Goal: Feedback & Contribution: Contribute content

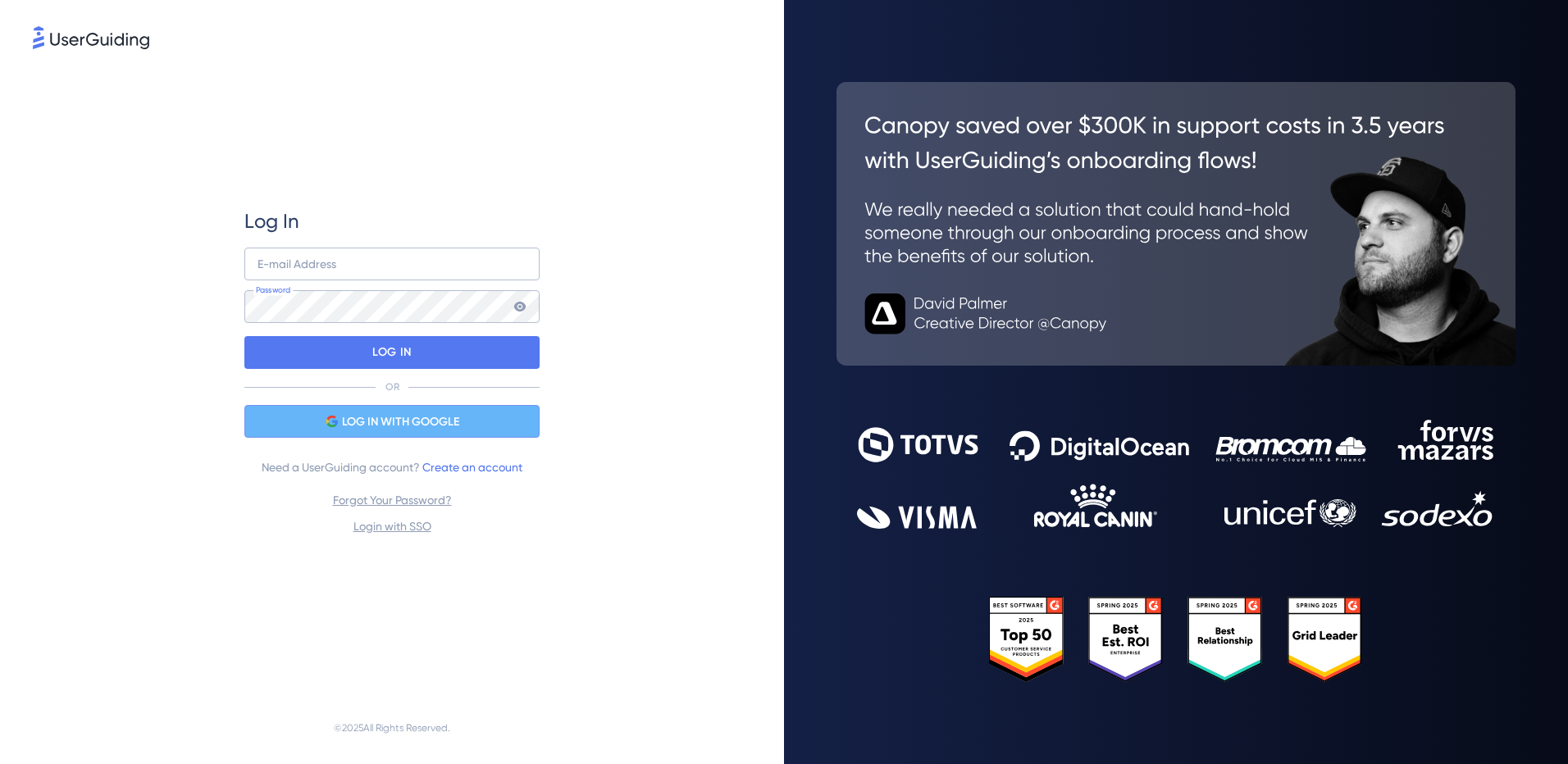
click at [348, 427] on span "LOG IN WITH GOOGLE" at bounding box center [400, 422] width 117 height 19
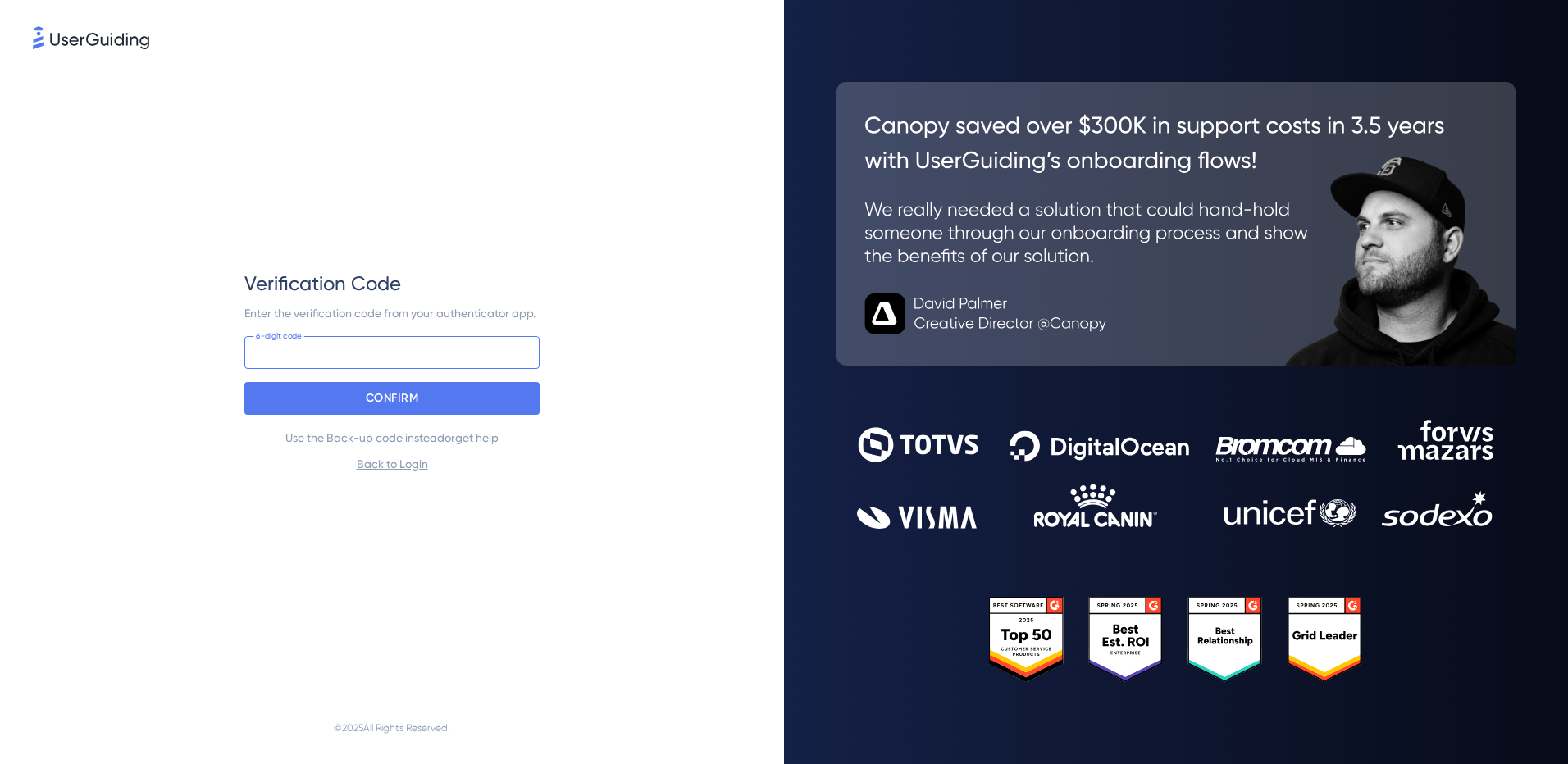
click at [266, 358] on input at bounding box center [392, 353] width 295 height 33
click at [263, 358] on input at bounding box center [392, 353] width 295 height 33
type input "9"
click at [283, 396] on div "CONFIRM" at bounding box center [392, 398] width 295 height 33
click at [310, 348] on input "933 098" at bounding box center [392, 353] width 295 height 33
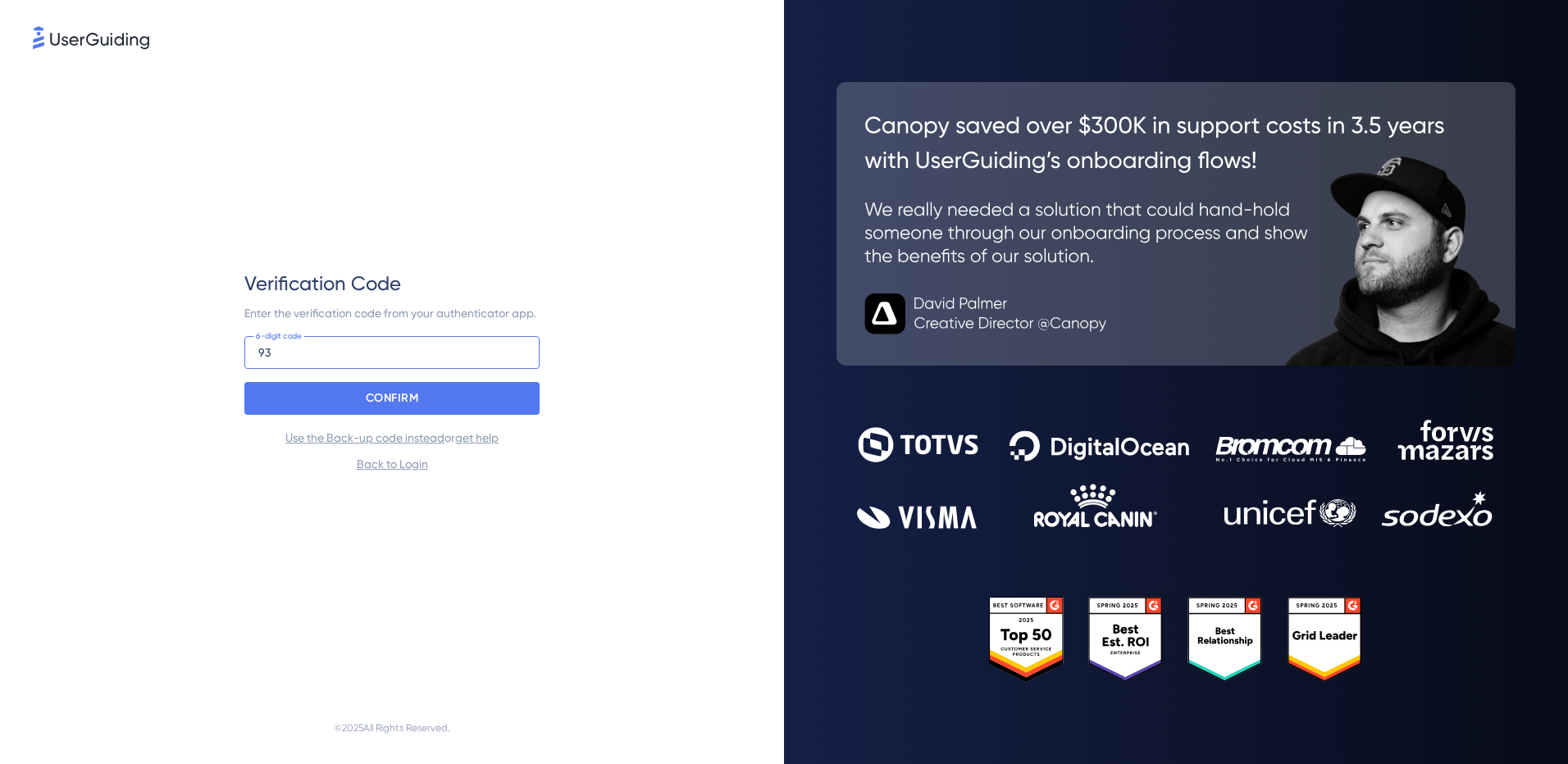
type input "9"
type input "561 676"
click at [348, 401] on div "CONFIRM" at bounding box center [392, 398] width 295 height 33
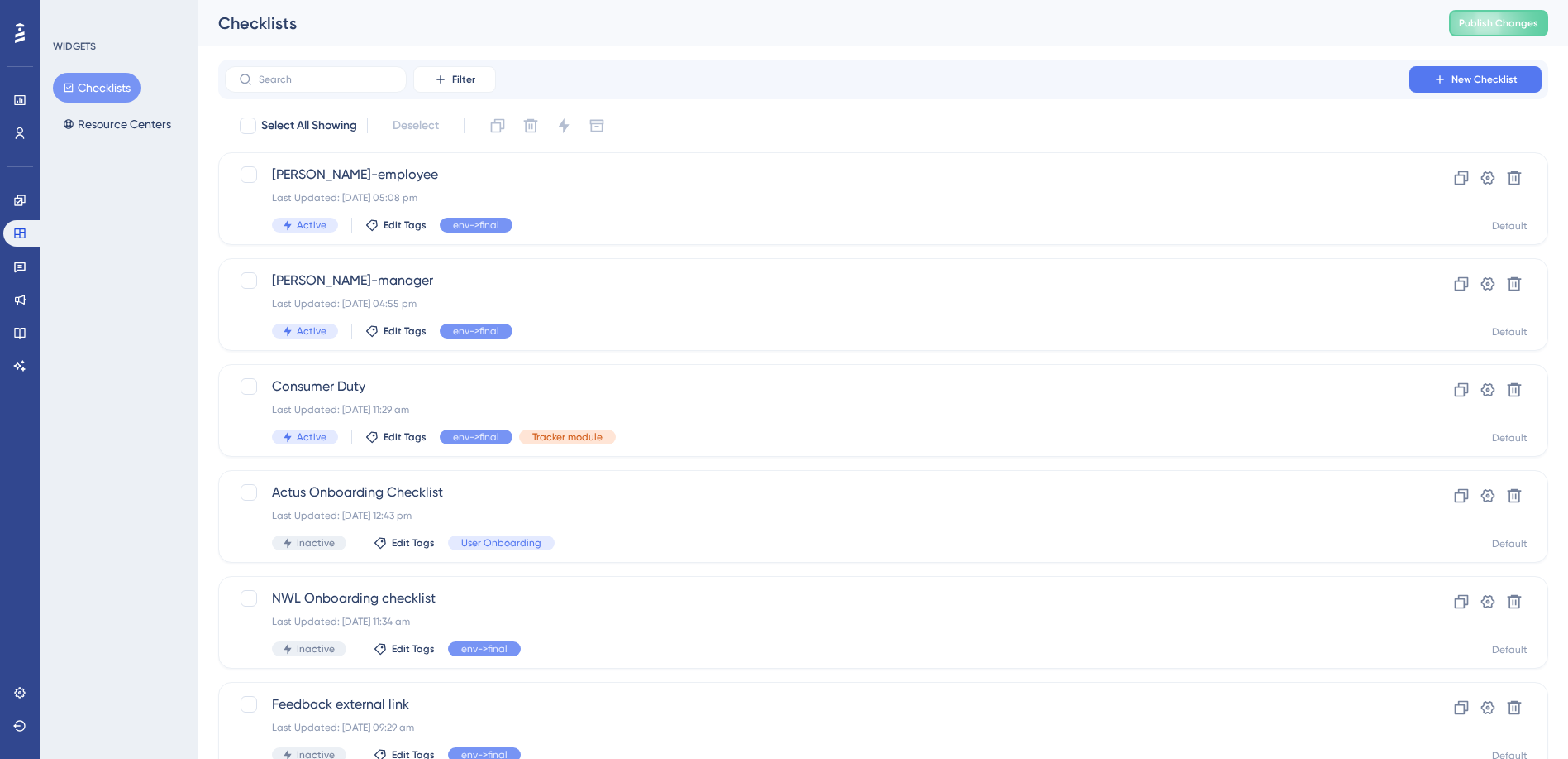
click at [115, 84] on button "Checklists" at bounding box center [97, 87] width 88 height 29
click at [339, 74] on input "text" at bounding box center [326, 79] width 134 height 12
click at [400, 502] on div "Actus Onboarding Checklist Last Updated: 25 Sept 2025 12:43 pm Inactive Edit Ta…" at bounding box center [817, 515] width 1091 height 67
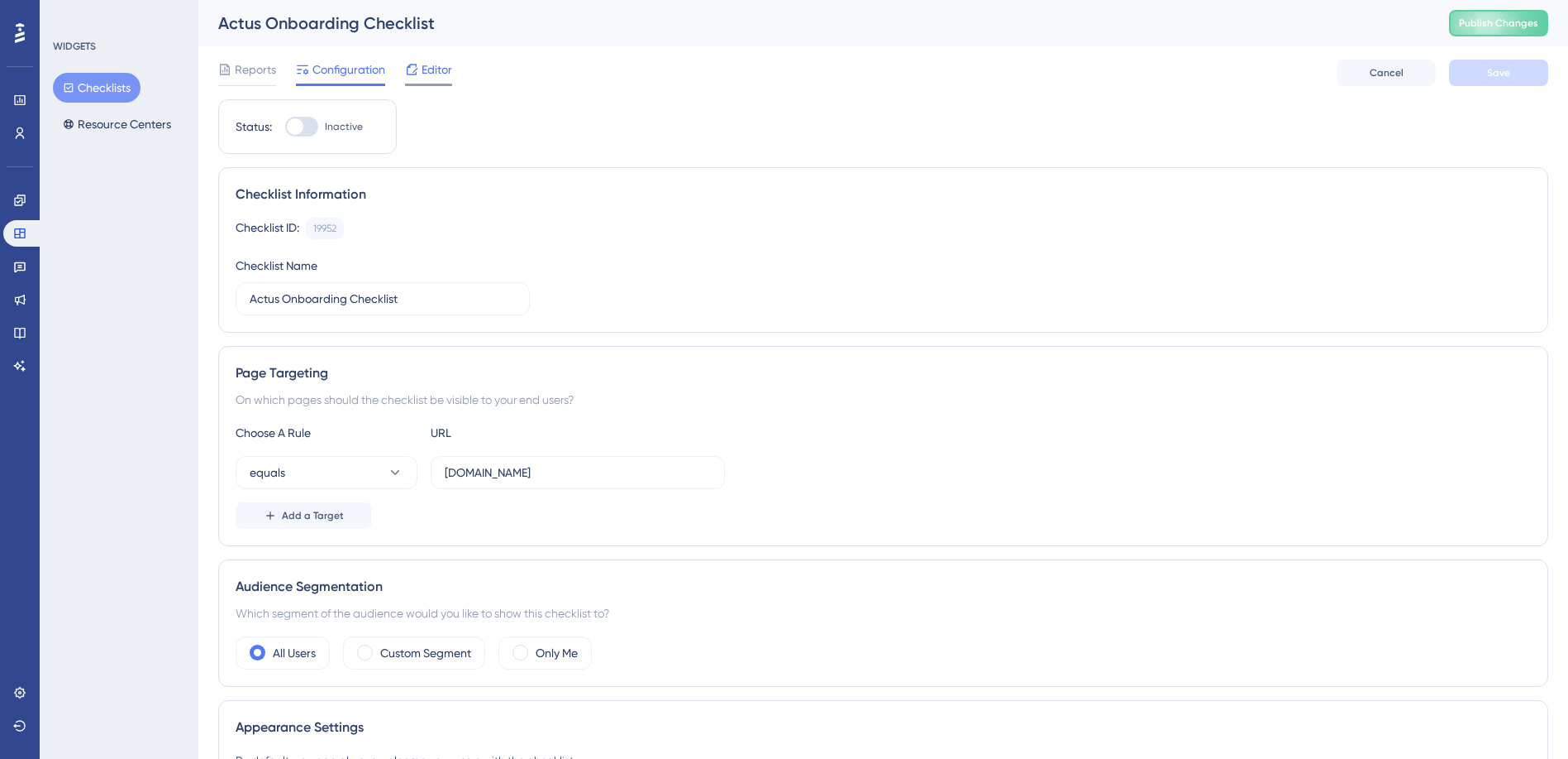
click at [433, 67] on span "Editor" at bounding box center [436, 69] width 30 height 20
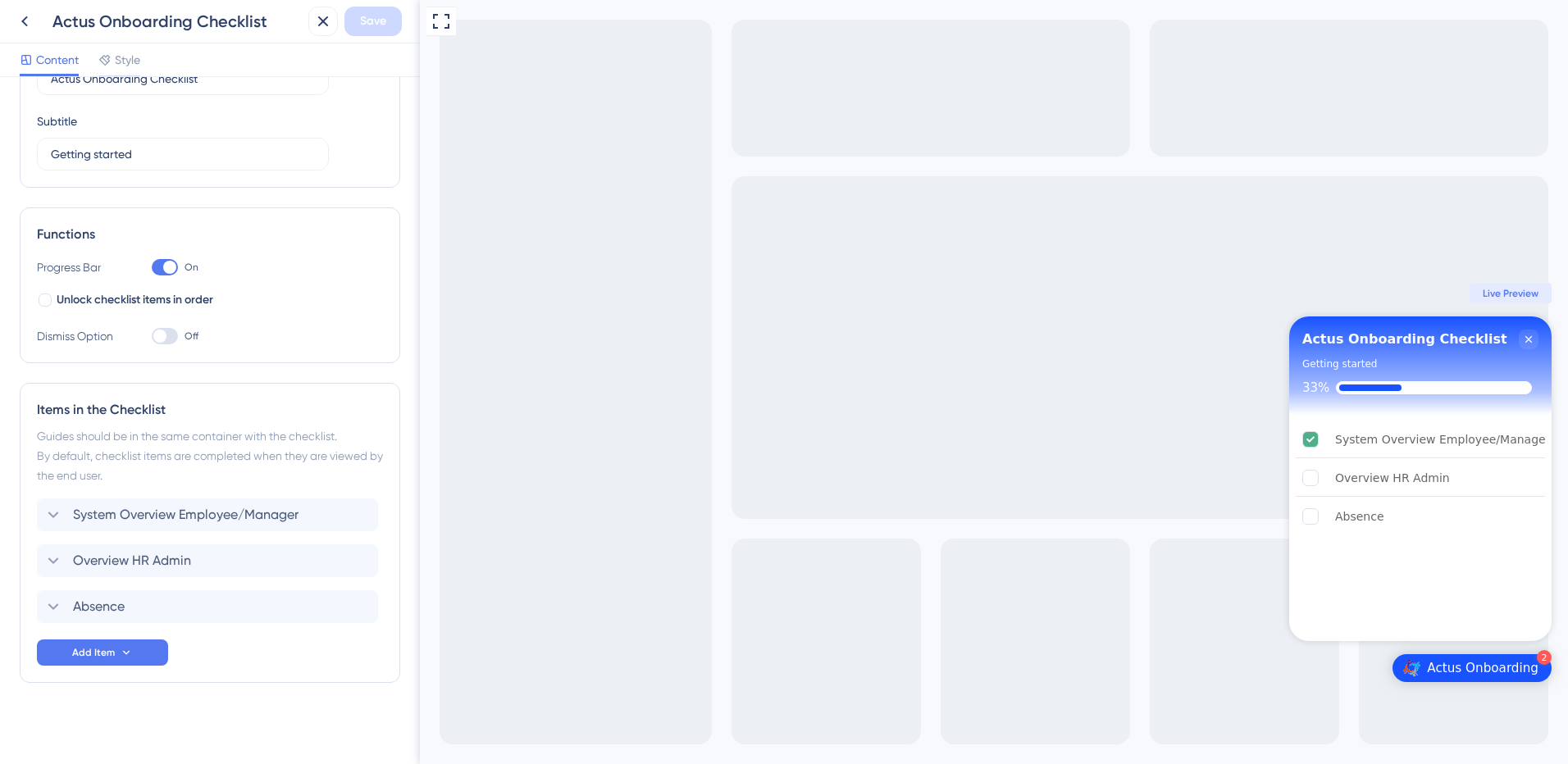
scroll to position [114, 0]
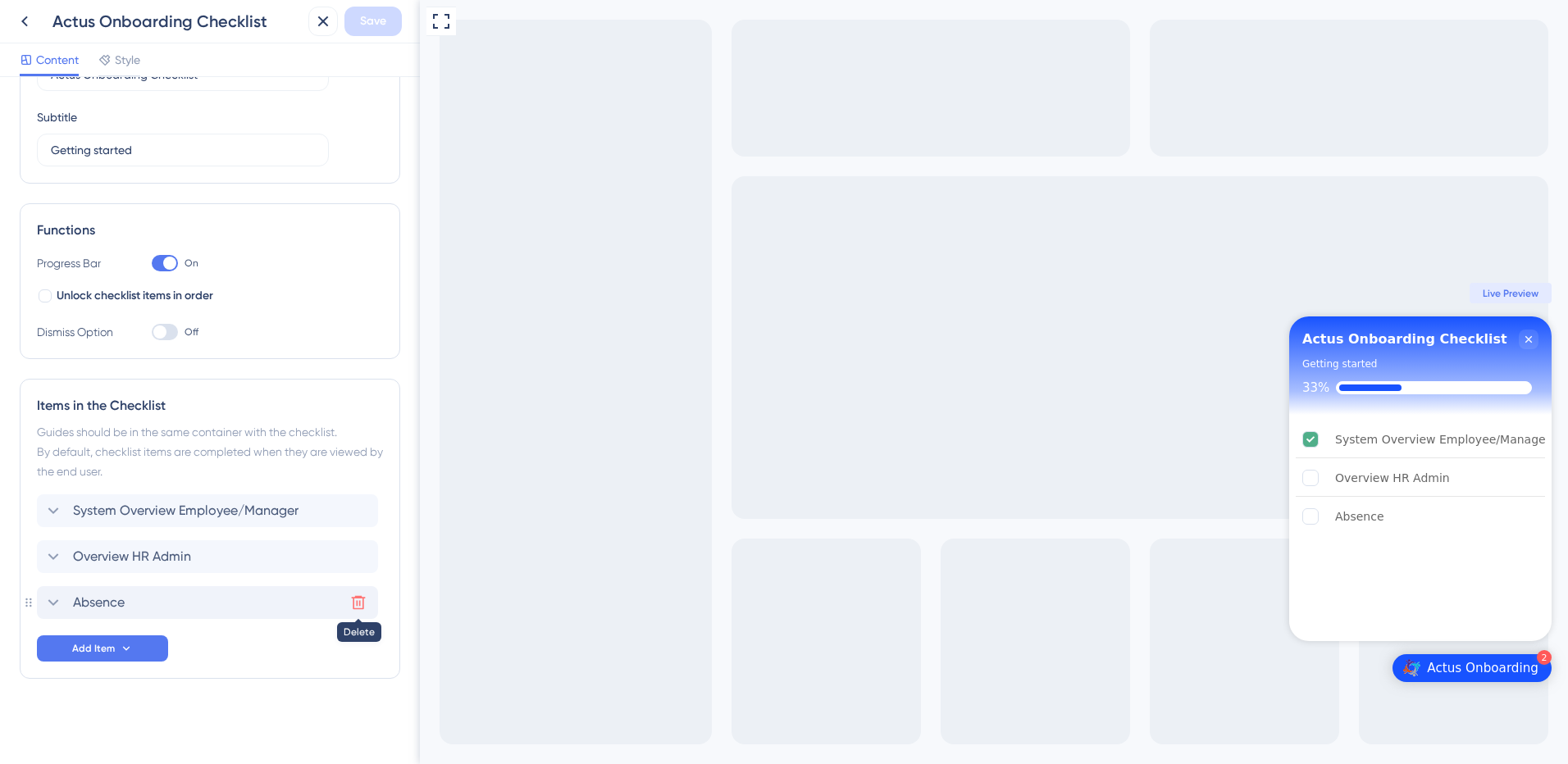
click at [359, 608] on icon at bounding box center [358, 602] width 16 height 16
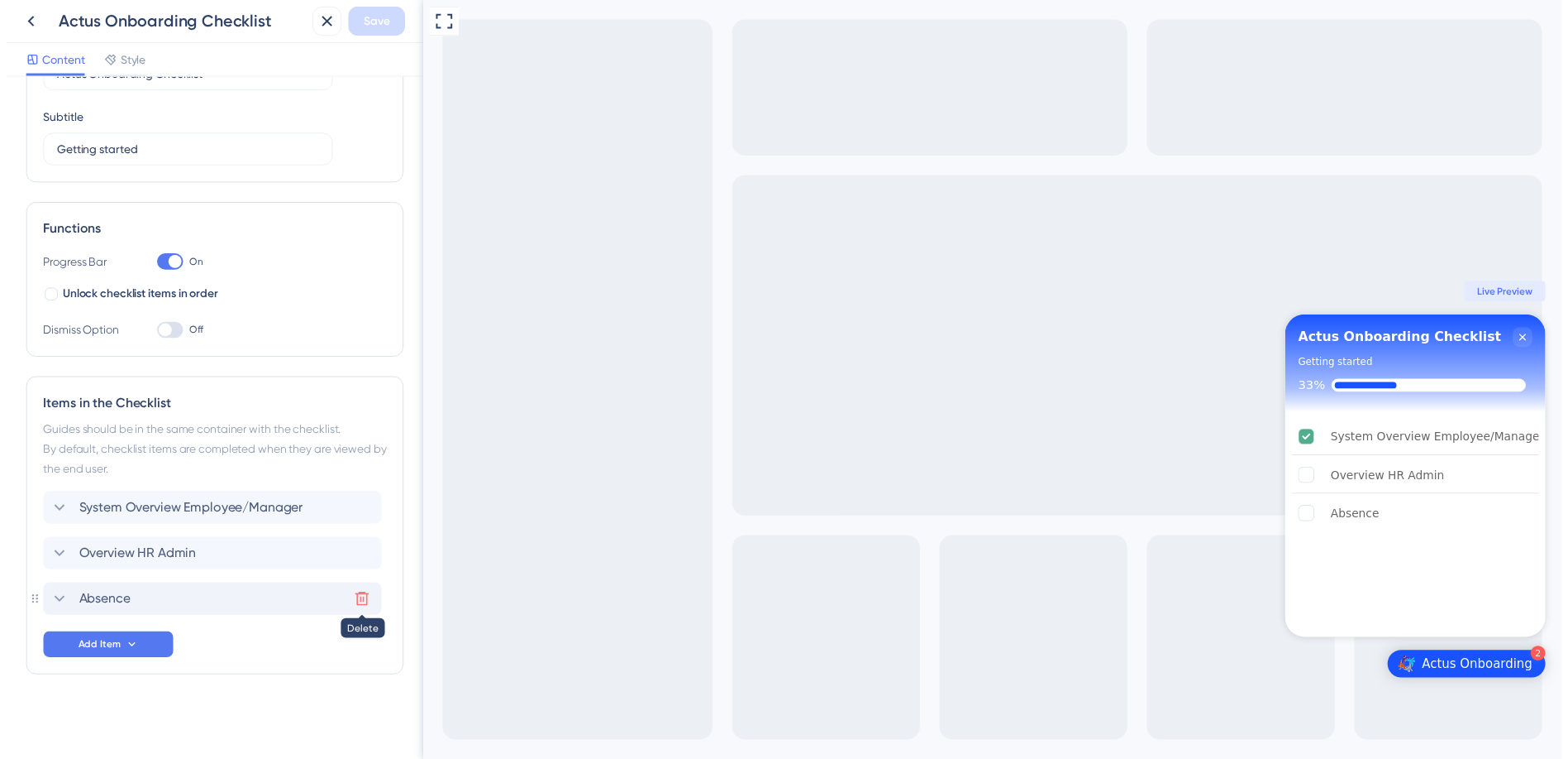
scroll to position [69, 0]
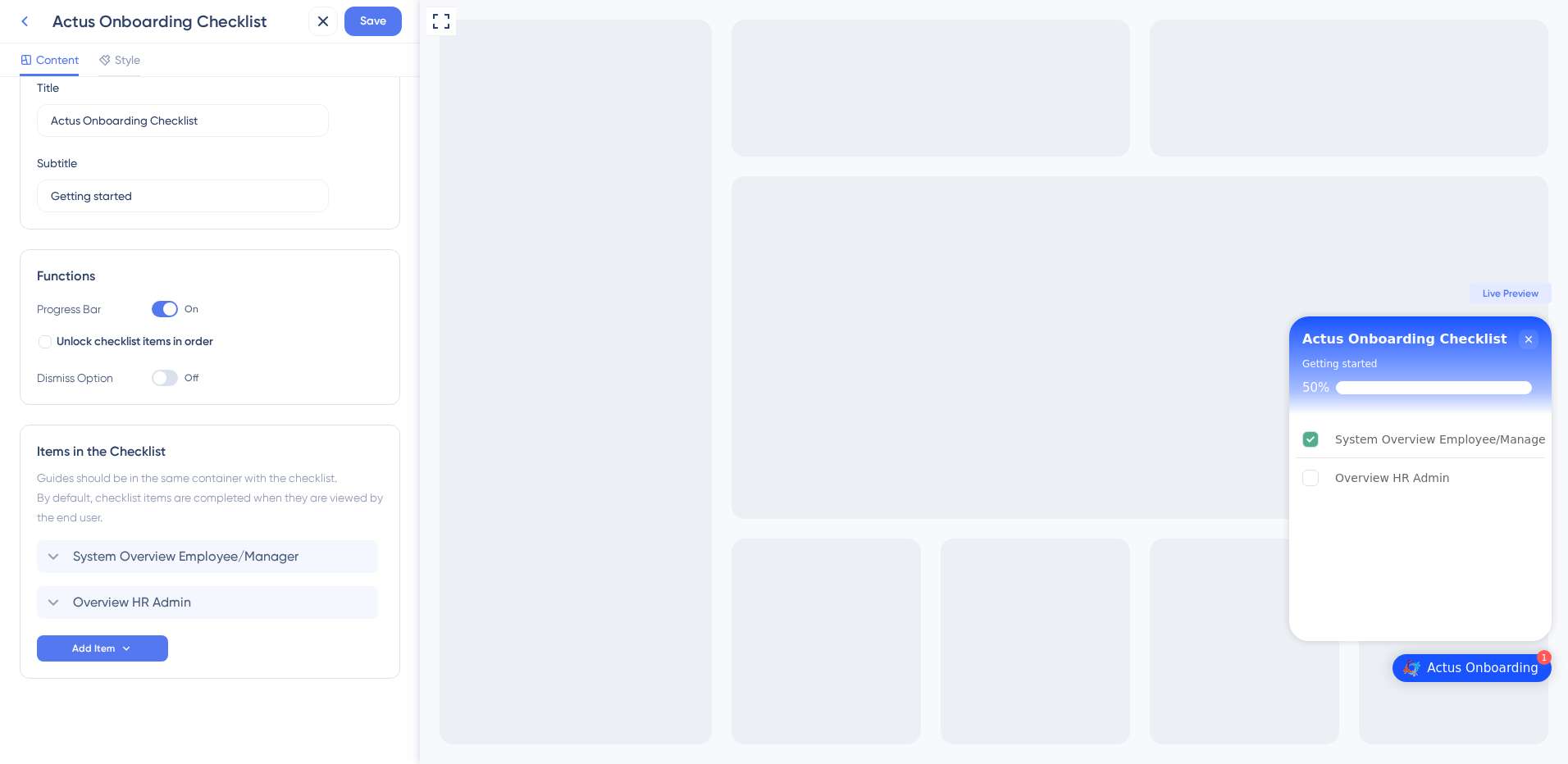
click at [24, 19] on icon at bounding box center [24, 21] width 7 height 11
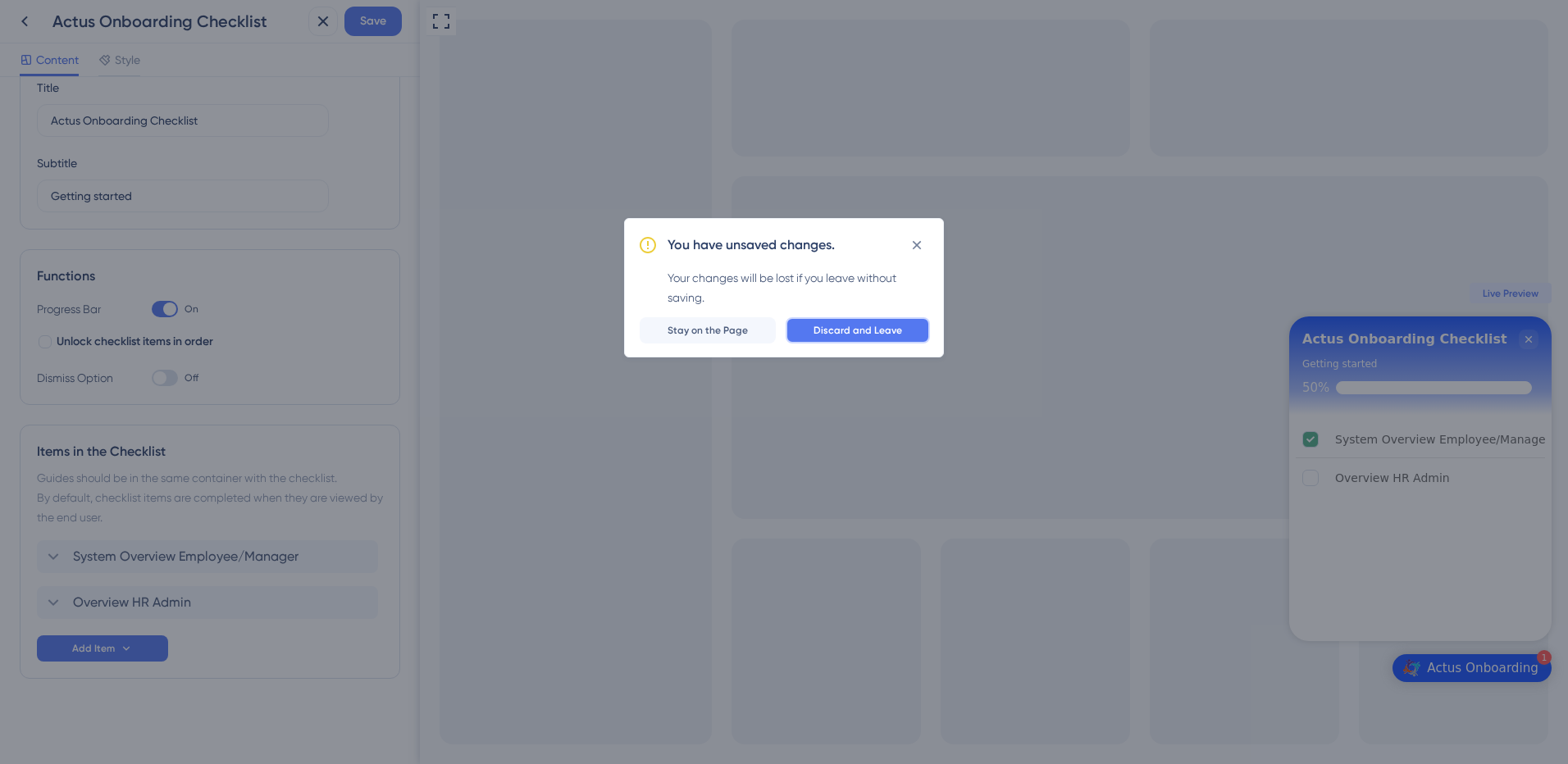
click at [848, 322] on button "Discard and Leave" at bounding box center [857, 330] width 144 height 26
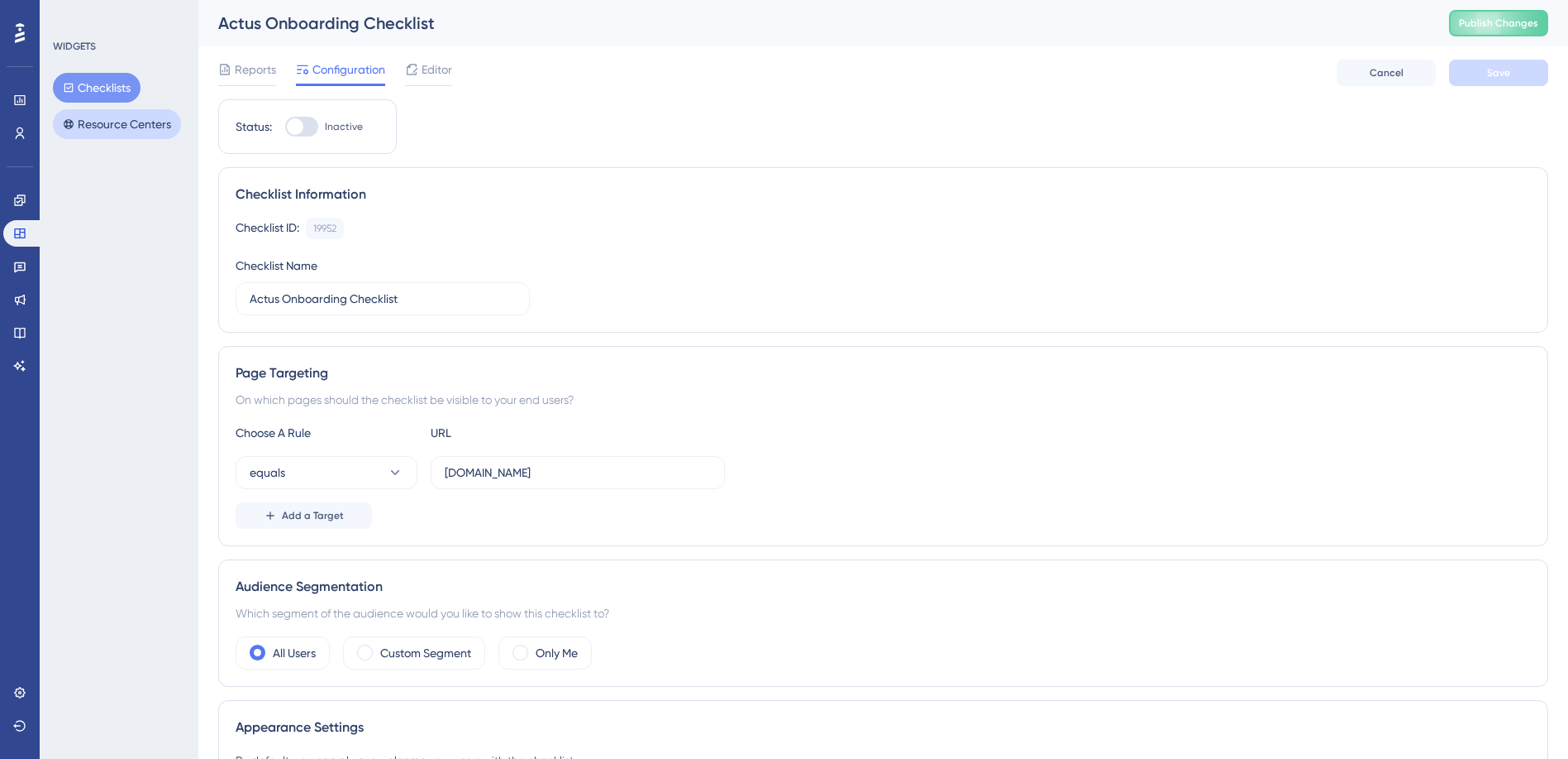
click at [130, 118] on button "Resource Centers" at bounding box center [116, 124] width 128 height 29
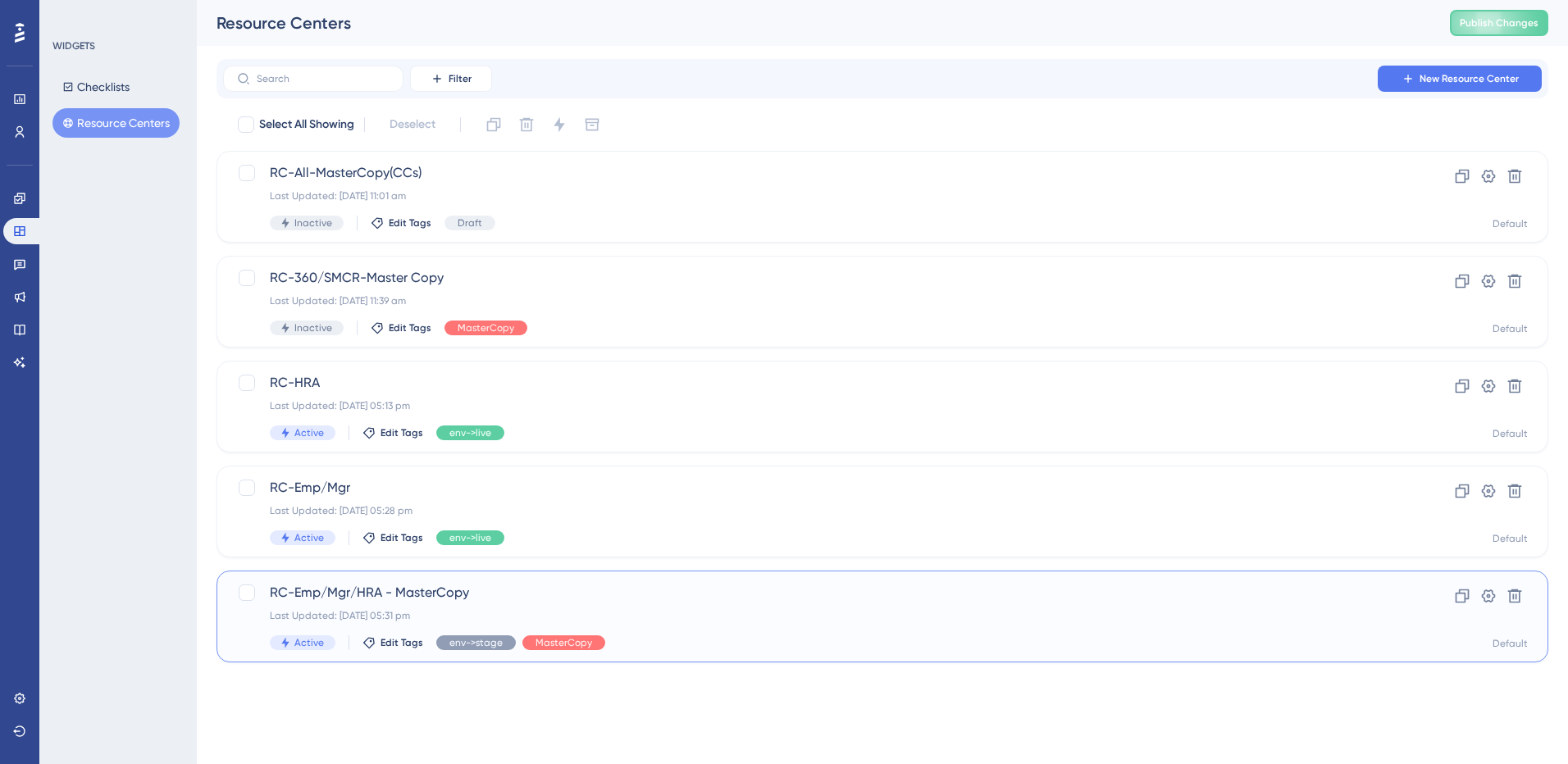
click at [594, 589] on span "RC-Emp/Mgr/HRA - MasterCopy" at bounding box center [816, 592] width 1094 height 19
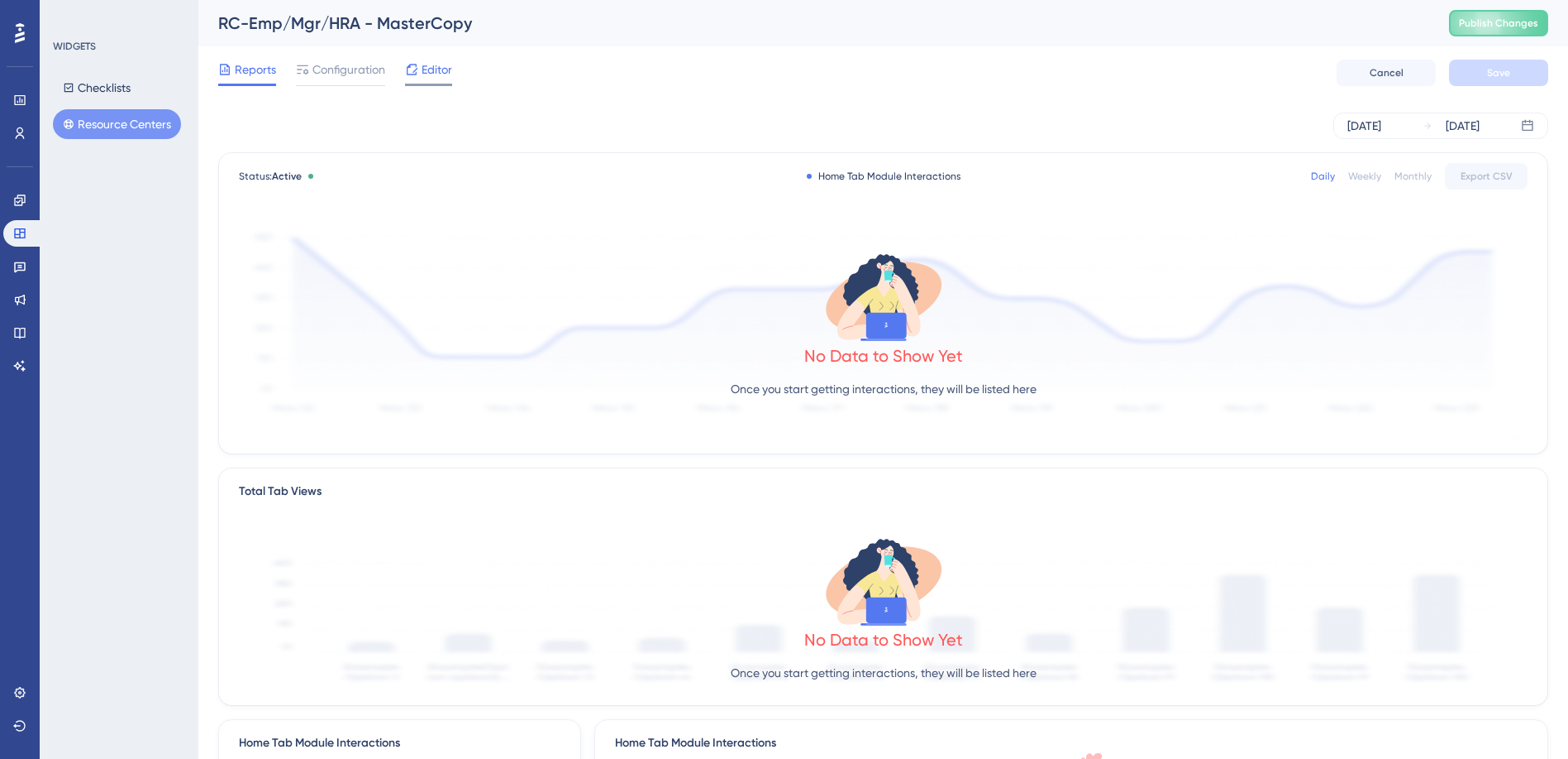
click at [431, 64] on span "Editor" at bounding box center [436, 69] width 30 height 20
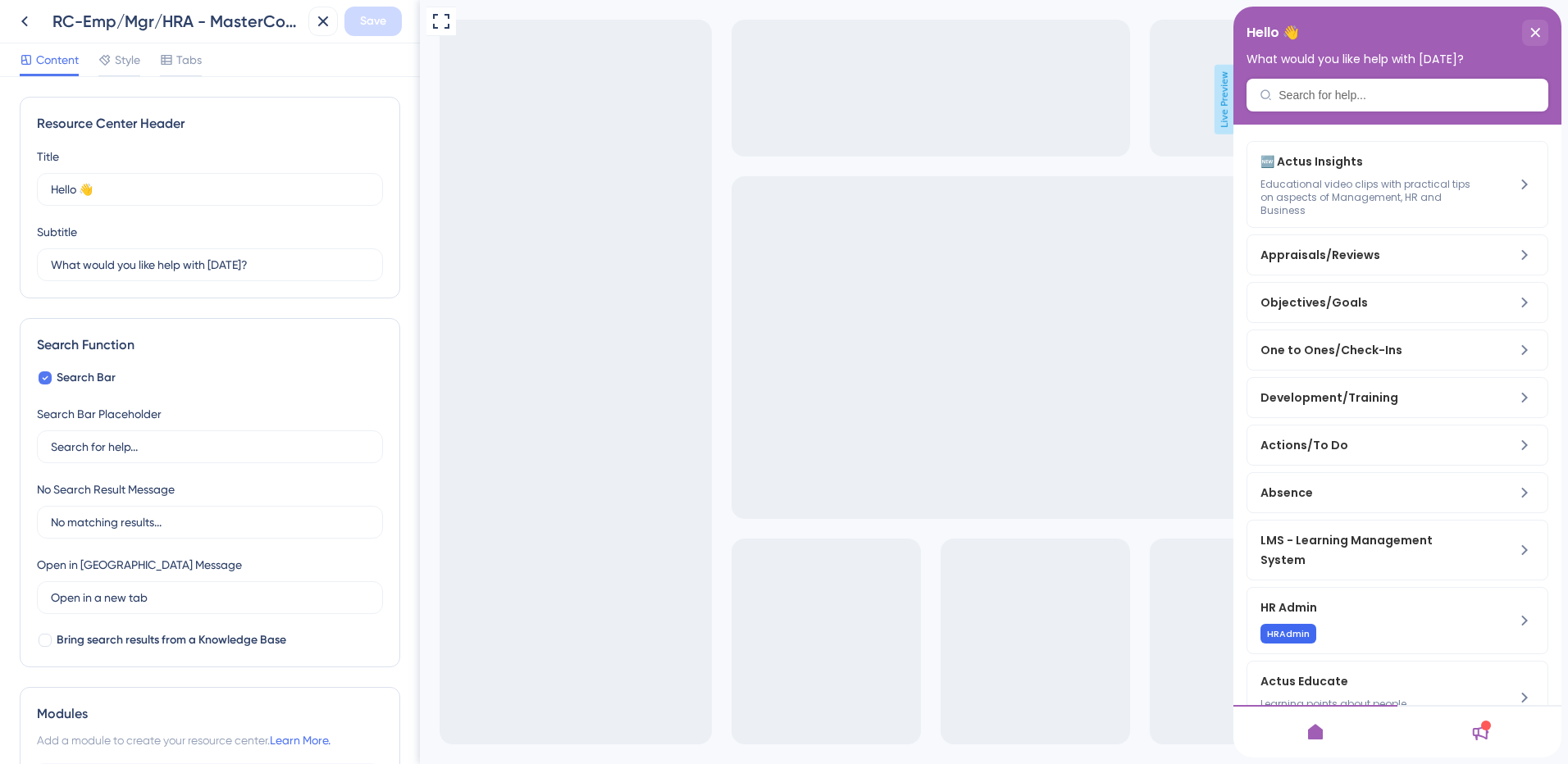
click at [1488, 733] on icon at bounding box center [1481, 733] width 16 height 16
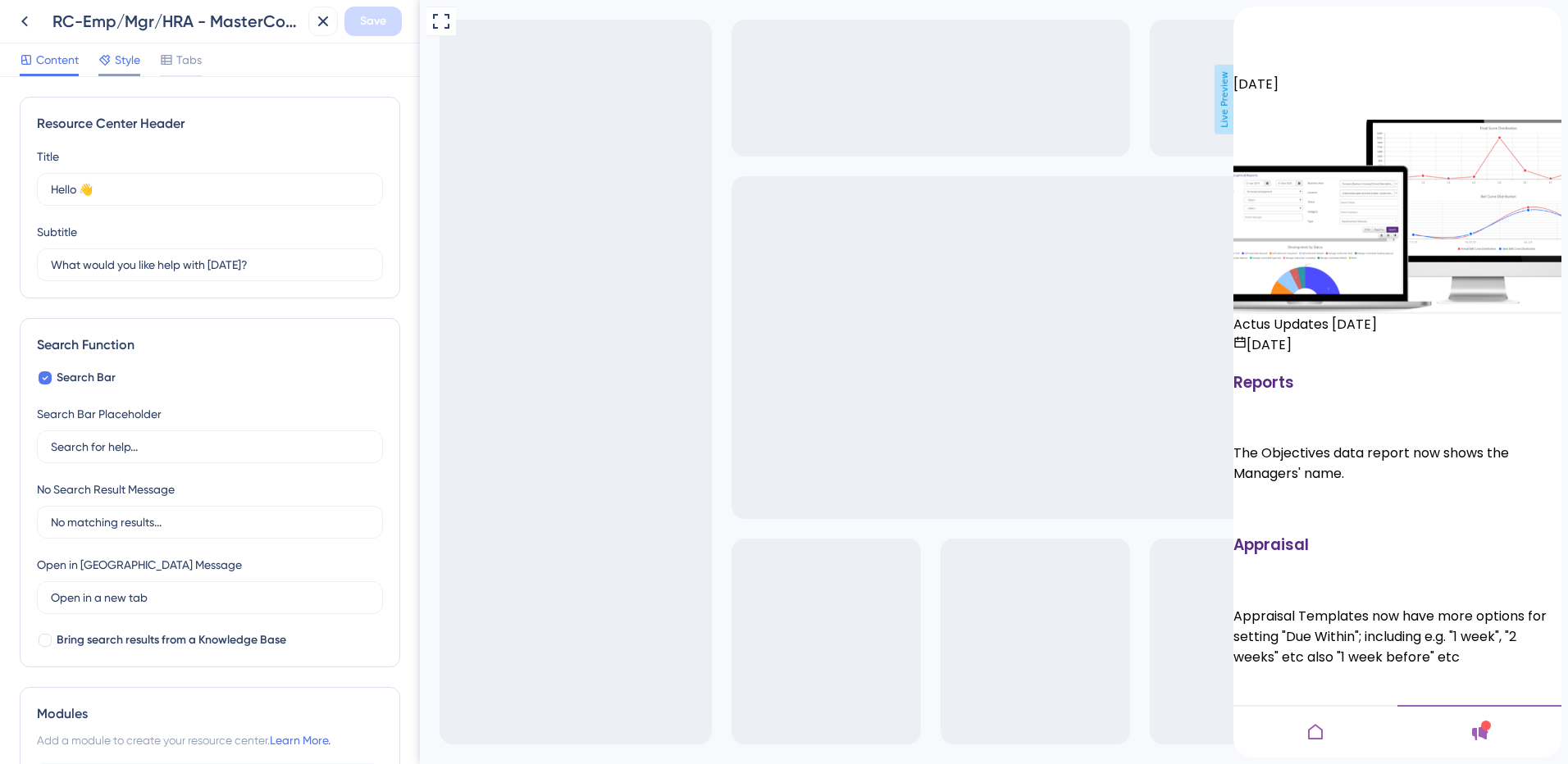
click at [114, 57] on div "Style" at bounding box center [118, 60] width 42 height 19
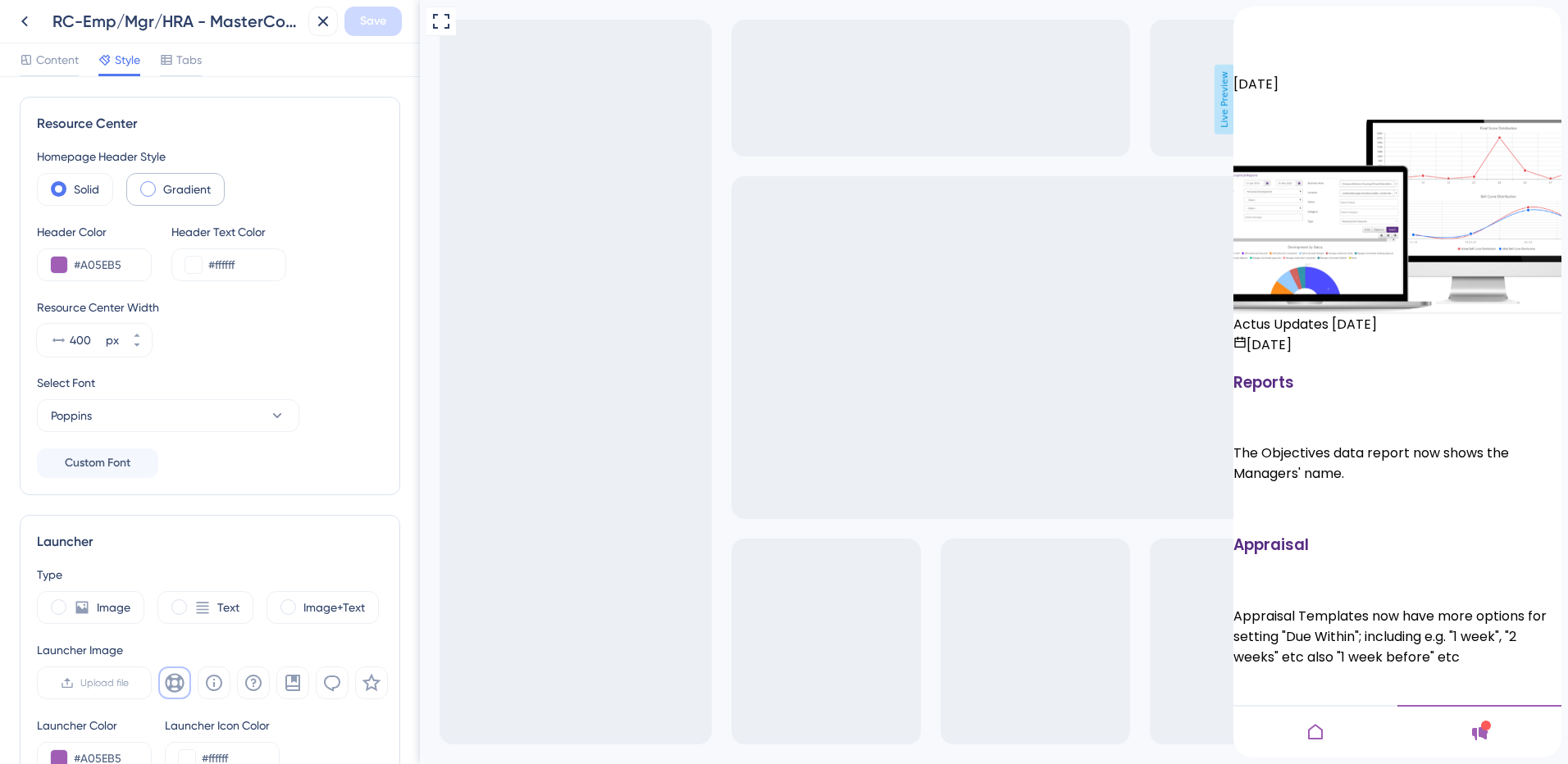
click at [152, 189] on span at bounding box center [148, 189] width 16 height 16
click at [161, 183] on input "radio" at bounding box center [161, 183] width 0 height 0
click at [1327, 733] on div at bounding box center [1315, 731] width 164 height 52
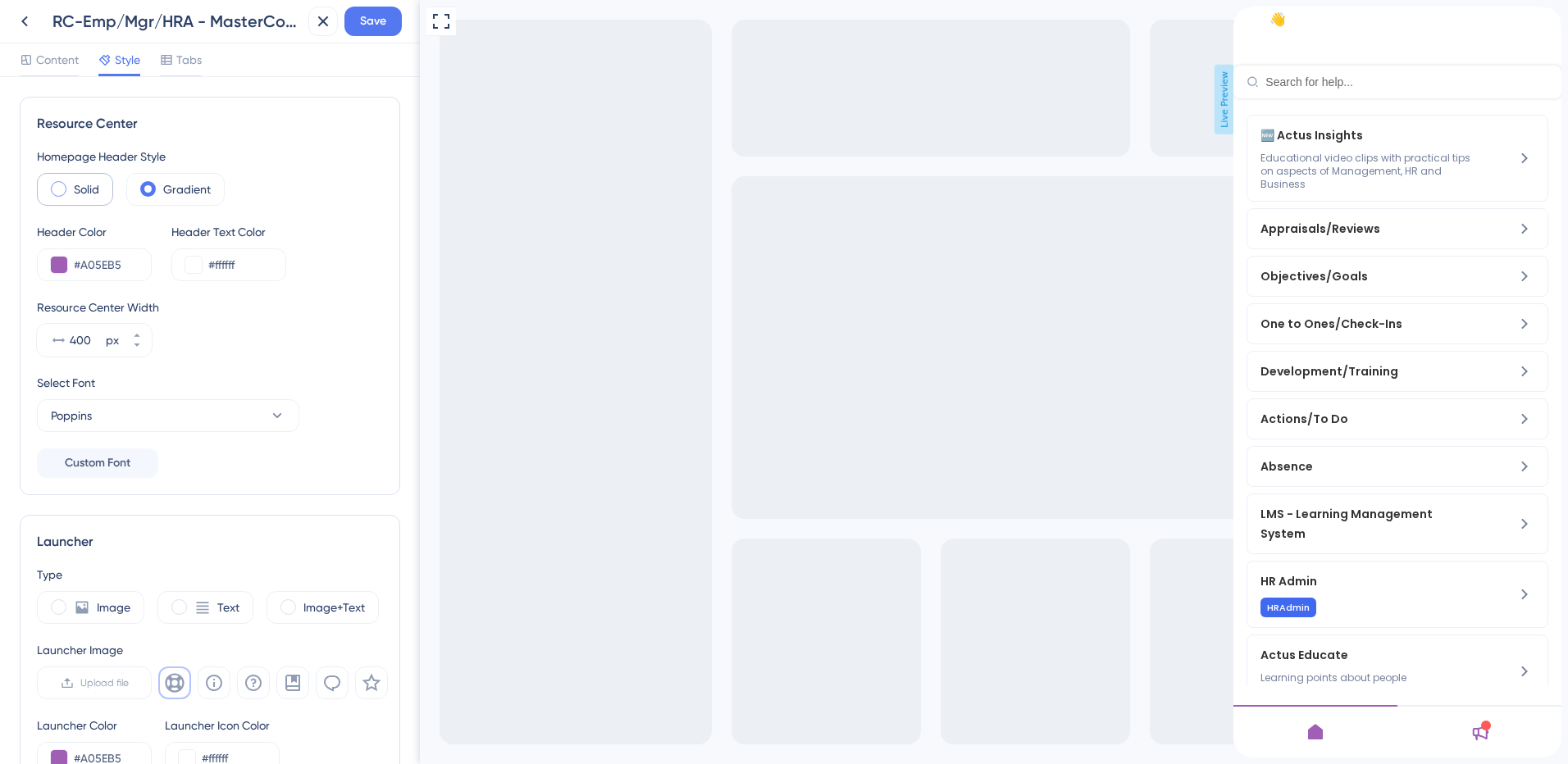
click at [90, 189] on label "Solid" at bounding box center [86, 189] width 25 height 19
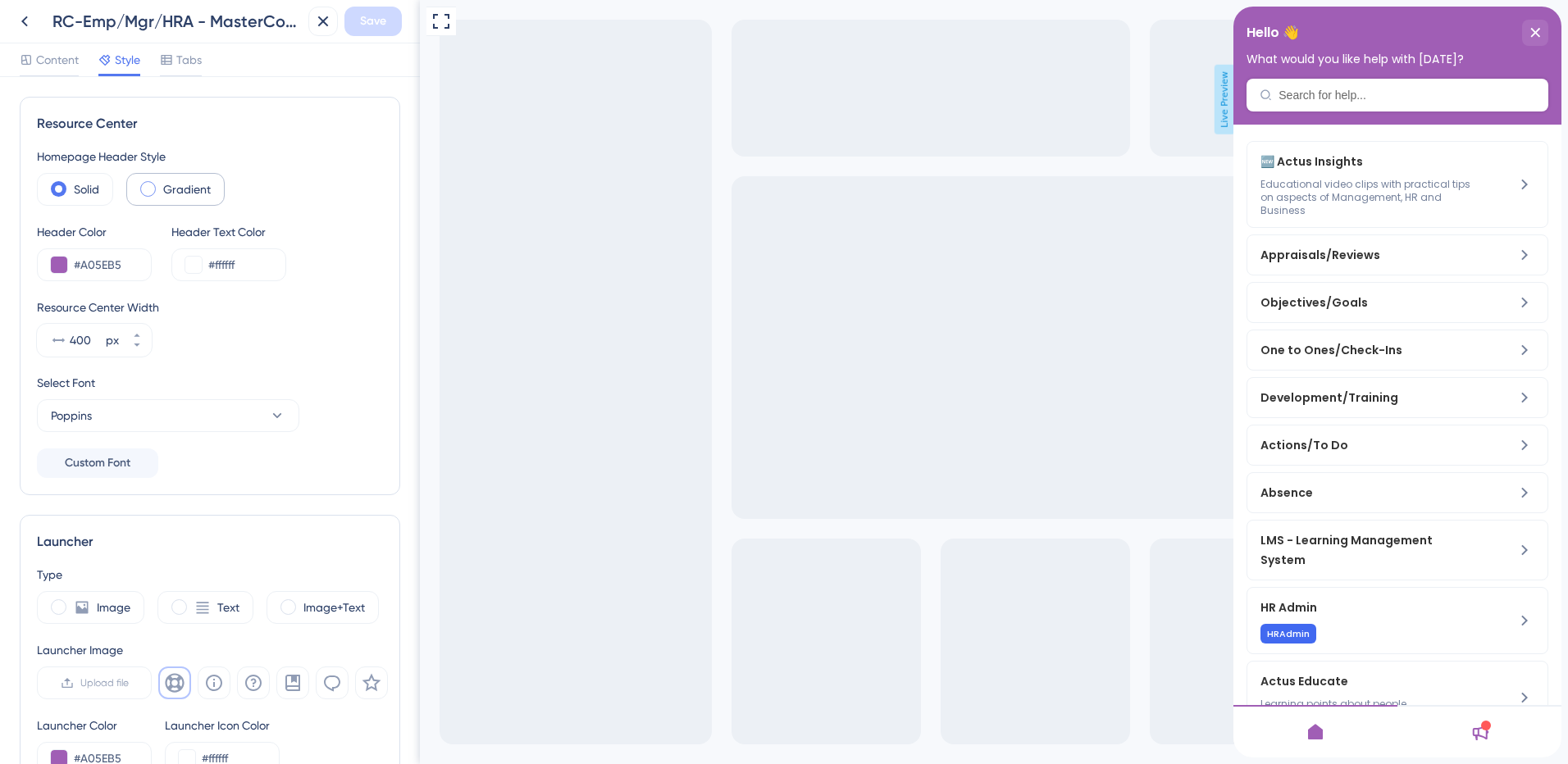
click at [192, 193] on label "Gradient" at bounding box center [186, 189] width 48 height 19
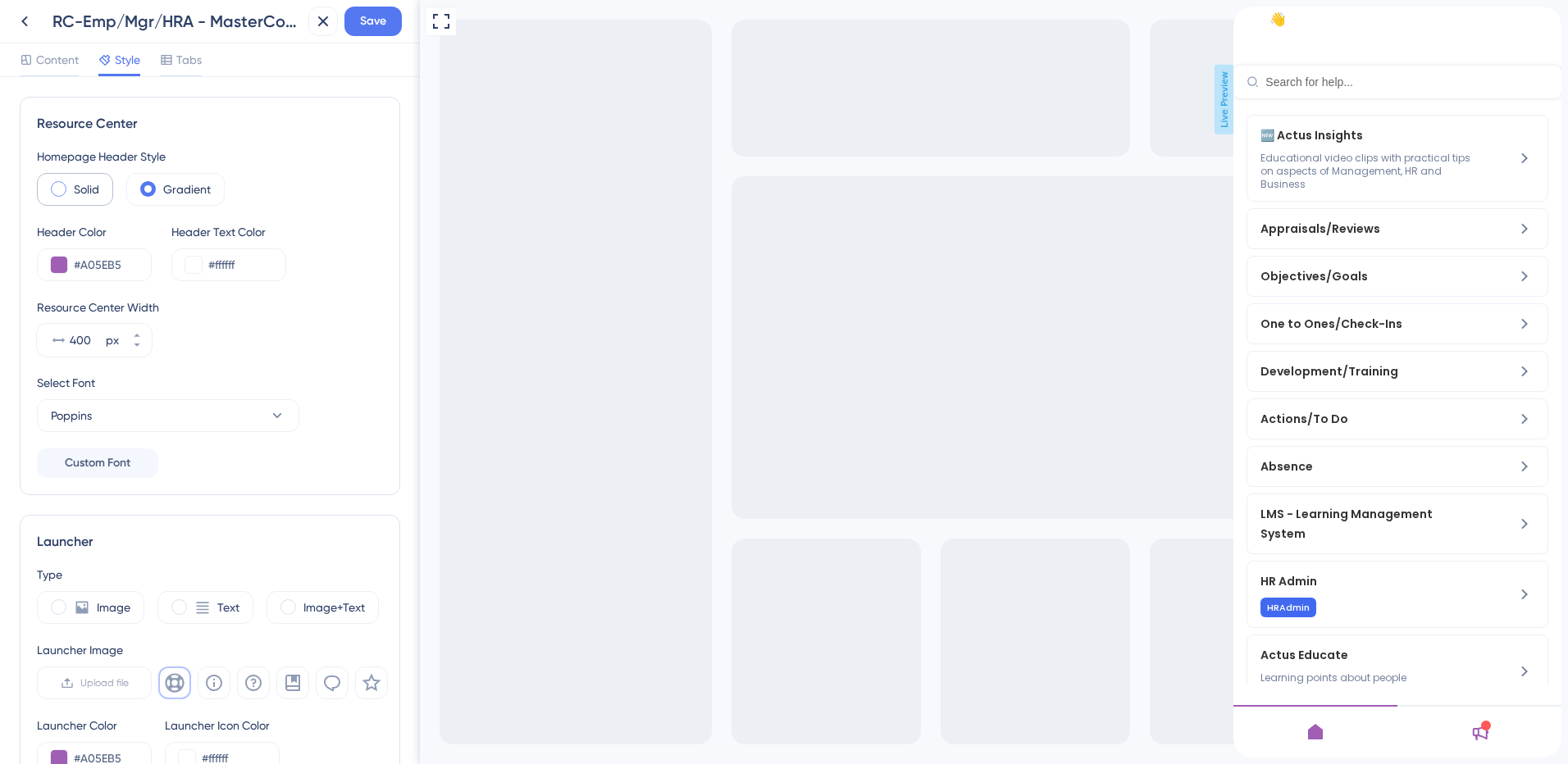
click at [61, 194] on span at bounding box center [58, 189] width 16 height 16
click at [72, 183] on input "radio" at bounding box center [72, 183] width 0 height 0
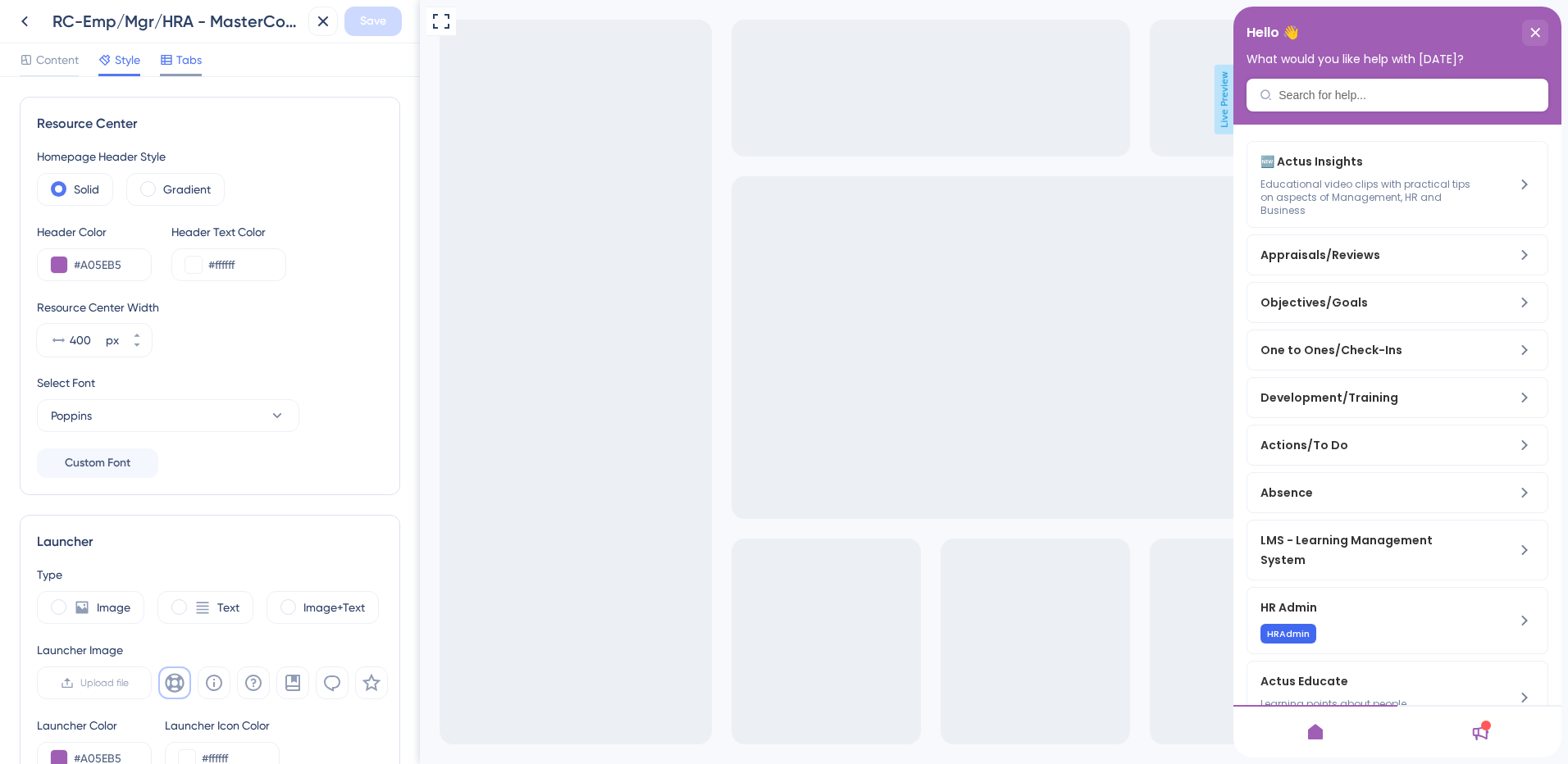
click at [181, 66] on span "Tabs" at bounding box center [189, 60] width 25 height 19
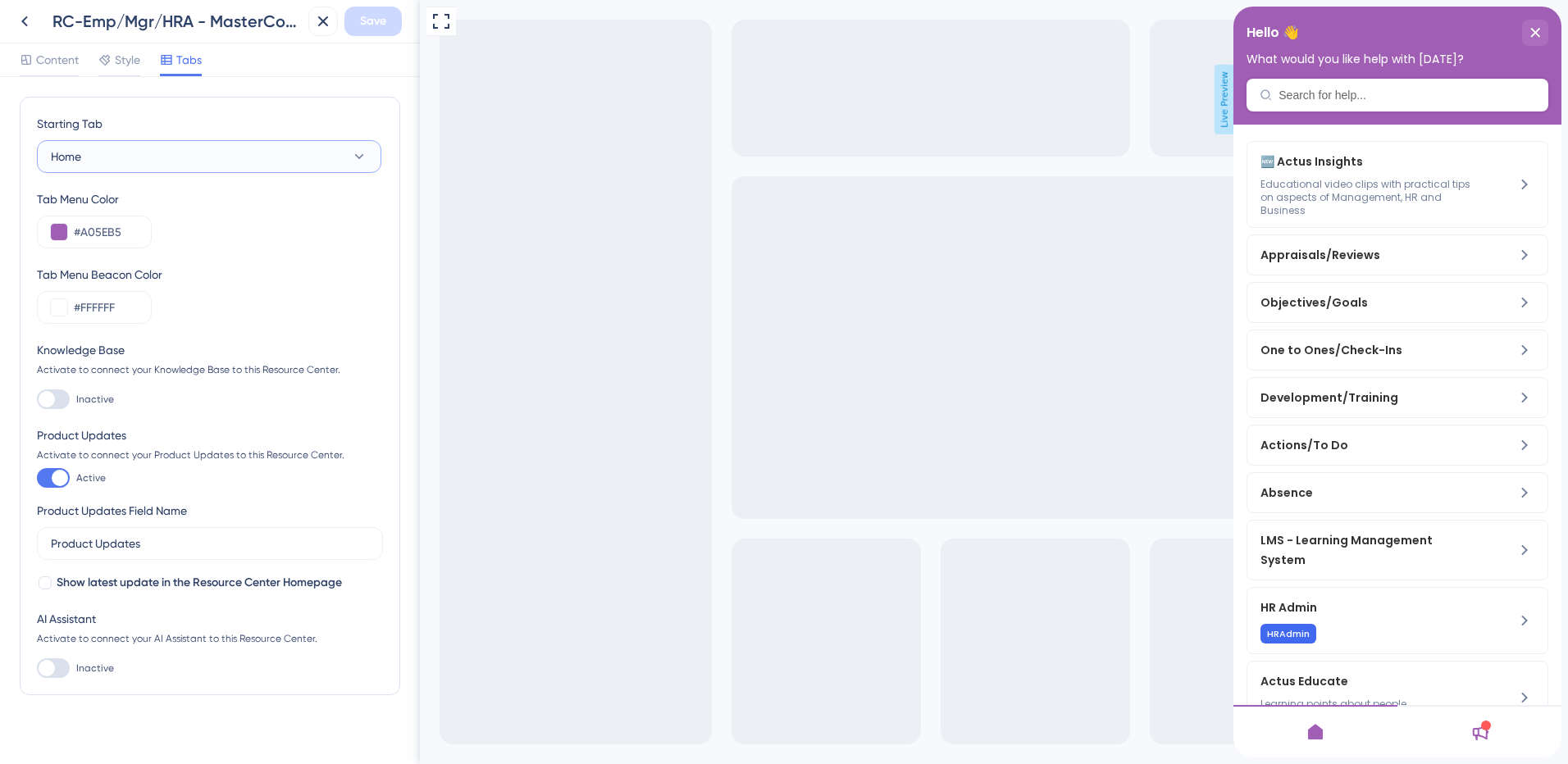
click at [168, 159] on button "Home" at bounding box center [208, 157] width 344 height 33
click at [72, 401] on label "Inactive" at bounding box center [76, 399] width 78 height 19
click at [37, 400] on input "Inactive" at bounding box center [36, 399] width 1 height 1
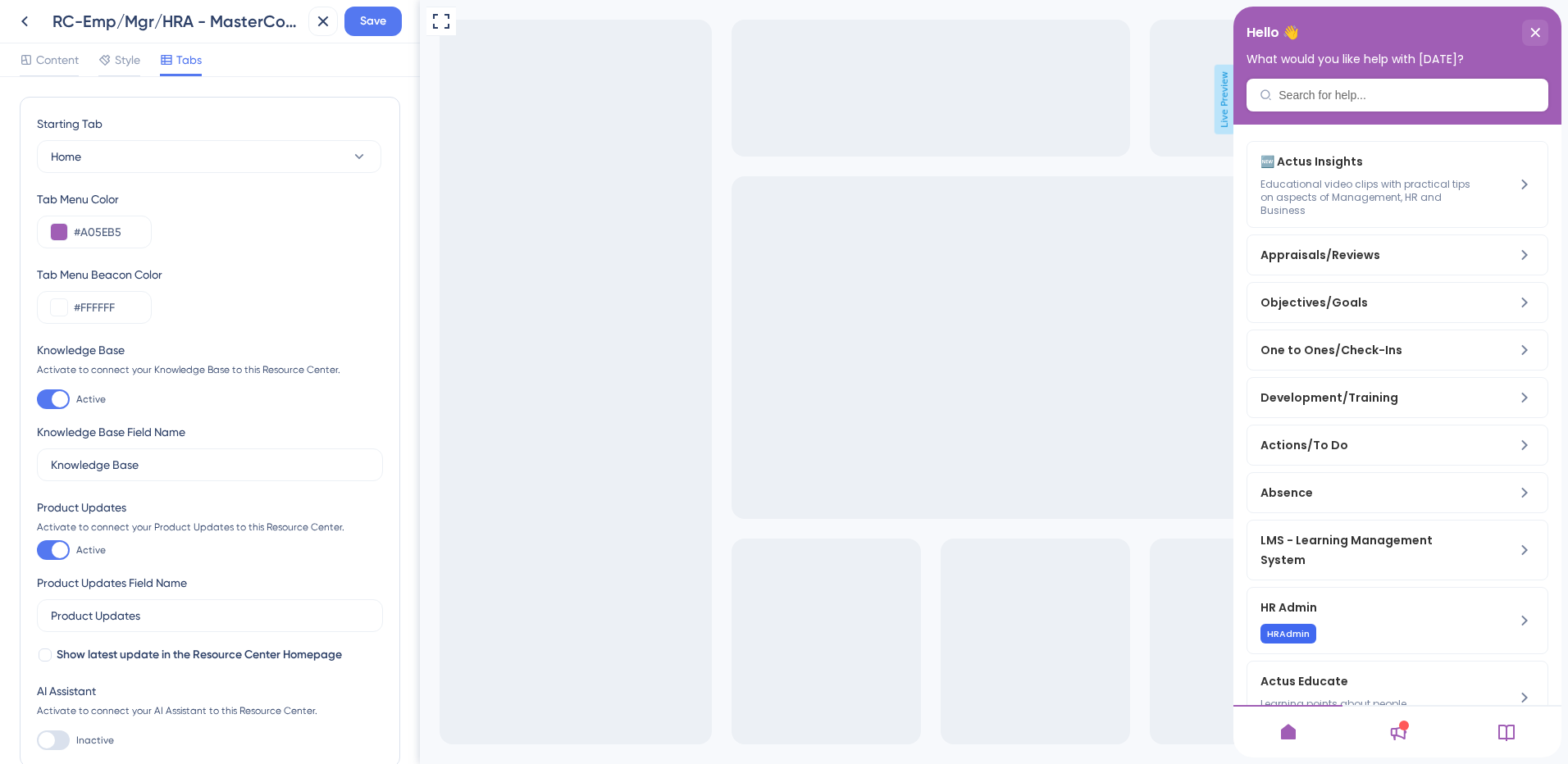
click at [1504, 737] on icon at bounding box center [1507, 732] width 19 height 19
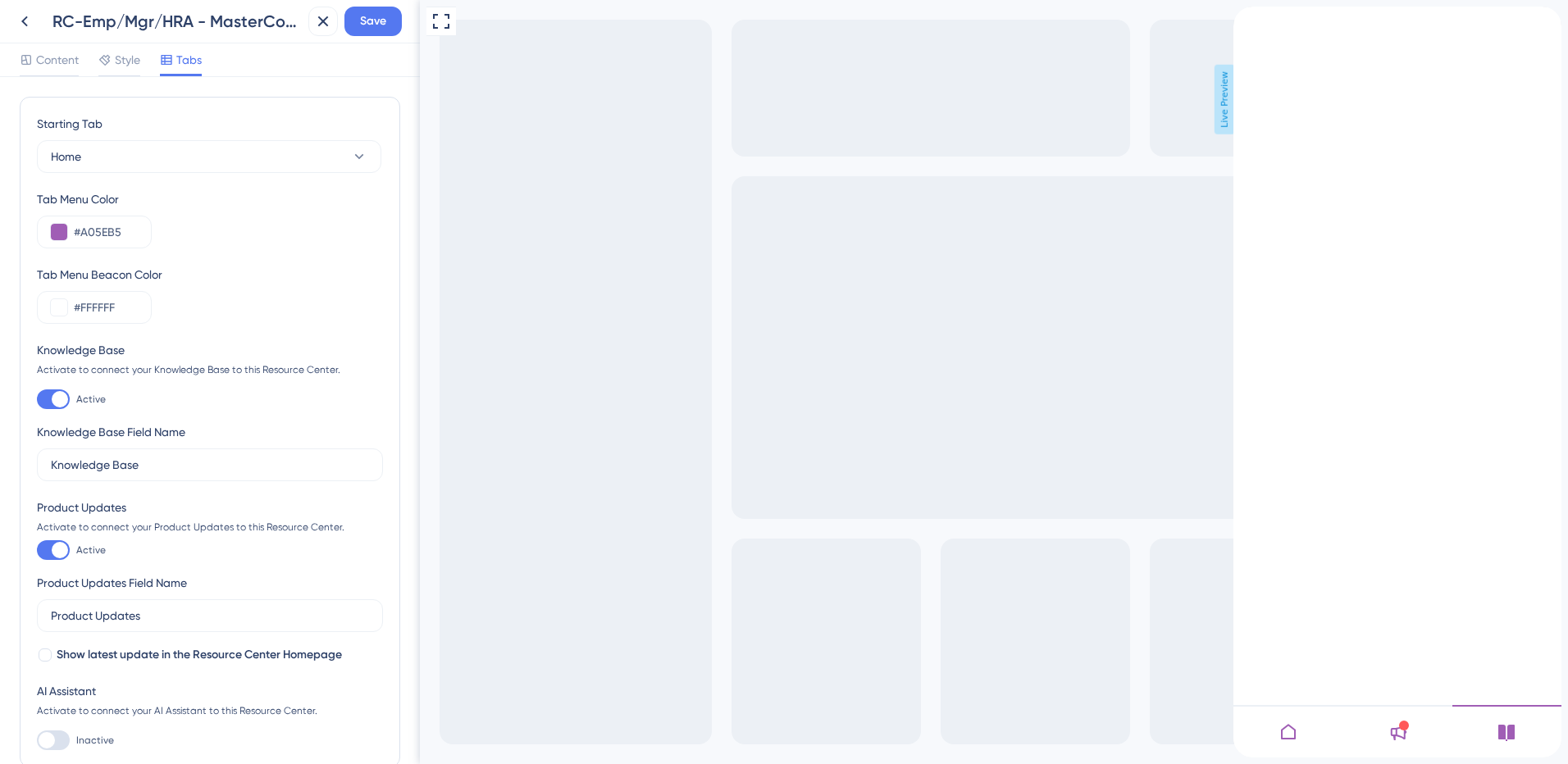
click at [1506, 726] on icon at bounding box center [1506, 733] width 16 height 16
click at [1513, 733] on icon at bounding box center [1506, 733] width 16 height 16
click at [1297, 739] on icon at bounding box center [1289, 732] width 19 height 19
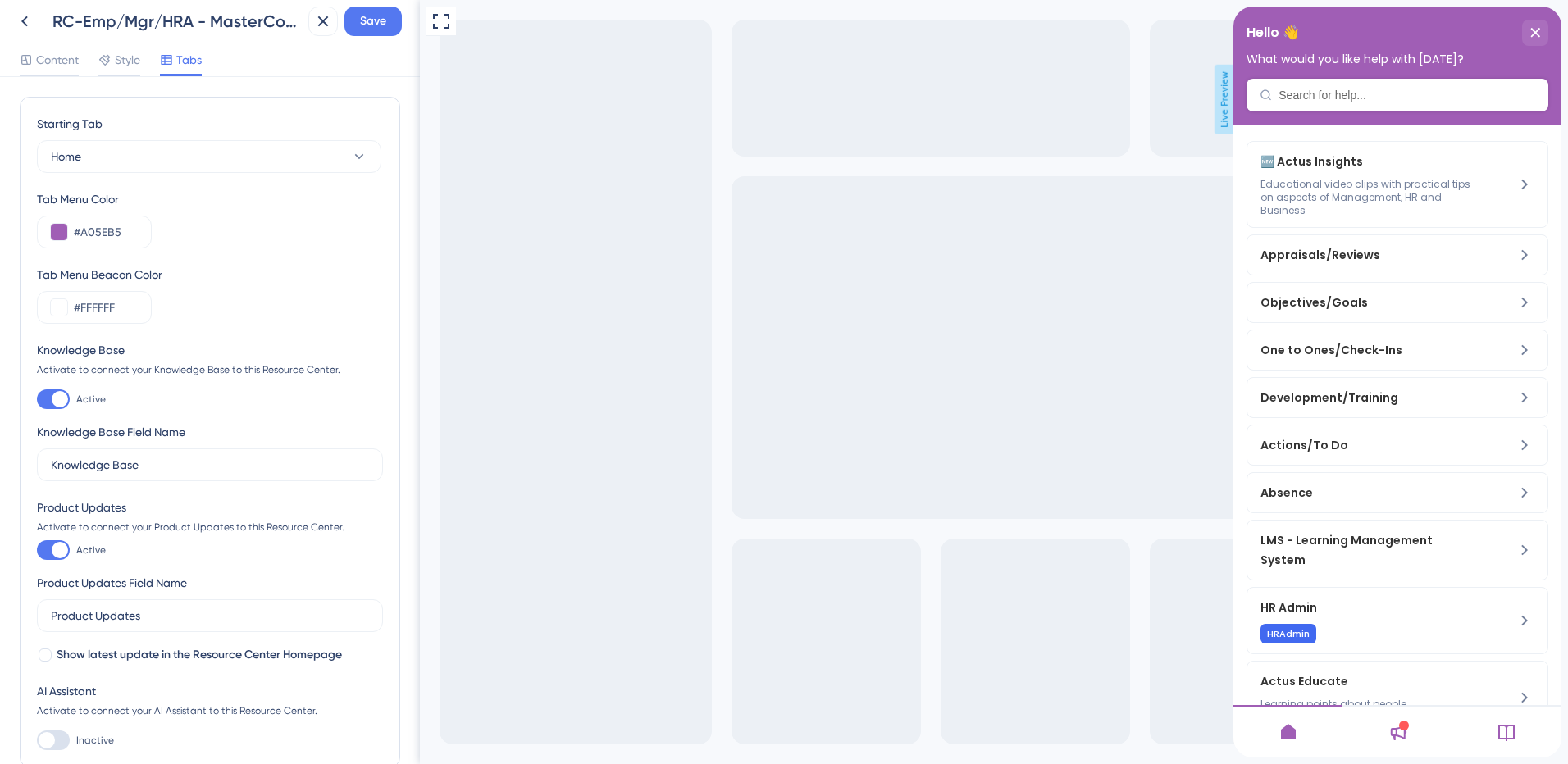
click at [51, 401] on div at bounding box center [59, 398] width 16 height 16
click at [37, 400] on input "Active" at bounding box center [36, 399] width 1 height 1
checkbox input "false"
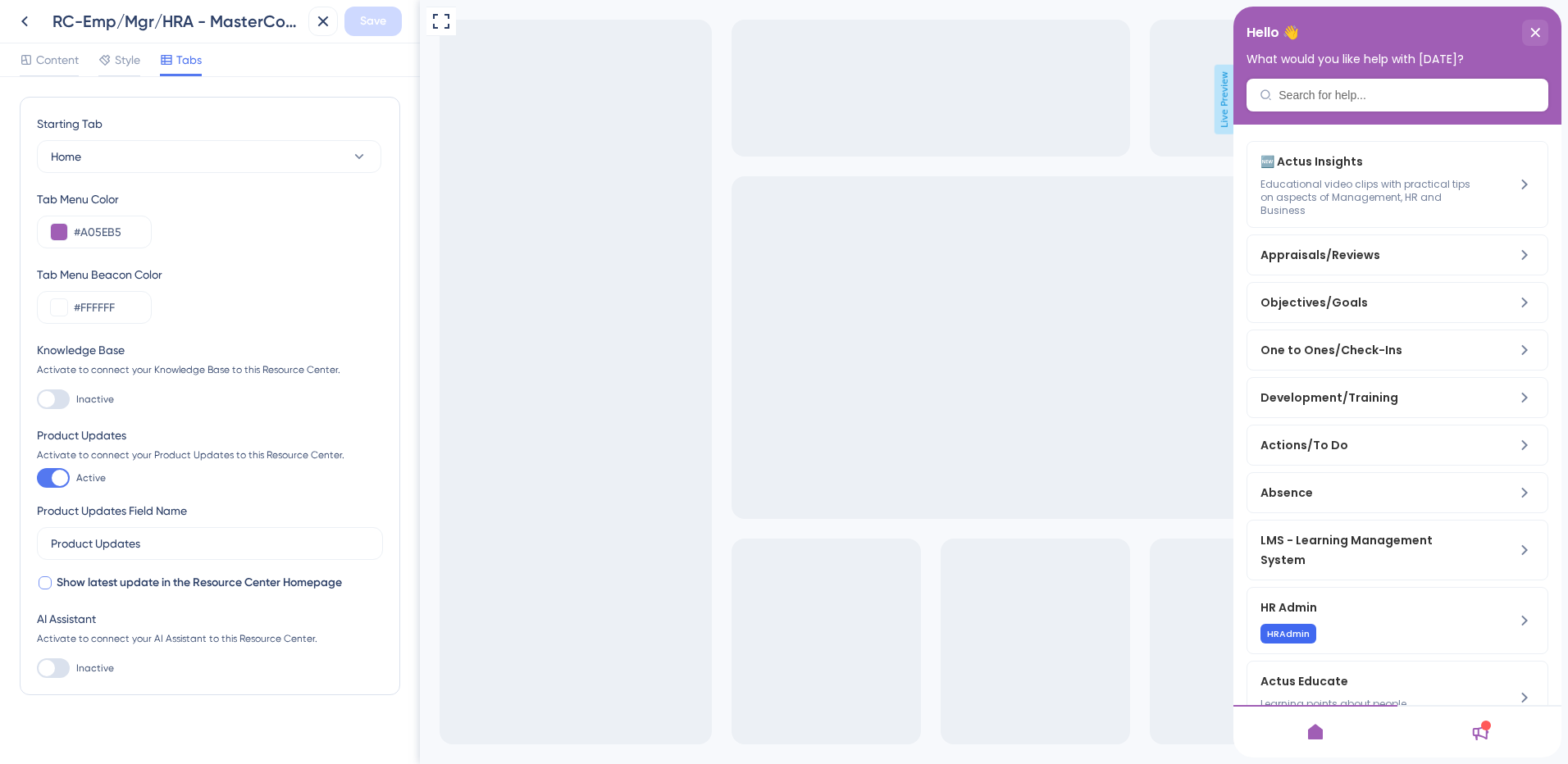
click at [58, 586] on span "Show latest update in the Resource Center Homepage" at bounding box center [199, 583] width 285 height 19
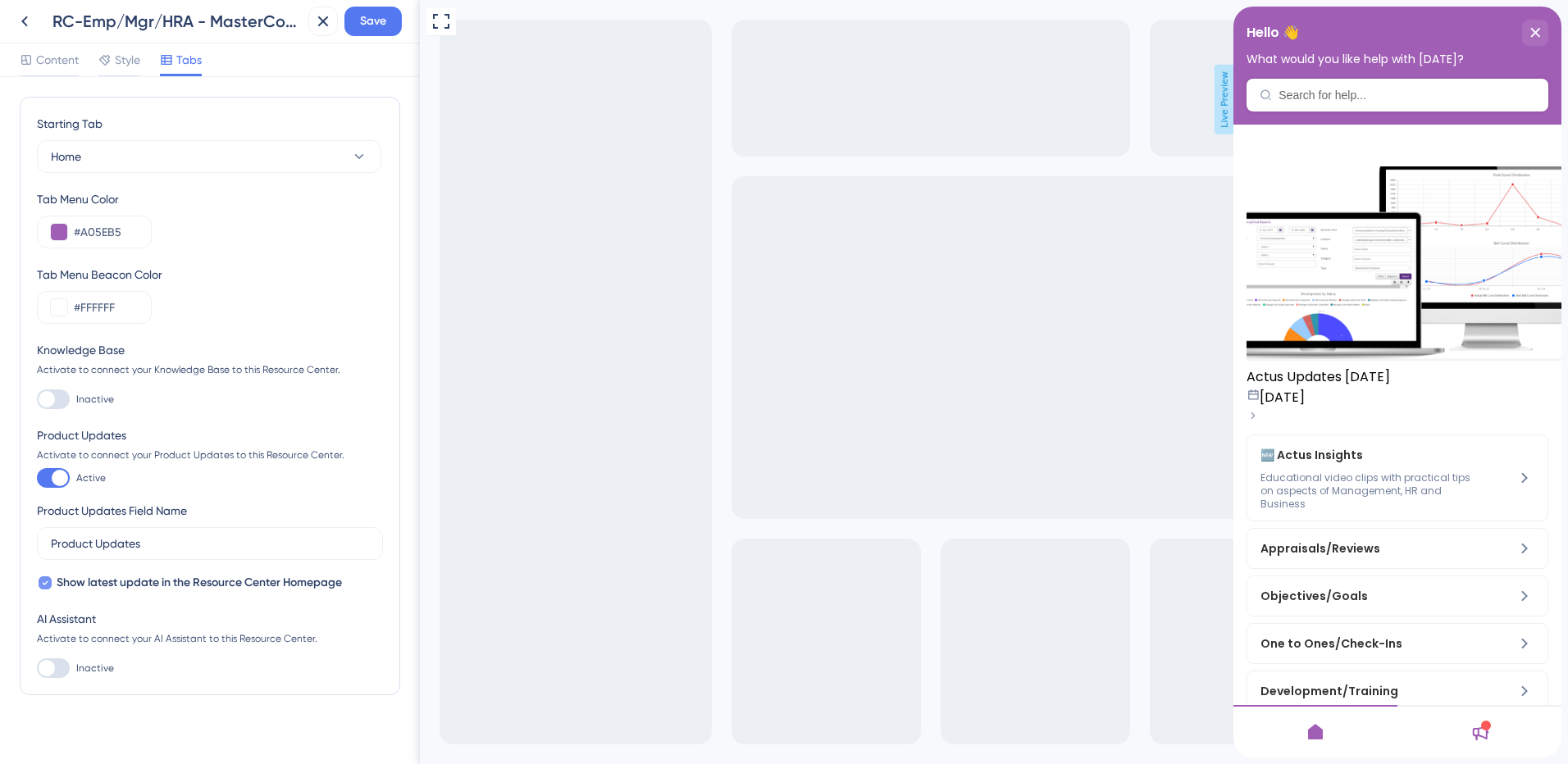
click at [58, 586] on span "Show latest update in the Resource Center Homepage" at bounding box center [199, 583] width 285 height 19
checkbox input "false"
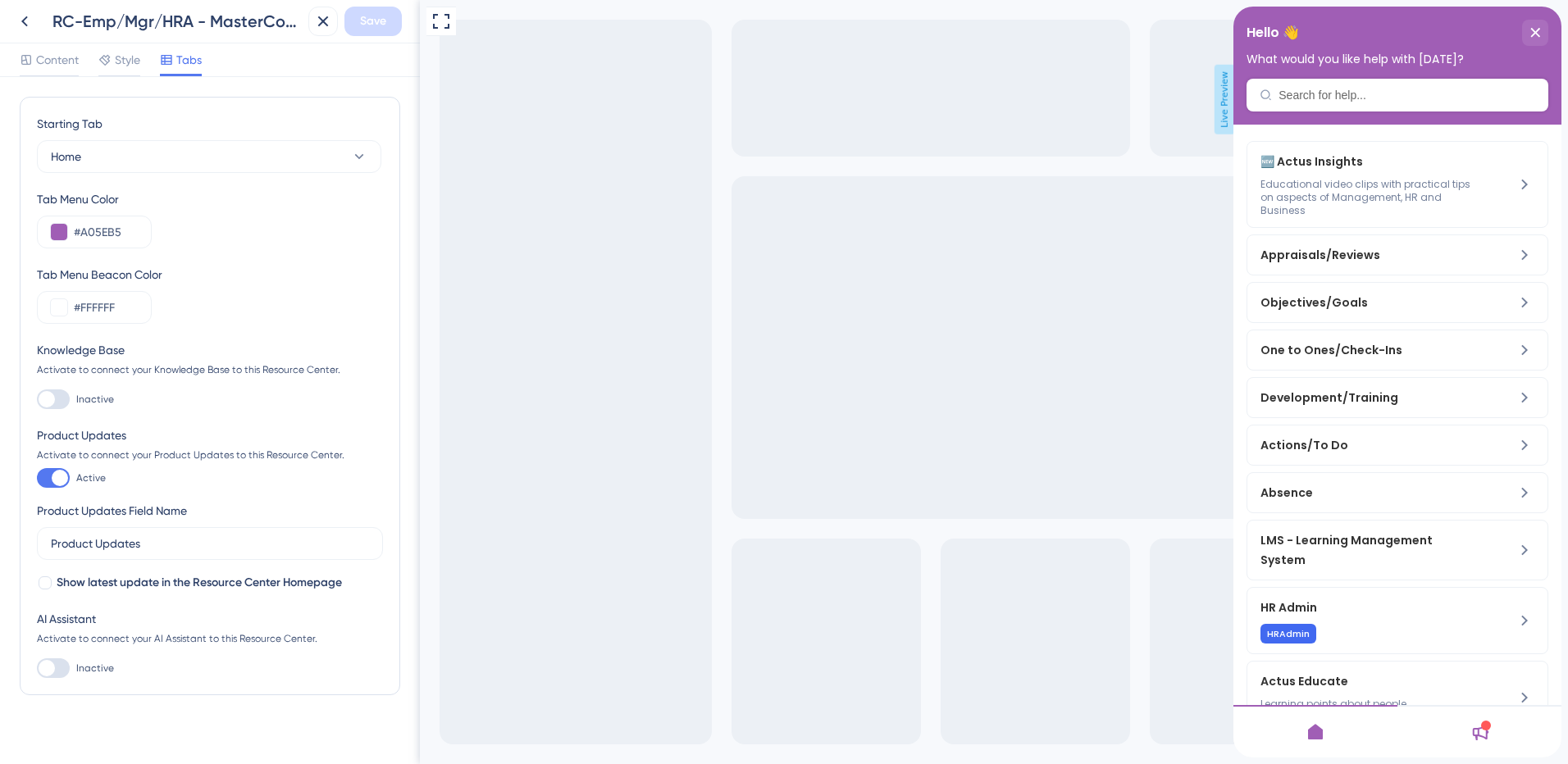
click at [76, 662] on label "Inactive" at bounding box center [76, 668] width 78 height 19
click at [37, 668] on input "Inactive" at bounding box center [36, 668] width 1 height 1
checkbox input "true"
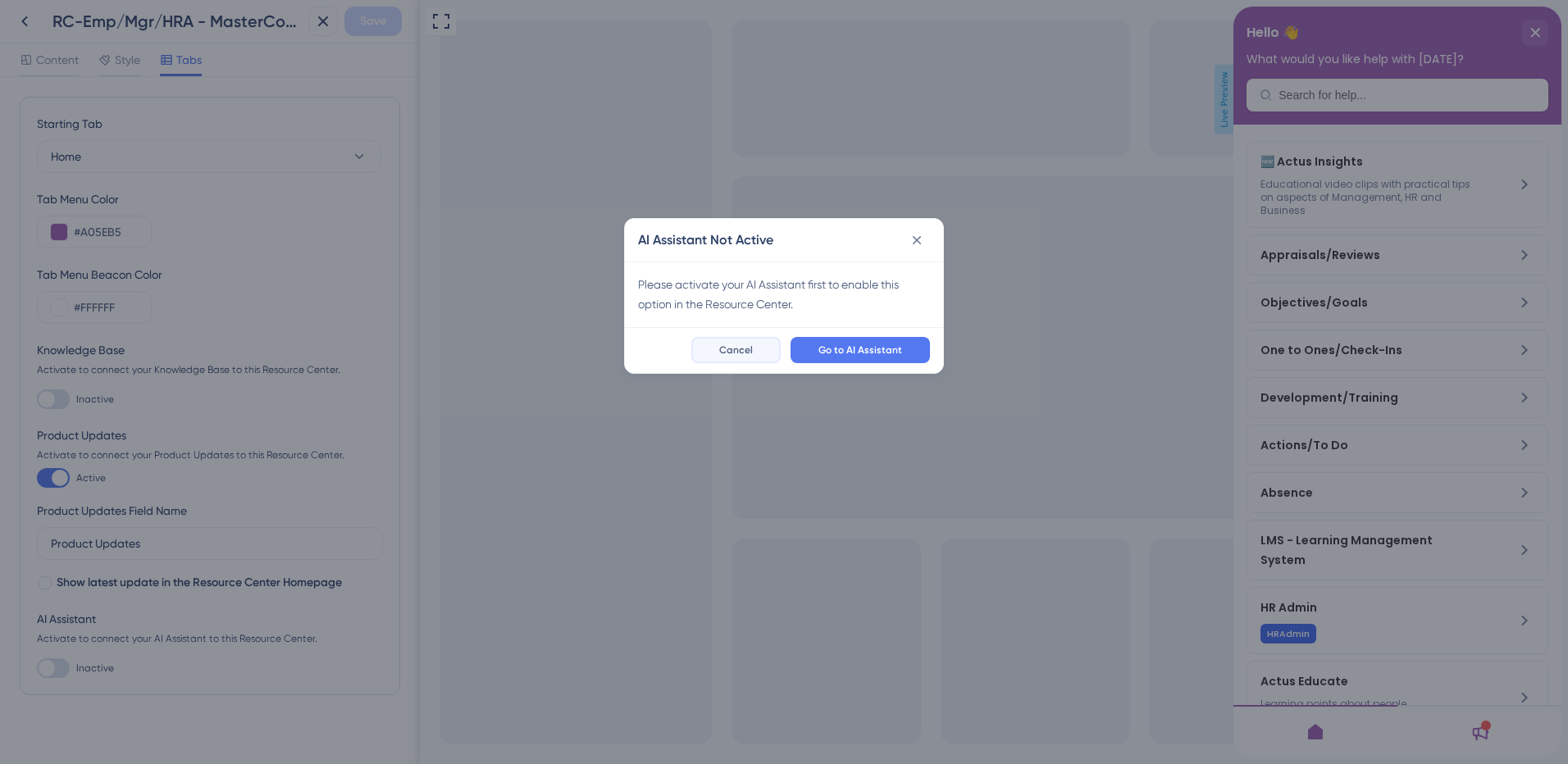
click at [741, 345] on span "Cancel" at bounding box center [736, 350] width 34 height 14
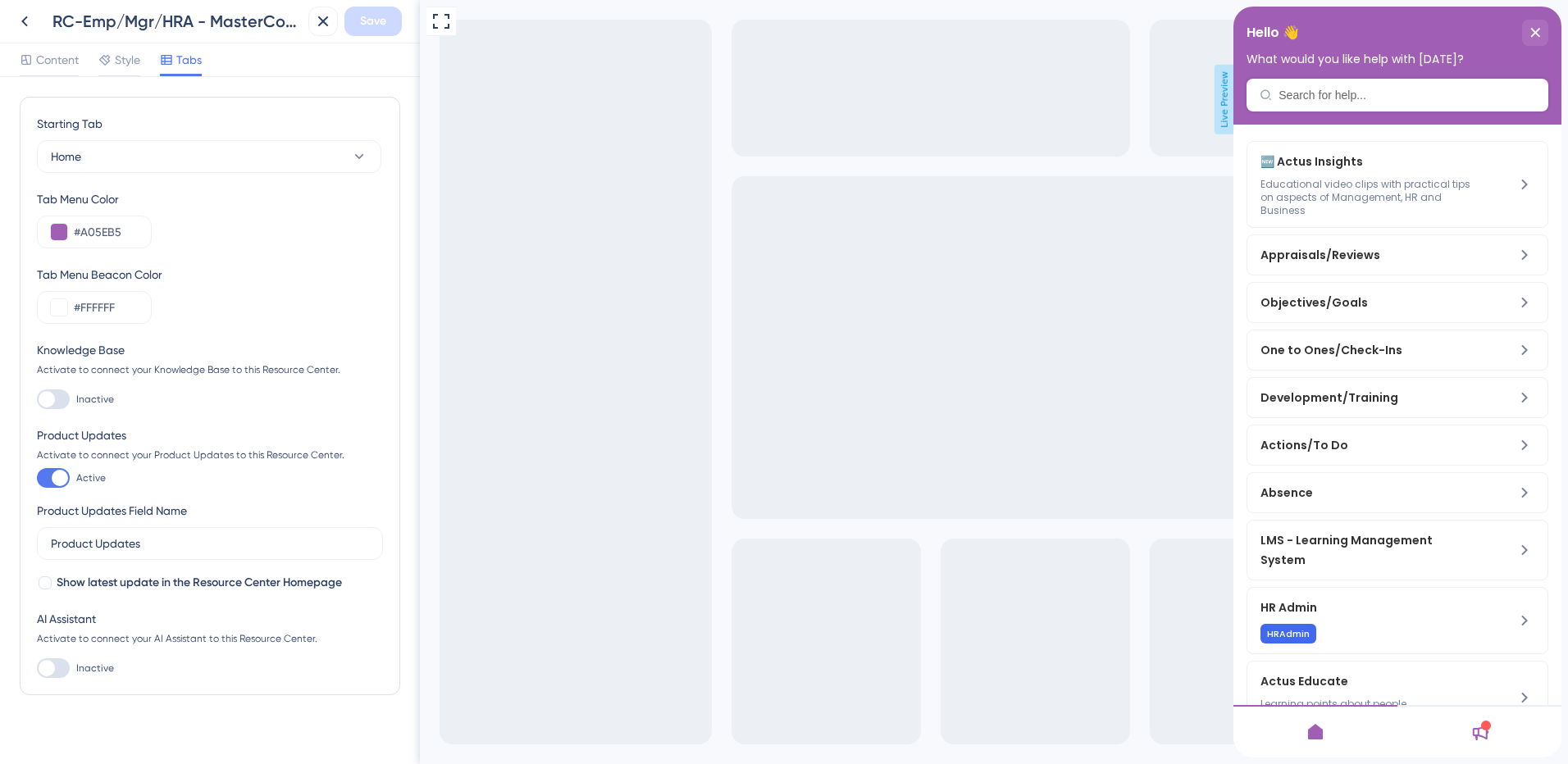
click at [52, 391] on div at bounding box center [53, 399] width 33 height 19
click at [37, 399] on input "Inactive" at bounding box center [36, 399] width 1 height 1
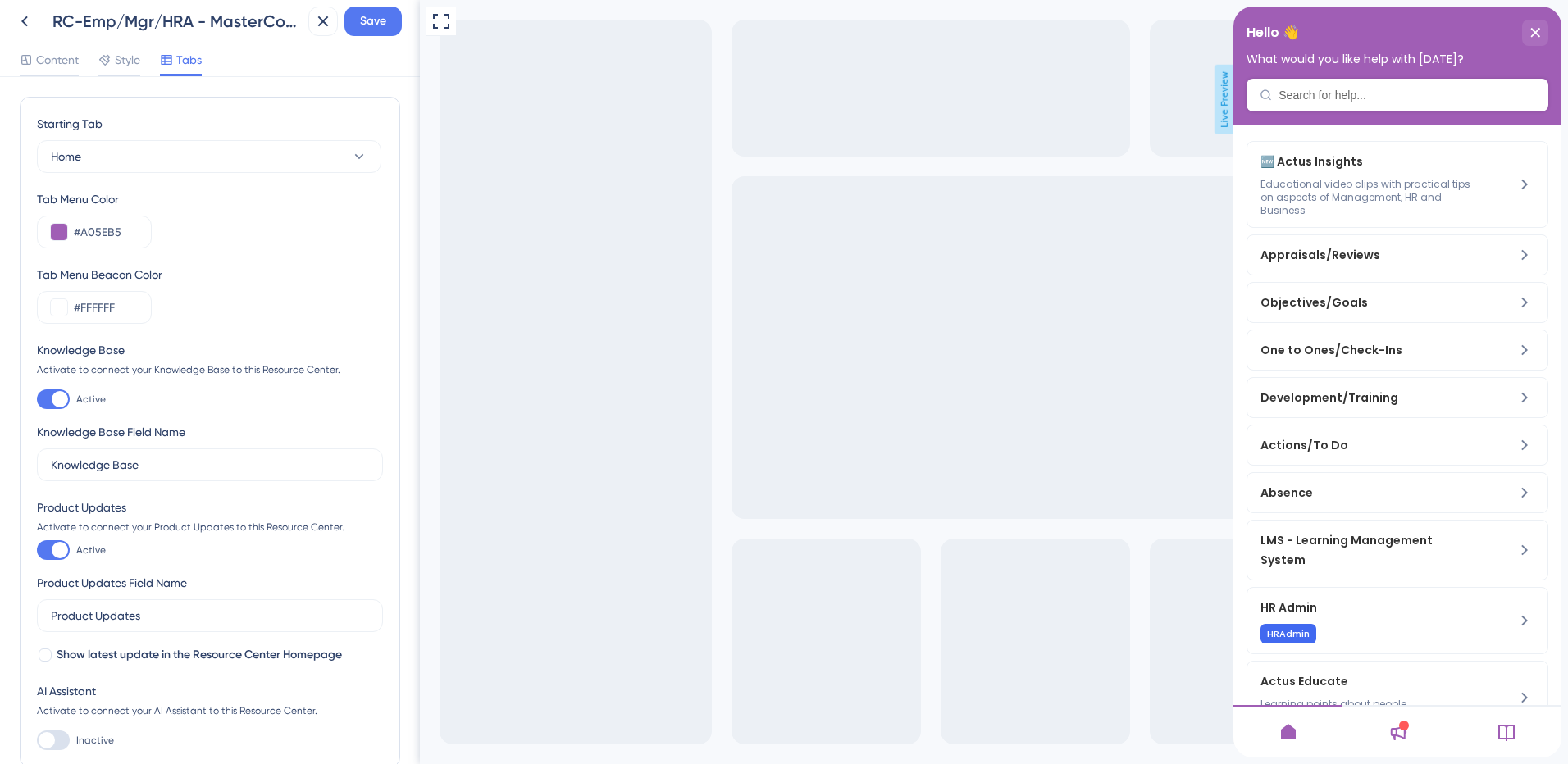
click at [52, 391] on div at bounding box center [53, 399] width 33 height 19
click at [37, 399] on input "Active" at bounding box center [36, 399] width 1 height 1
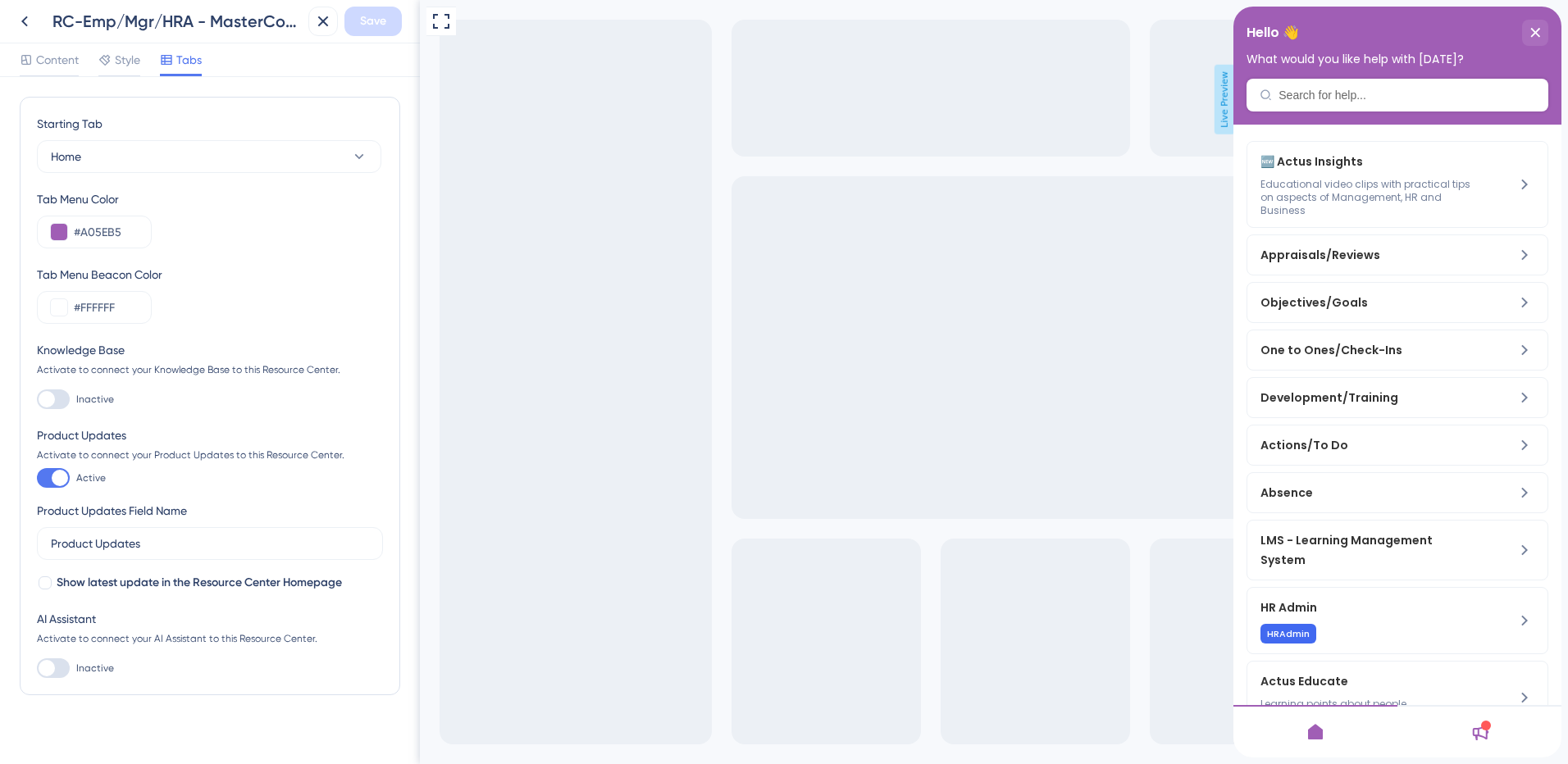
click at [52, 391] on div at bounding box center [53, 399] width 33 height 19
click at [37, 399] on input "Inactive" at bounding box center [36, 399] width 1 height 1
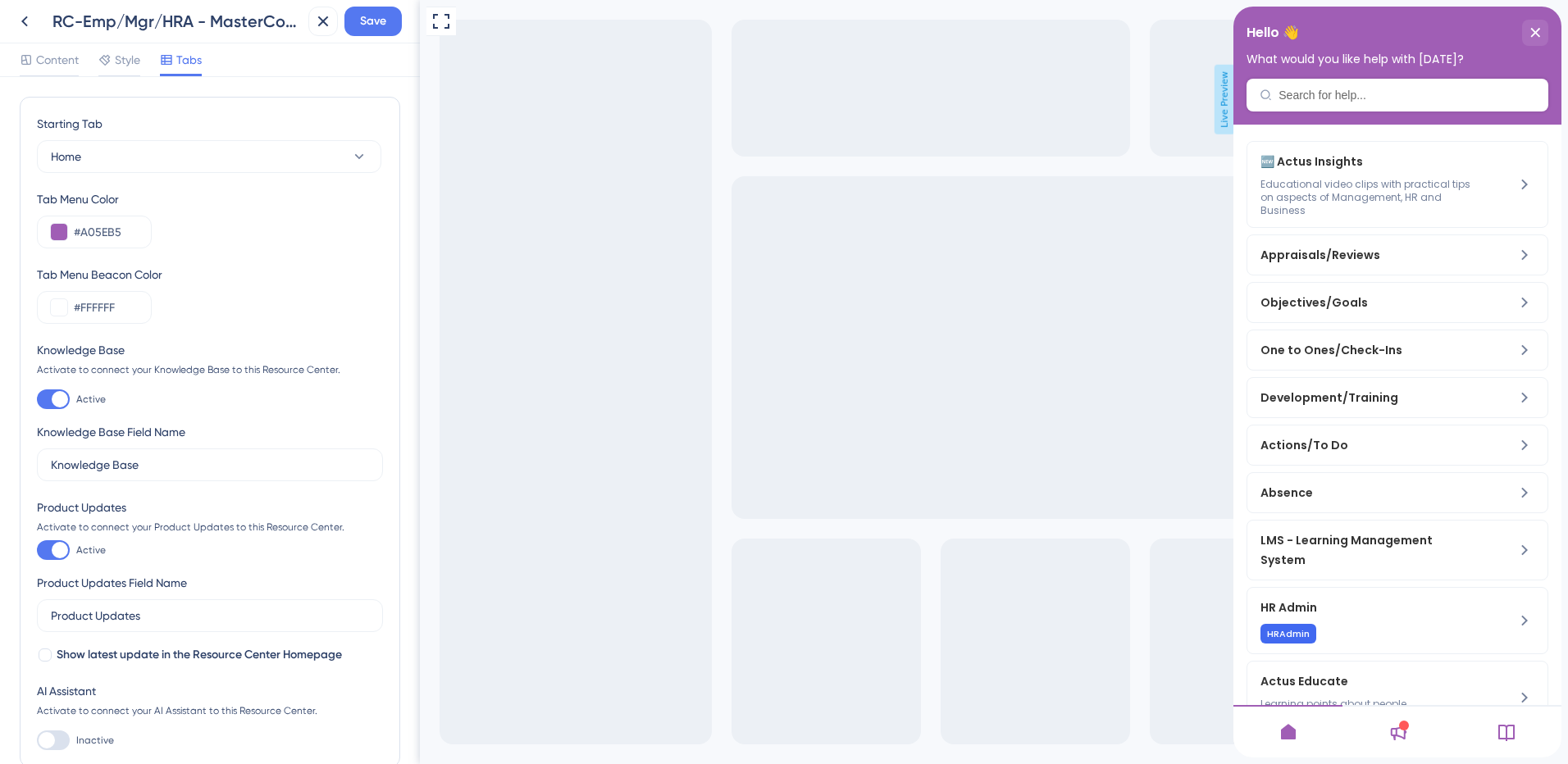
click at [1488, 737] on div at bounding box center [1507, 731] width 109 height 52
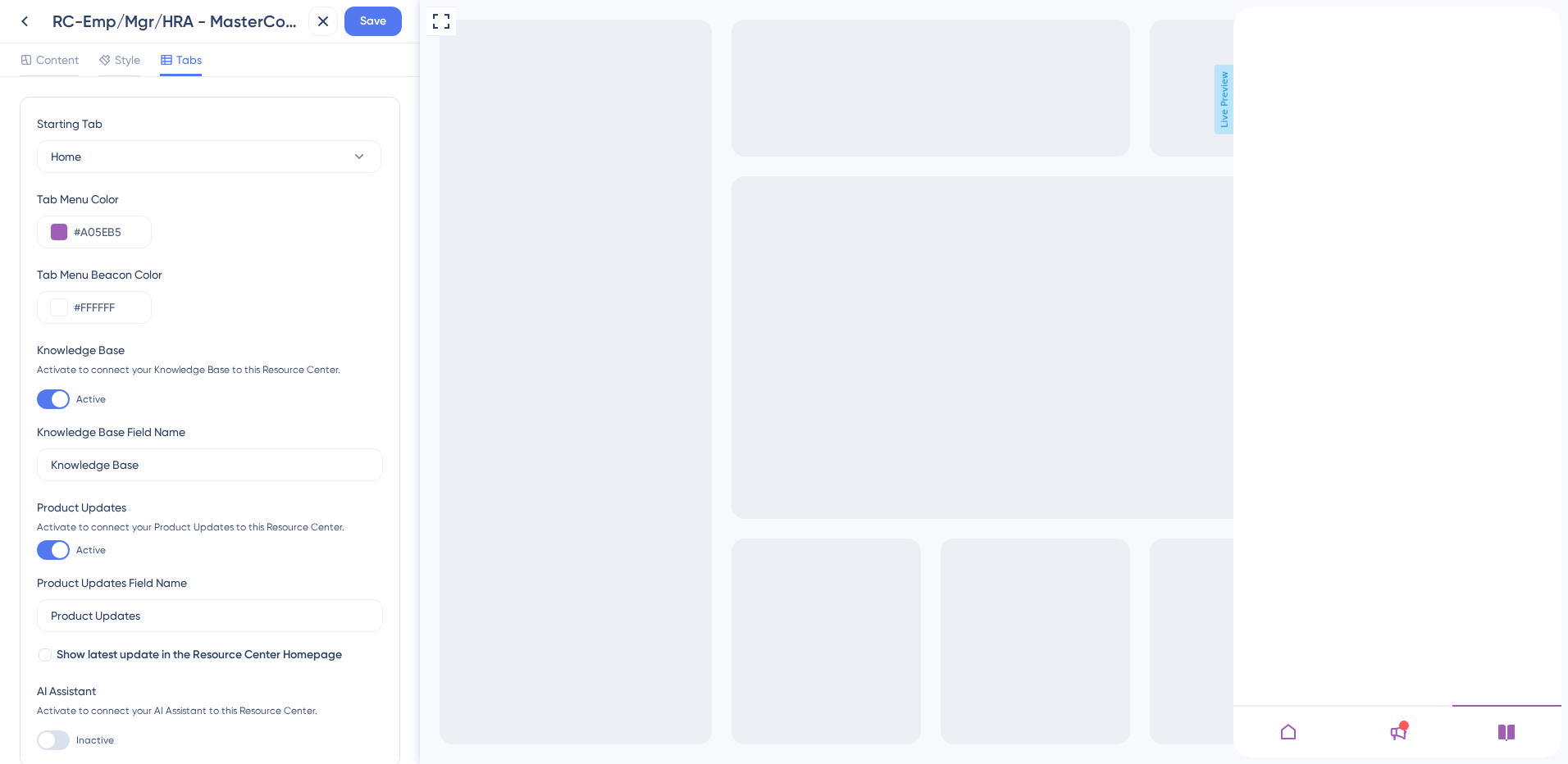
click at [1297, 733] on icon at bounding box center [1289, 732] width 19 height 19
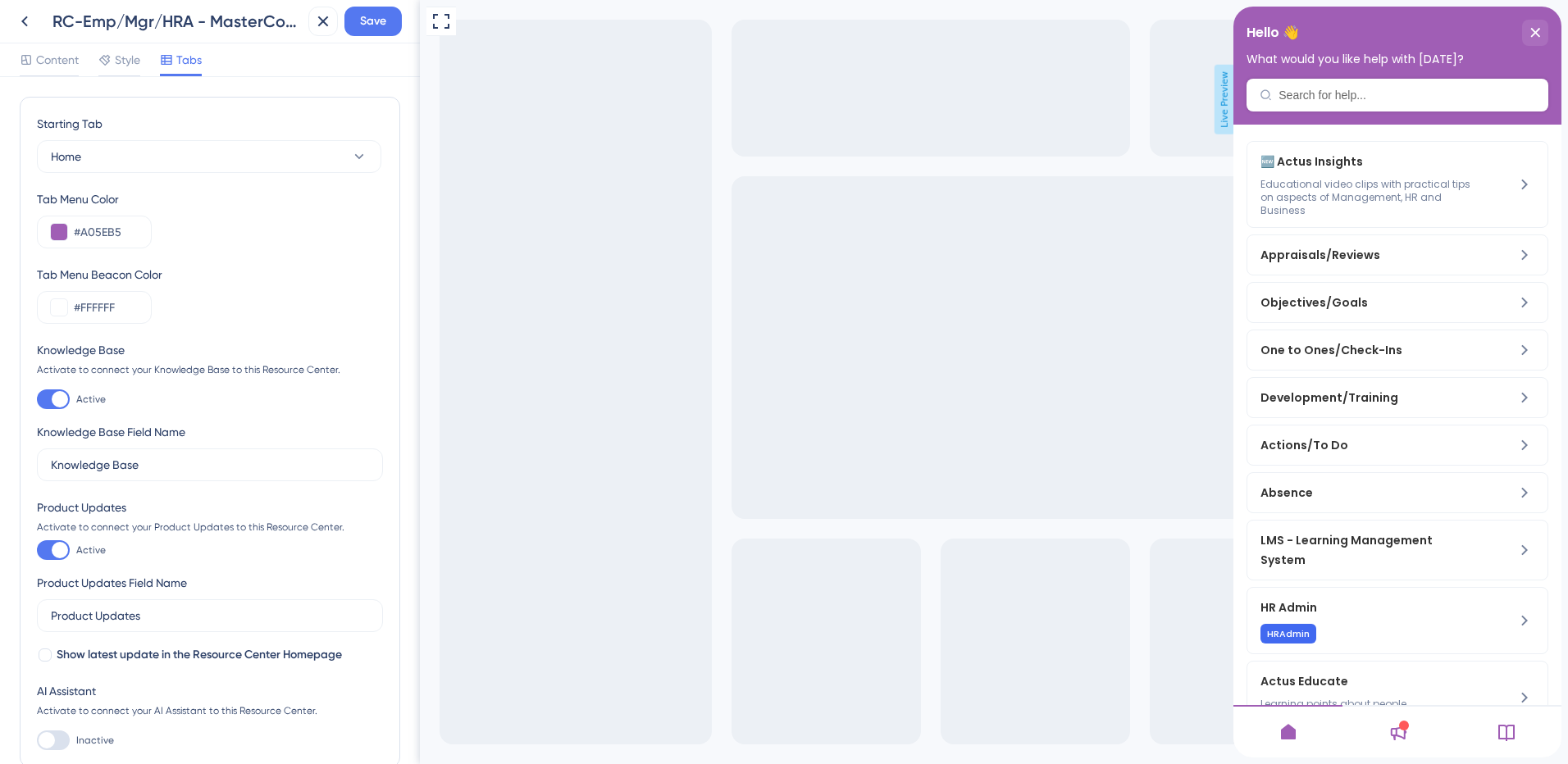
click at [1519, 733] on div at bounding box center [1507, 731] width 109 height 52
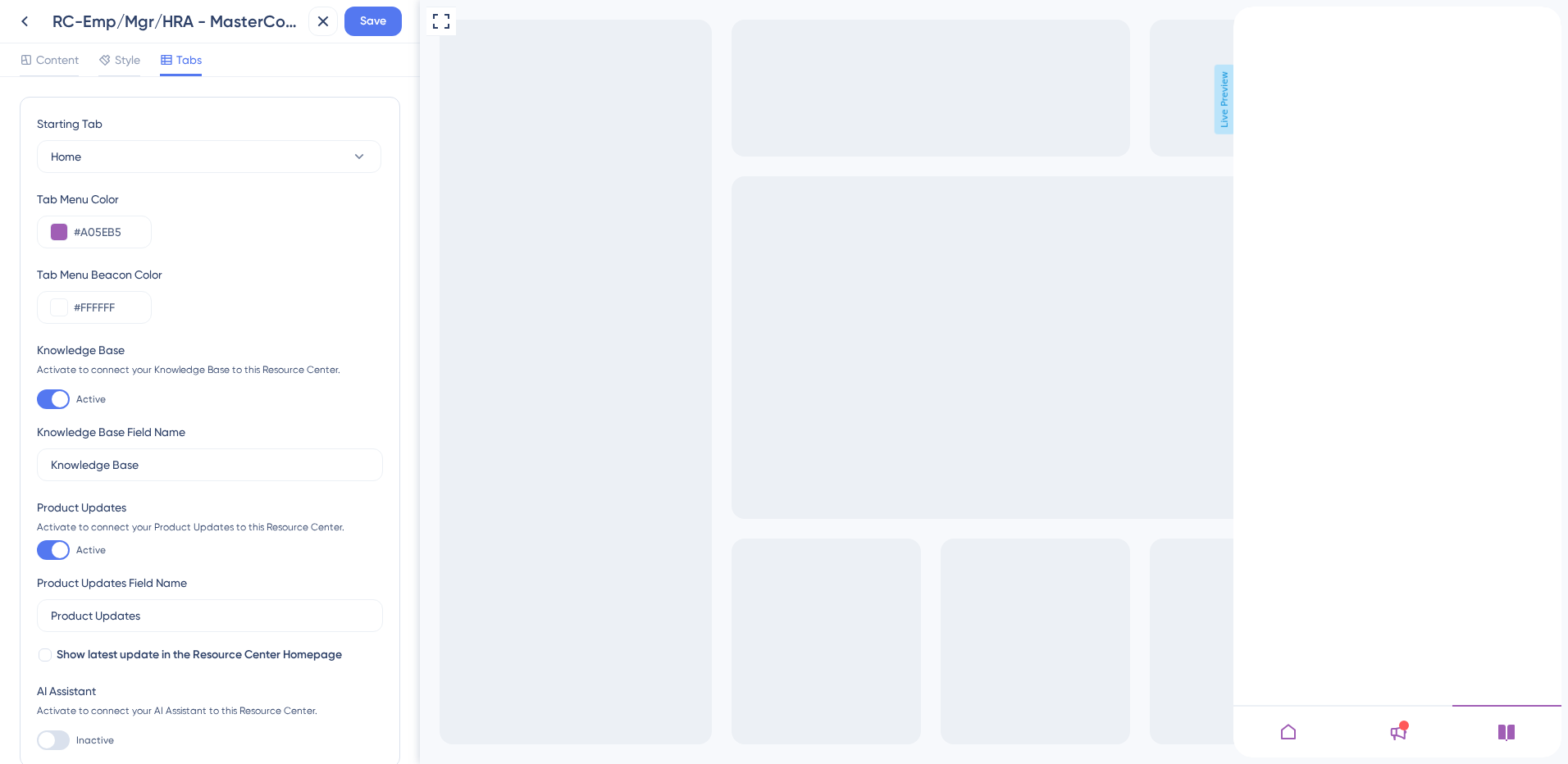
click at [61, 401] on div at bounding box center [59, 398] width 16 height 16
click at [37, 400] on input "Active" at bounding box center [36, 399] width 1 height 1
checkbox input "false"
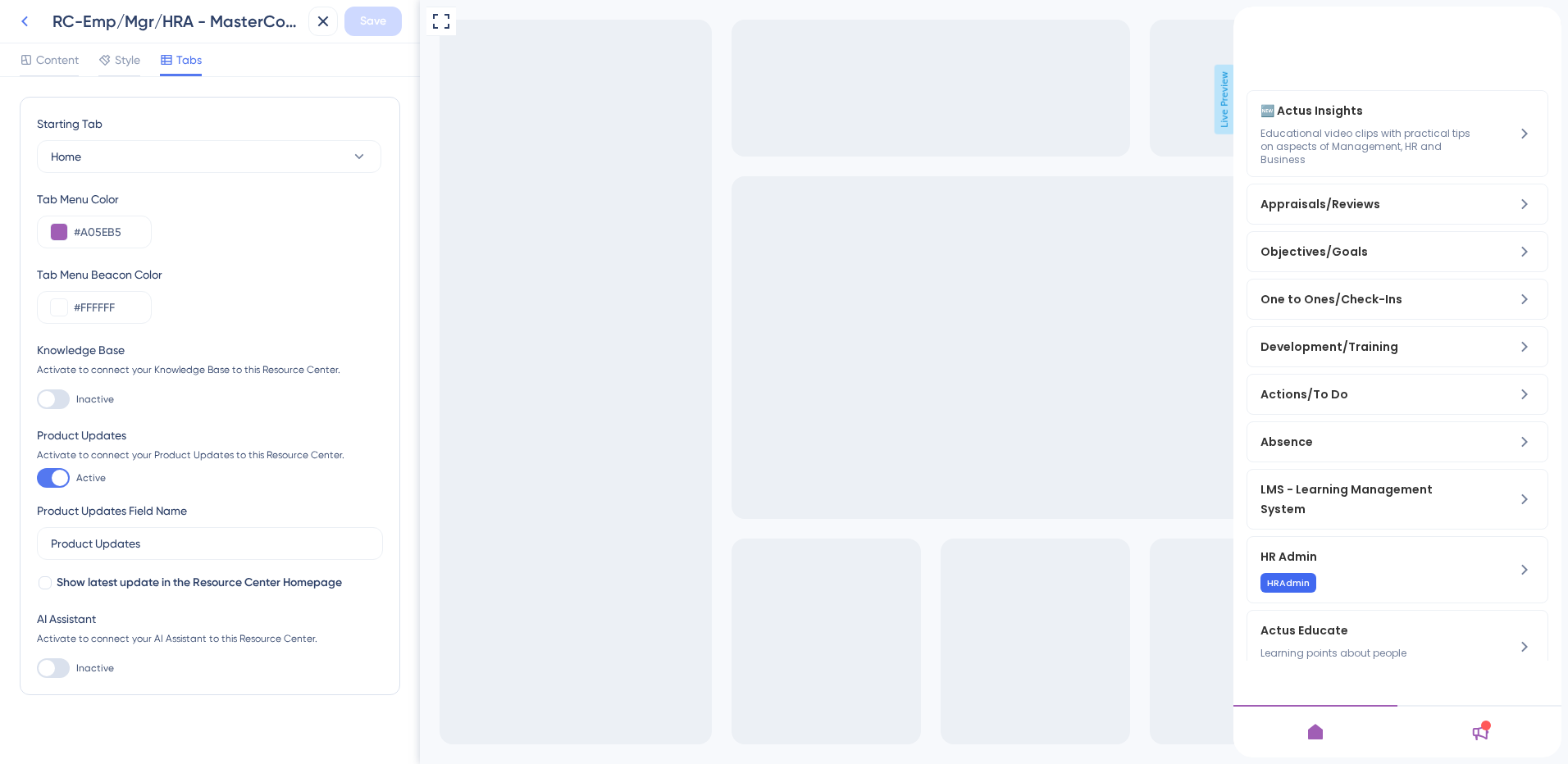
click at [23, 15] on icon at bounding box center [24, 21] width 19 height 19
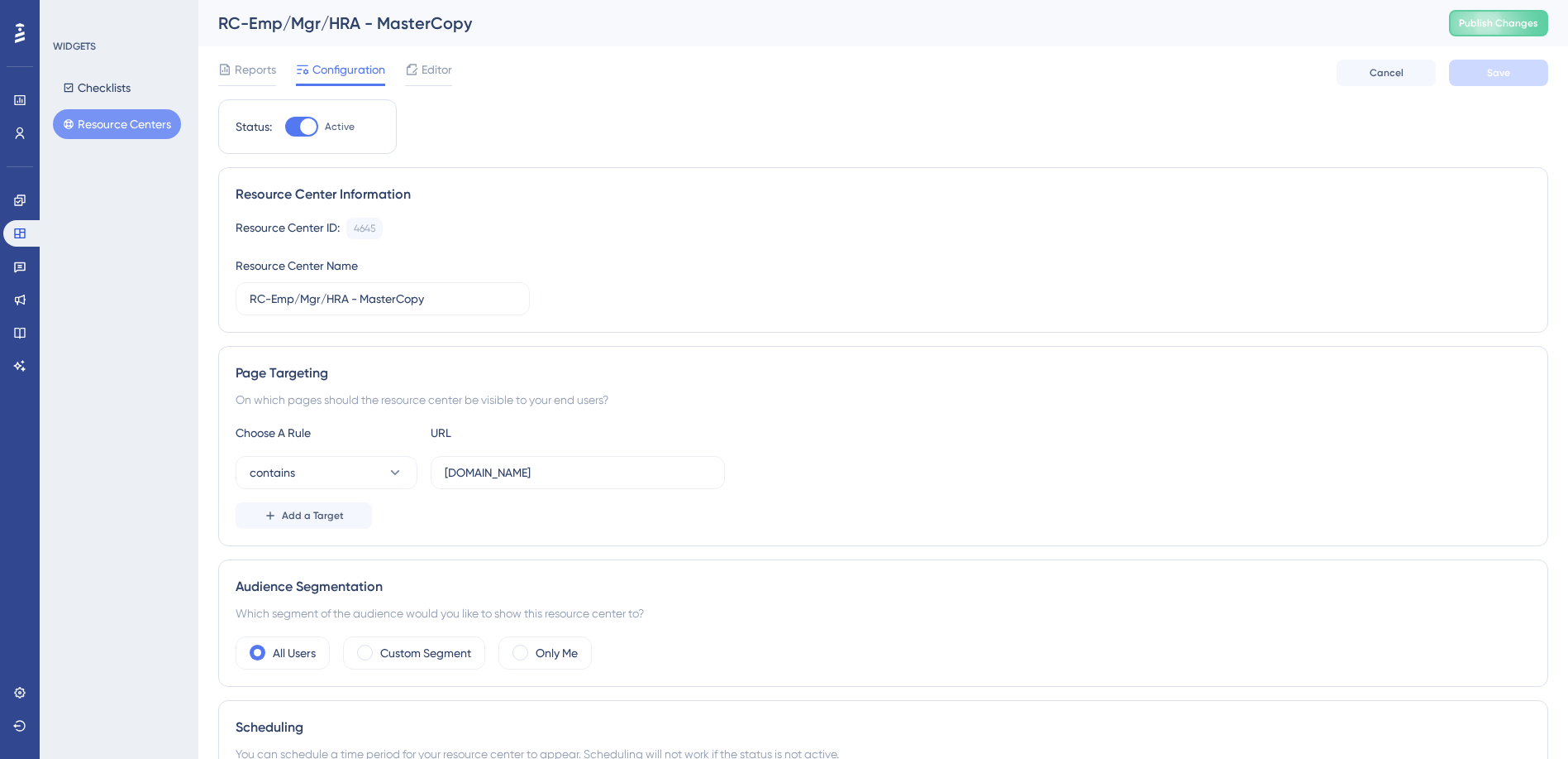
click at [94, 126] on button "Resource Centers" at bounding box center [116, 124] width 128 height 29
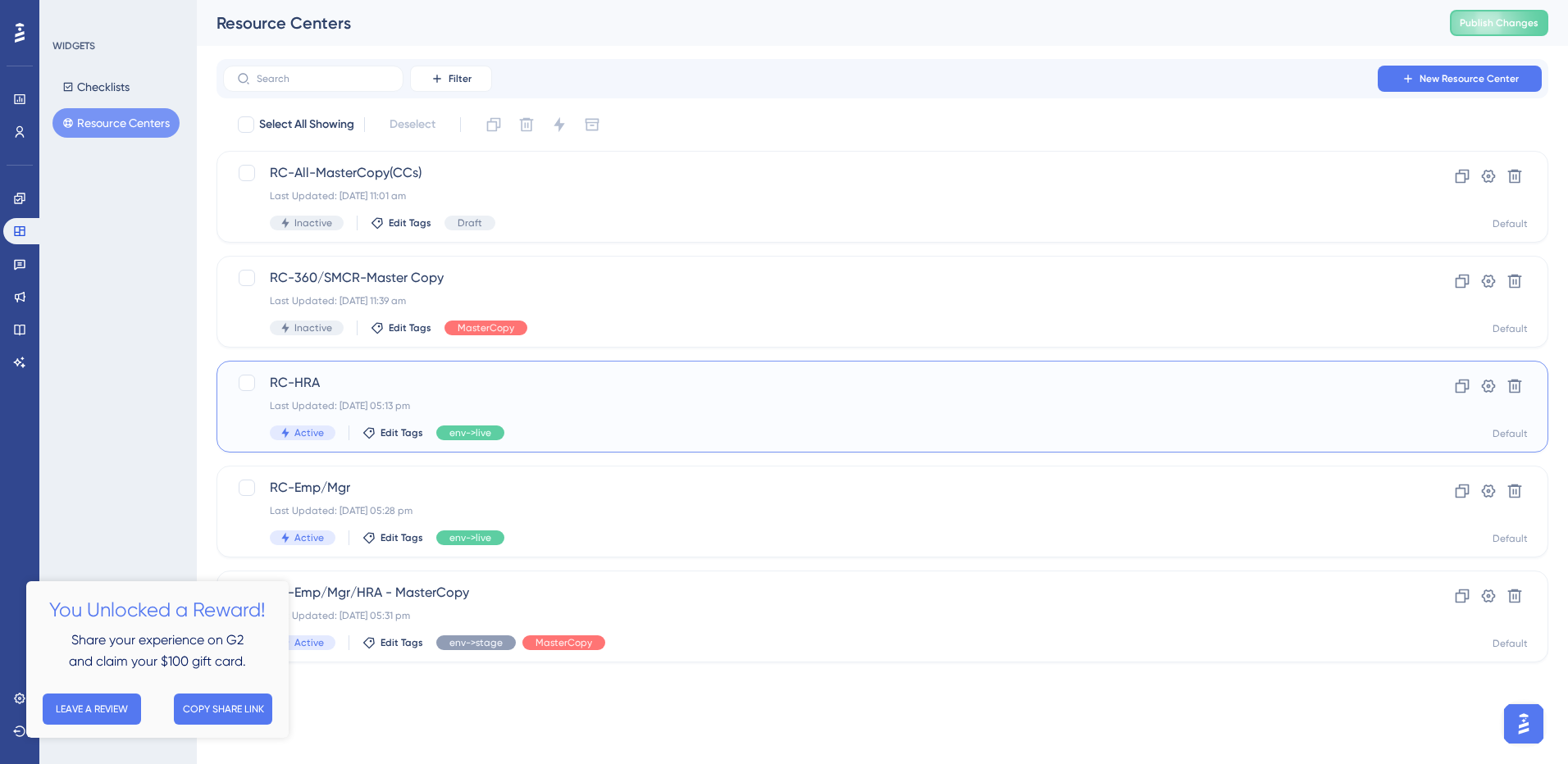
click at [368, 389] on span "RC-HRA" at bounding box center [816, 383] width 1094 height 19
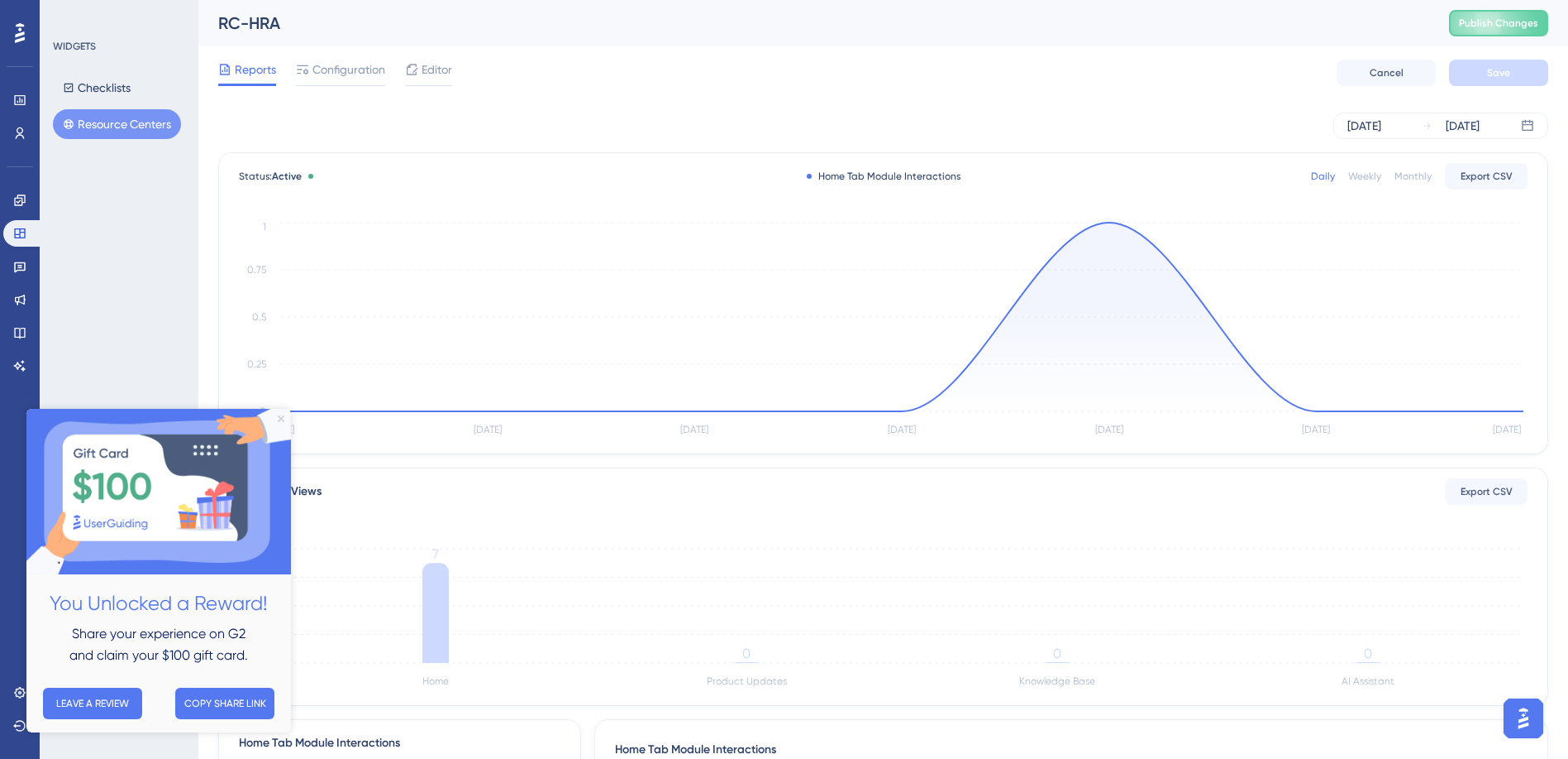
click at [282, 416] on icon "Close Preview" at bounding box center [281, 419] width 7 height 7
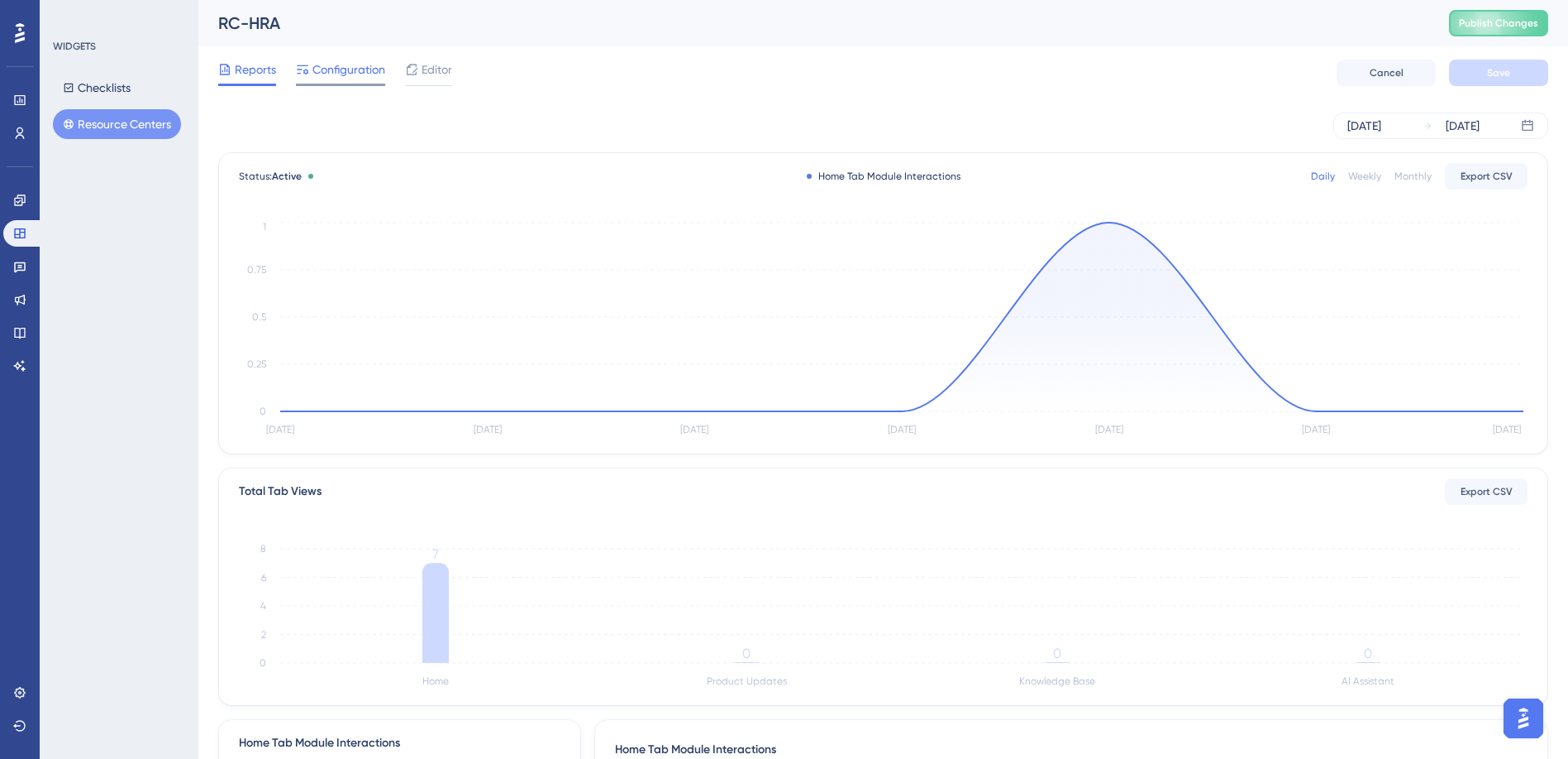
click at [335, 67] on span "Configuration" at bounding box center [349, 69] width 72 height 20
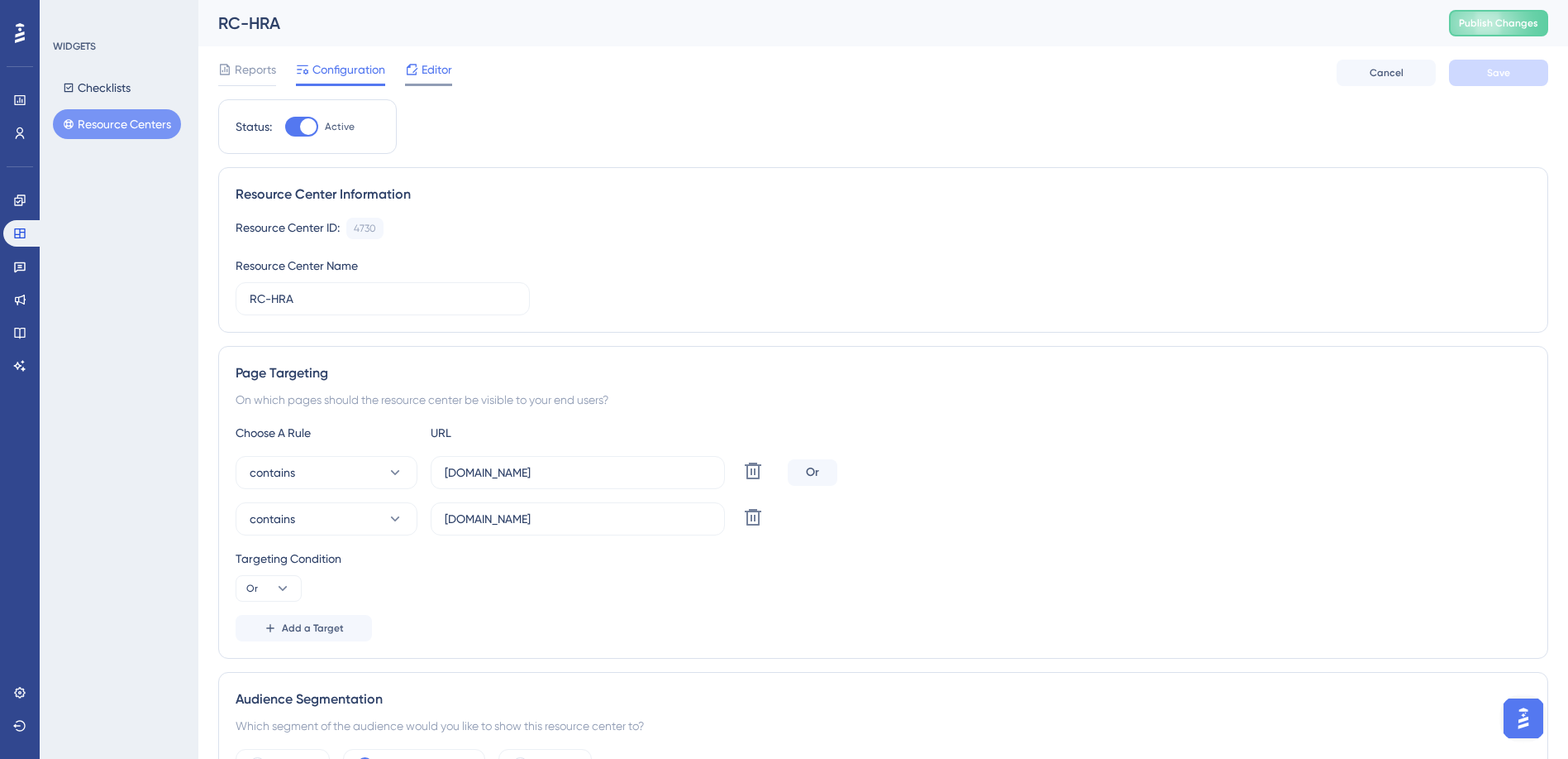
click at [415, 75] on icon at bounding box center [412, 69] width 14 height 14
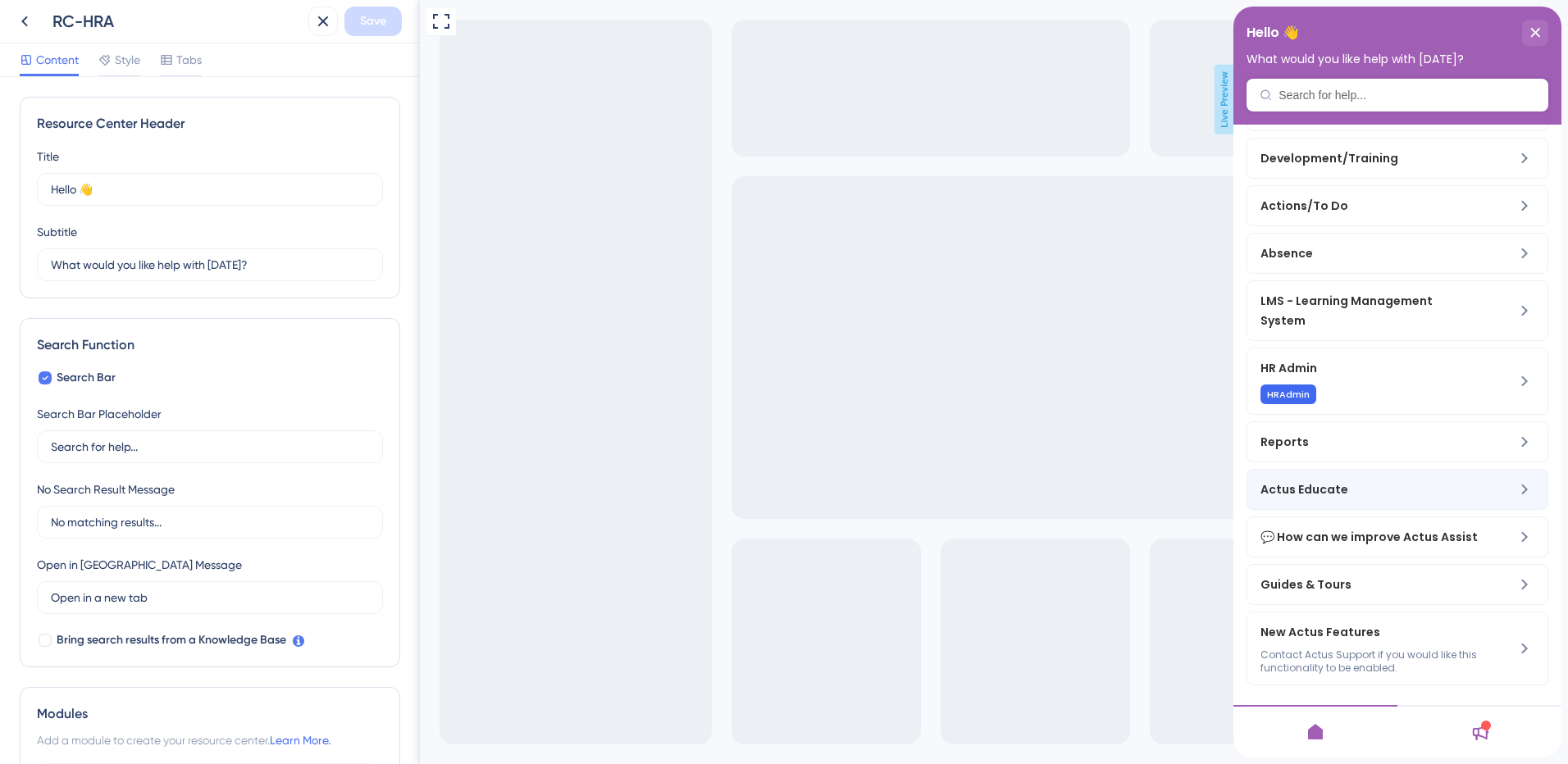
scroll to position [259, 0]
click at [1408, 484] on div "Actus Educate" at bounding box center [1397, 490] width 302 height 41
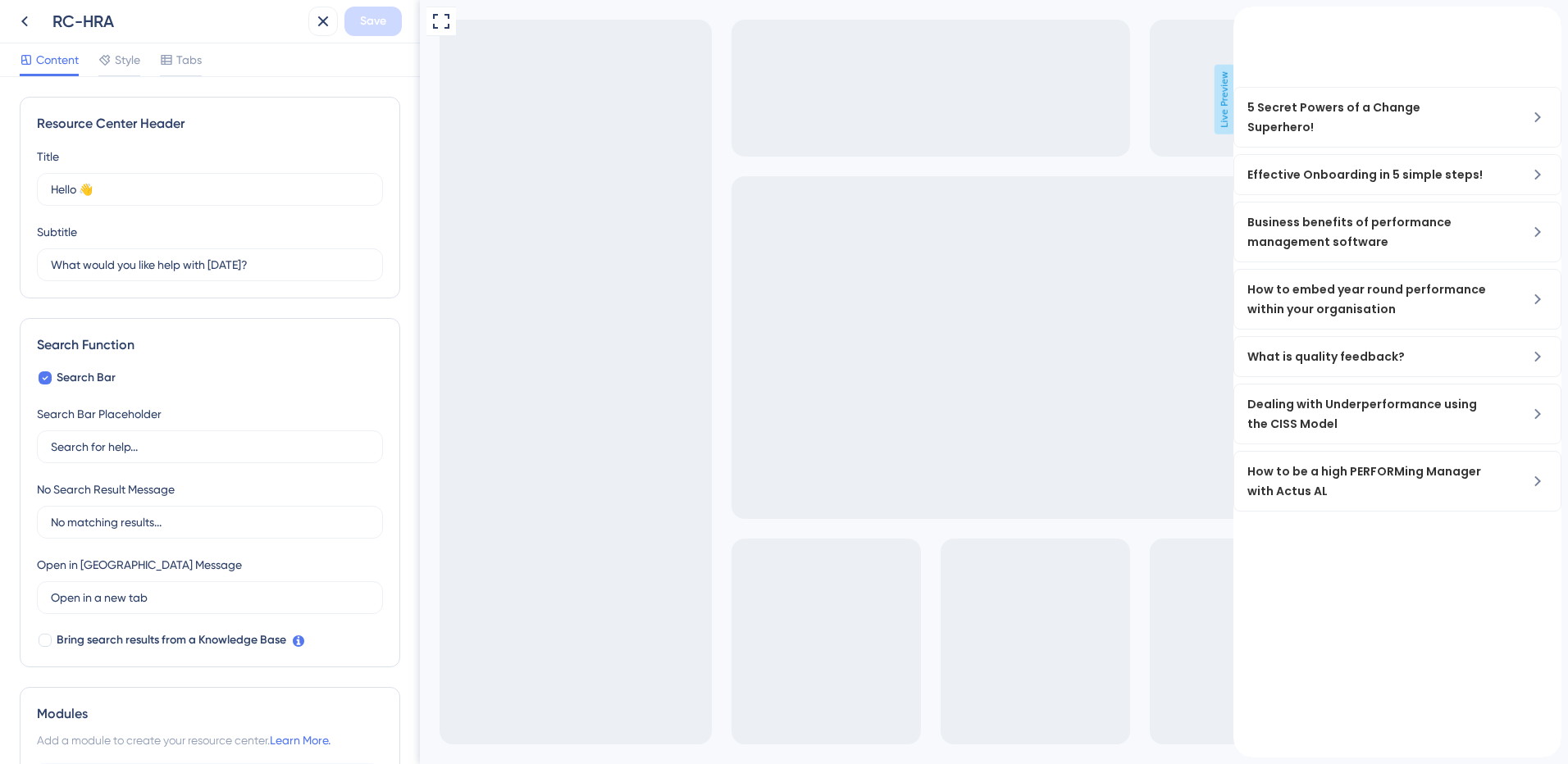
scroll to position [0, 0]
click at [25, 18] on icon at bounding box center [24, 21] width 7 height 11
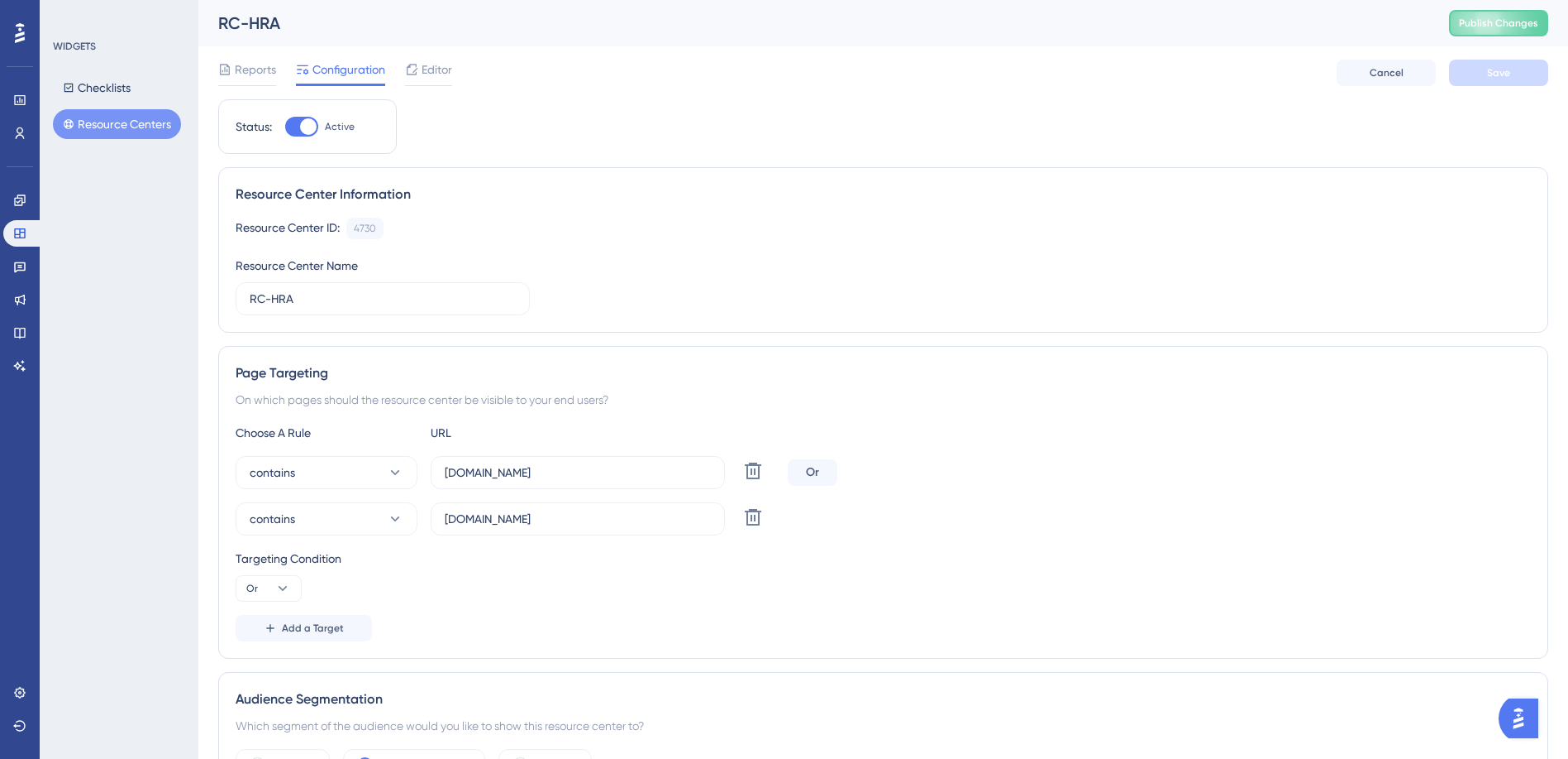
click at [109, 126] on button "Resource Centers" at bounding box center [116, 124] width 128 height 29
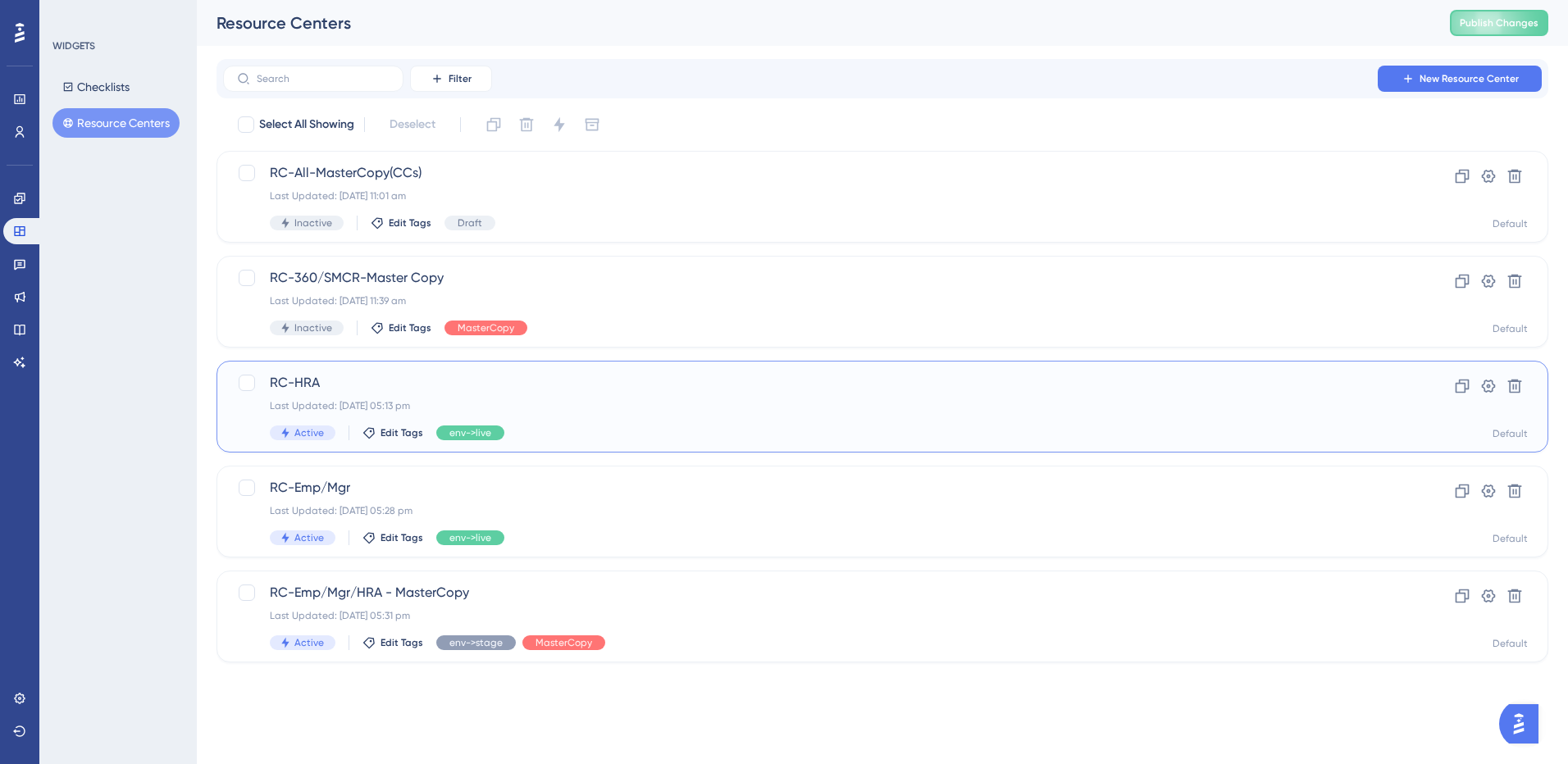
click at [332, 384] on span "RC-HRA" at bounding box center [816, 383] width 1094 height 19
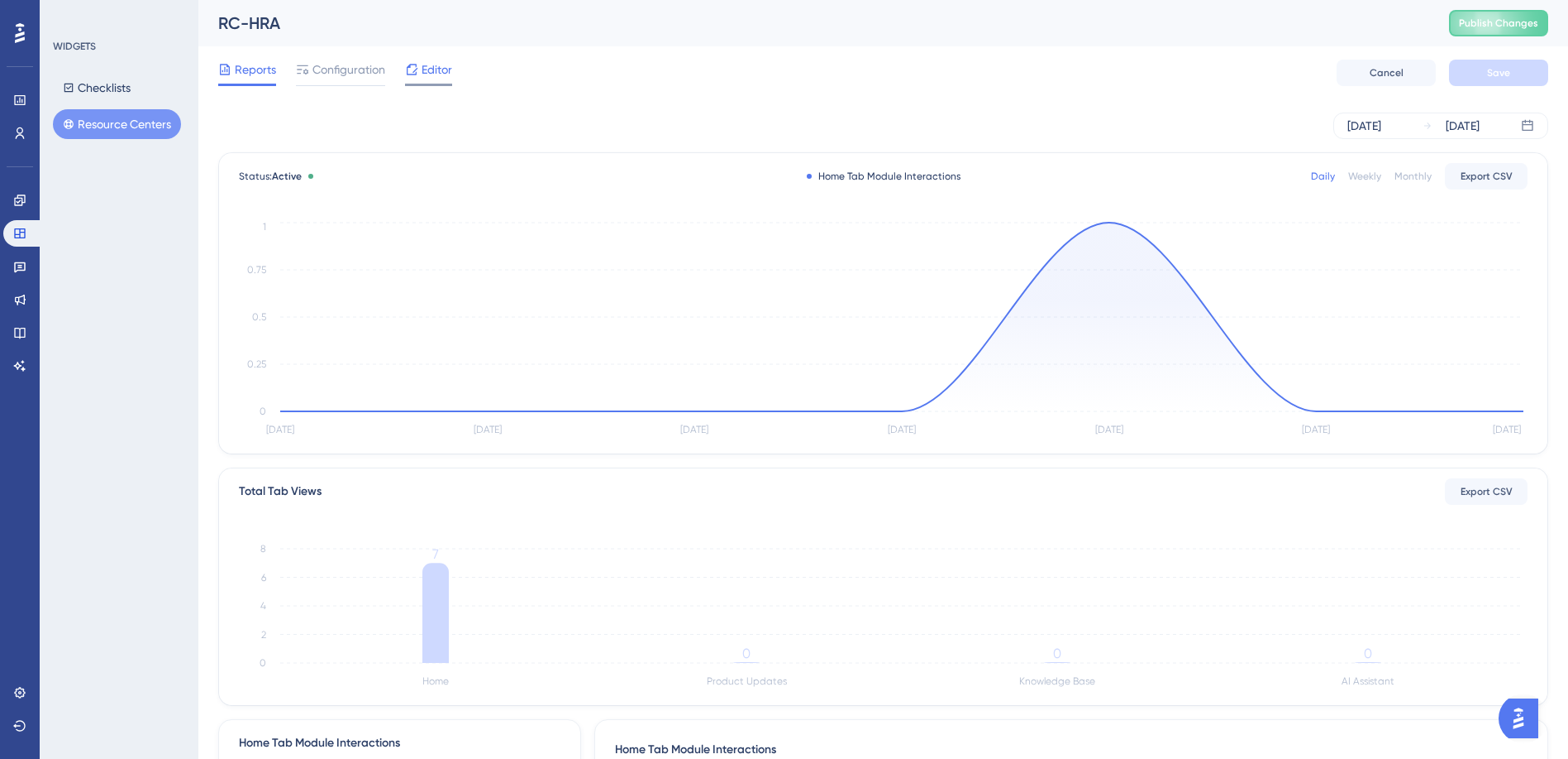
click at [426, 66] on span "Editor" at bounding box center [436, 69] width 30 height 20
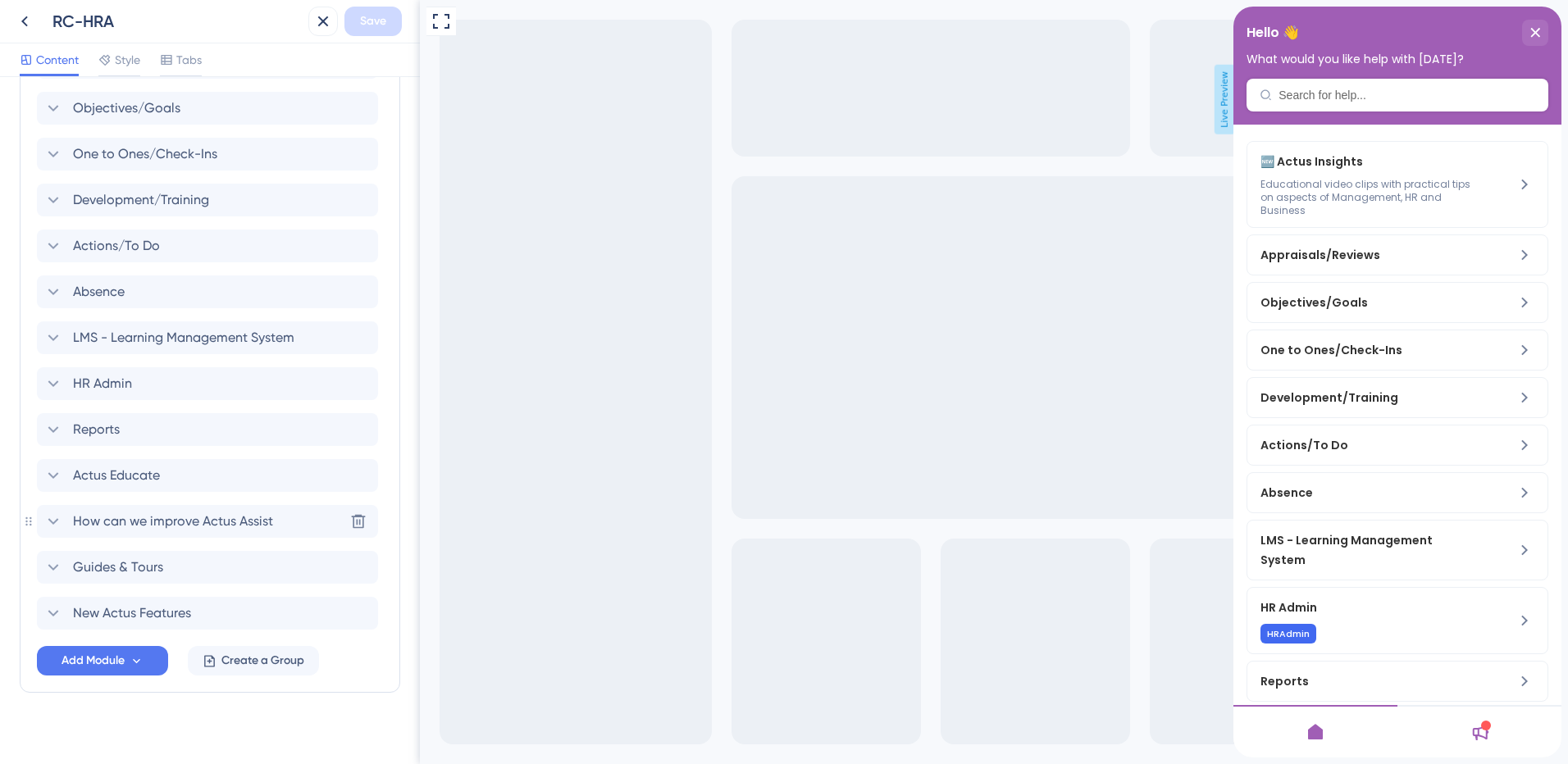
scroll to position [778, 0]
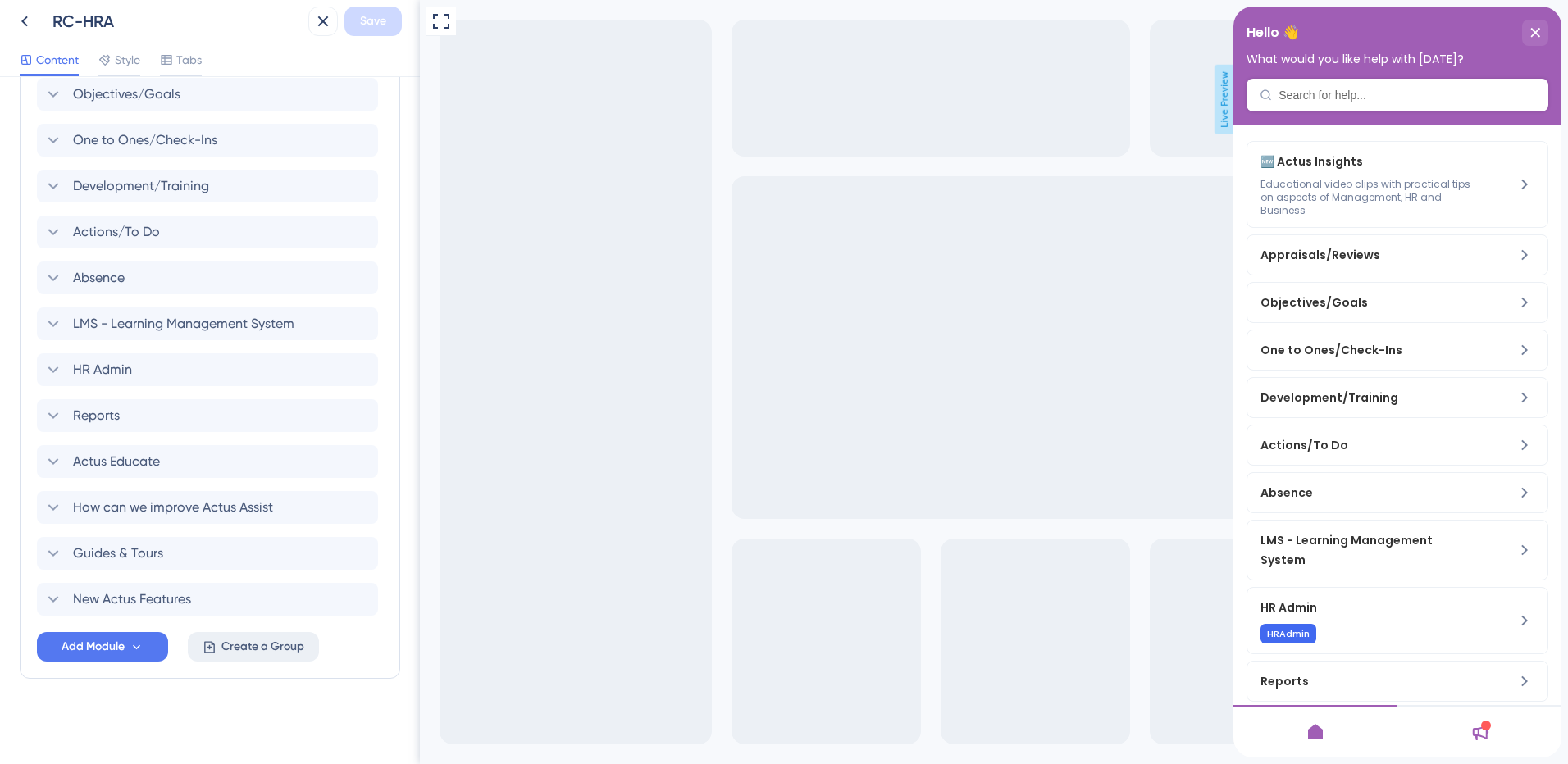
click at [233, 648] on span "Create a Group" at bounding box center [262, 647] width 82 height 19
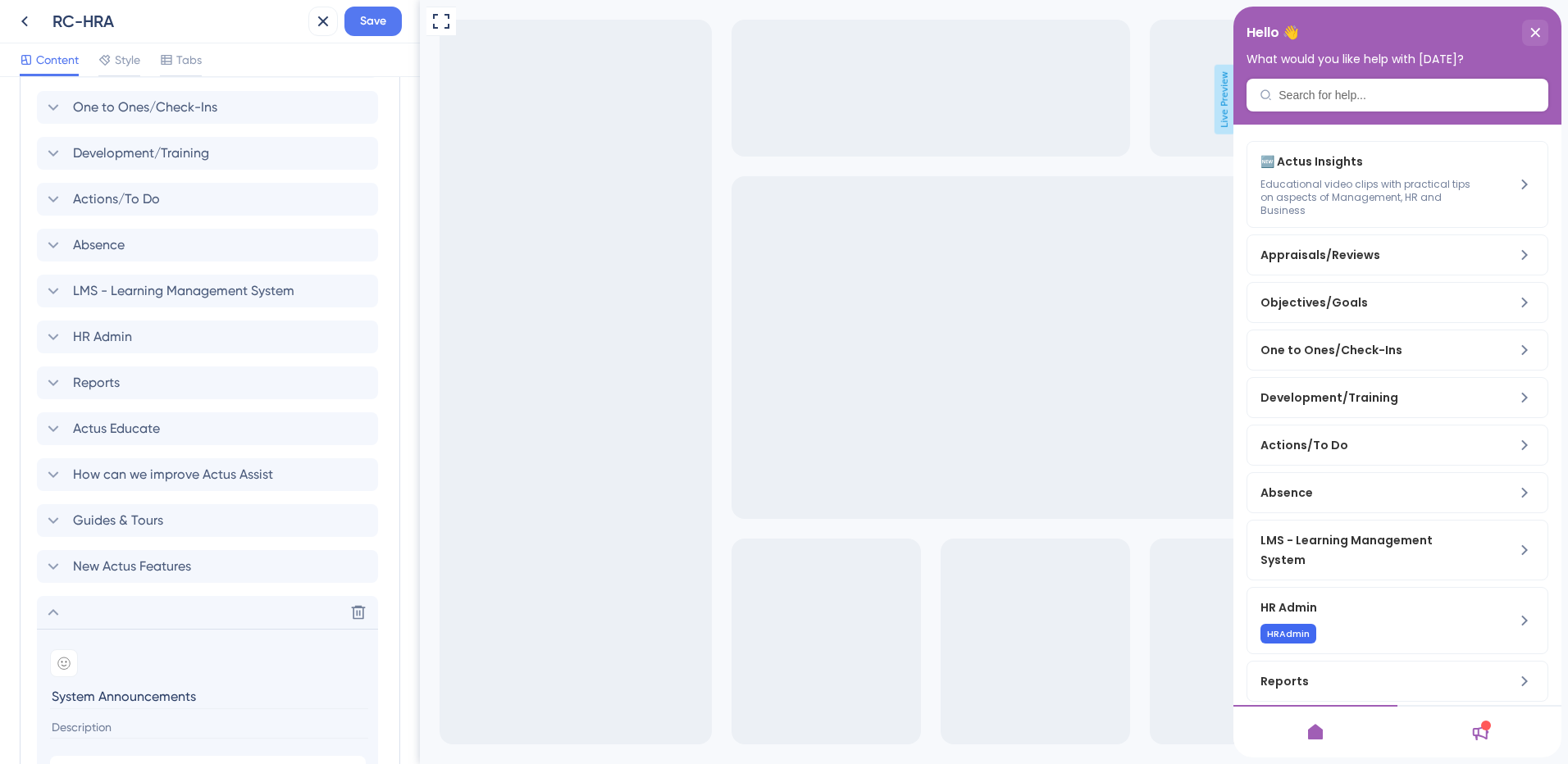
scroll to position [941, 0]
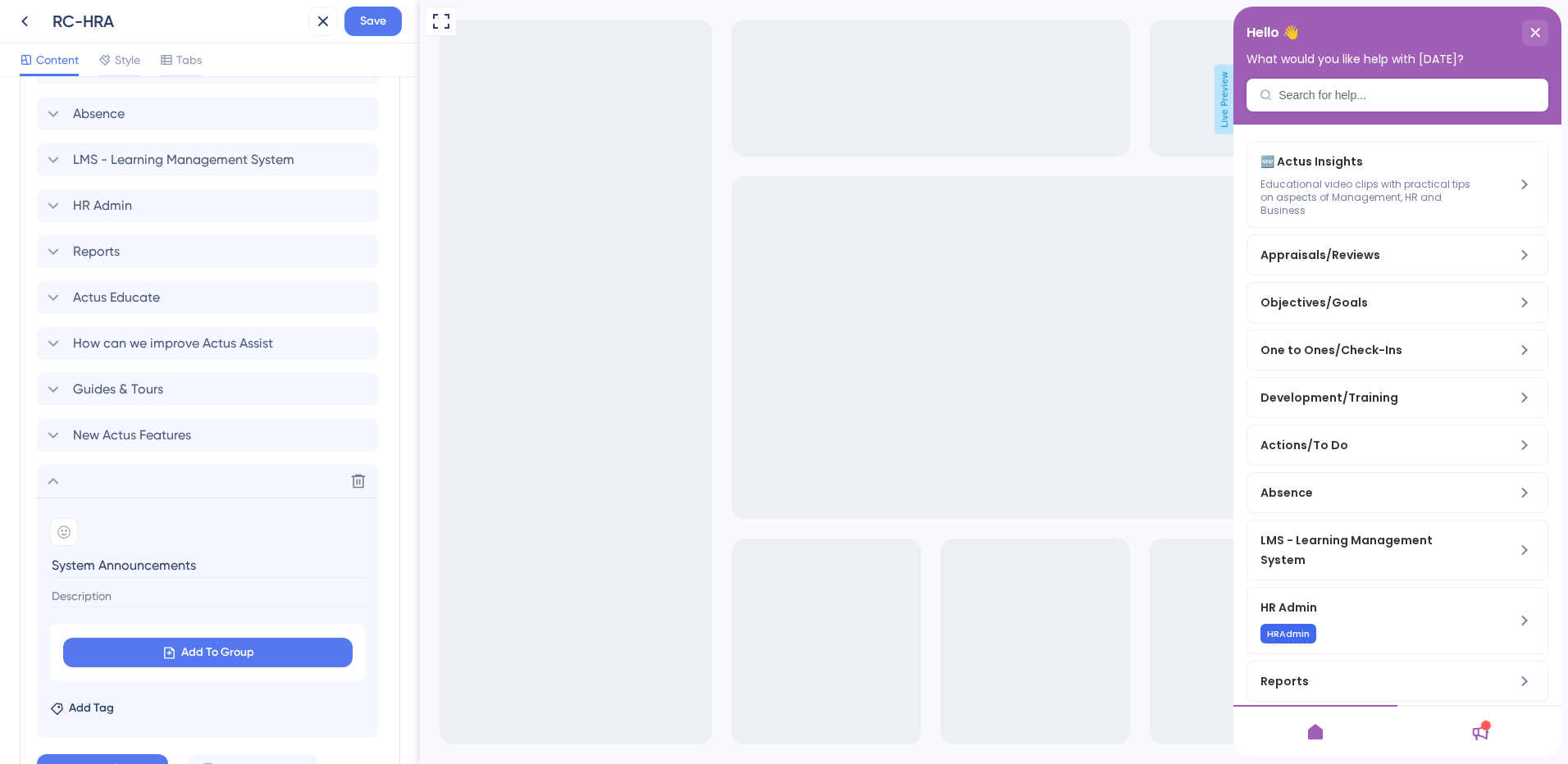
type input "System Announcements"
click at [98, 599] on input at bounding box center [209, 596] width 318 height 22
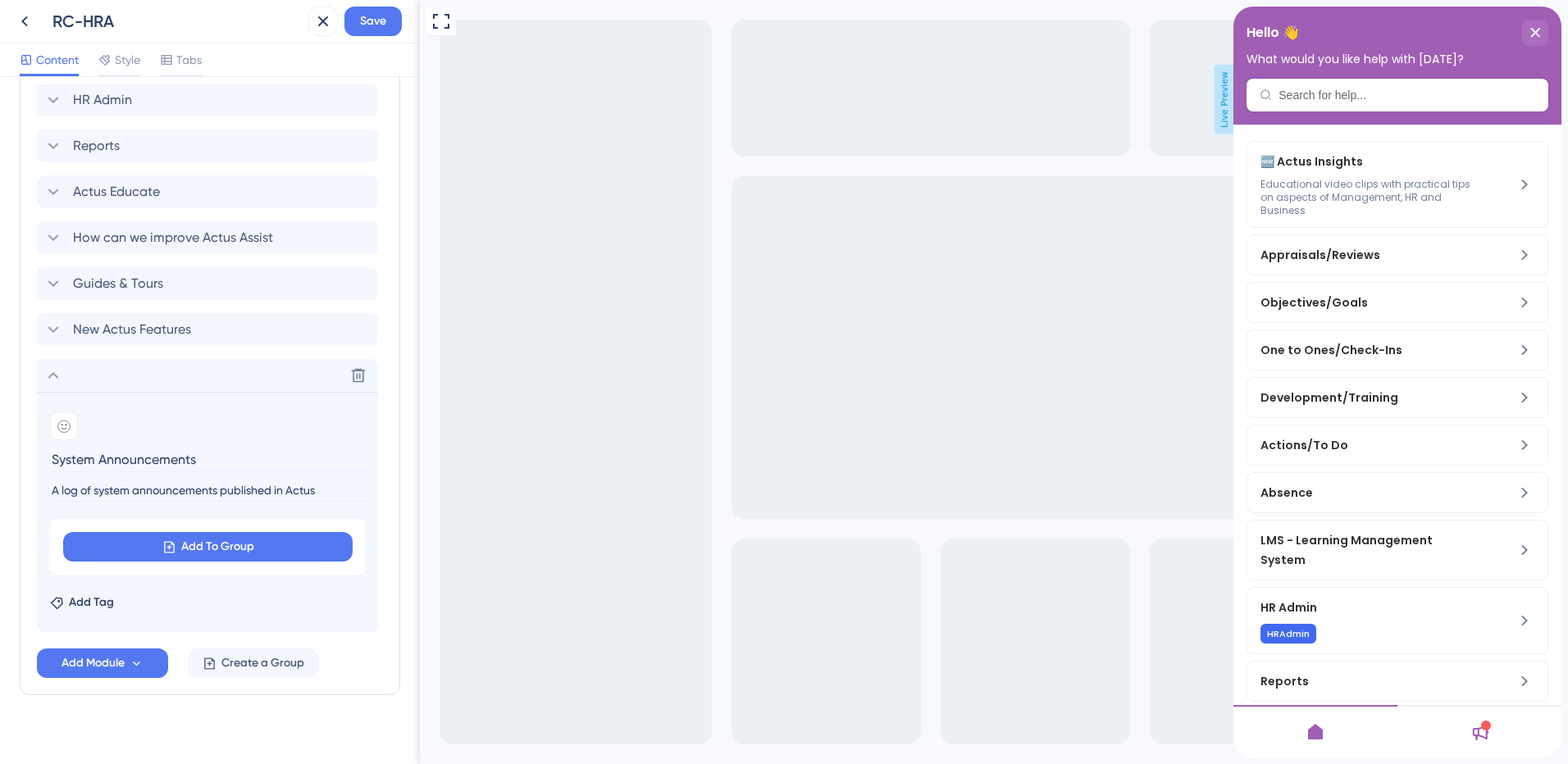
scroll to position [1064, 0]
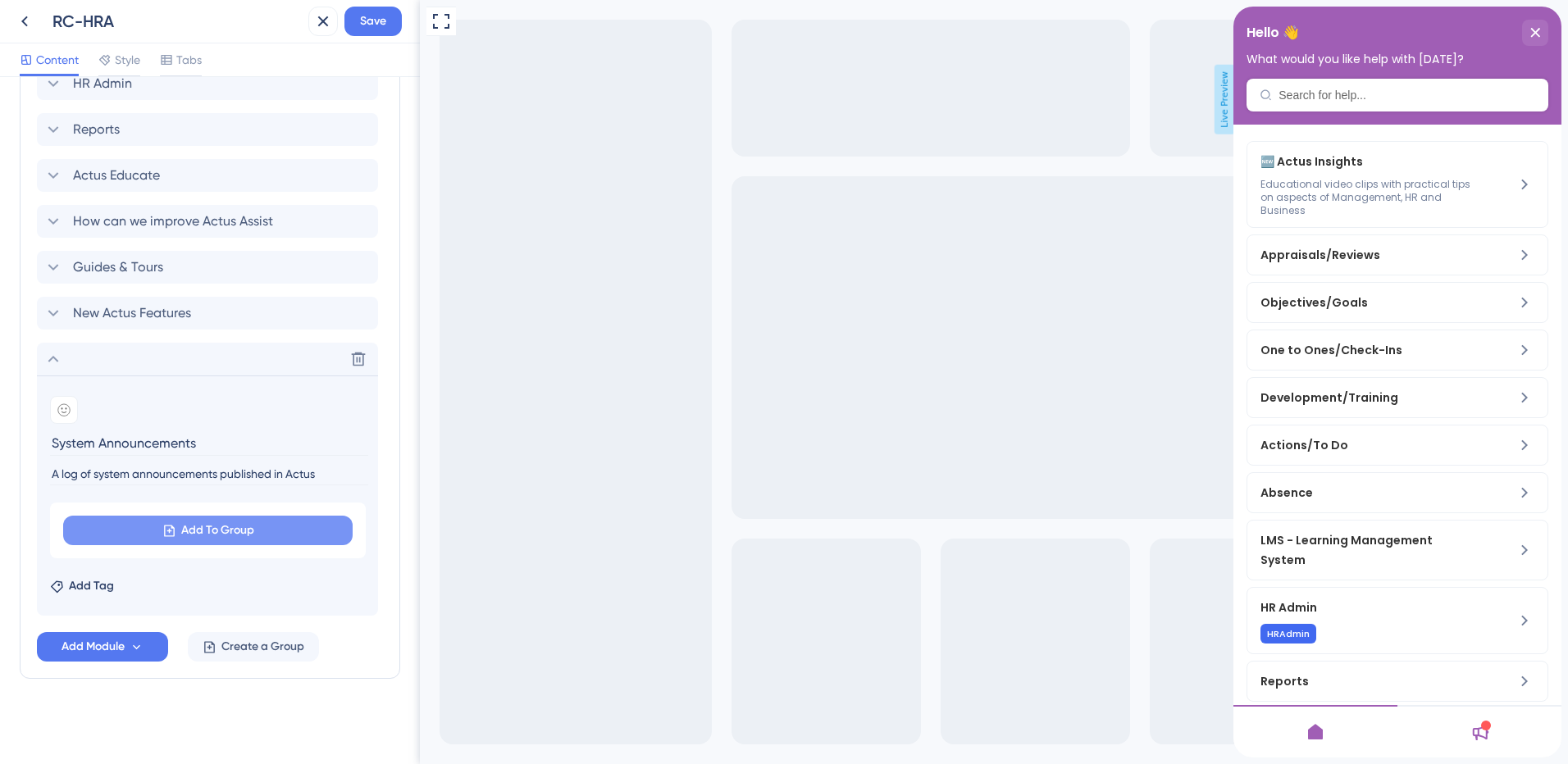
type input "A log of system announcements published in Actus"
click at [200, 541] on button "Add To Group" at bounding box center [208, 530] width 290 height 29
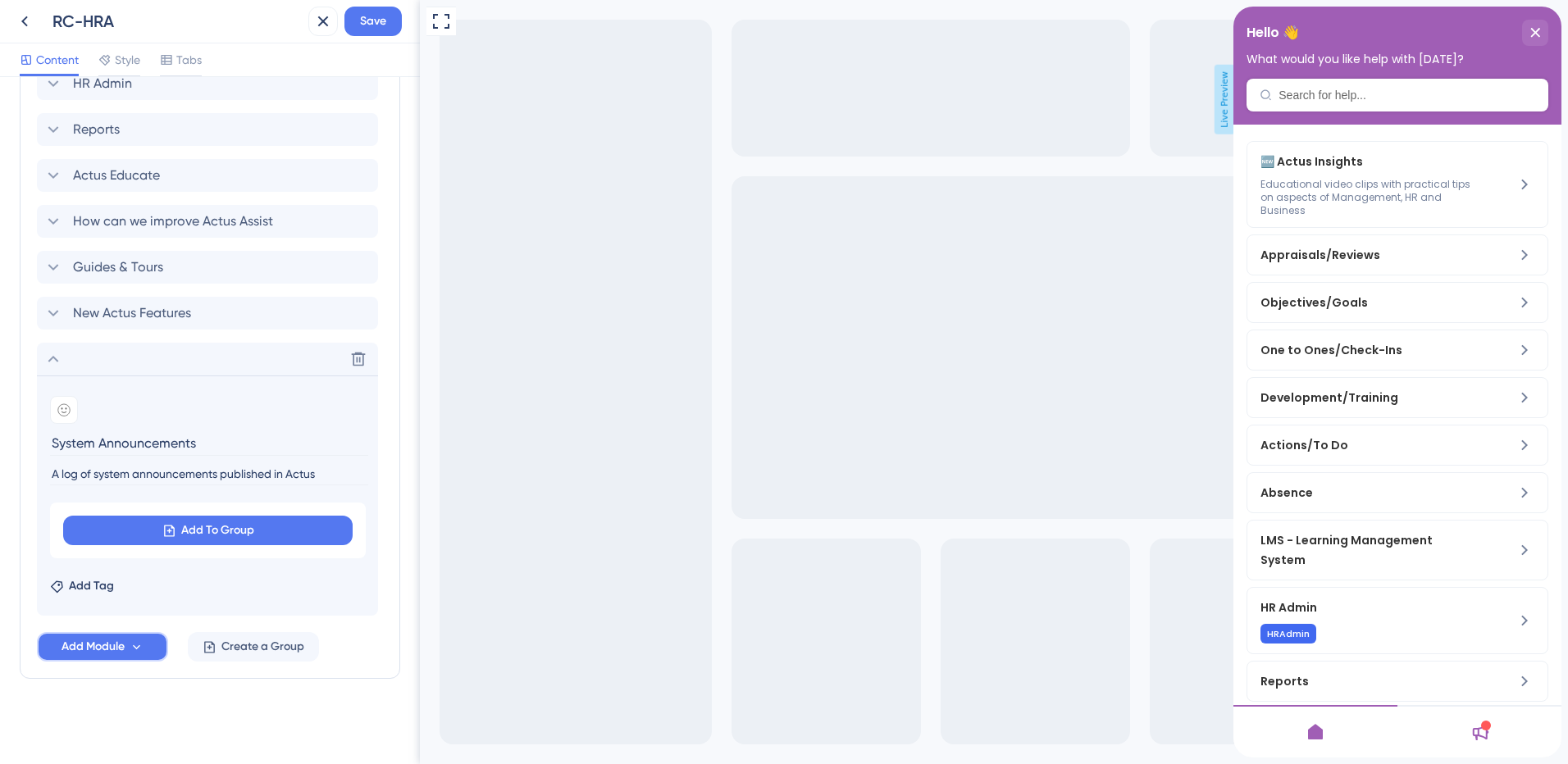
click at [100, 648] on span "Add Module" at bounding box center [92, 647] width 63 height 19
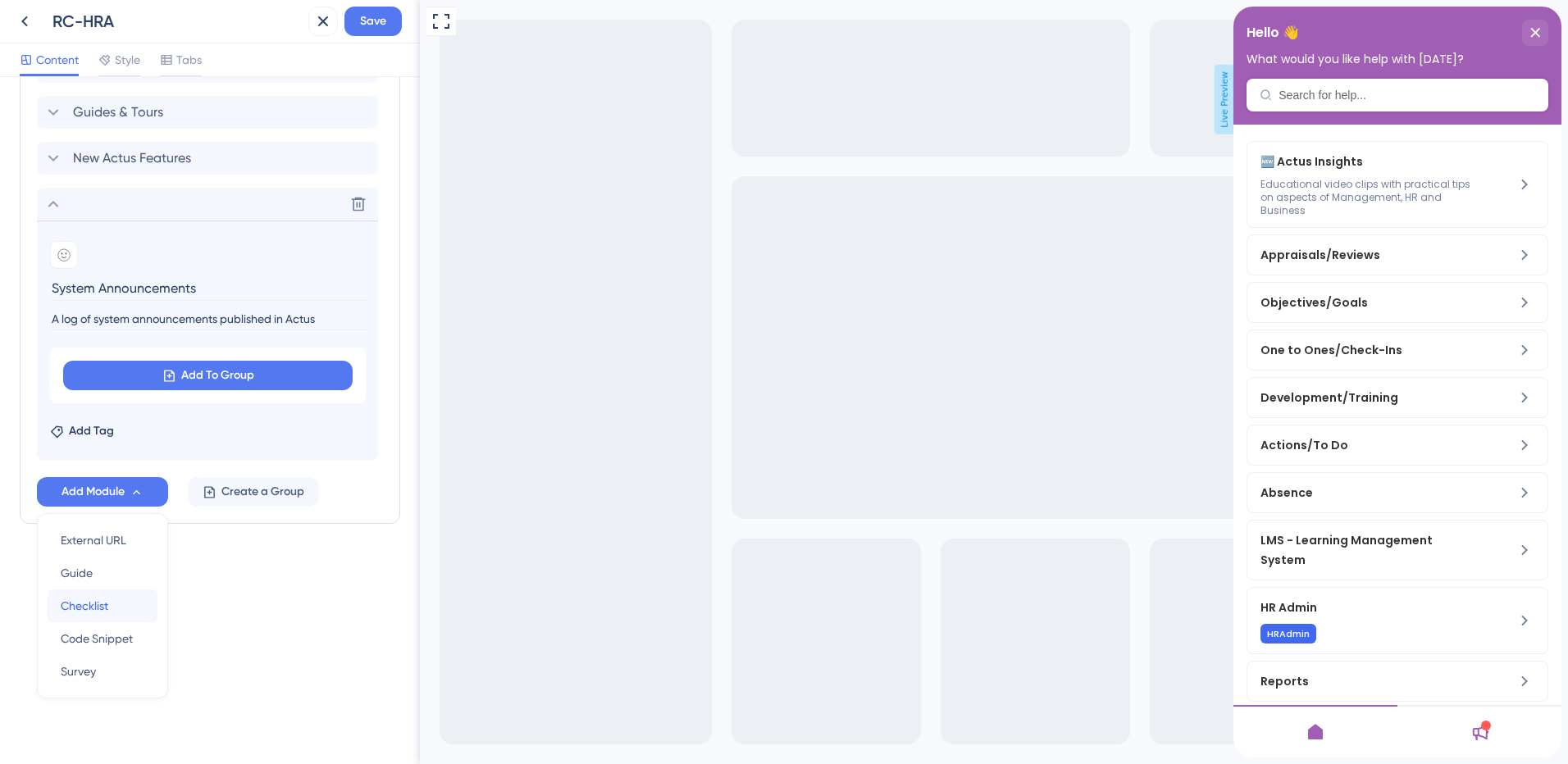
click at [106, 612] on span "Checklist" at bounding box center [84, 606] width 48 height 19
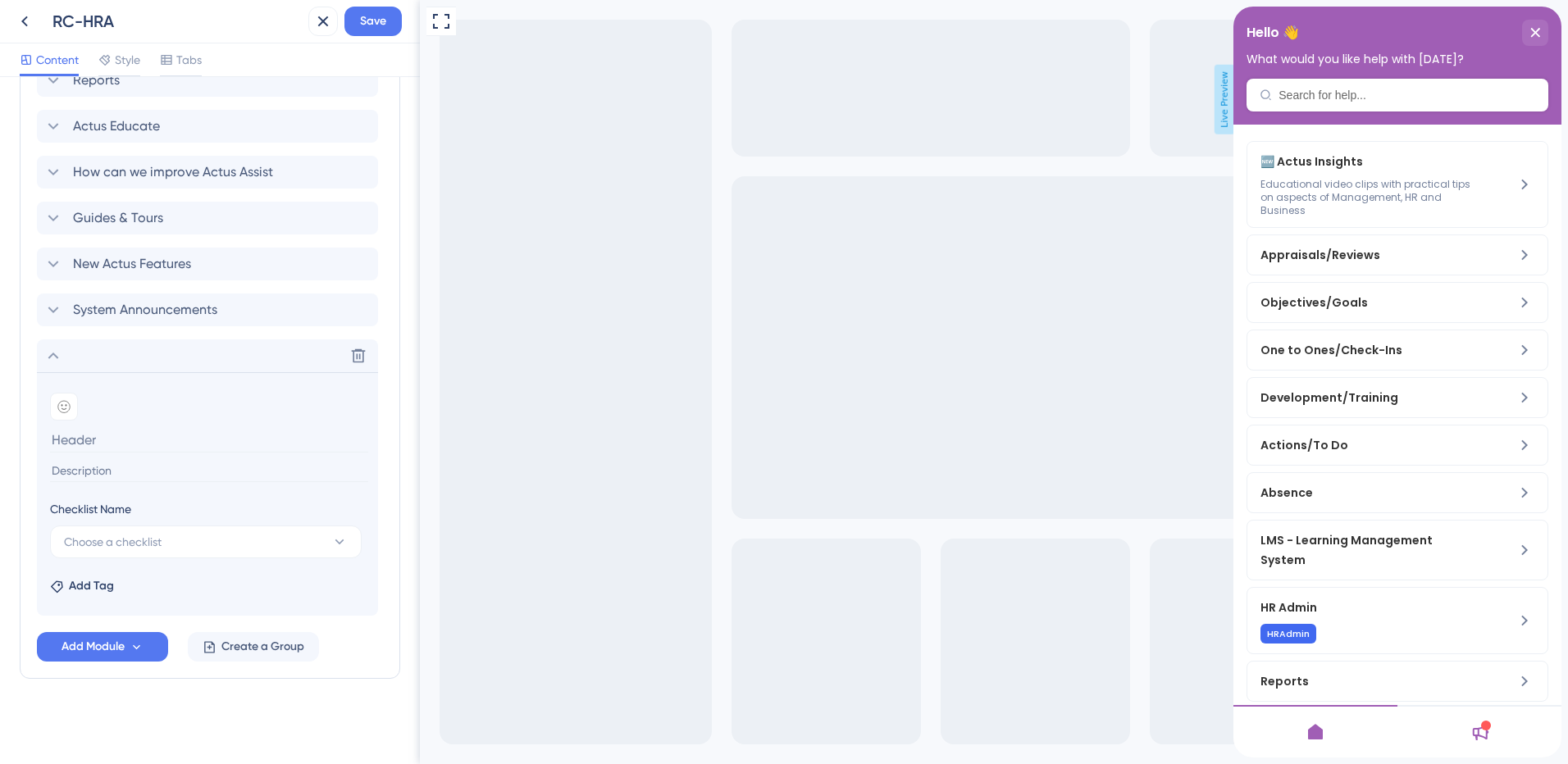
scroll to position [1113, 0]
click at [108, 545] on span "Choose a checklist" at bounding box center [112, 542] width 98 height 19
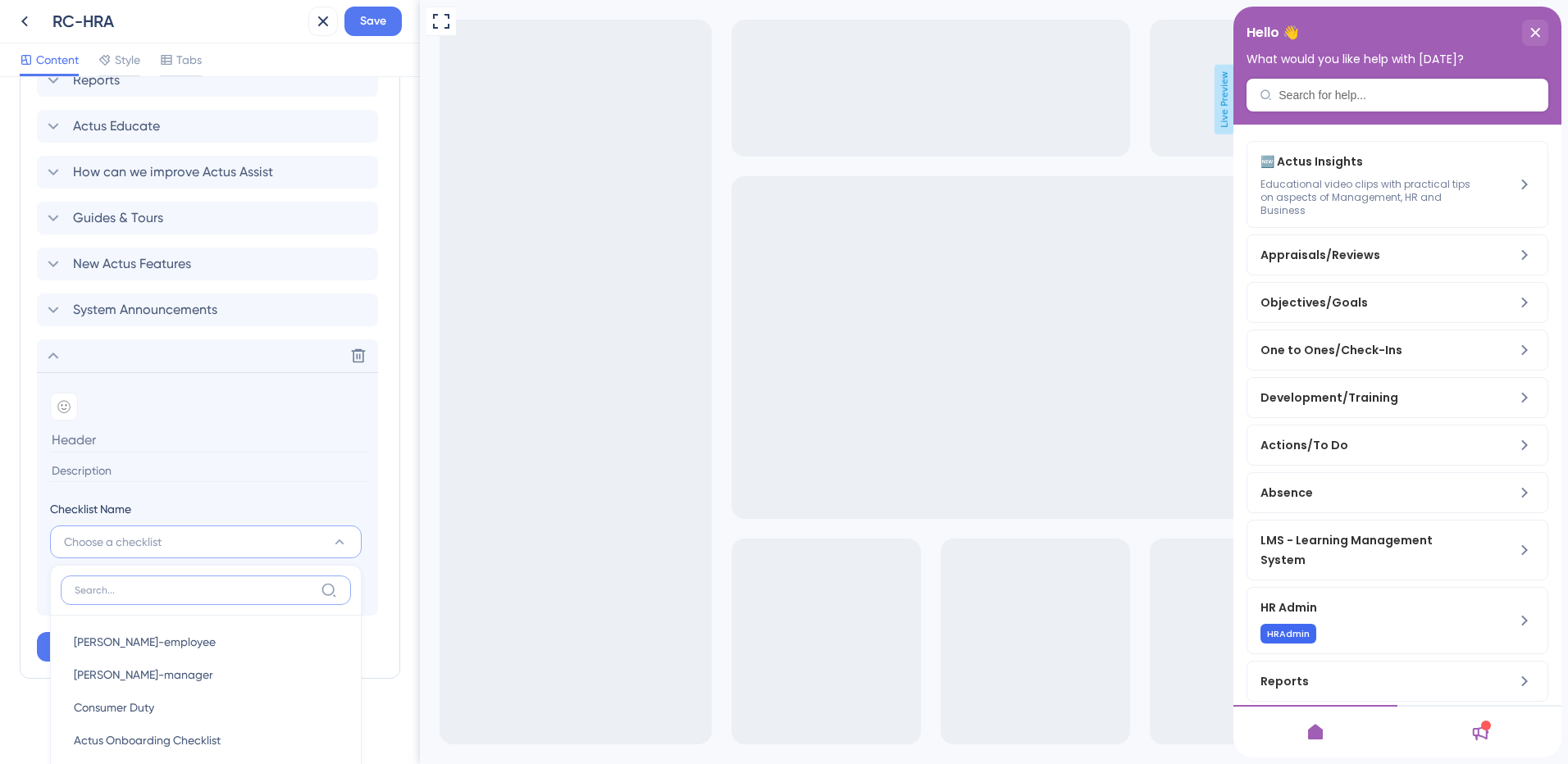
scroll to position [1221, 0]
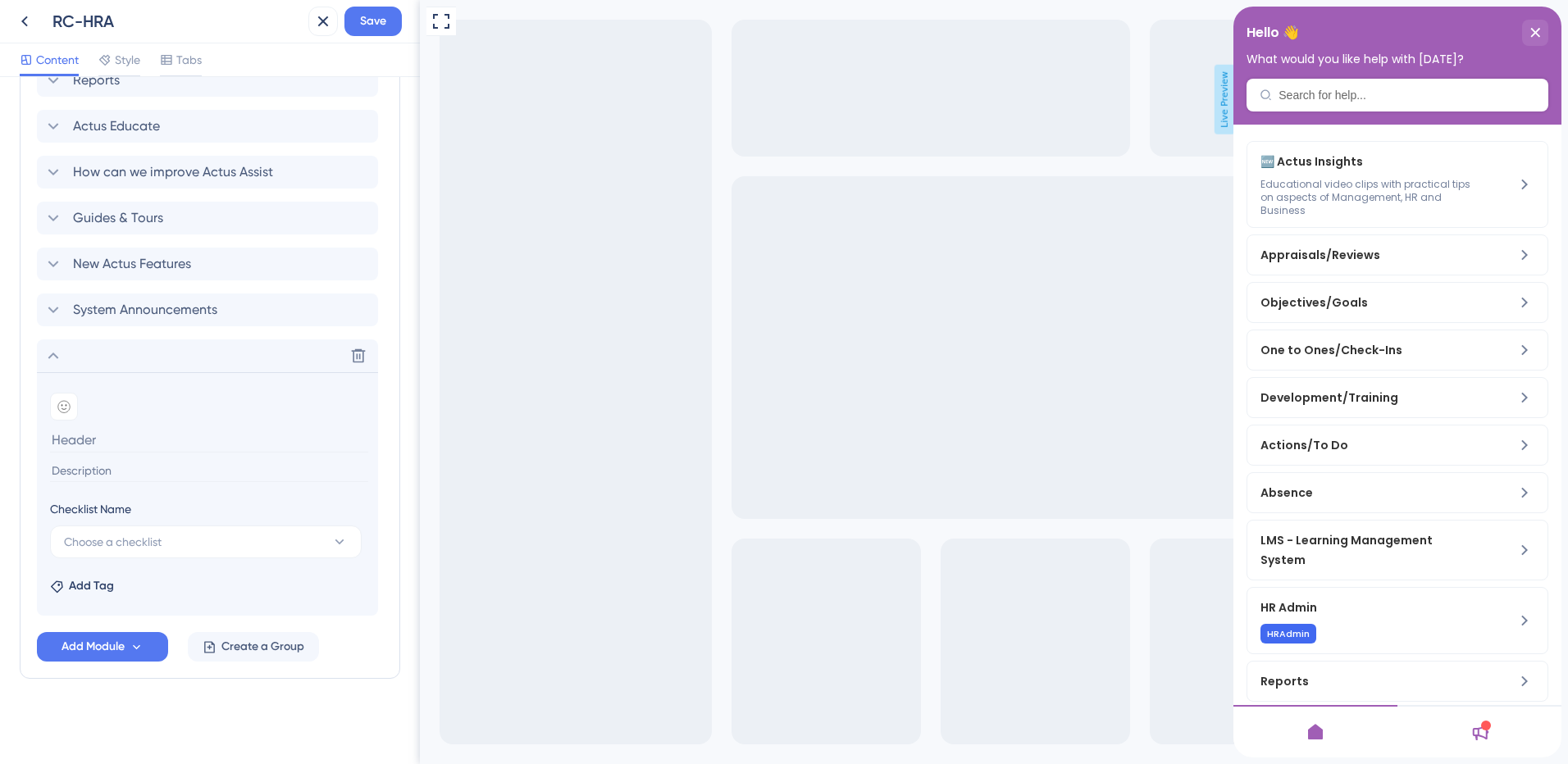
scroll to position [1113, 0]
click at [360, 359] on icon at bounding box center [358, 356] width 16 height 16
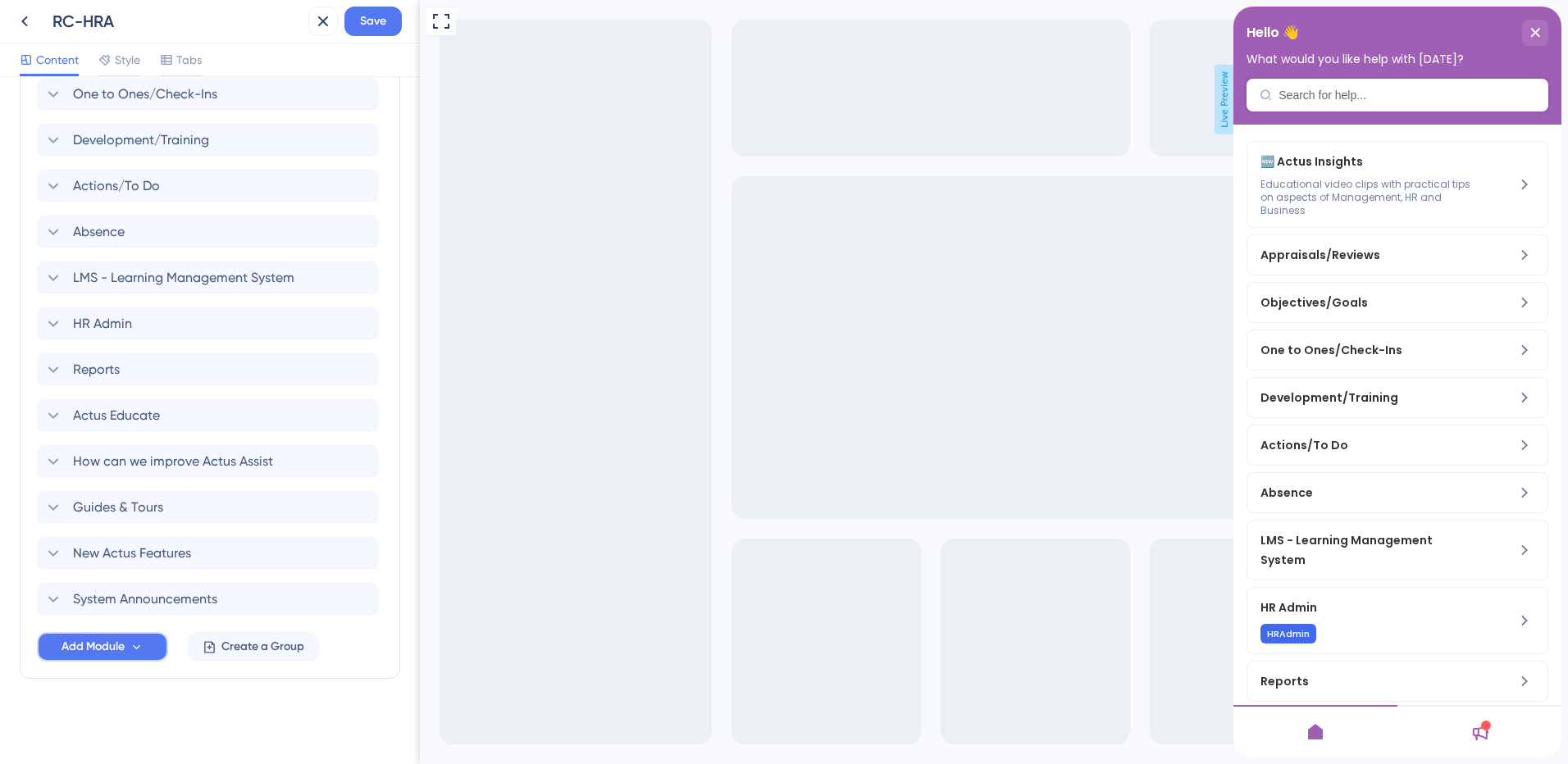
click at [82, 650] on span "Add Module" at bounding box center [92, 647] width 63 height 19
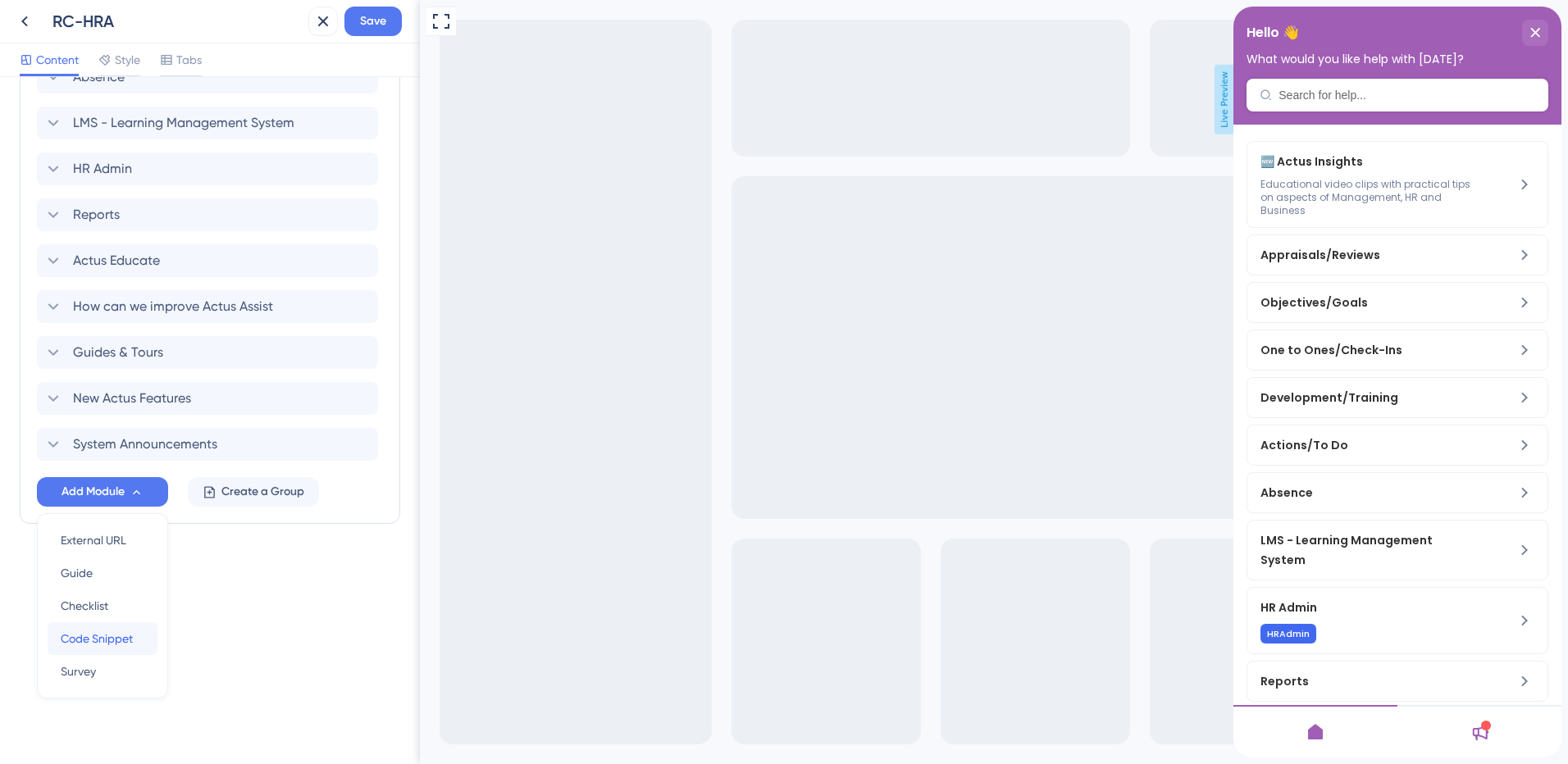
click at [125, 633] on span "Code Snippet" at bounding box center [97, 639] width 72 height 19
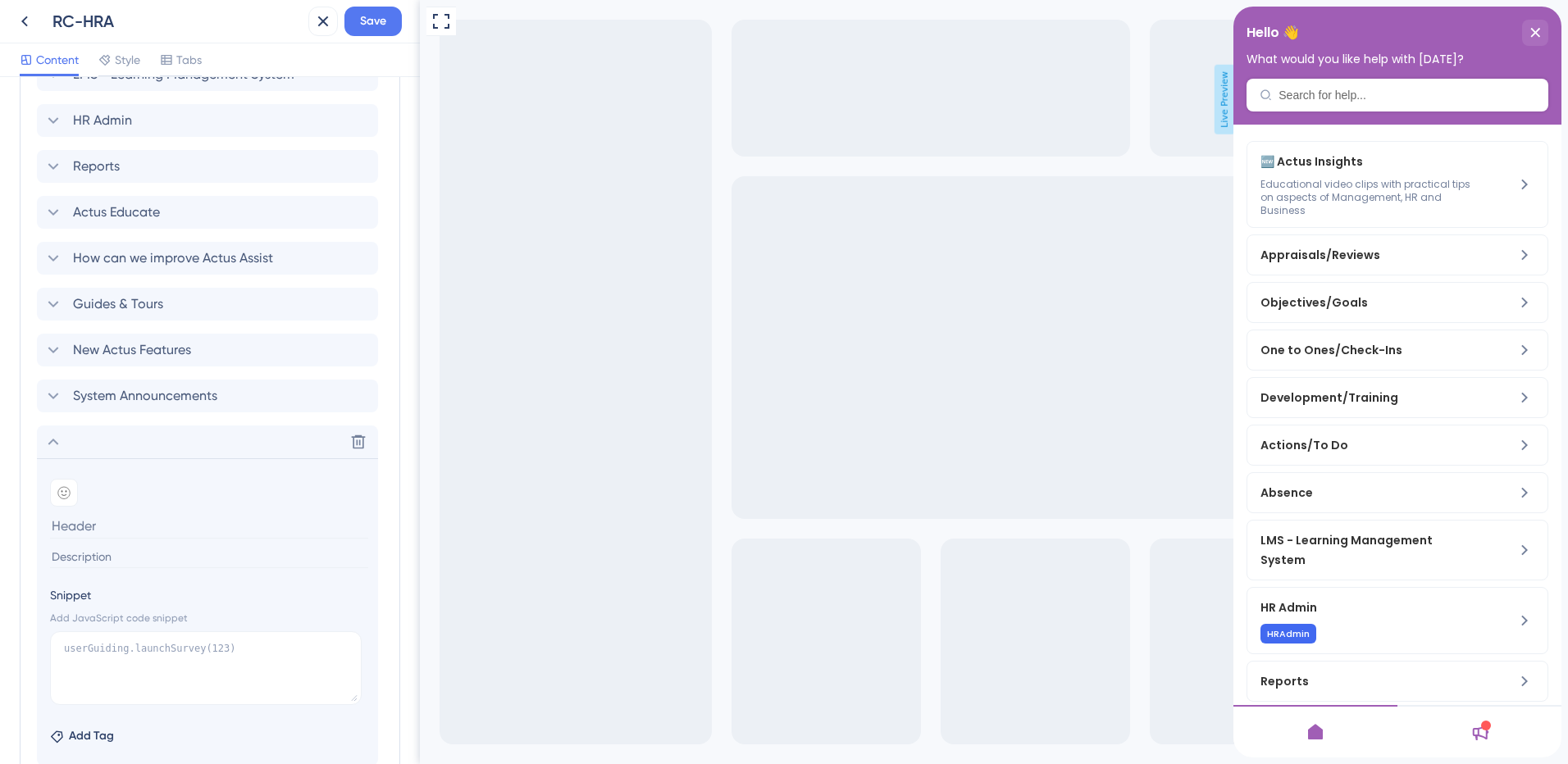
scroll to position [1013, 0]
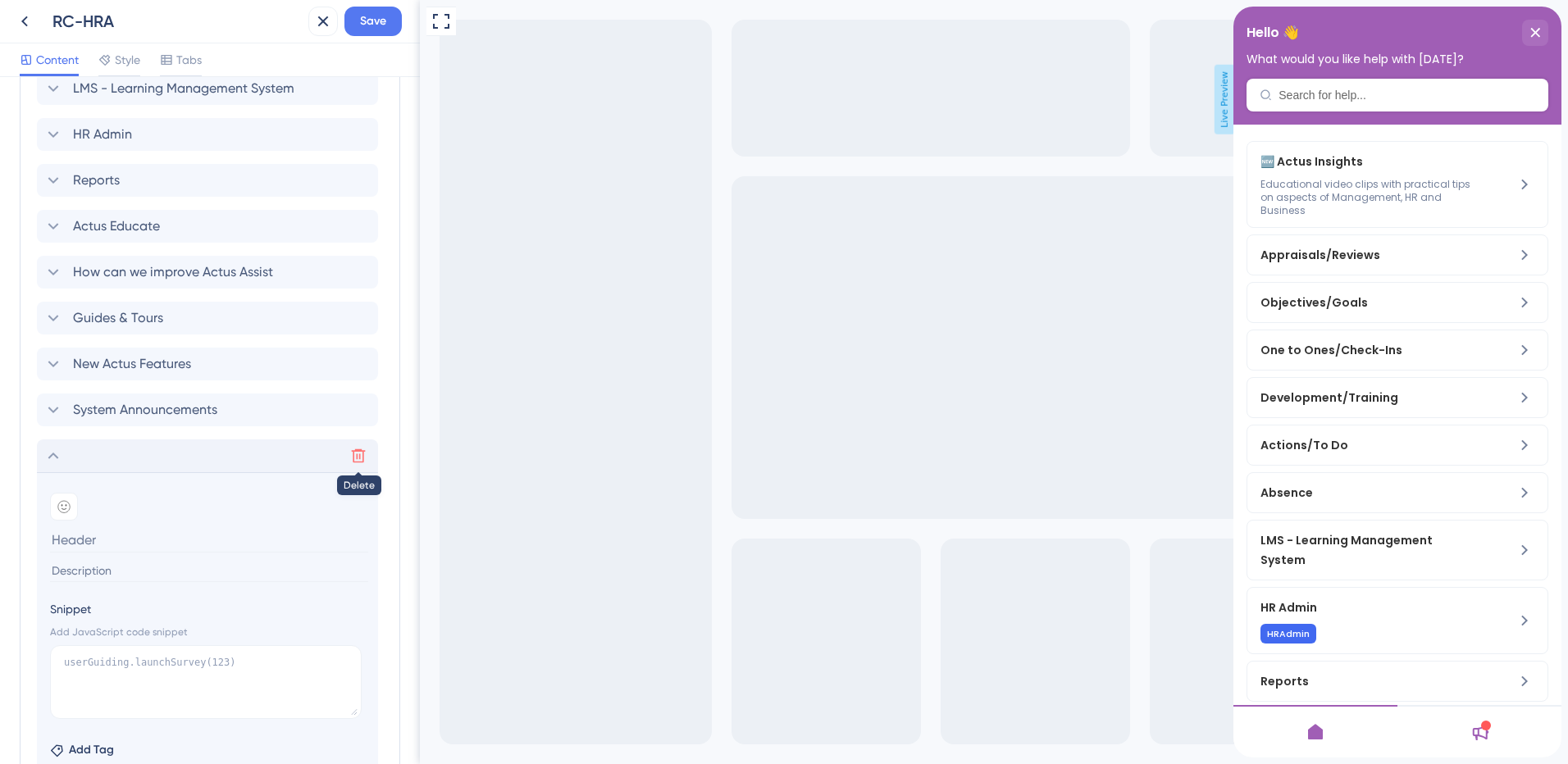
click at [358, 457] on icon at bounding box center [358, 456] width 16 height 16
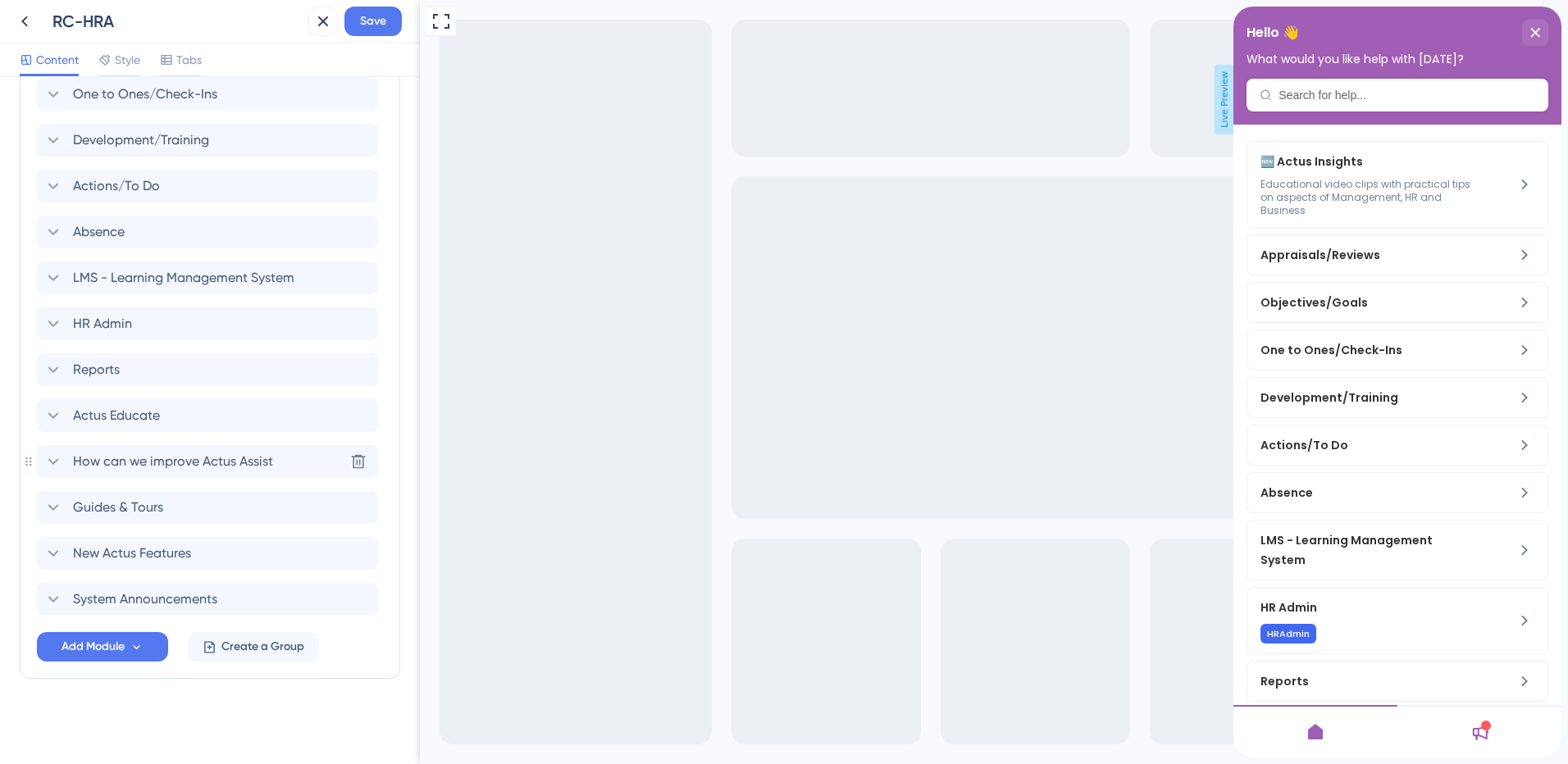
scroll to position [823, 0]
click at [172, 593] on span "System Announcements" at bounding box center [144, 599] width 144 height 19
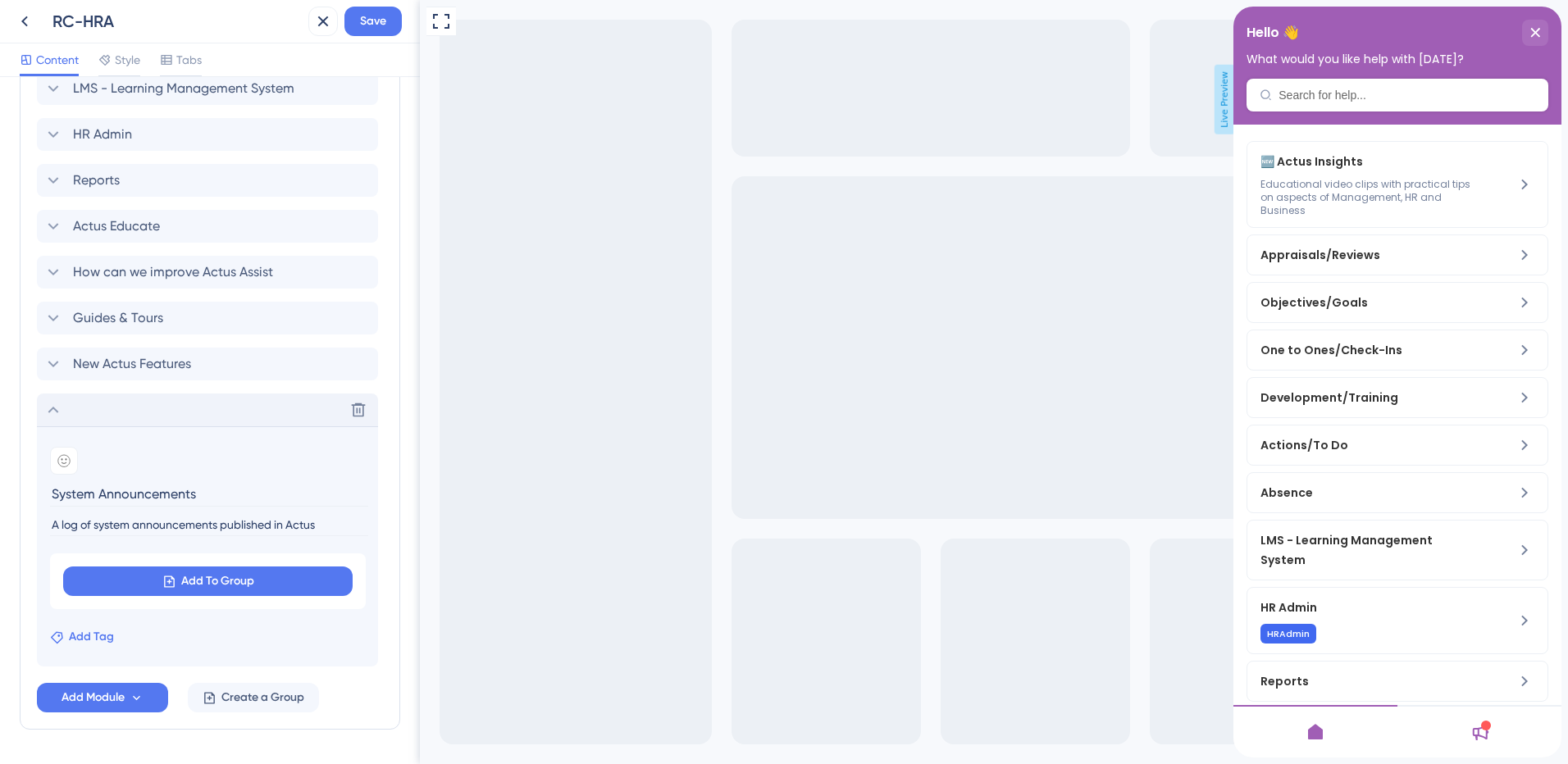
click at [92, 637] on span "Add Tag" at bounding box center [91, 637] width 46 height 19
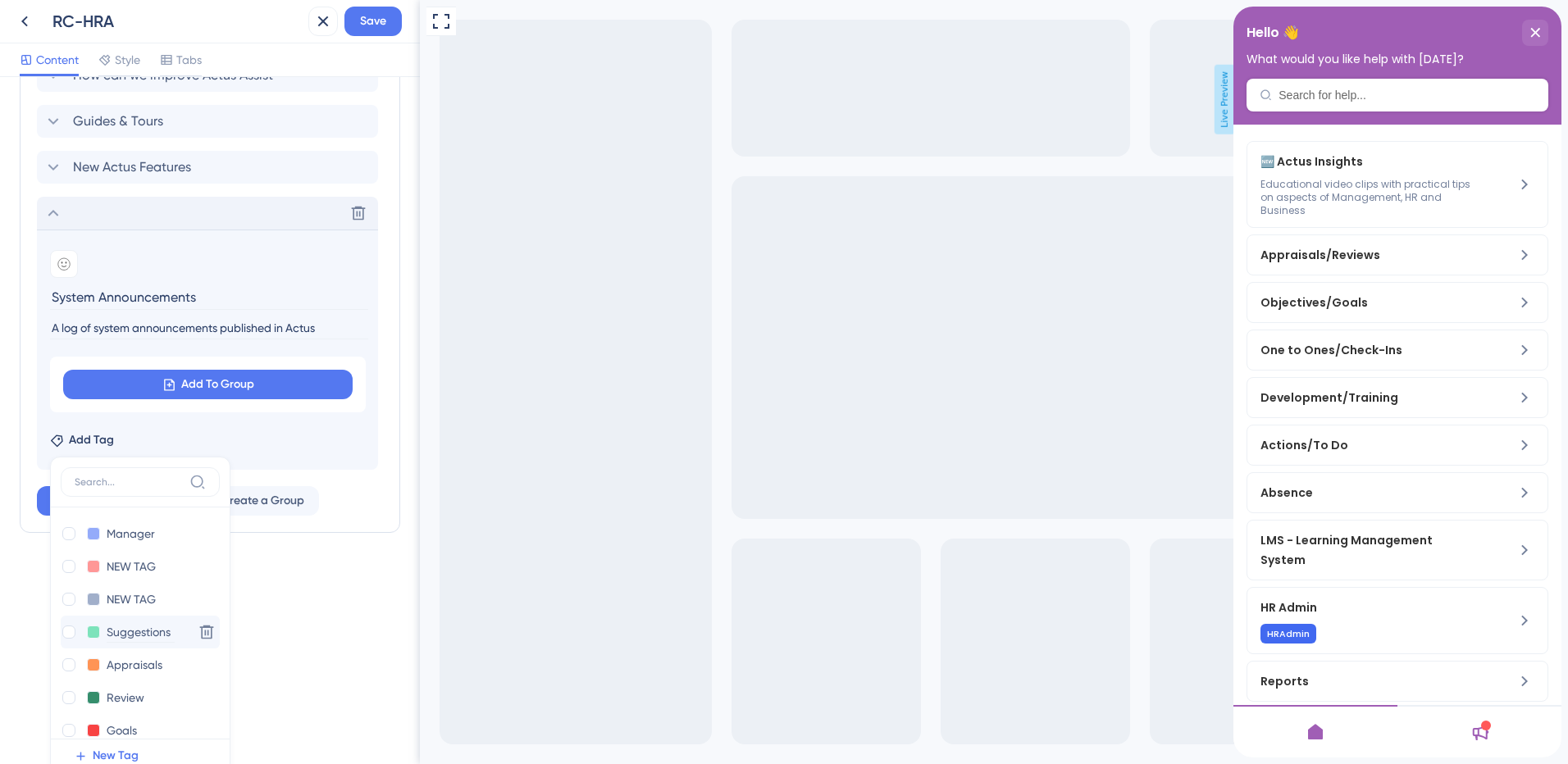
scroll to position [1170, 0]
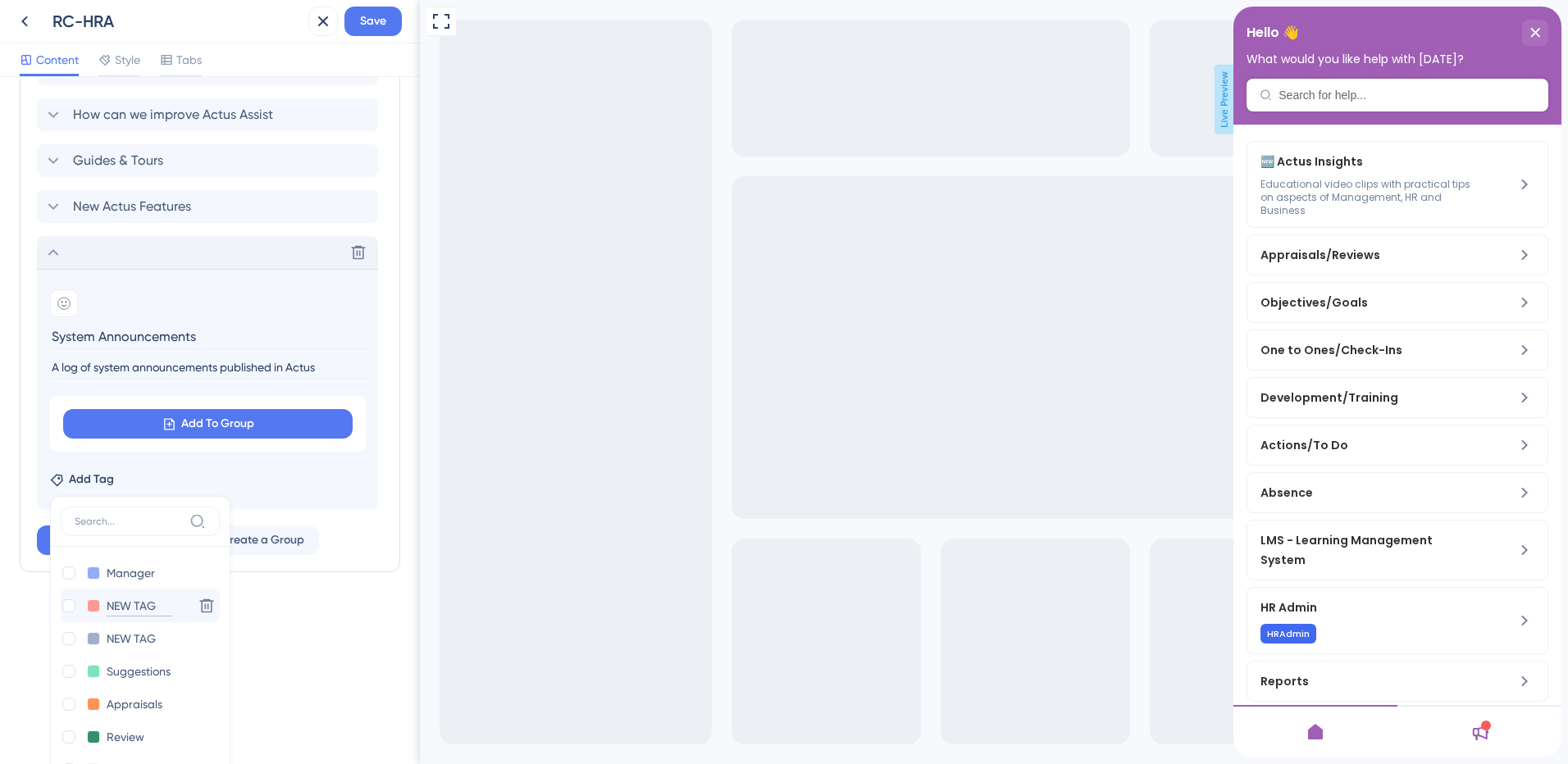
click at [162, 614] on input "NEW TAG" at bounding box center [140, 606] width 66 height 20
type input "N"
type input "A"
click at [162, 614] on input "A" at bounding box center [140, 606] width 66 height 20
type input "S"
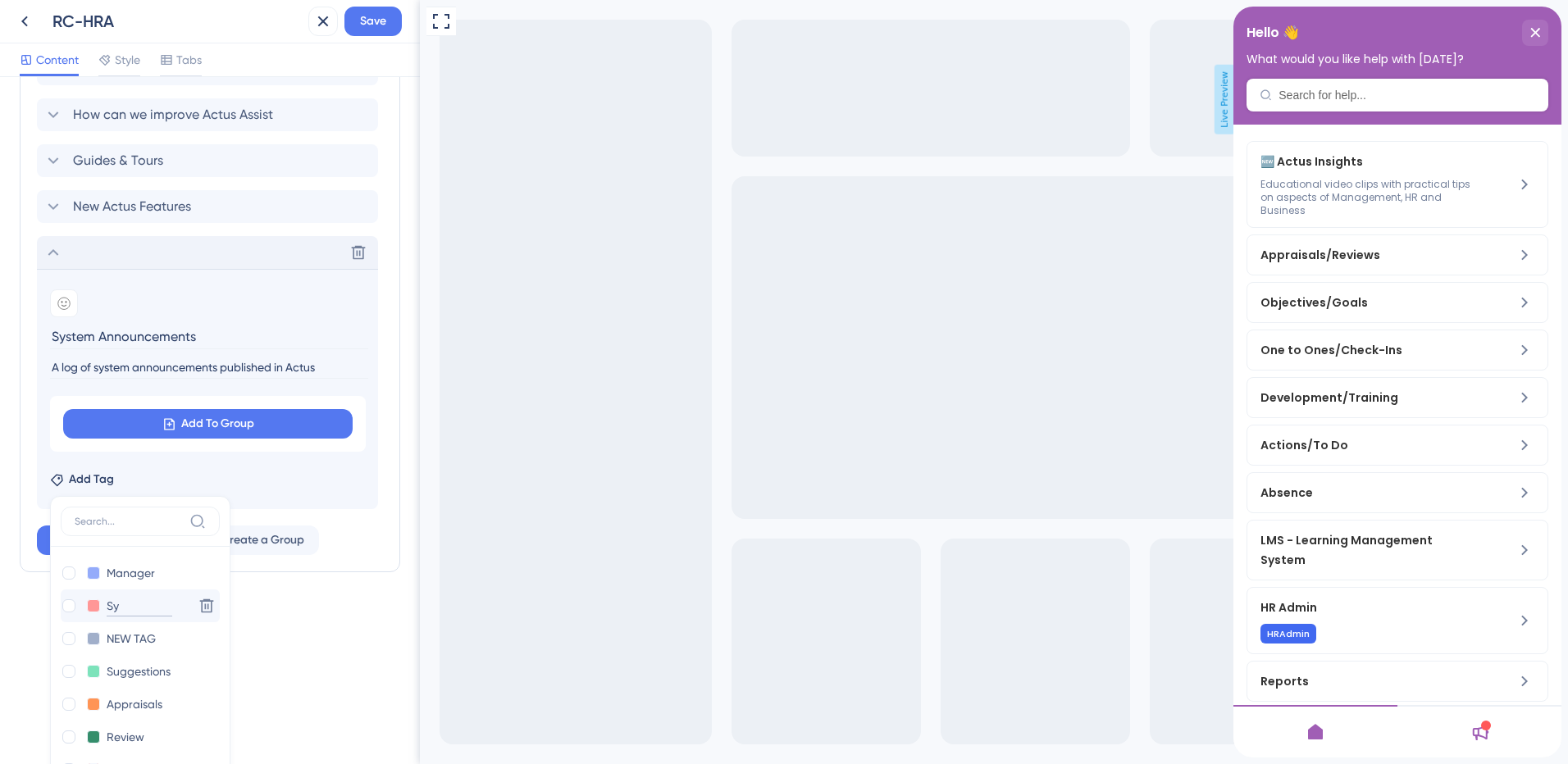
click at [143, 607] on input "Sy" at bounding box center [140, 606] width 66 height 20
type input "S"
type input "Anno"
click at [149, 607] on input "Anno" at bounding box center [140, 606] width 66 height 20
type input "Annou"
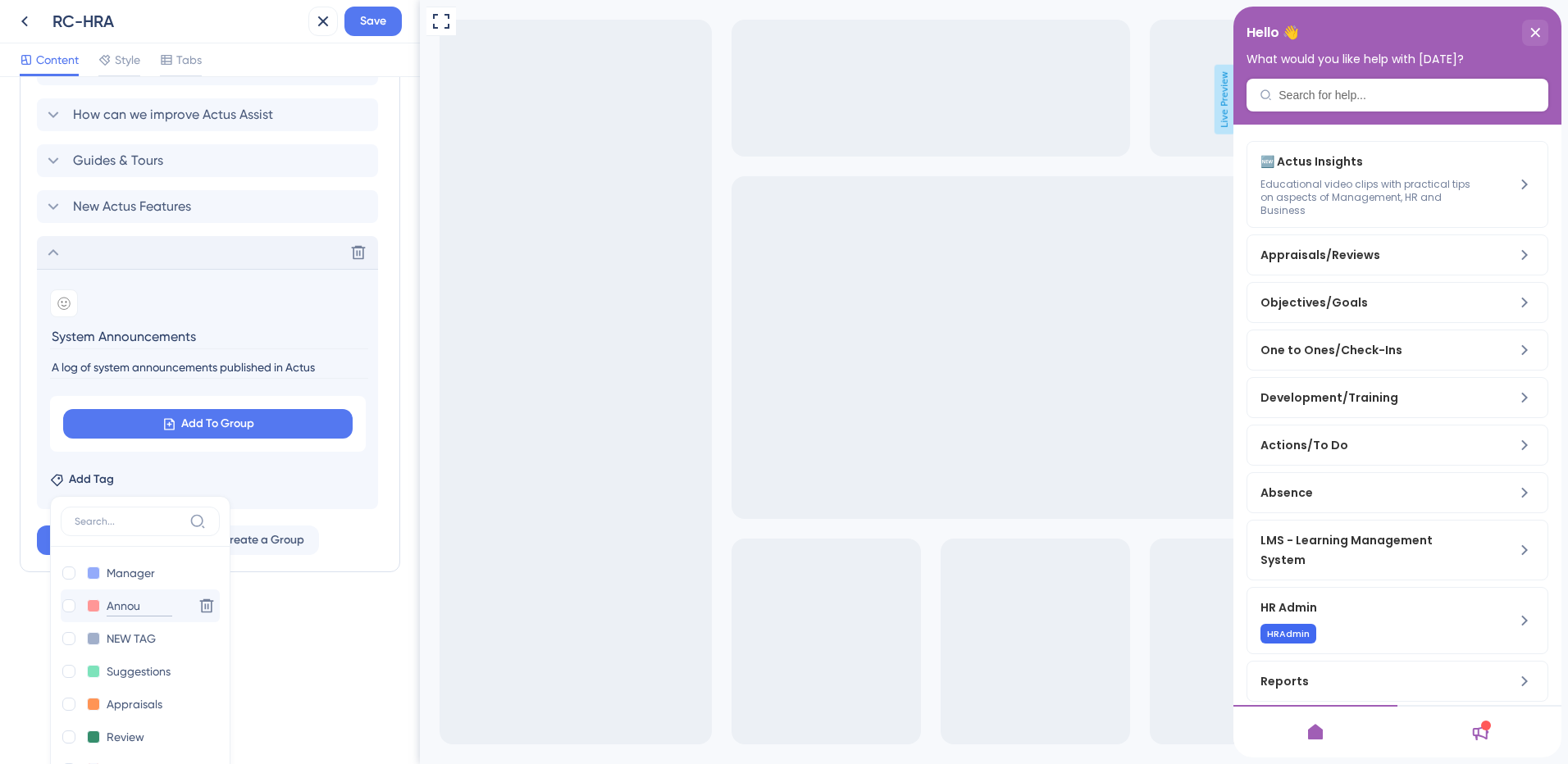
type input "Announ"
type input "Announce"
click at [166, 607] on input "Announce" at bounding box center [140, 606] width 66 height 20
type input "Announcement"
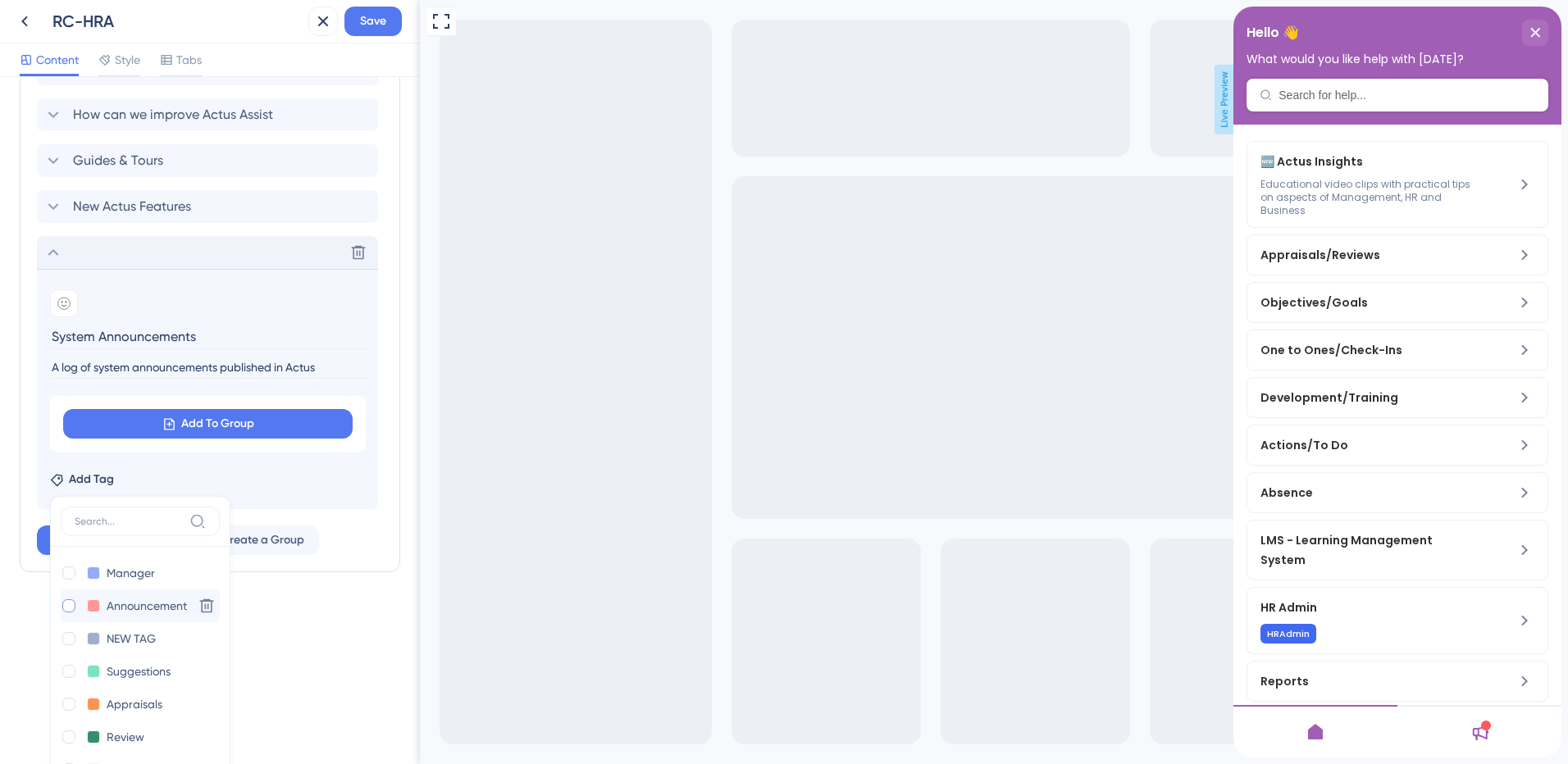
click at [72, 605] on div at bounding box center [69, 606] width 14 height 14
checkbox input "true"
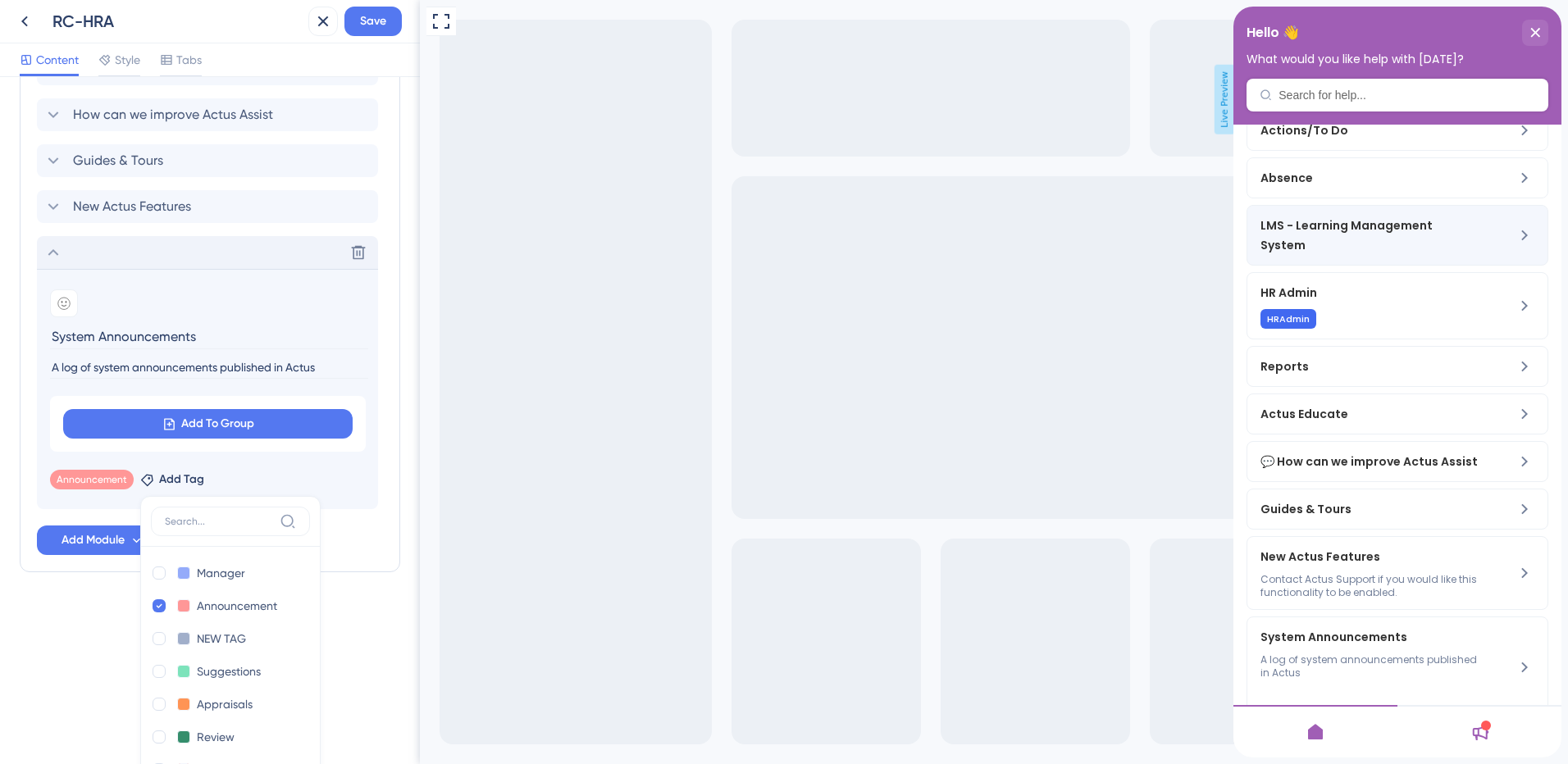
scroll to position [366, 0]
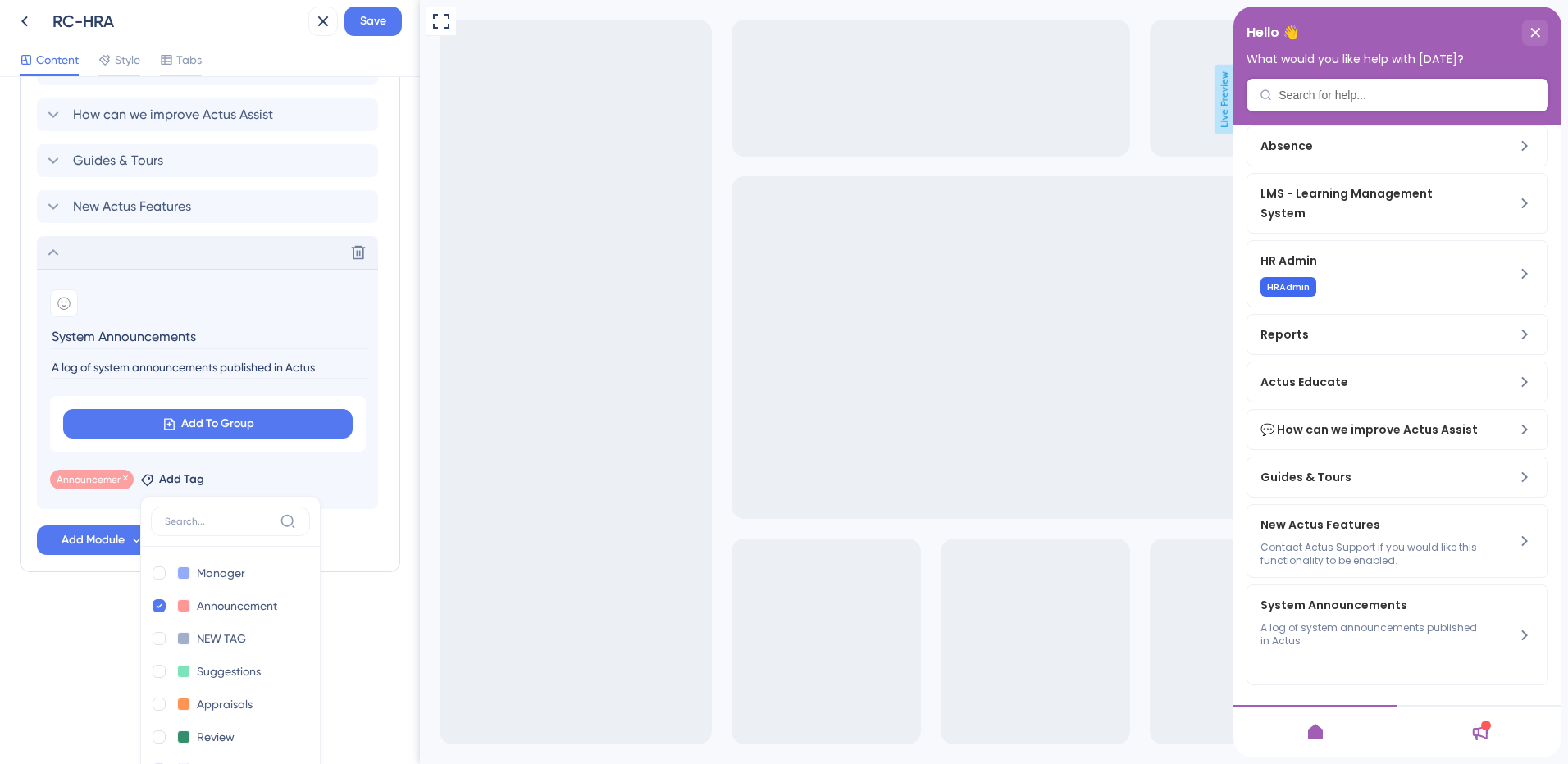
click at [89, 481] on span "Announcement" at bounding box center [91, 480] width 71 height 14
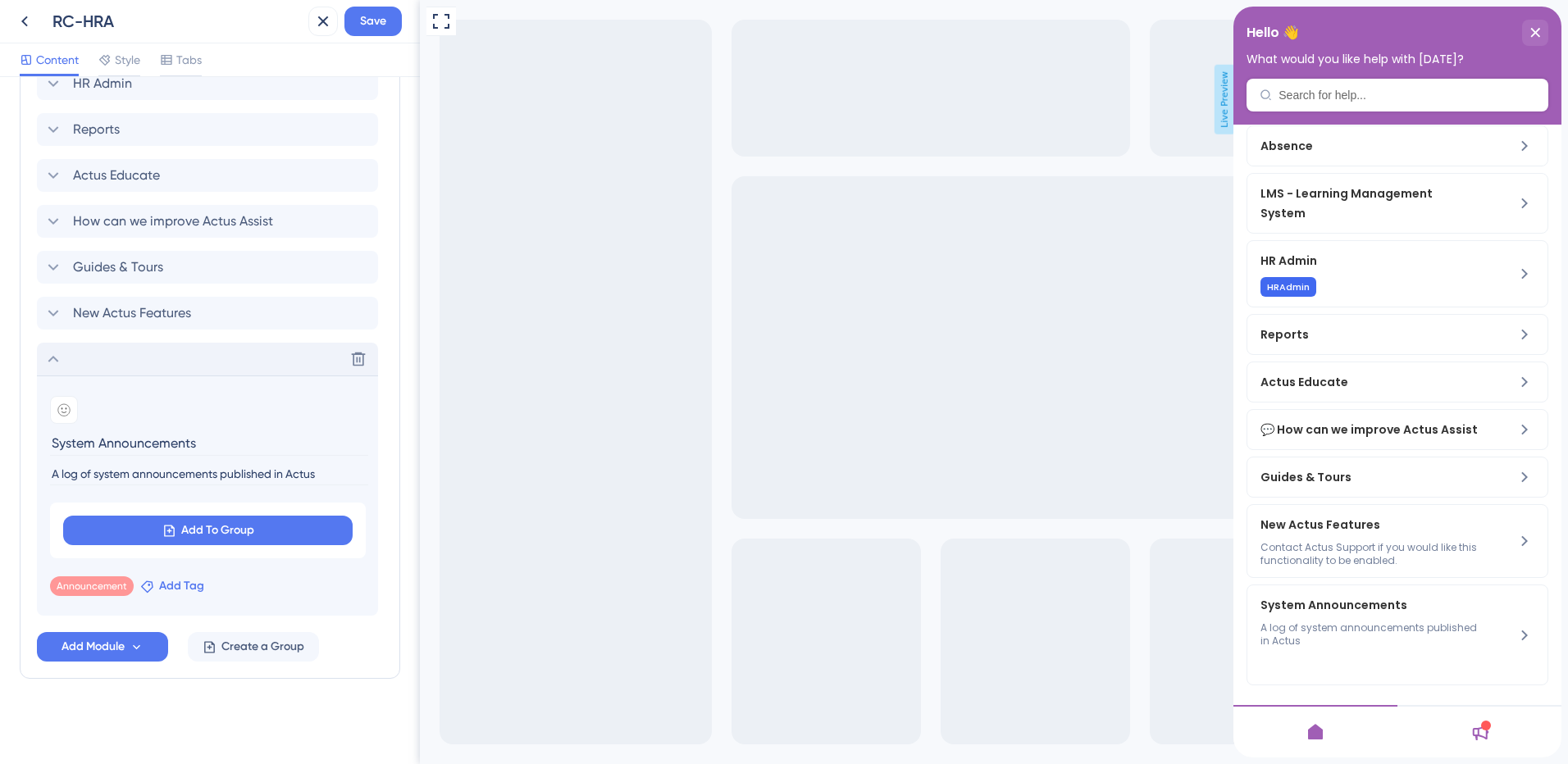
click at [182, 581] on span "Add Tag" at bounding box center [181, 587] width 46 height 19
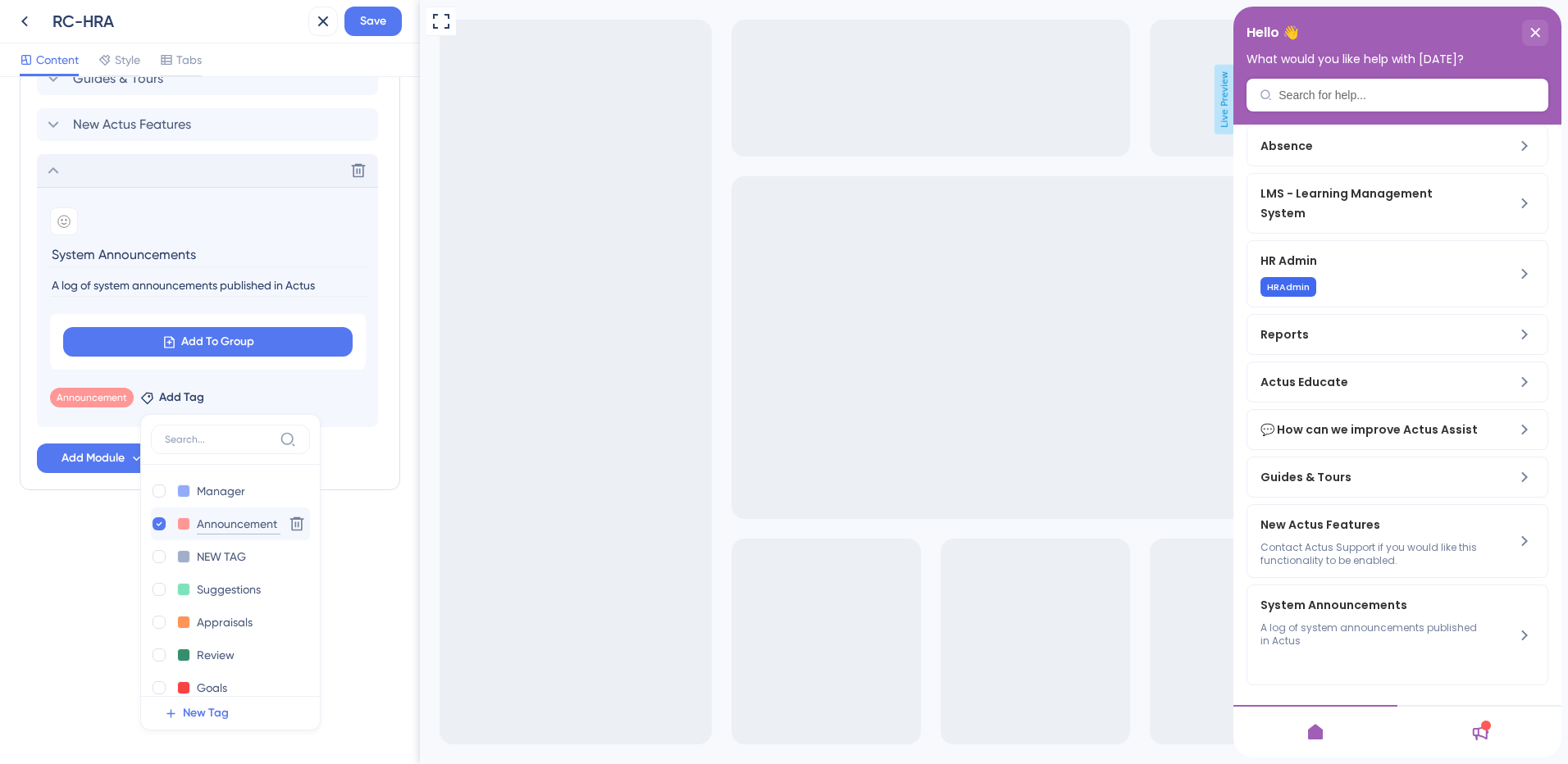
click at [272, 525] on input "Announcement" at bounding box center [239, 524] width 83 height 20
type input "Announcements"
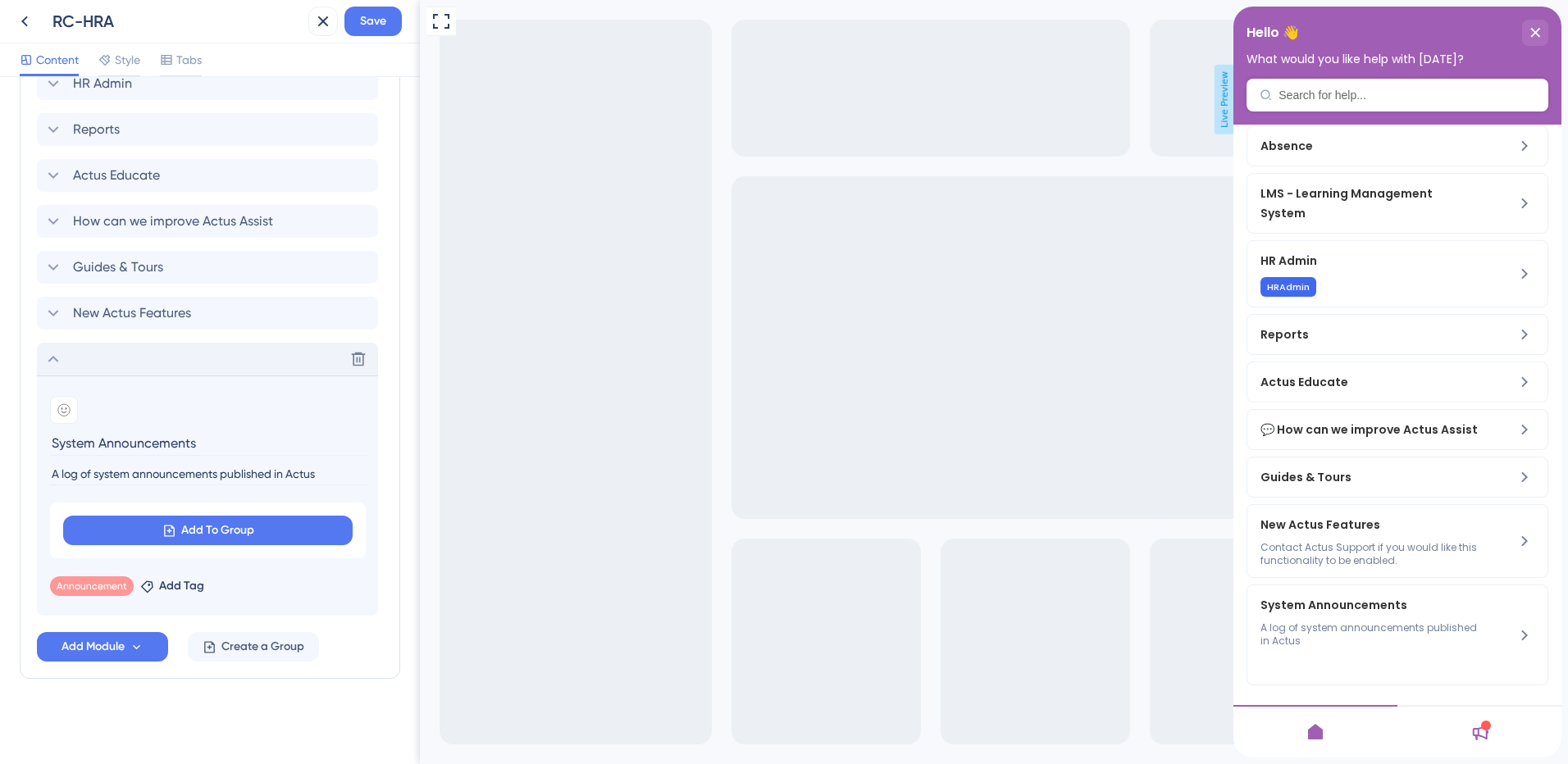
click at [109, 474] on input "A log of system announcements published in Actus" at bounding box center [209, 474] width 318 height 22
click at [104, 645] on span "Add Module" at bounding box center [92, 647] width 63 height 19
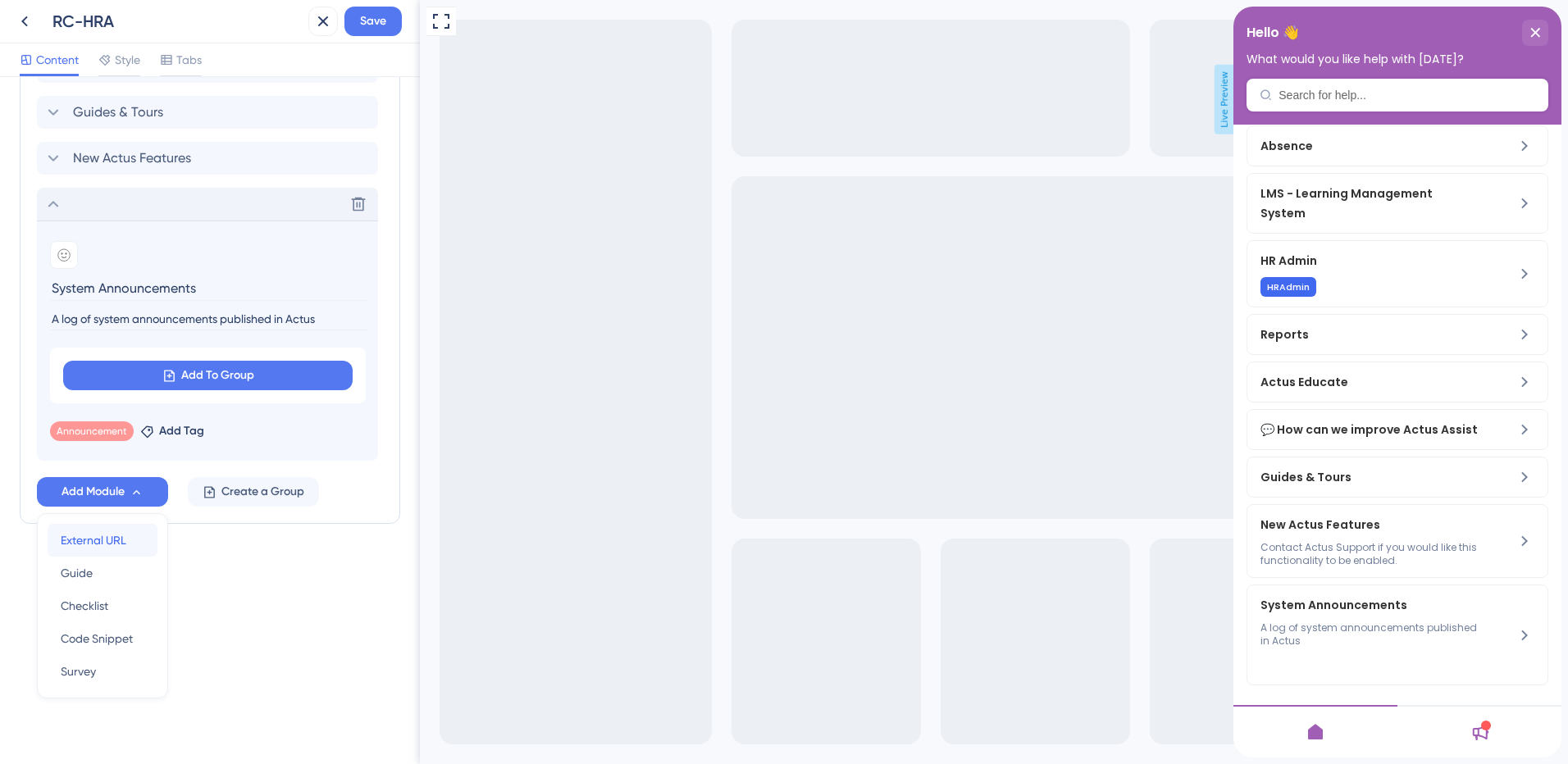
click at [116, 540] on span "External URL" at bounding box center [94, 540] width 66 height 19
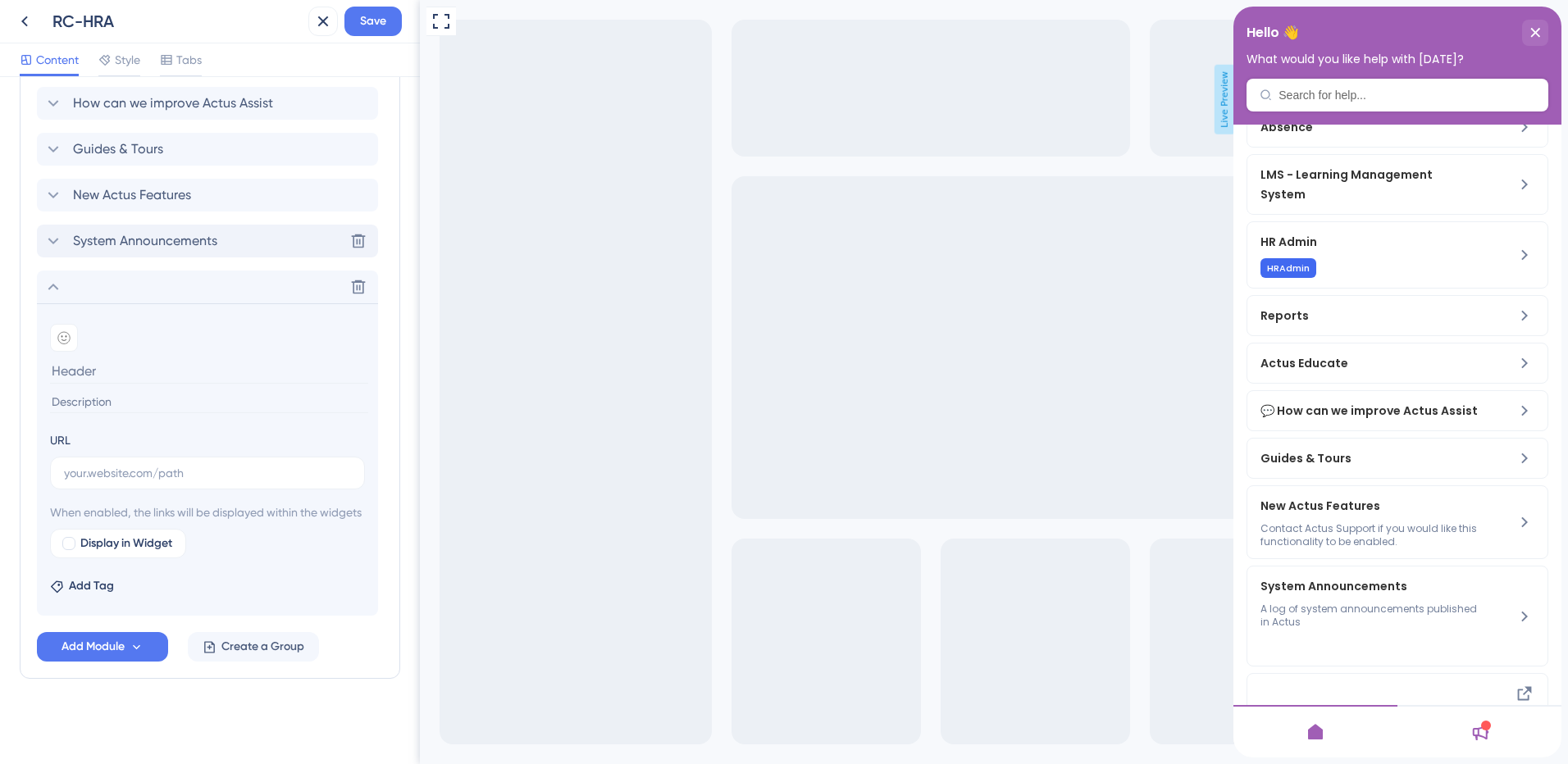
scroll to position [1201, 0]
click at [1317, 468] on span "Guides & Tours" at bounding box center [1357, 459] width 193 height 19
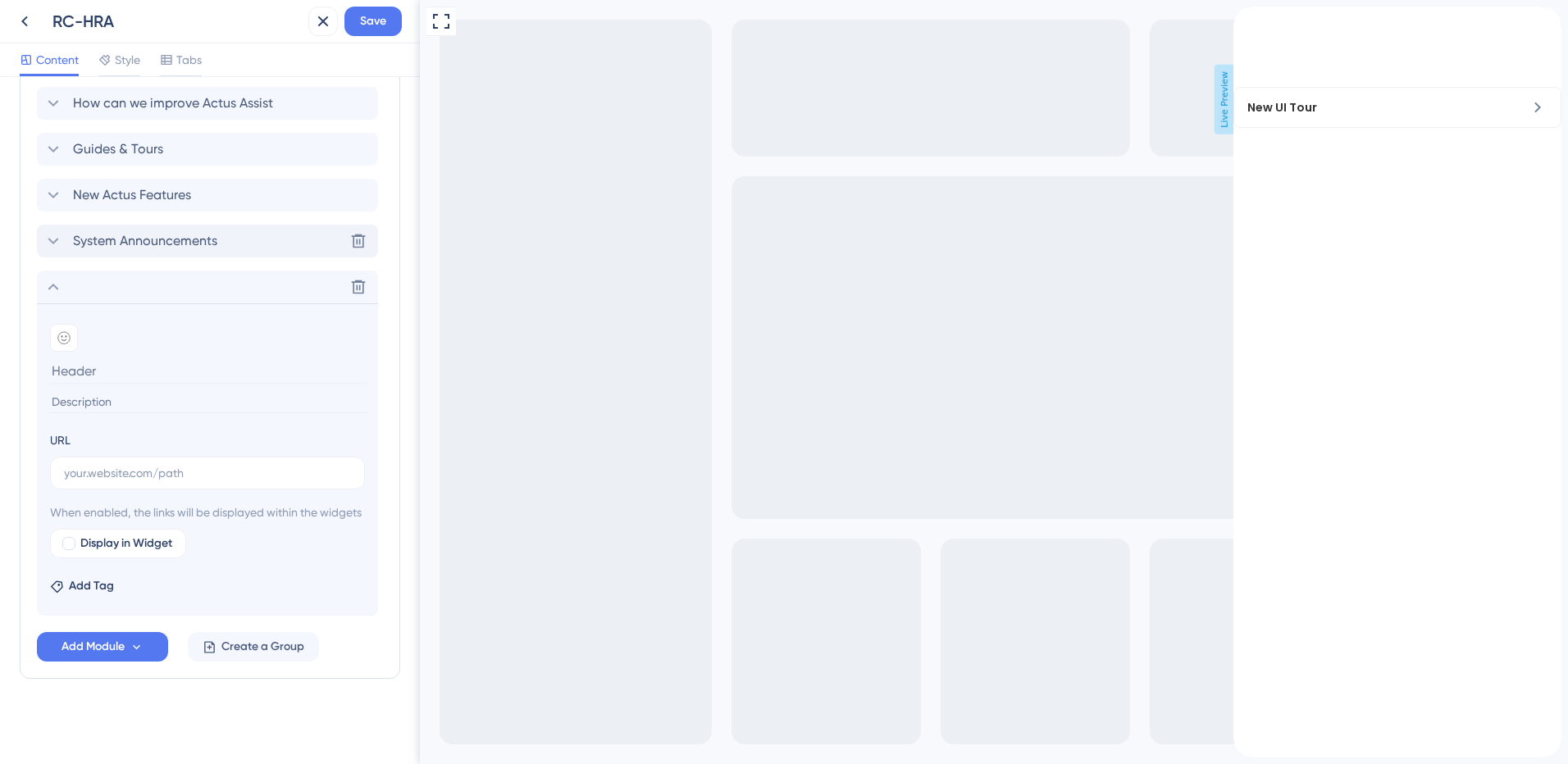
scroll to position [0, 0]
click at [1247, 21] on icon "back to header" at bounding box center [1240, 15] width 14 height 14
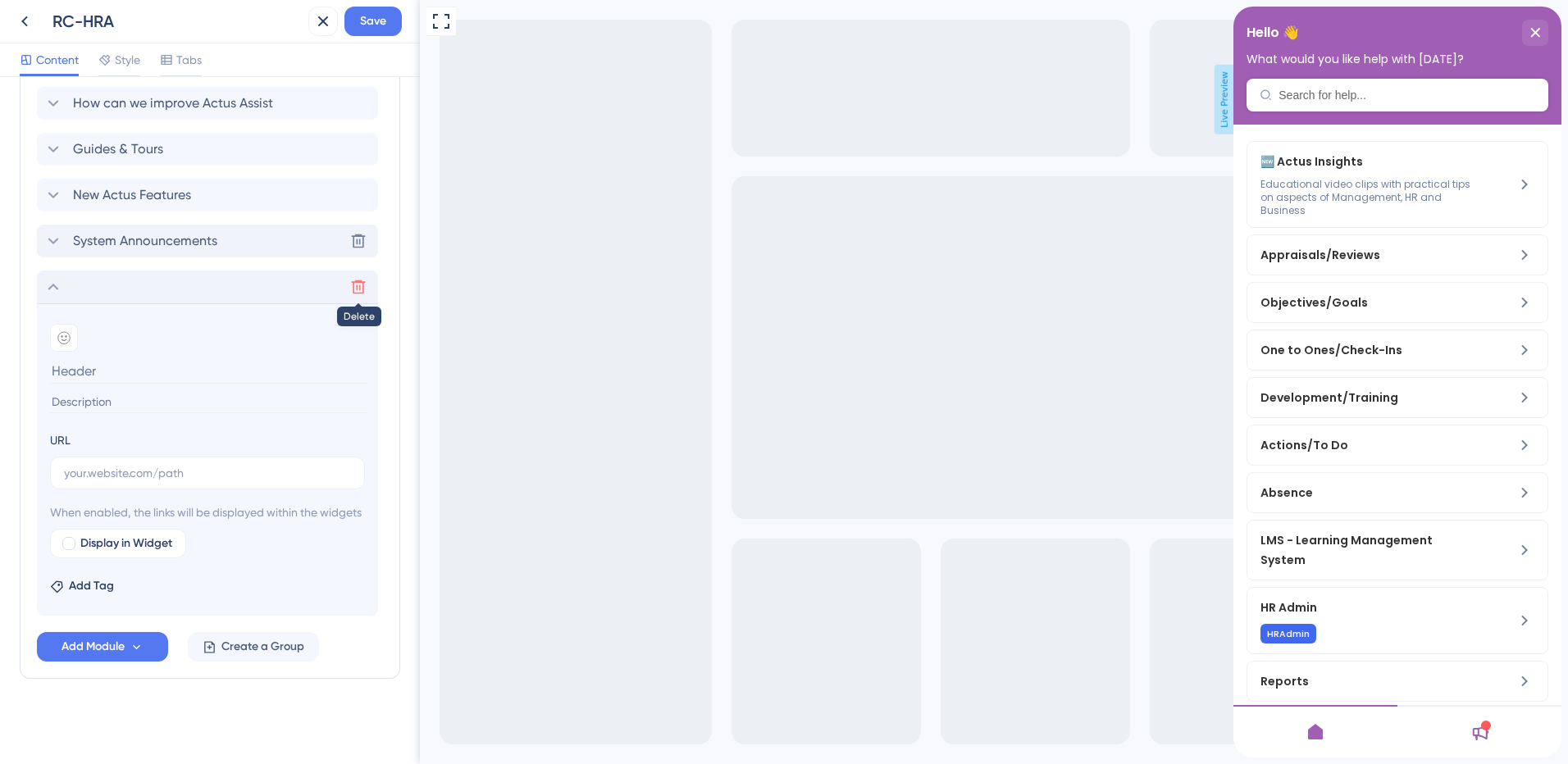
click at [355, 275] on button at bounding box center [358, 286] width 26 height 26
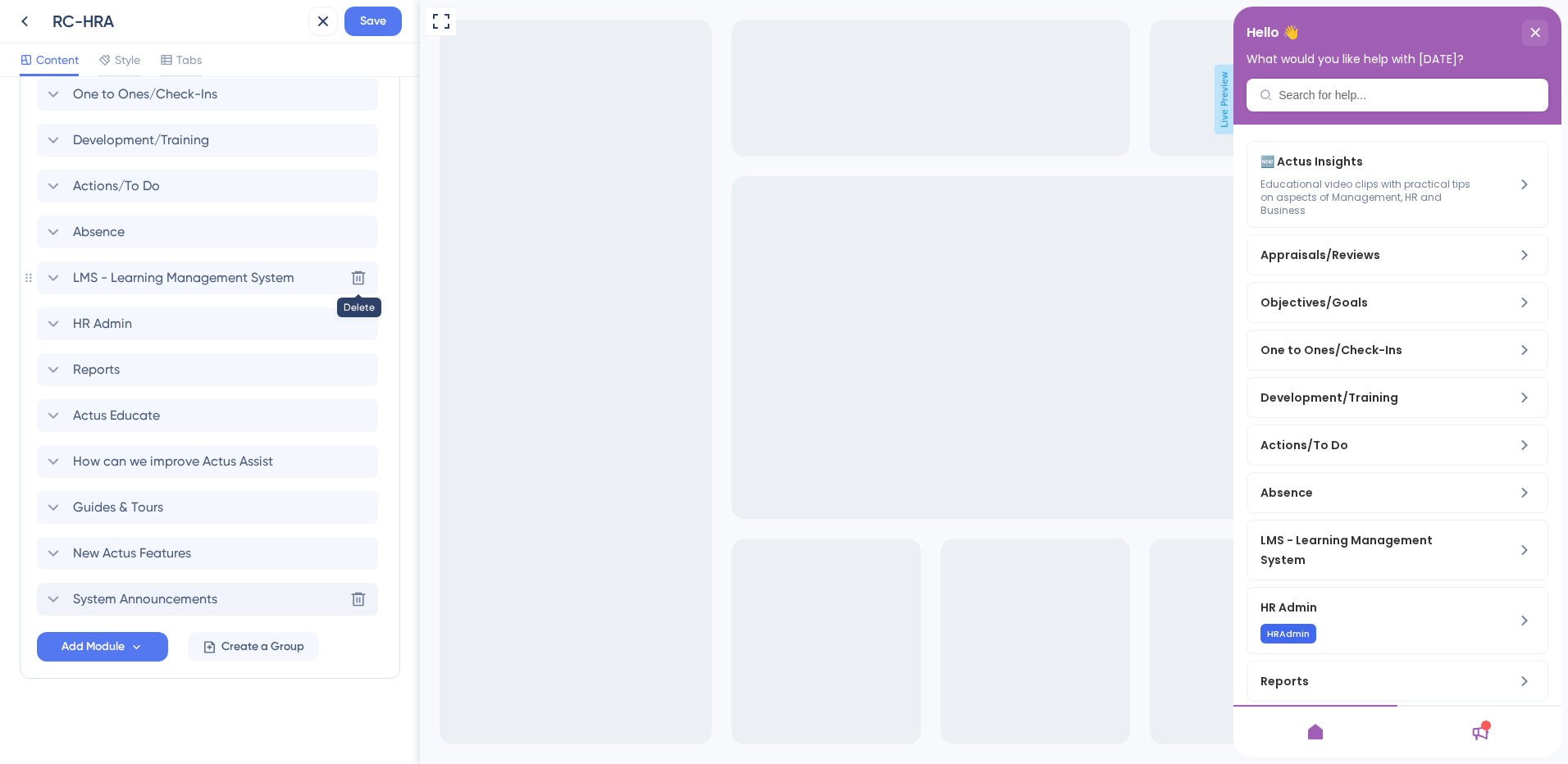
scroll to position [823, 0]
click at [56, 598] on icon at bounding box center [53, 599] width 11 height 7
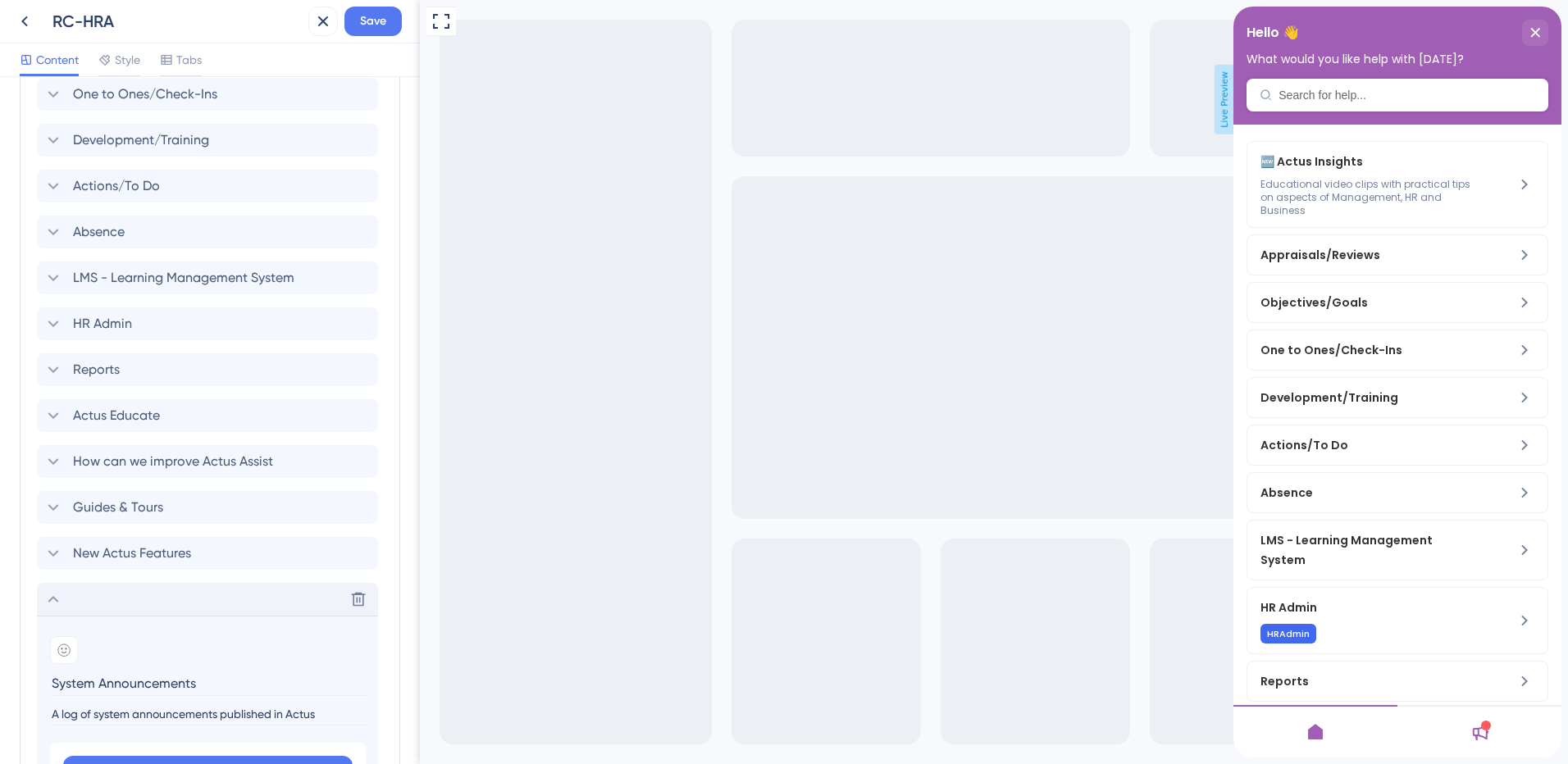
scroll to position [1064, 0]
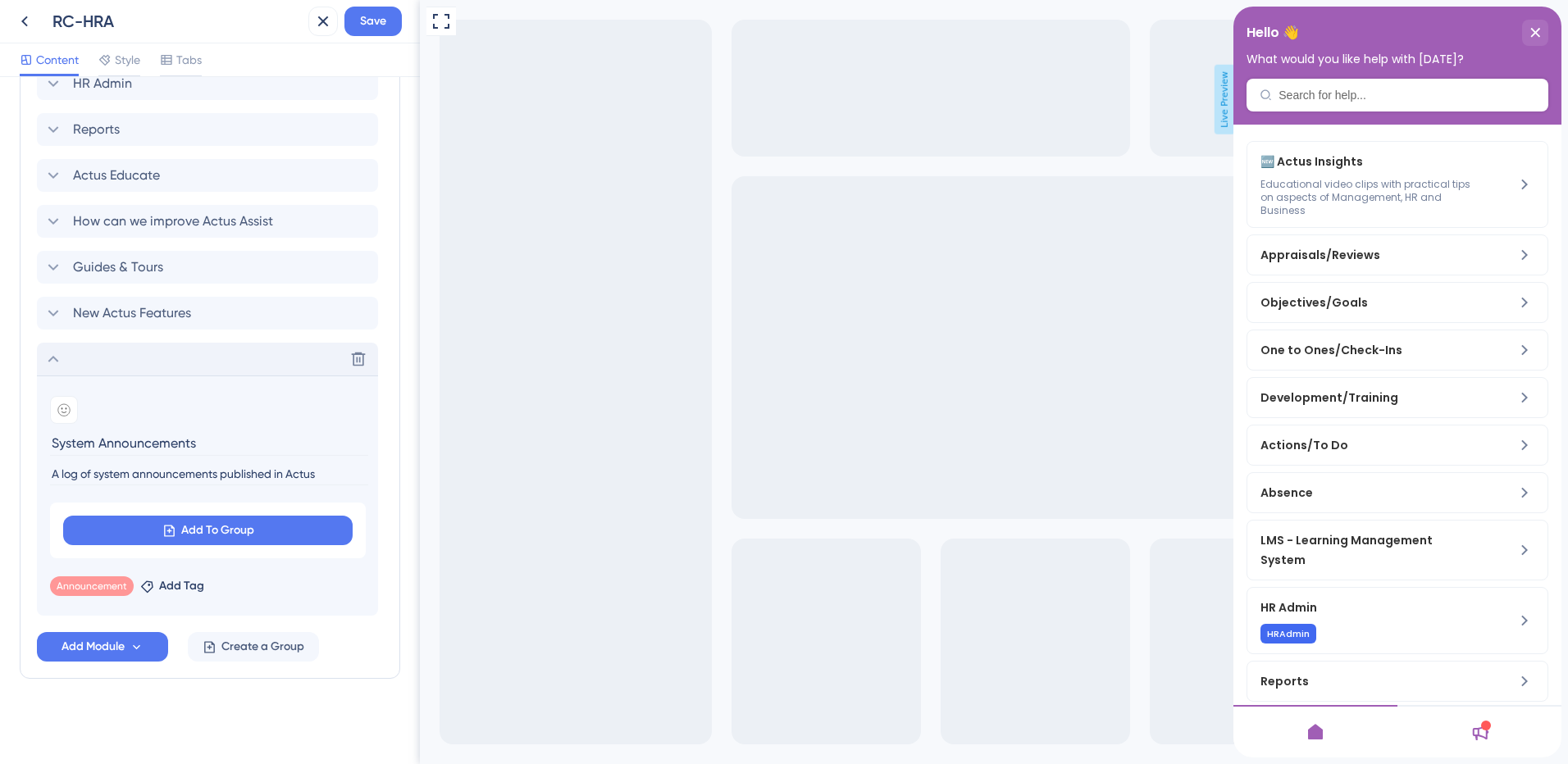
click at [1488, 737] on icon at bounding box center [1480, 732] width 19 height 19
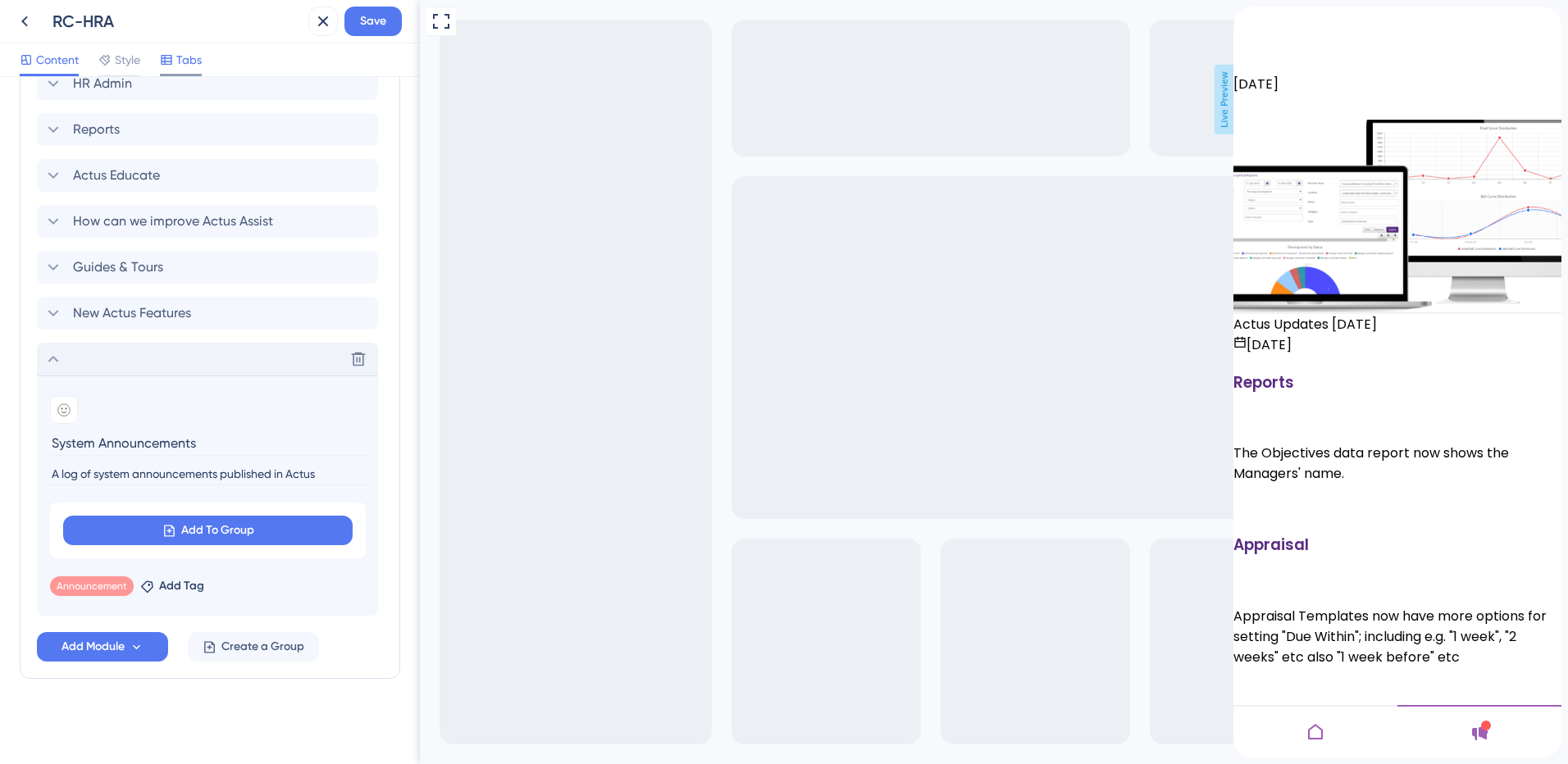
click at [173, 66] on icon at bounding box center [167, 60] width 14 height 14
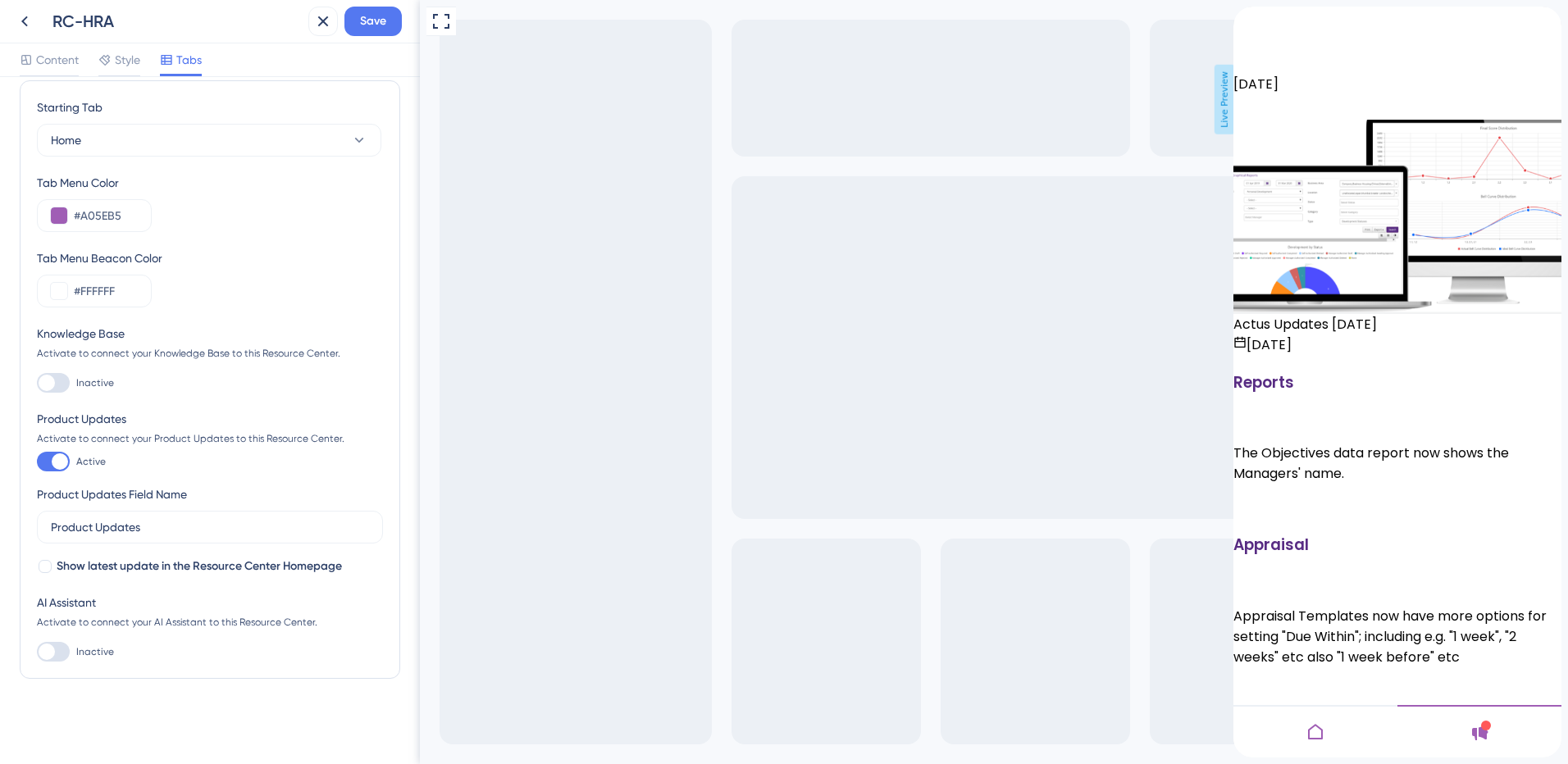
click at [50, 383] on div at bounding box center [47, 383] width 16 height 16
click at [37, 383] on input "Inactive" at bounding box center [36, 383] width 1 height 1
checkbox input "true"
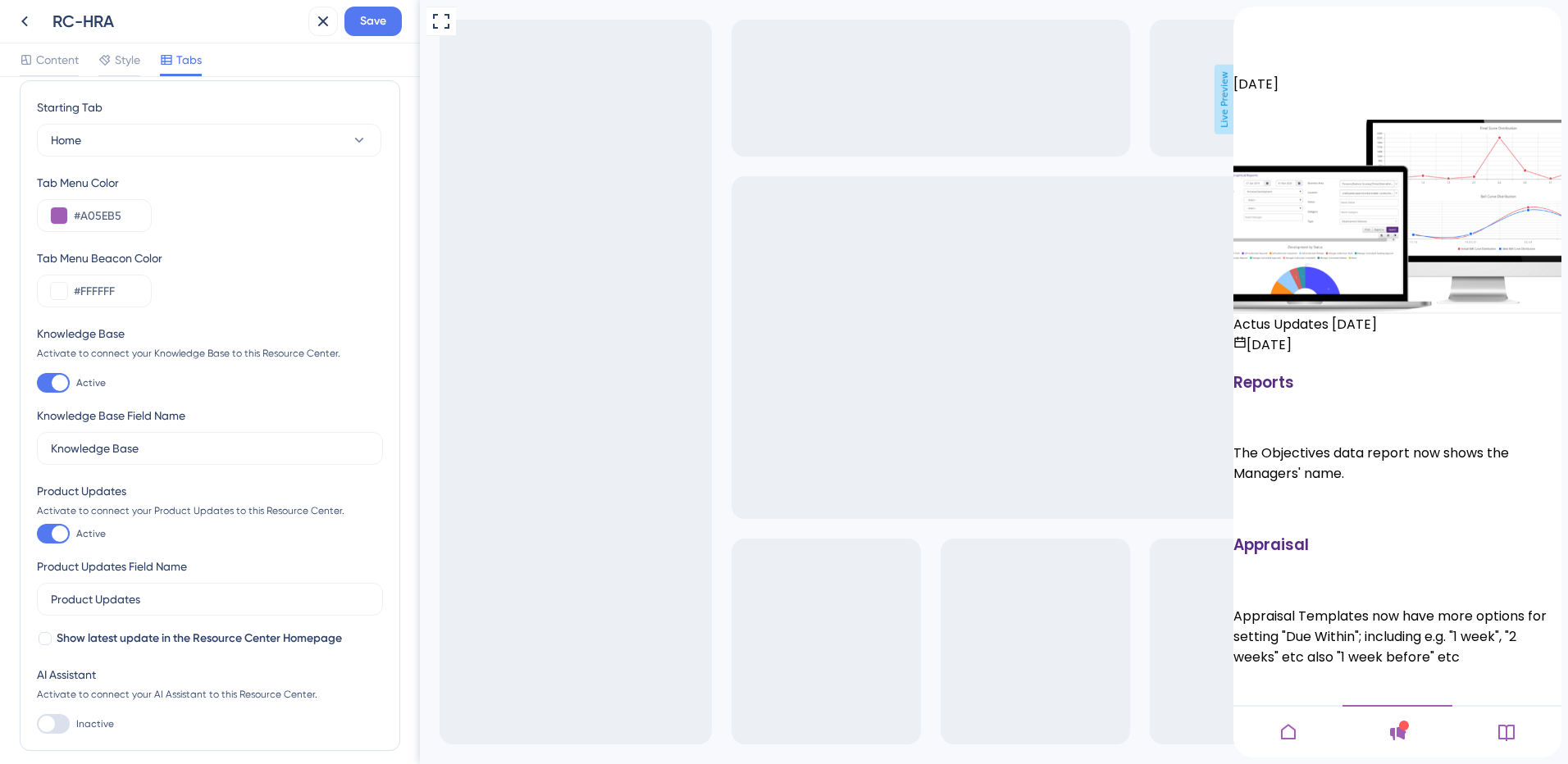
click at [1513, 737] on icon at bounding box center [1507, 732] width 19 height 19
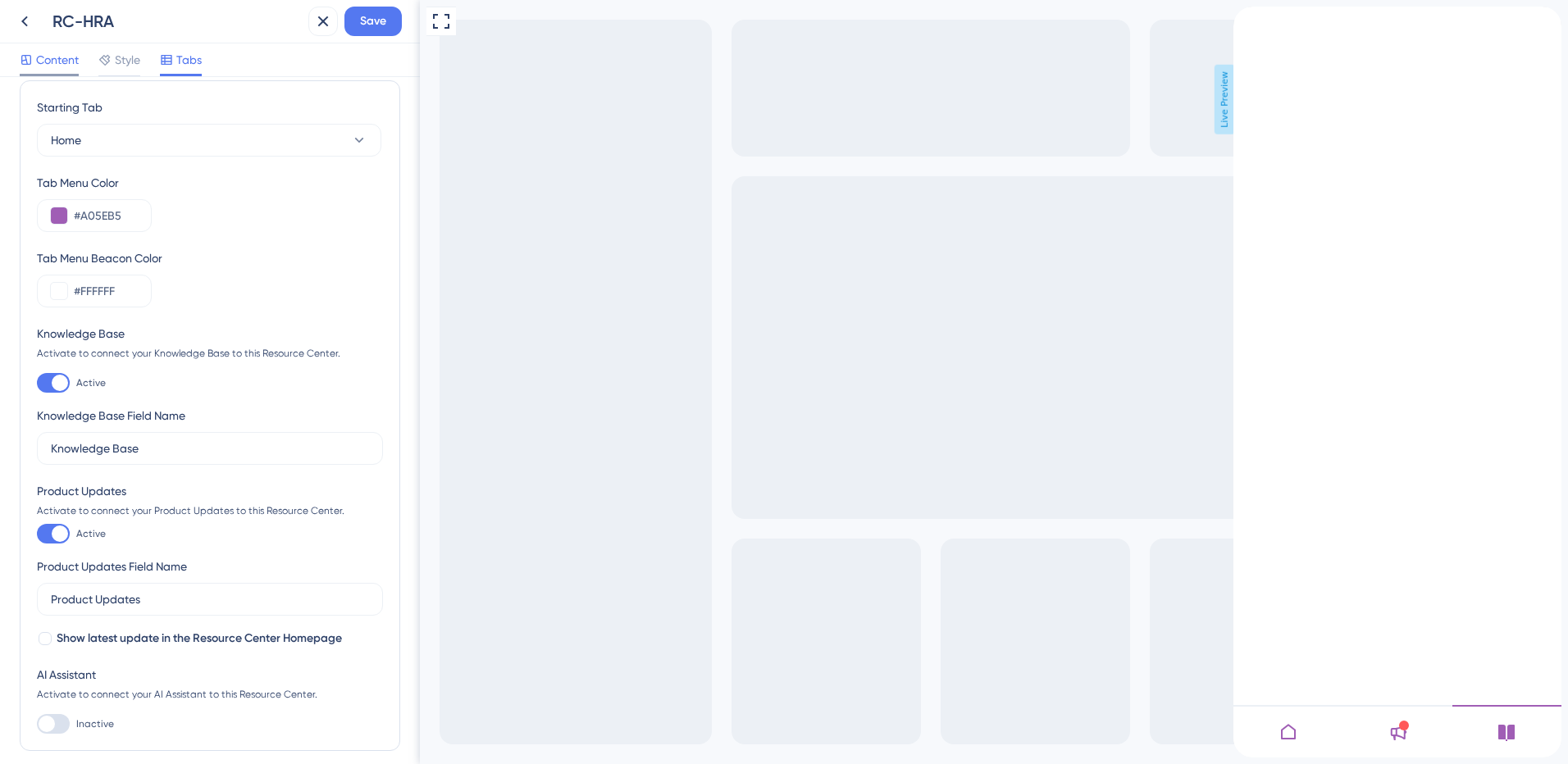
click at [42, 56] on span "Content" at bounding box center [57, 60] width 43 height 19
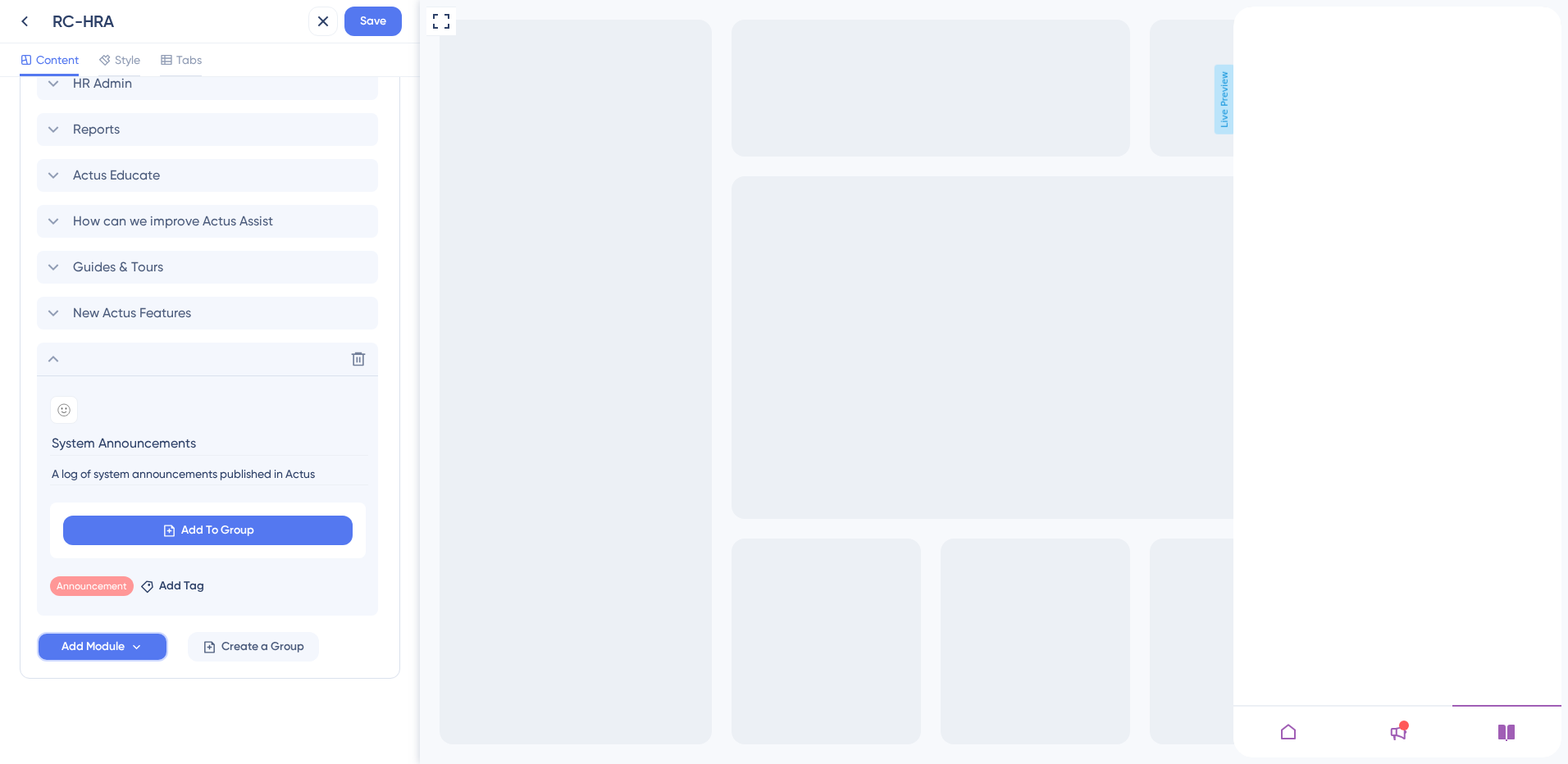
click at [119, 644] on span "Add Module" at bounding box center [92, 647] width 63 height 19
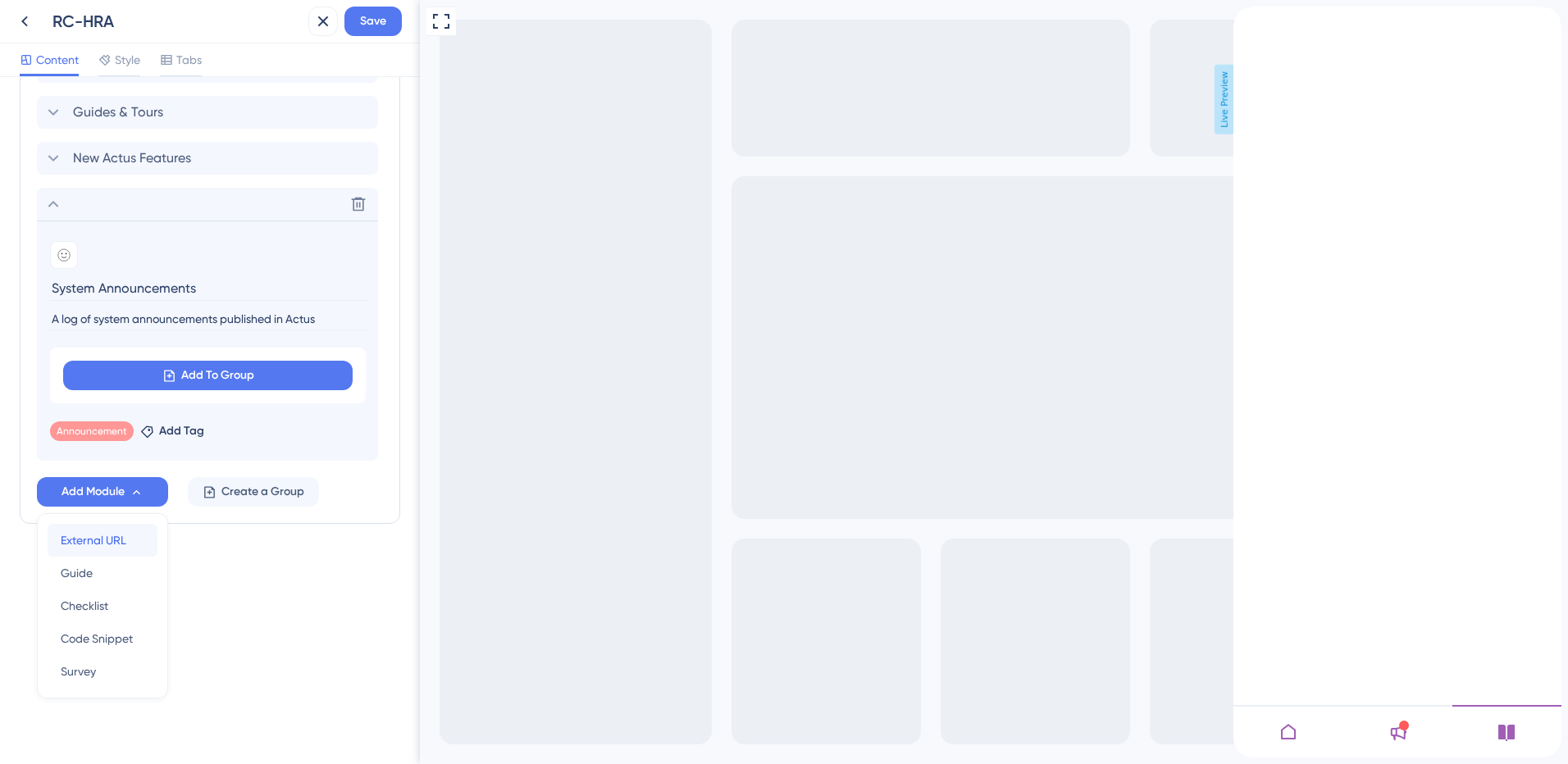
click at [105, 543] on span "External URL" at bounding box center [94, 540] width 66 height 19
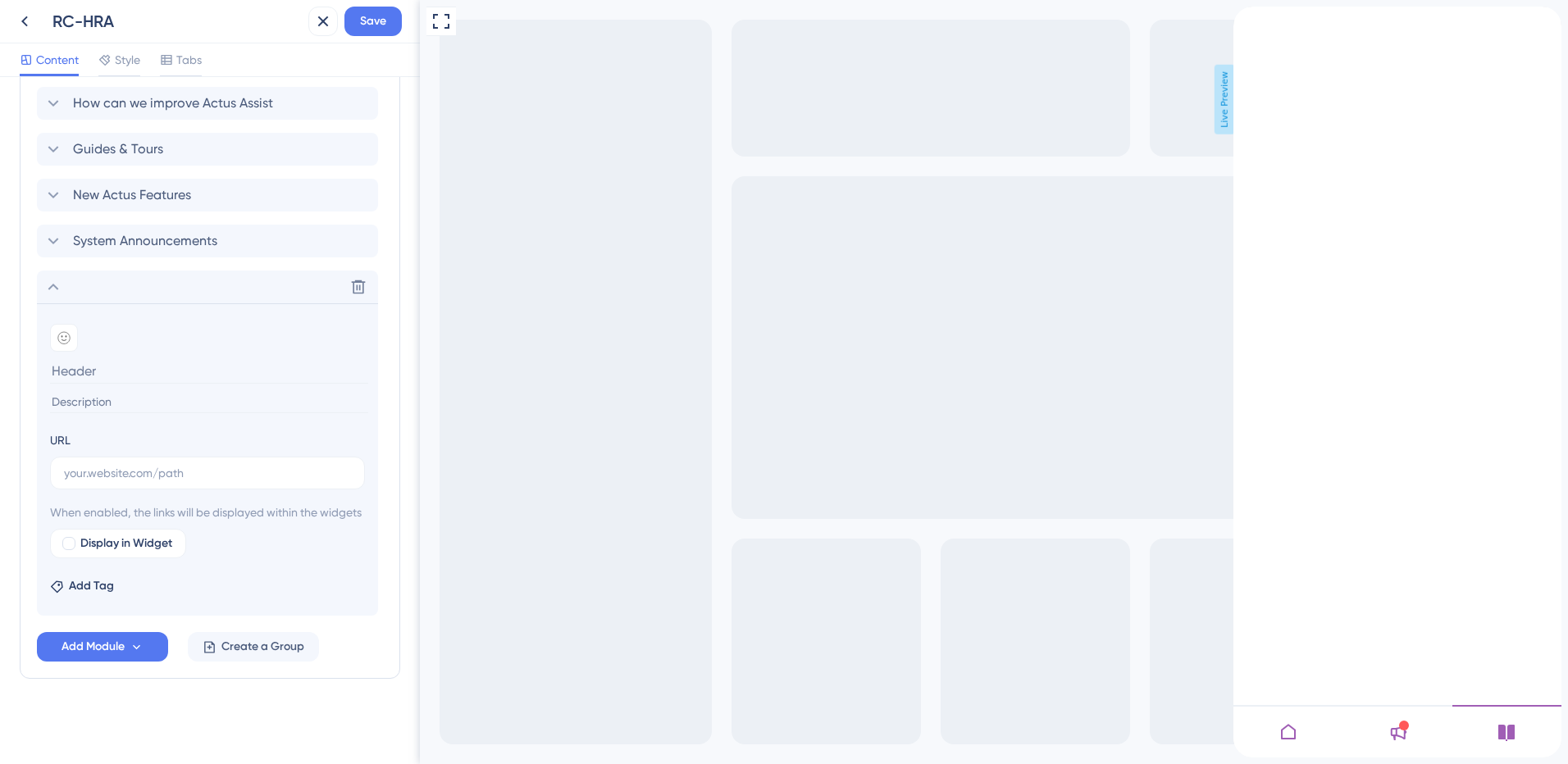
scroll to position [1201, 0]
click at [71, 391] on input at bounding box center [209, 401] width 318 height 22
click at [144, 464] on input "text" at bounding box center [208, 473] width 287 height 18
click at [1293, 734] on icon at bounding box center [1289, 732] width 19 height 19
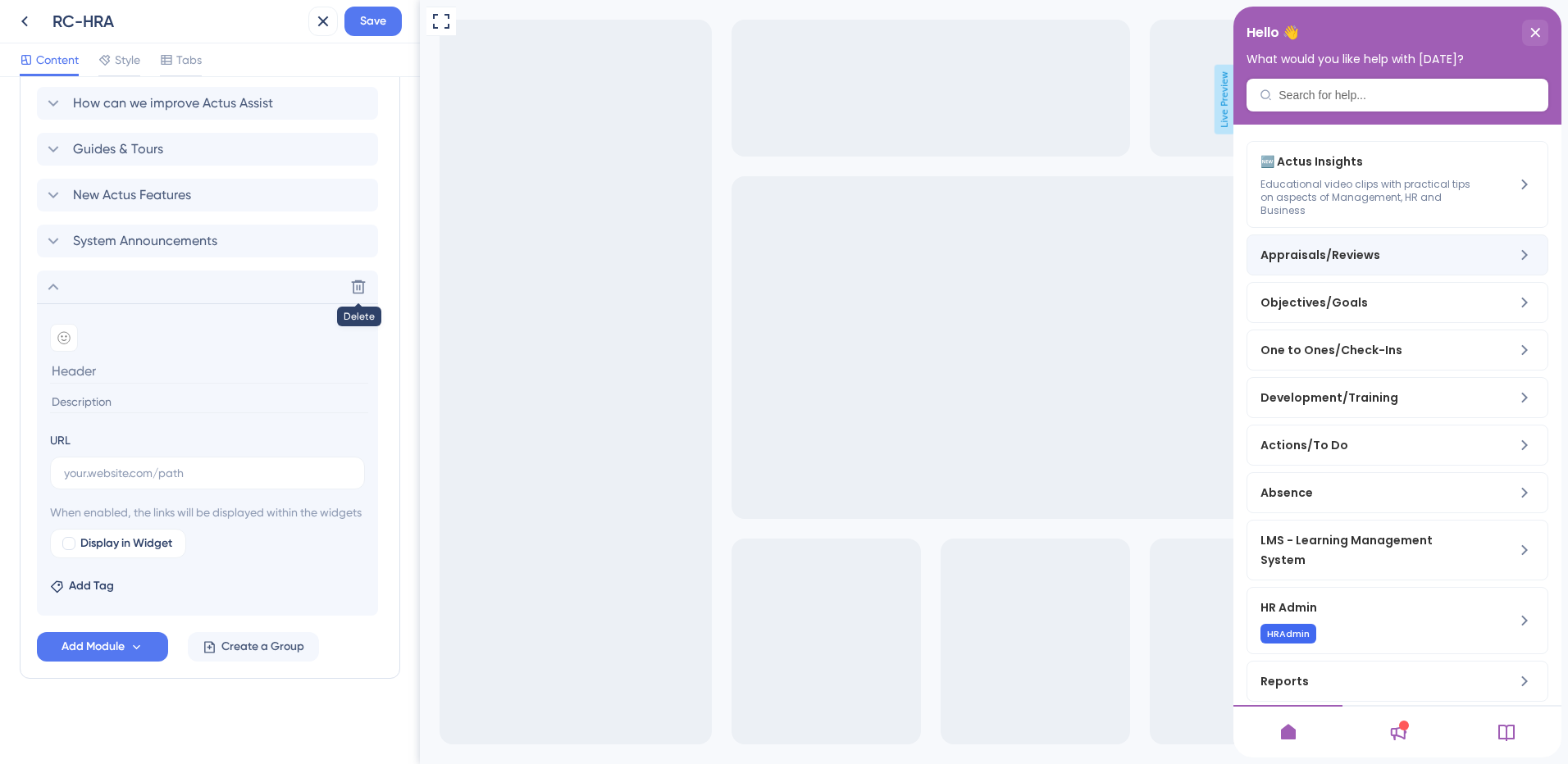
click at [1403, 259] on span "Appraisals/Reviews" at bounding box center [1357, 255] width 193 height 19
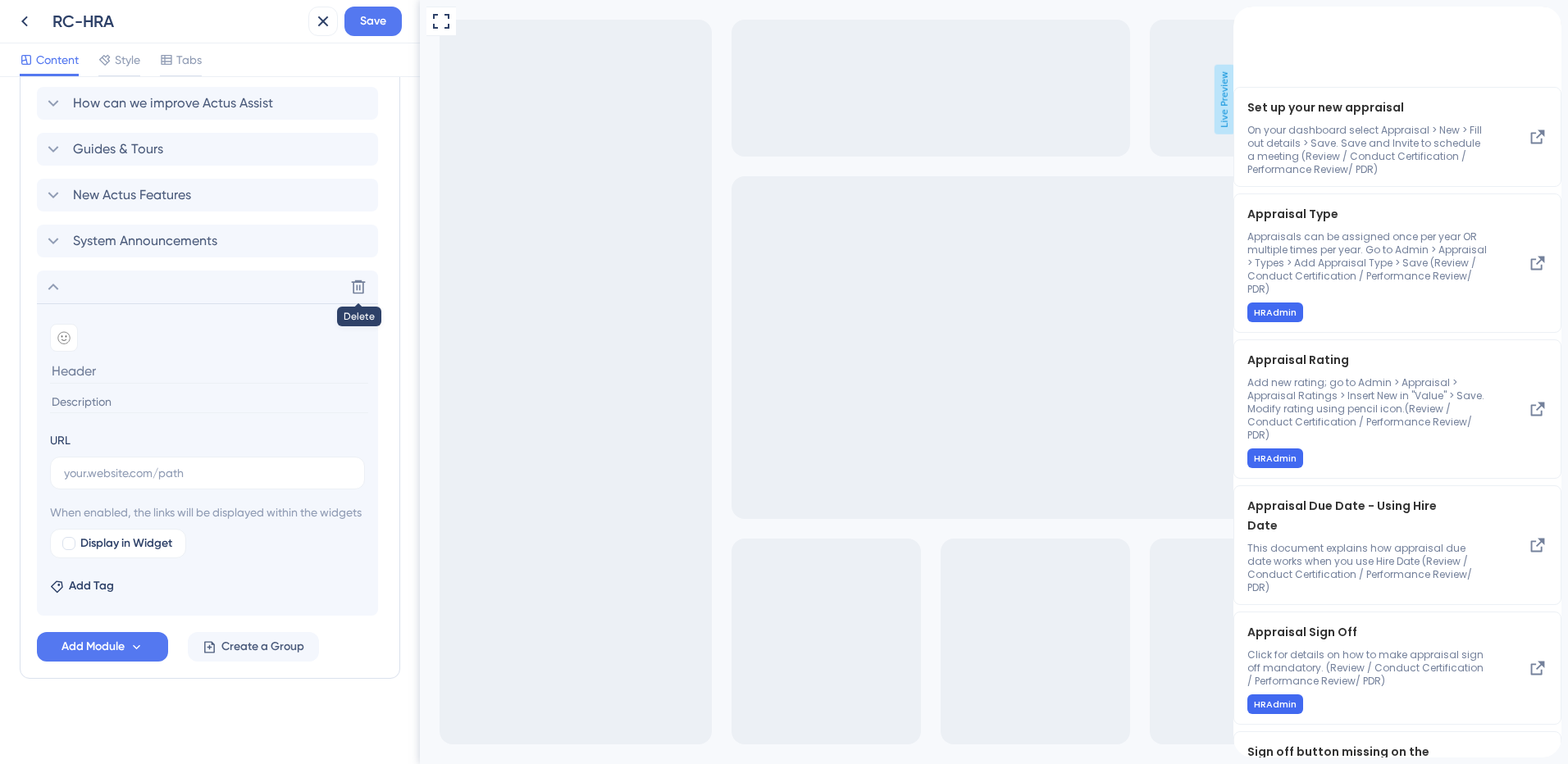
click at [1258, 20] on div "back to header" at bounding box center [1246, 16] width 26 height 20
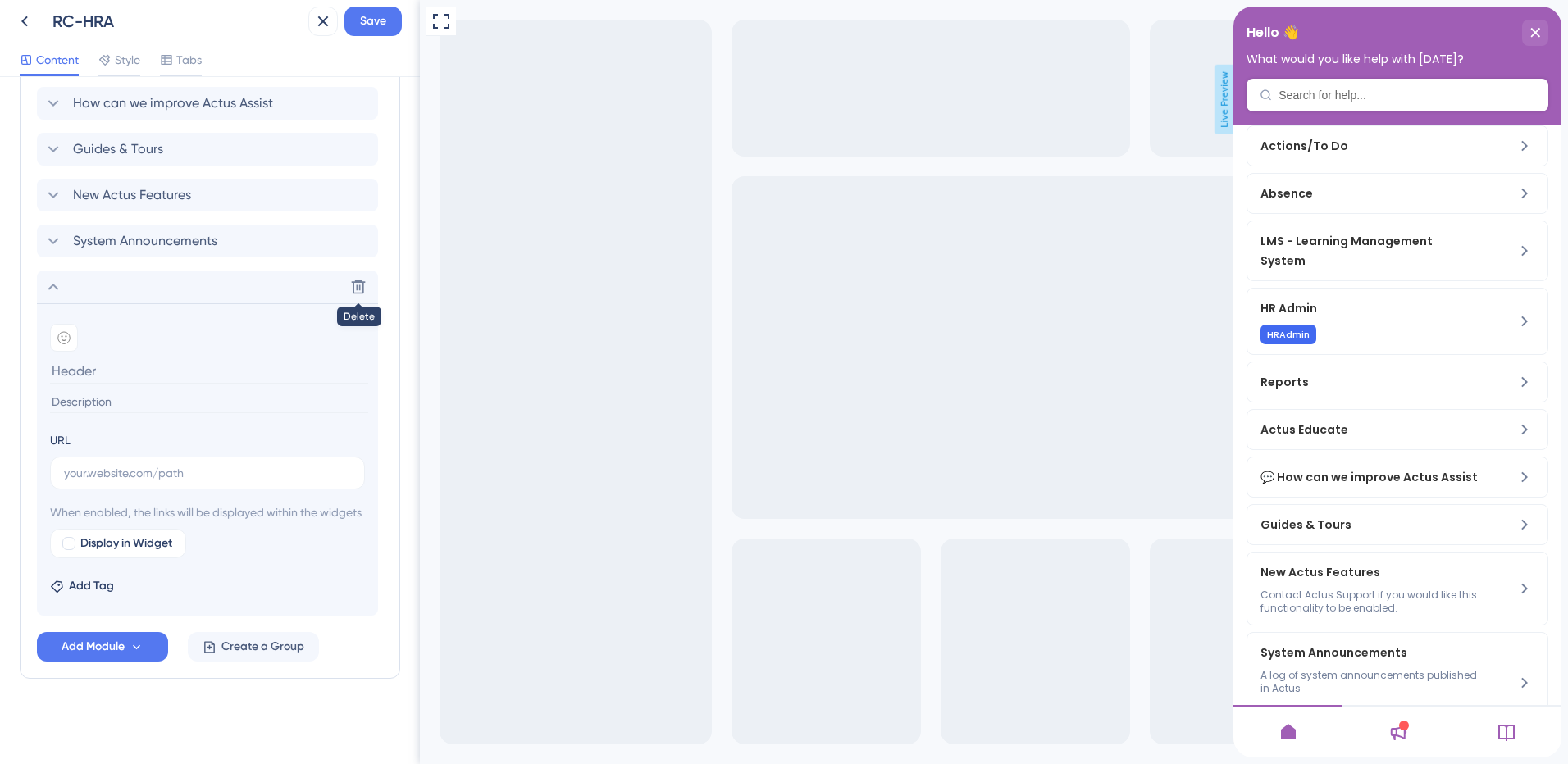
scroll to position [328, 0]
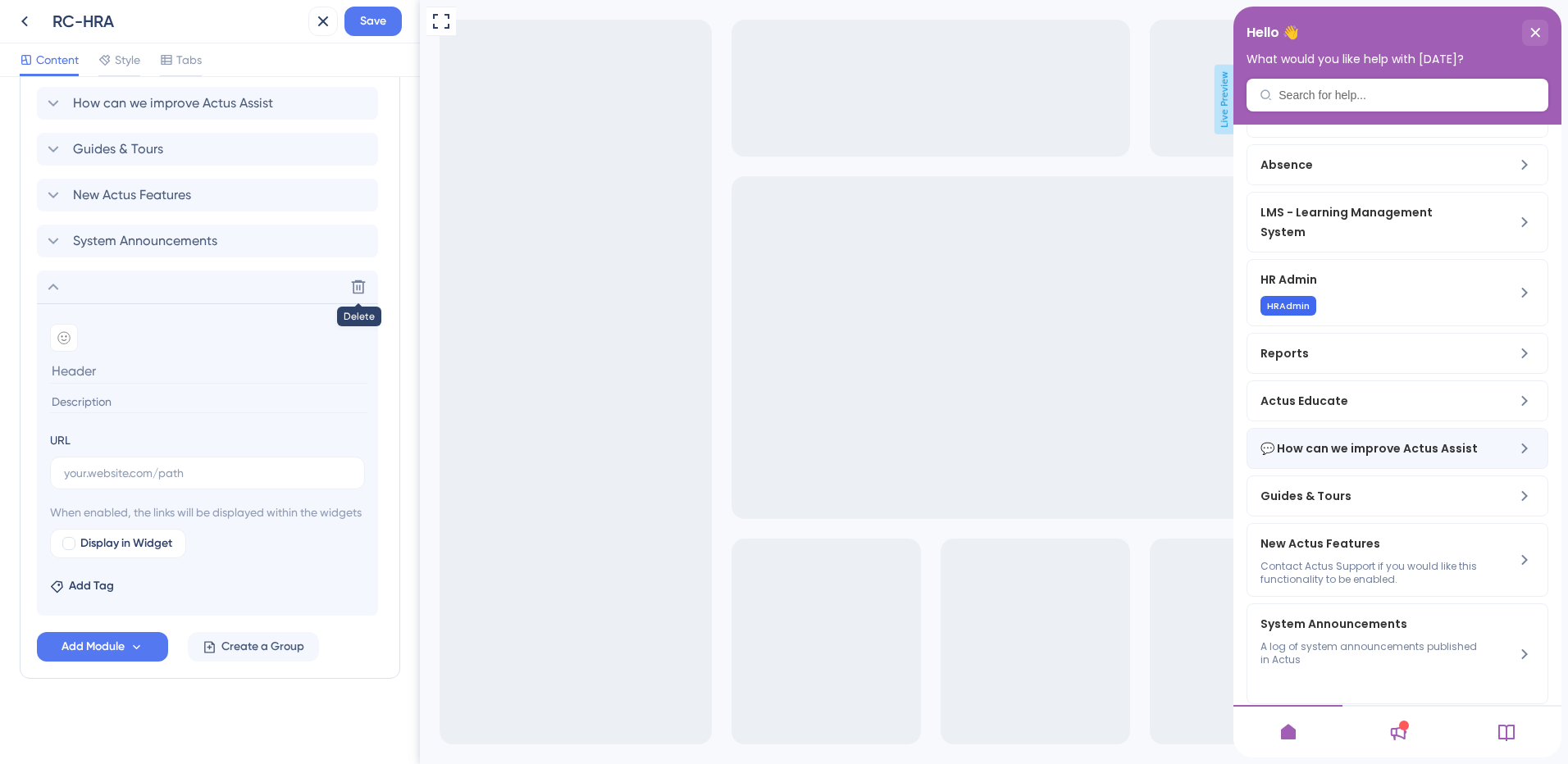
click at [1354, 459] on span "💬 How can we improve Actus Assist" at bounding box center [1370, 448] width 219 height 19
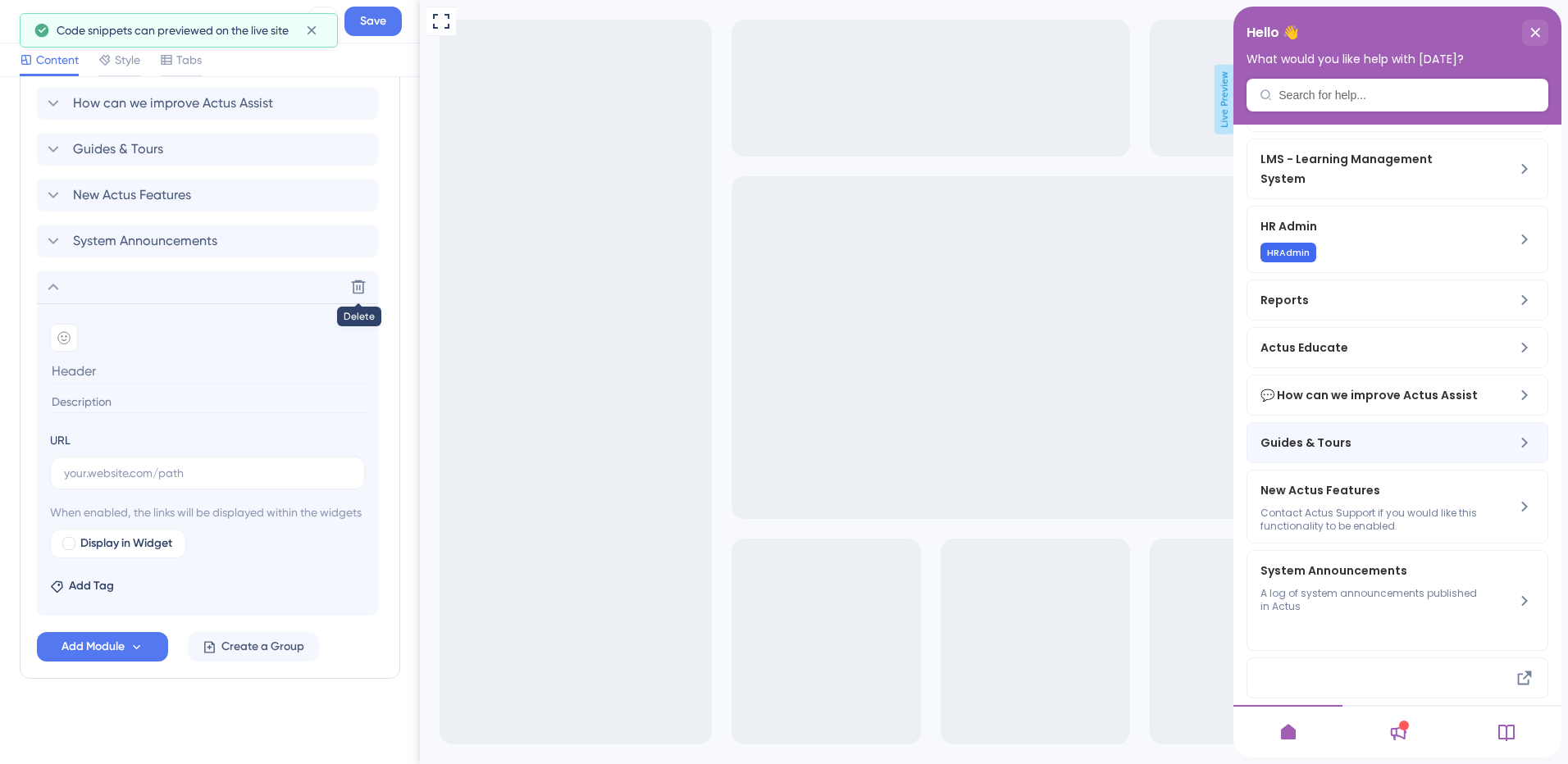
scroll to position [410, 0]
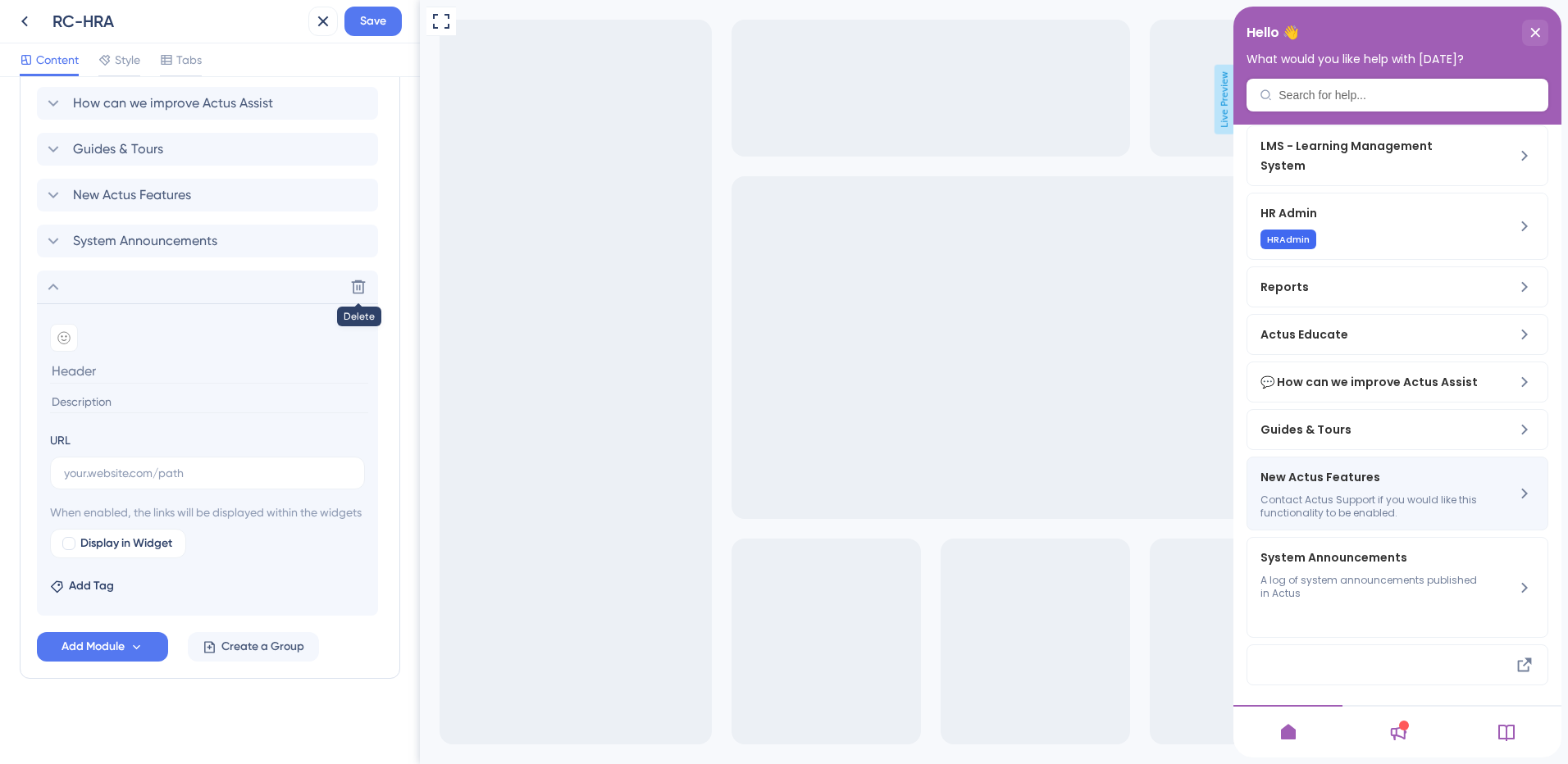
click at [1368, 514] on span "Contact Actus Support if you would like this functionality to be enabled." at bounding box center [1370, 506] width 219 height 26
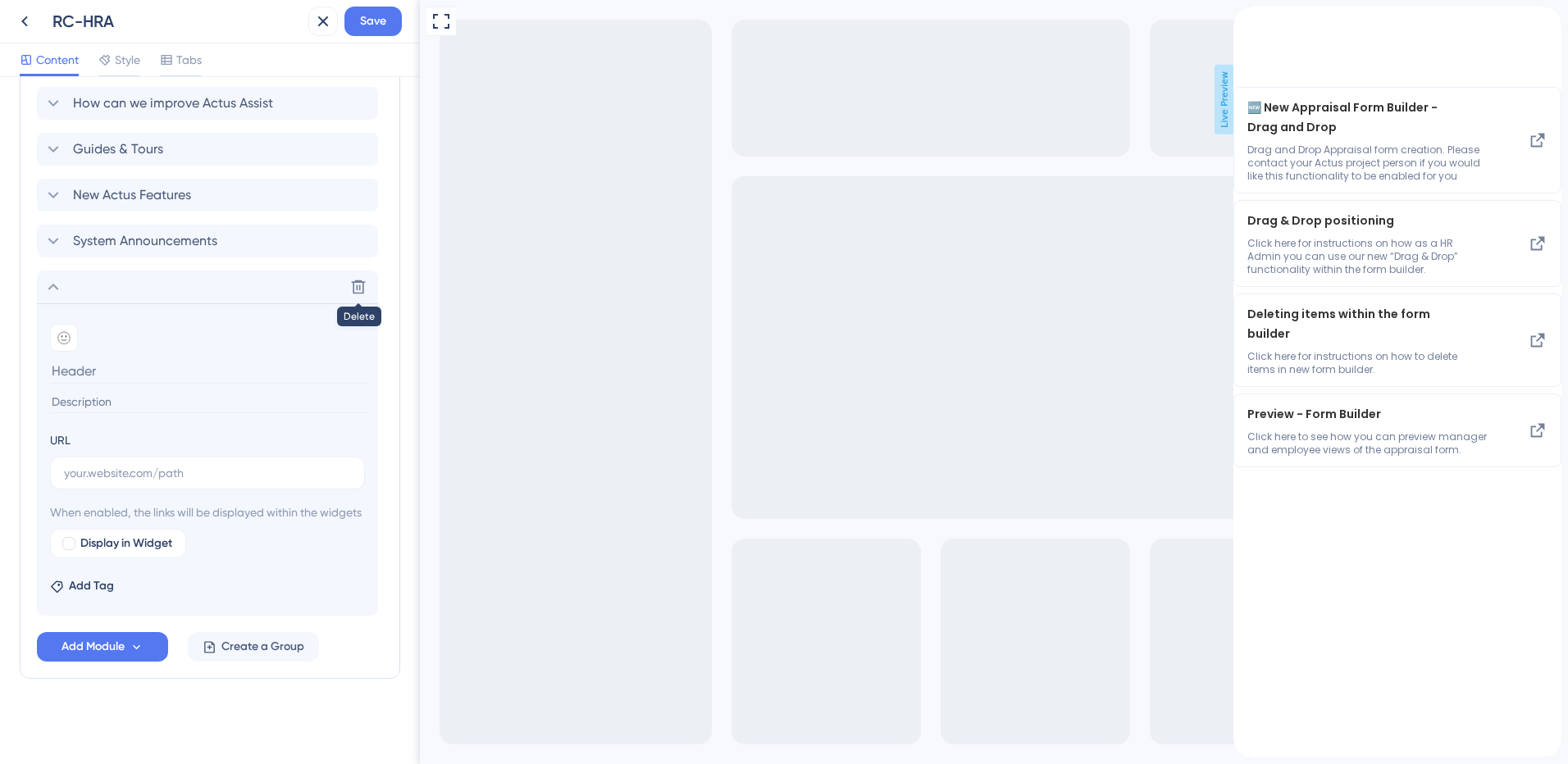
scroll to position [0, 0]
click at [1246, 21] on icon "back to header" at bounding box center [1240, 15] width 12 height 14
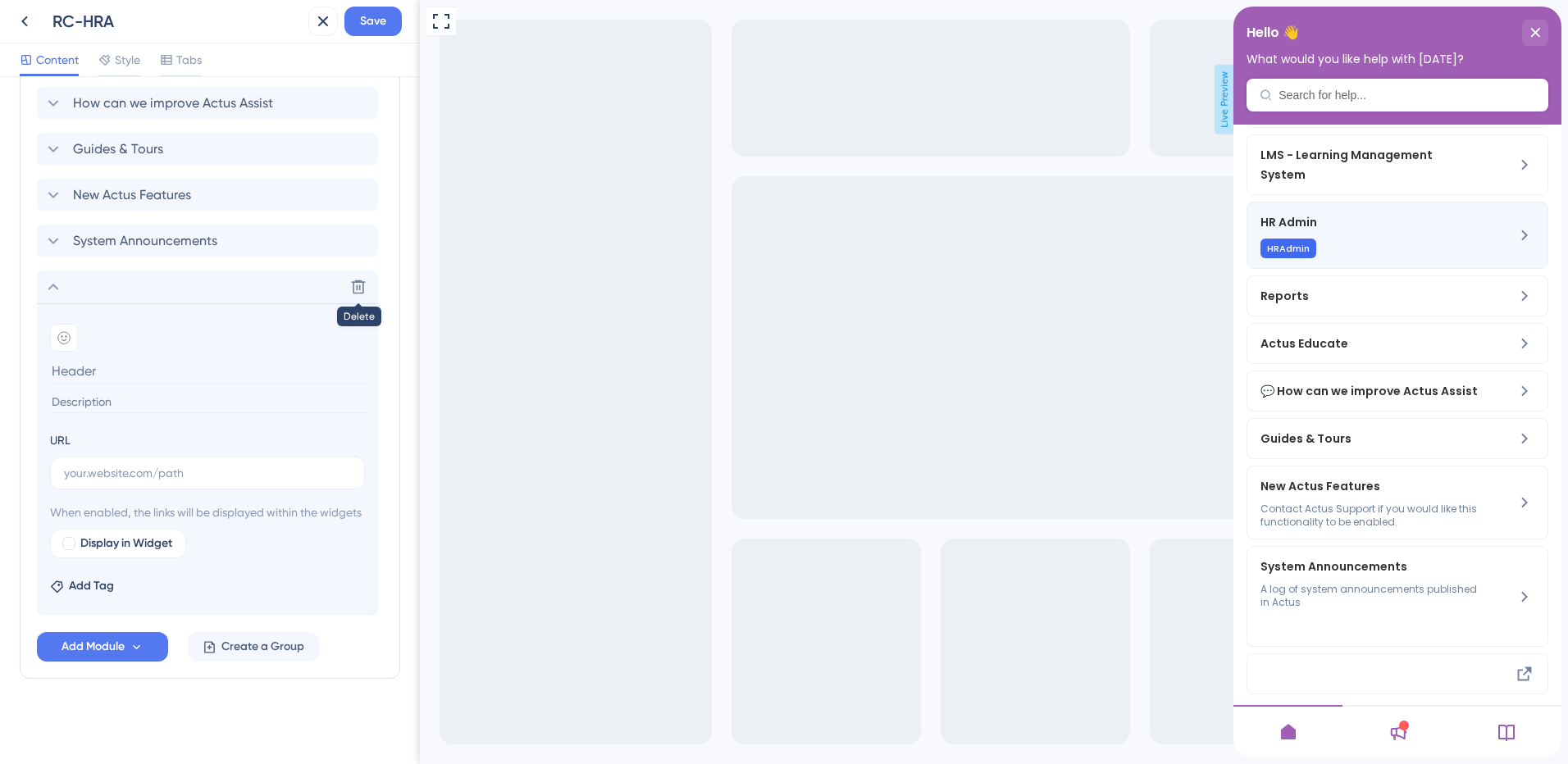
scroll to position [413, 0]
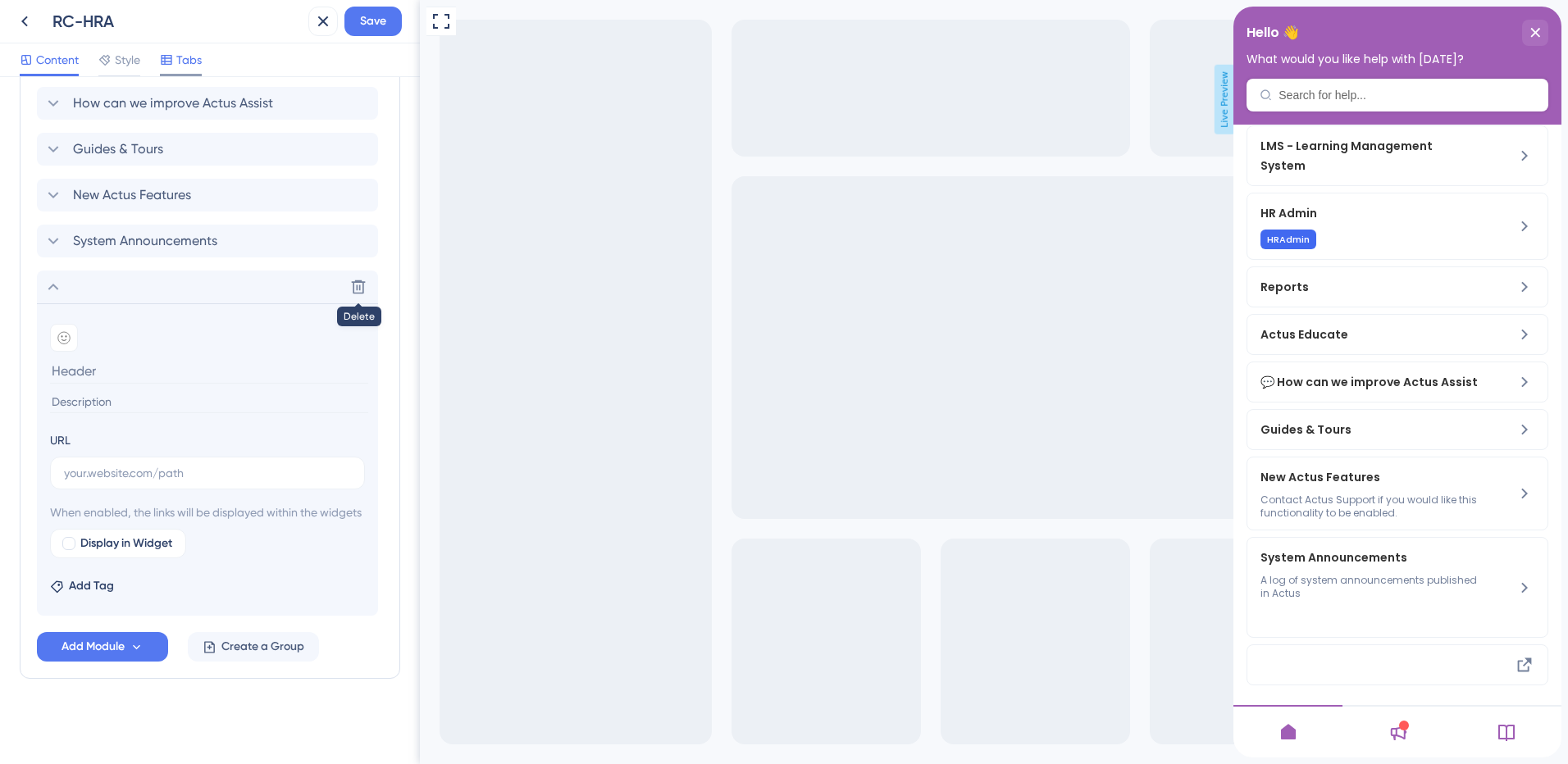
click at [182, 69] on span "Tabs" at bounding box center [189, 60] width 25 height 19
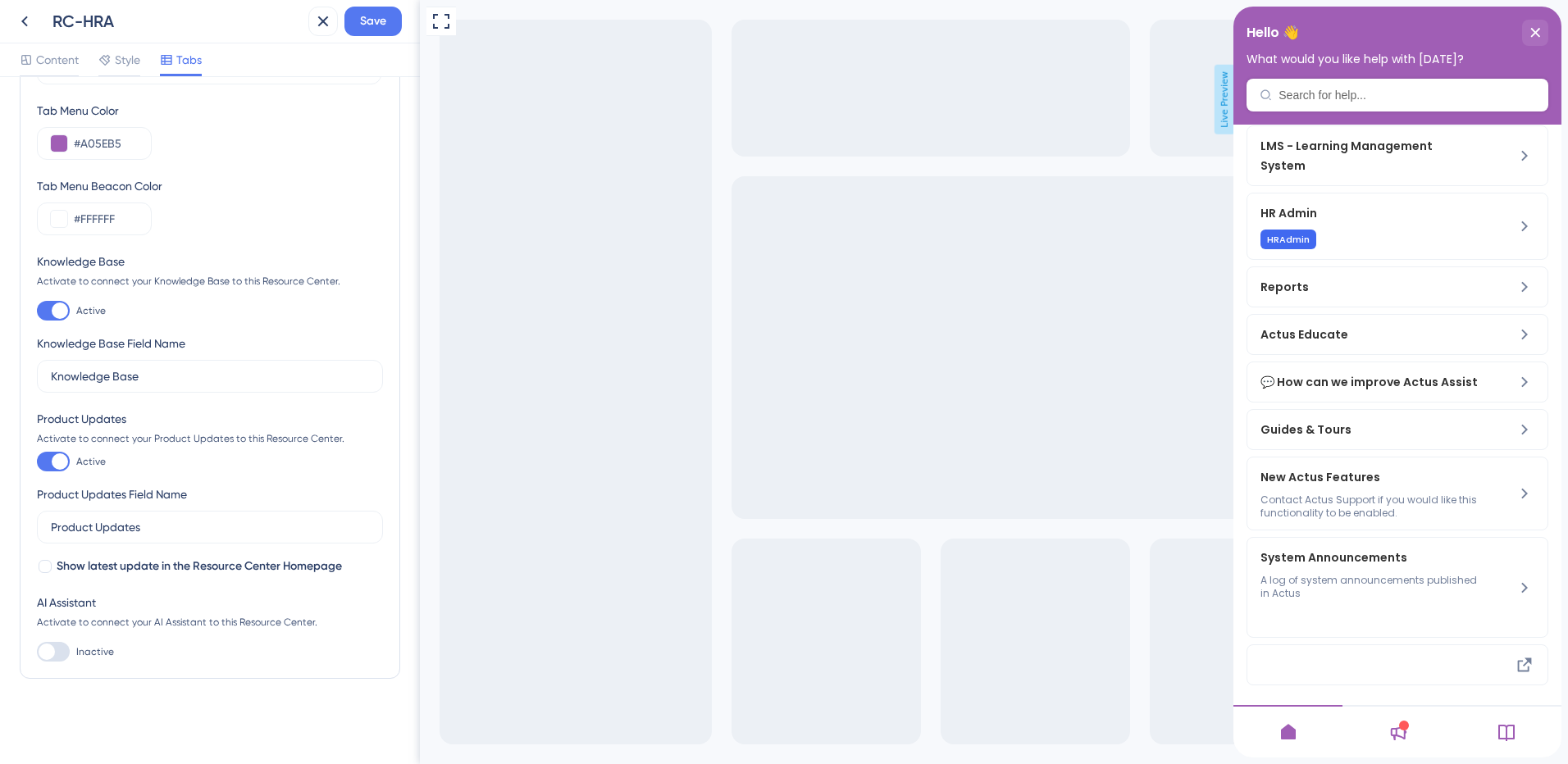
click at [57, 316] on div at bounding box center [59, 310] width 16 height 16
click at [37, 311] on input "Active" at bounding box center [36, 311] width 1 height 1
checkbox input "false"
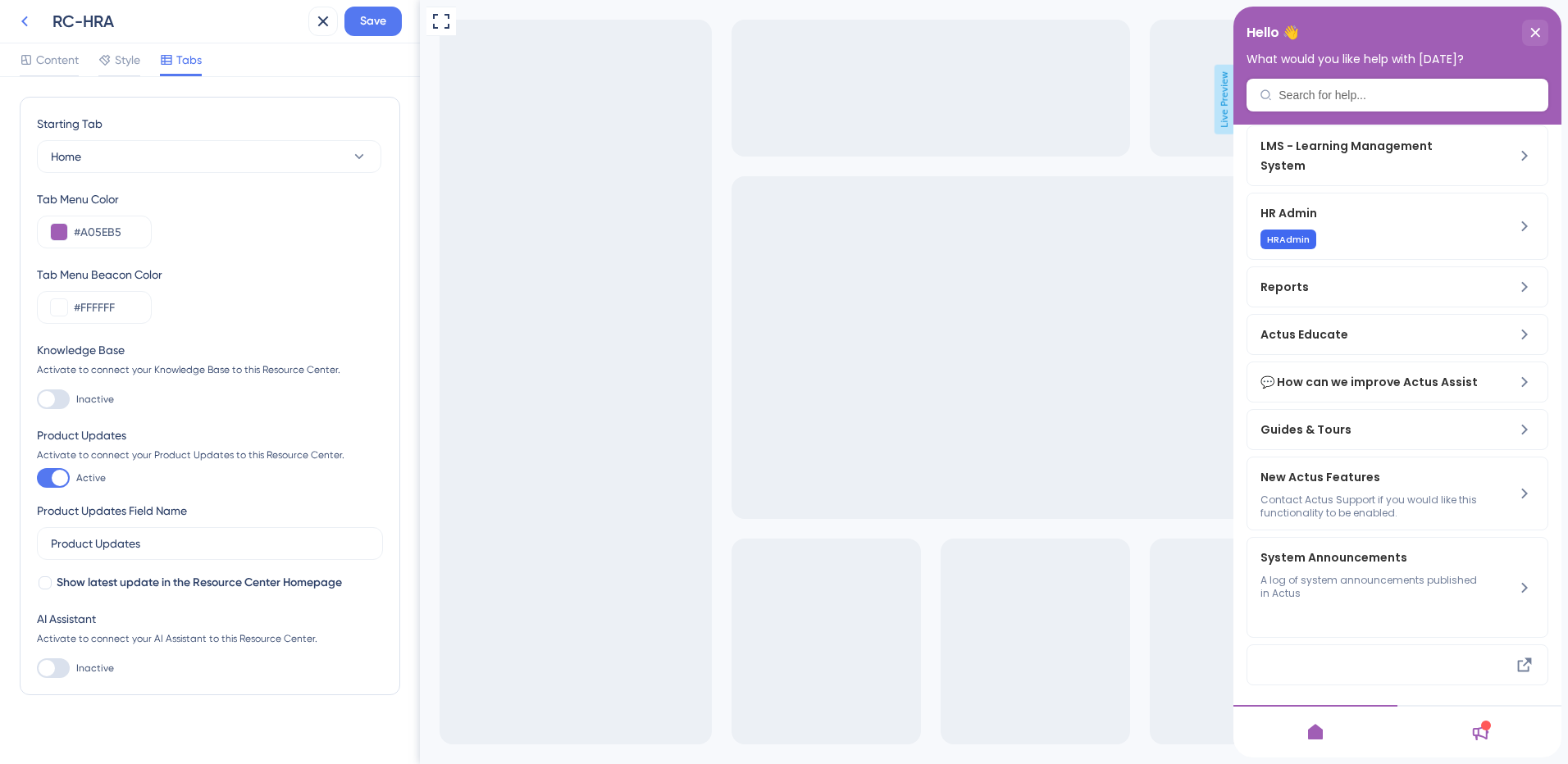
click at [23, 22] on icon at bounding box center [24, 21] width 7 height 11
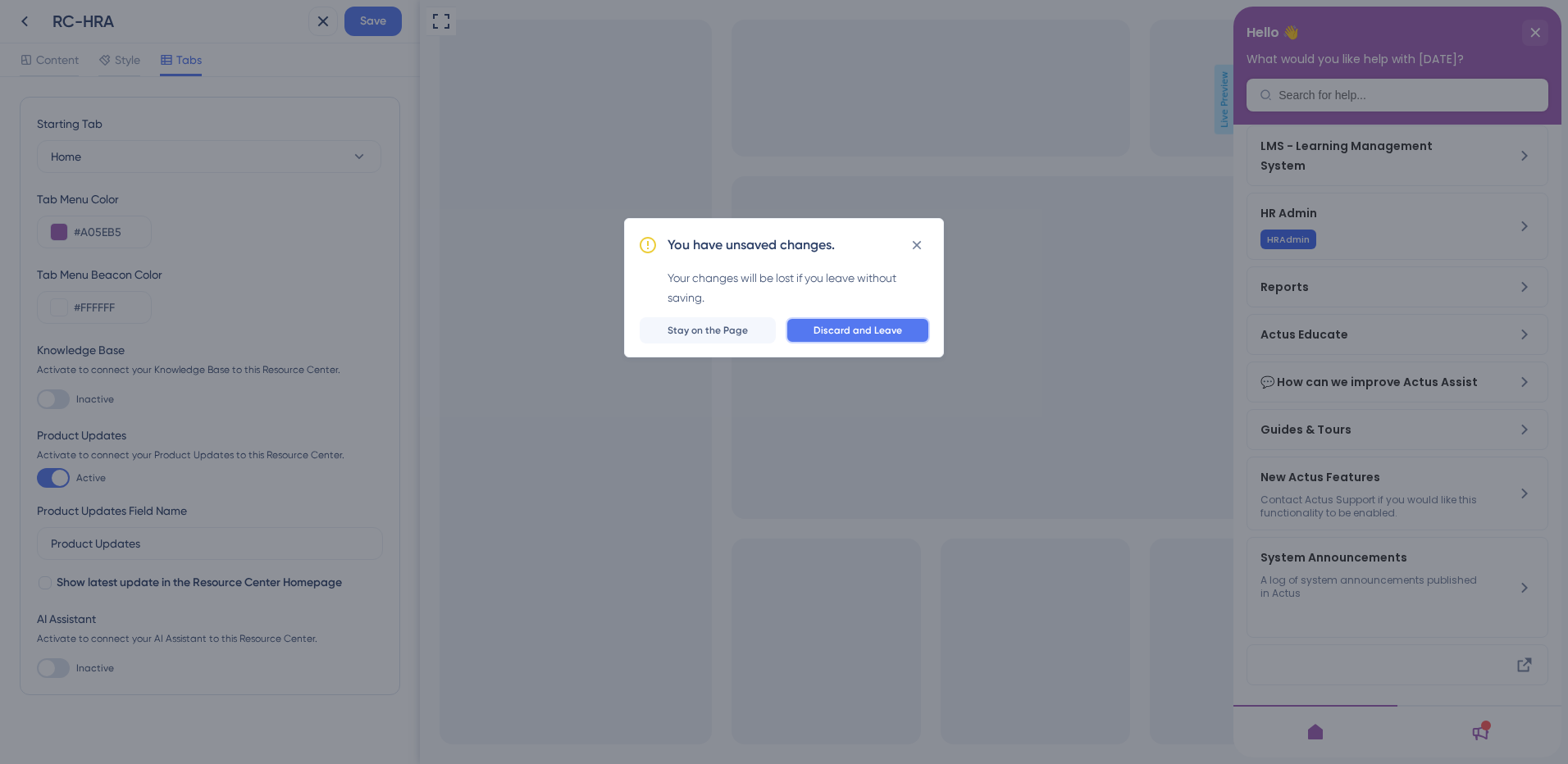
click at [835, 323] on button "Discard and Leave" at bounding box center [857, 330] width 144 height 26
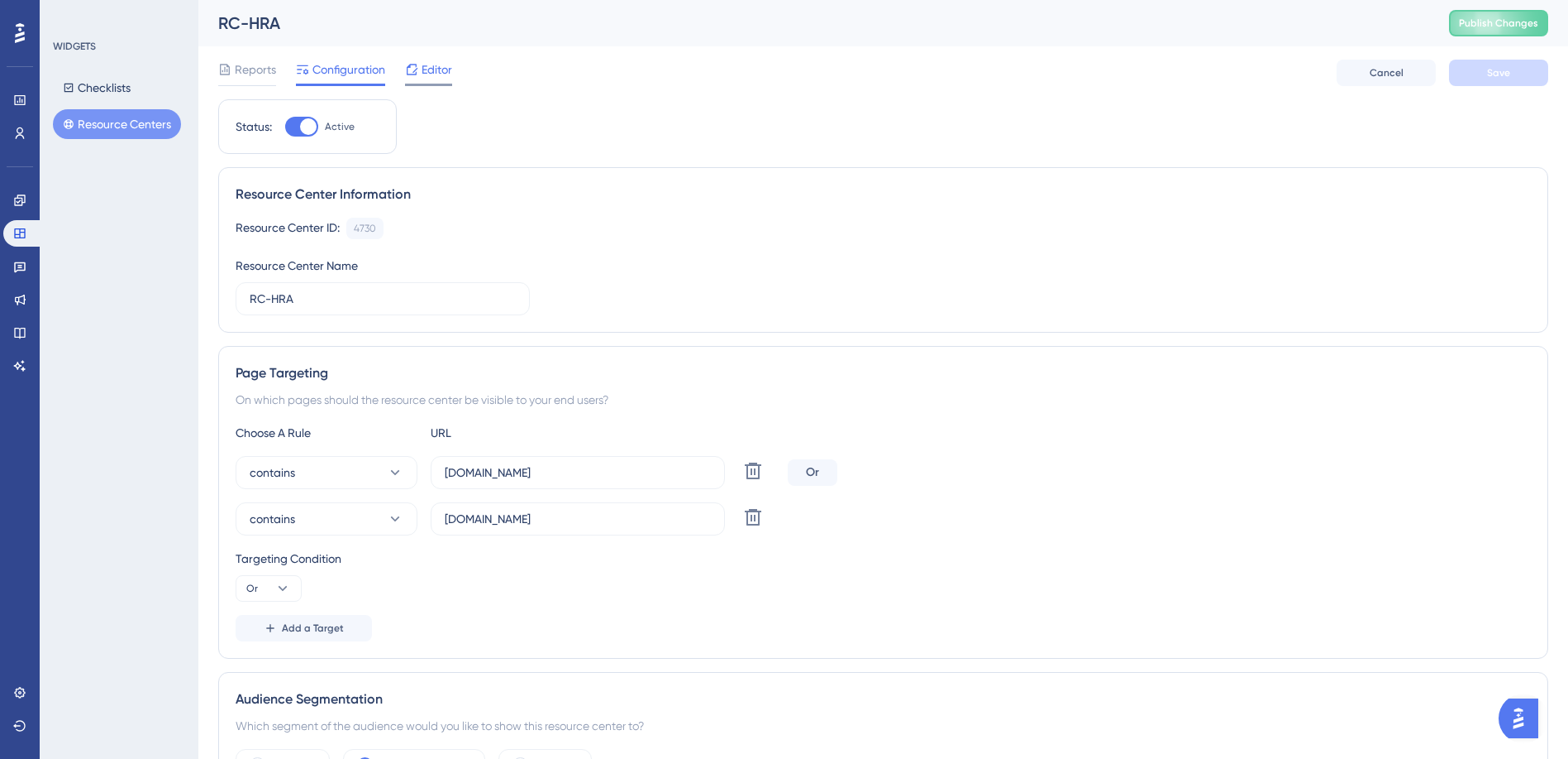
click at [420, 66] on div "Editor" at bounding box center [428, 69] width 47 height 20
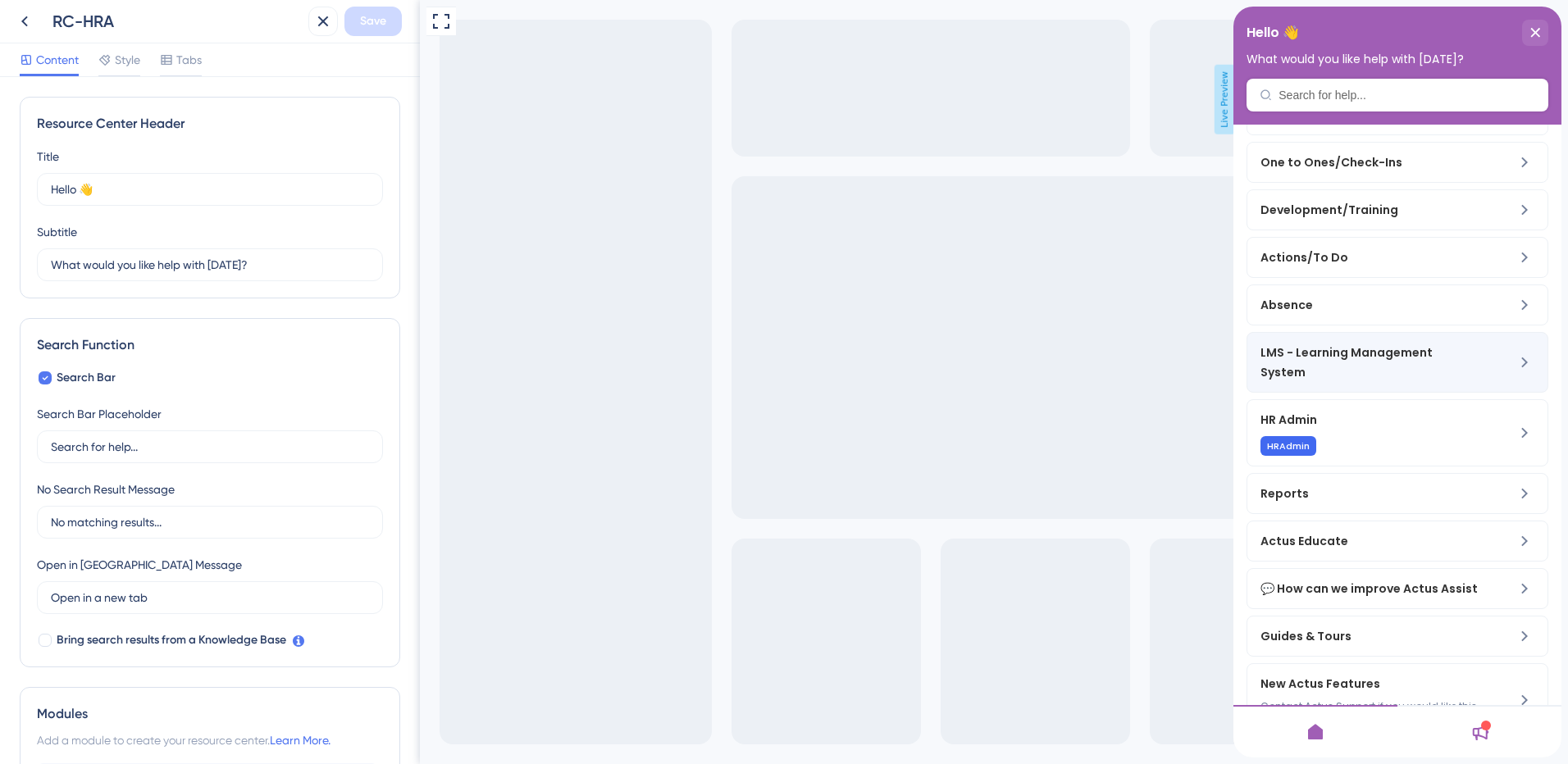
scroll to position [259, 0]
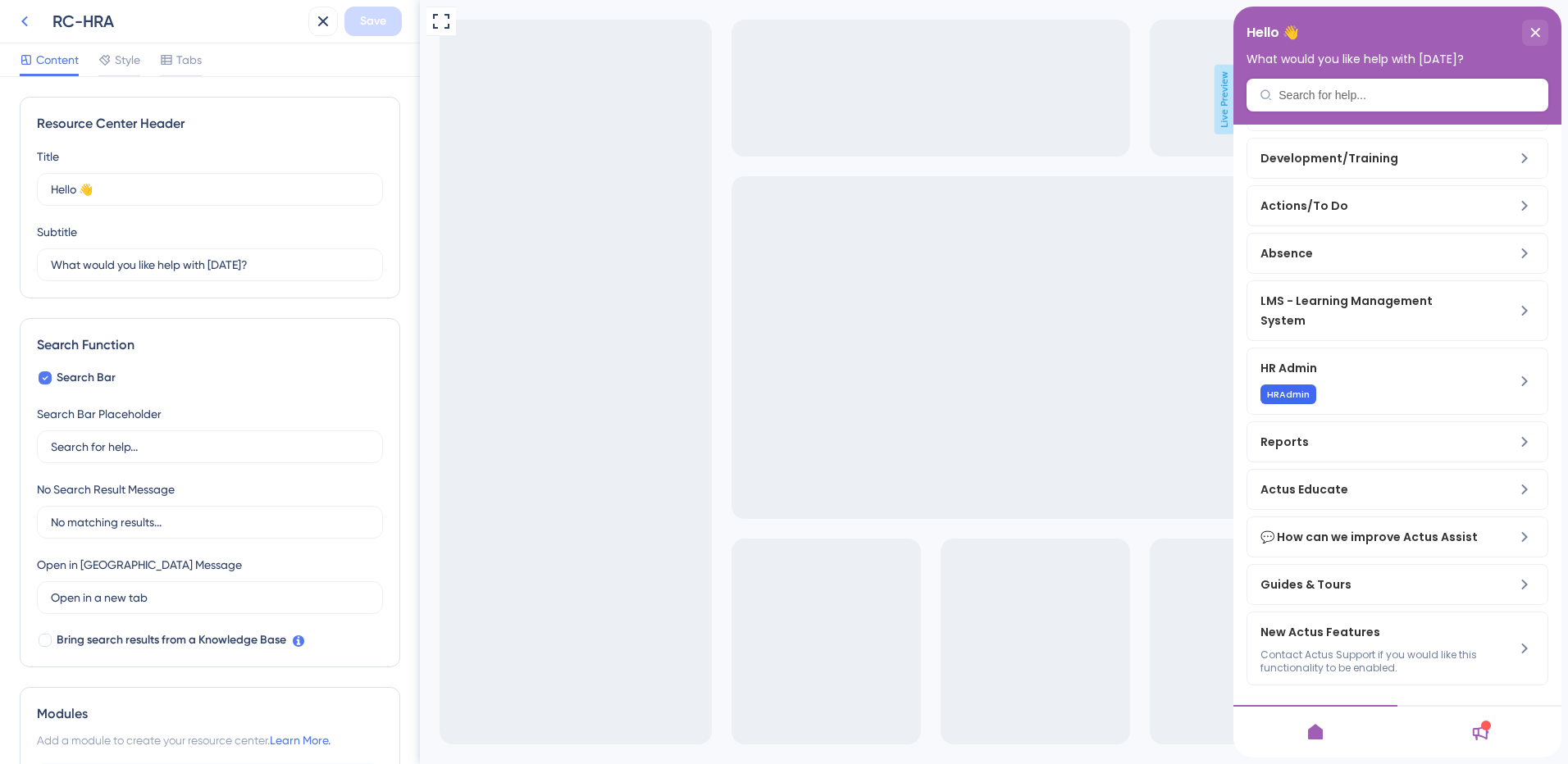
click at [18, 21] on icon at bounding box center [24, 21] width 19 height 19
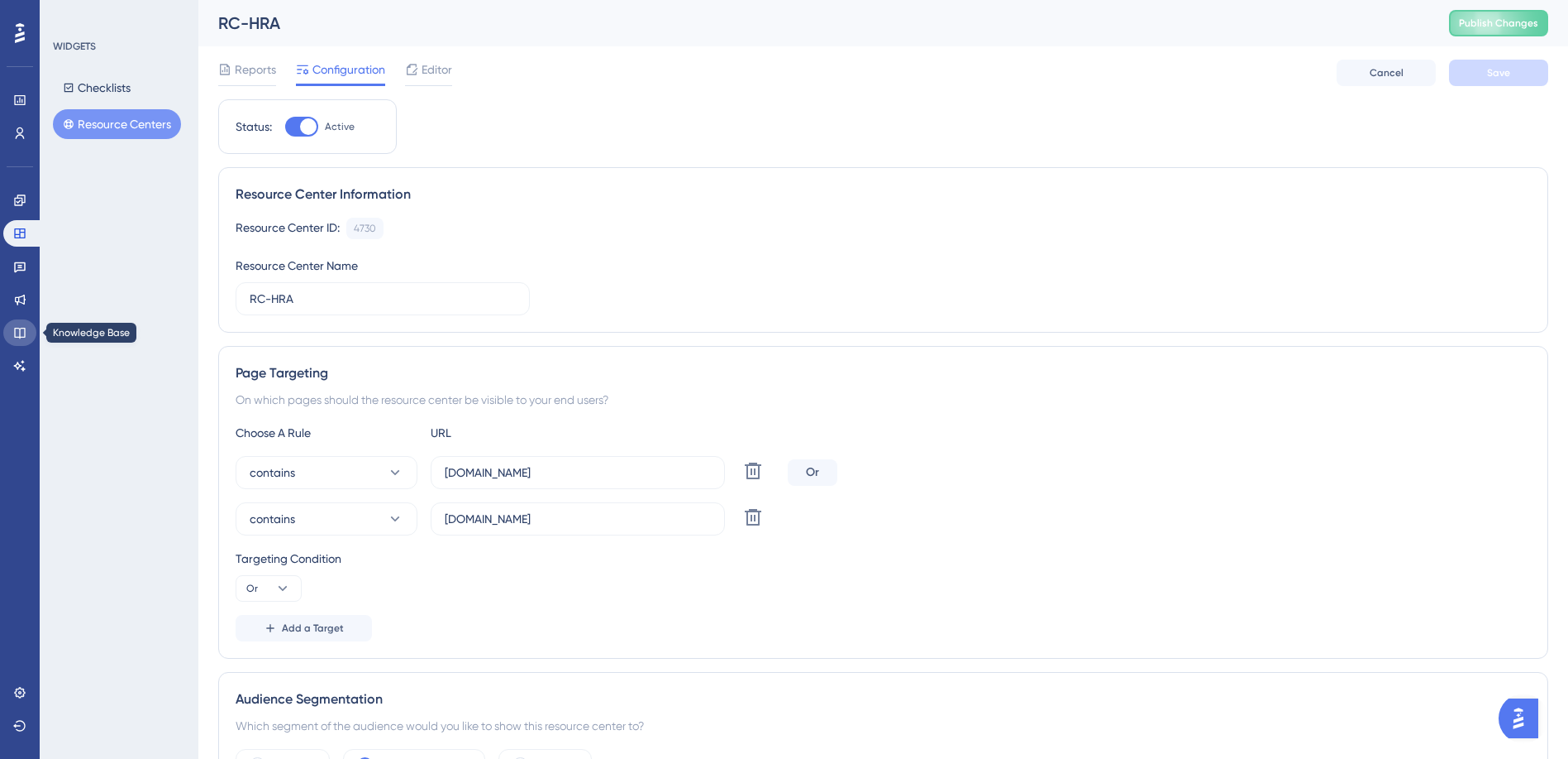
click at [21, 337] on icon at bounding box center [19, 333] width 11 height 11
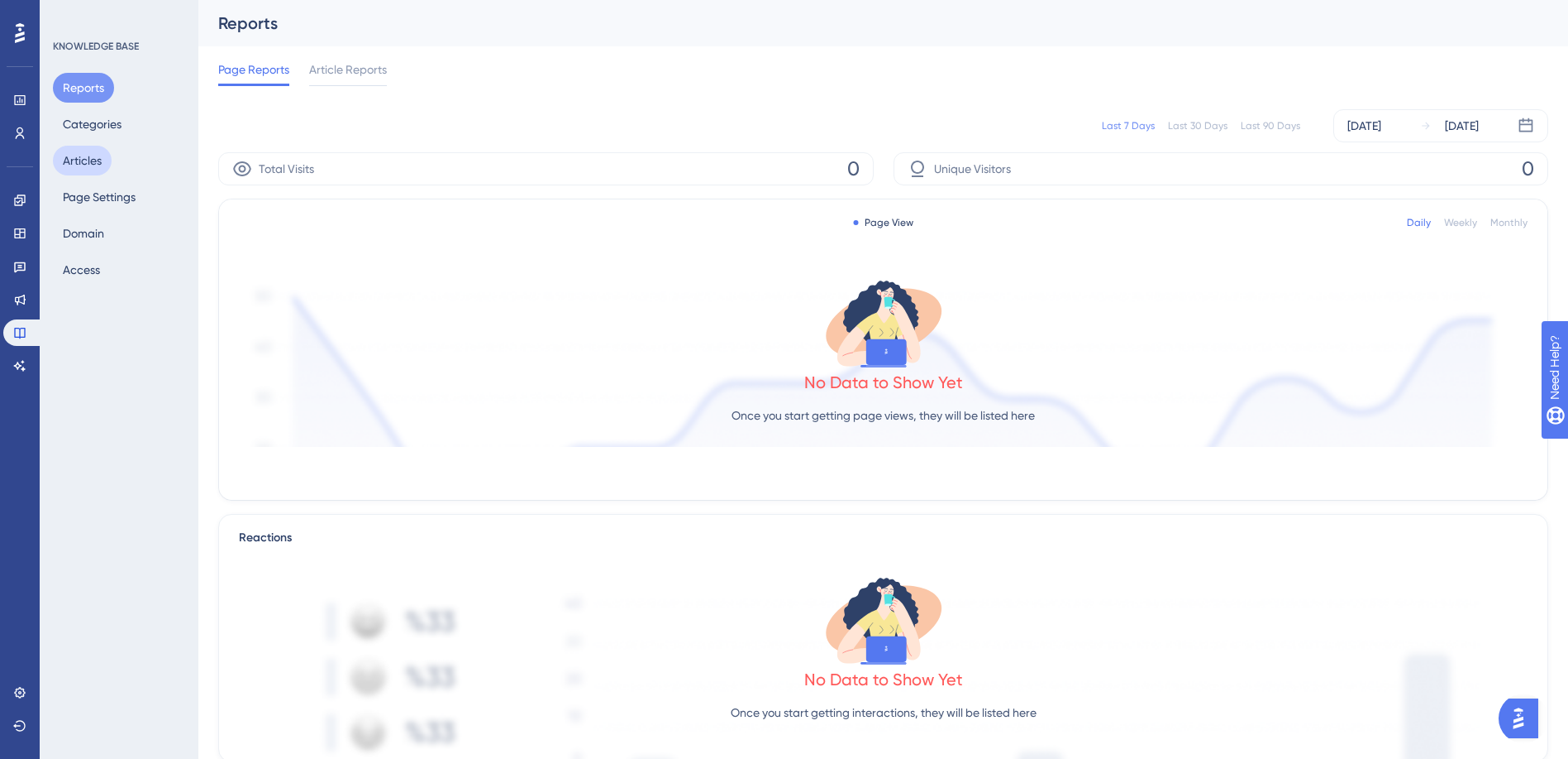
click at [91, 166] on button "Articles" at bounding box center [82, 160] width 59 height 29
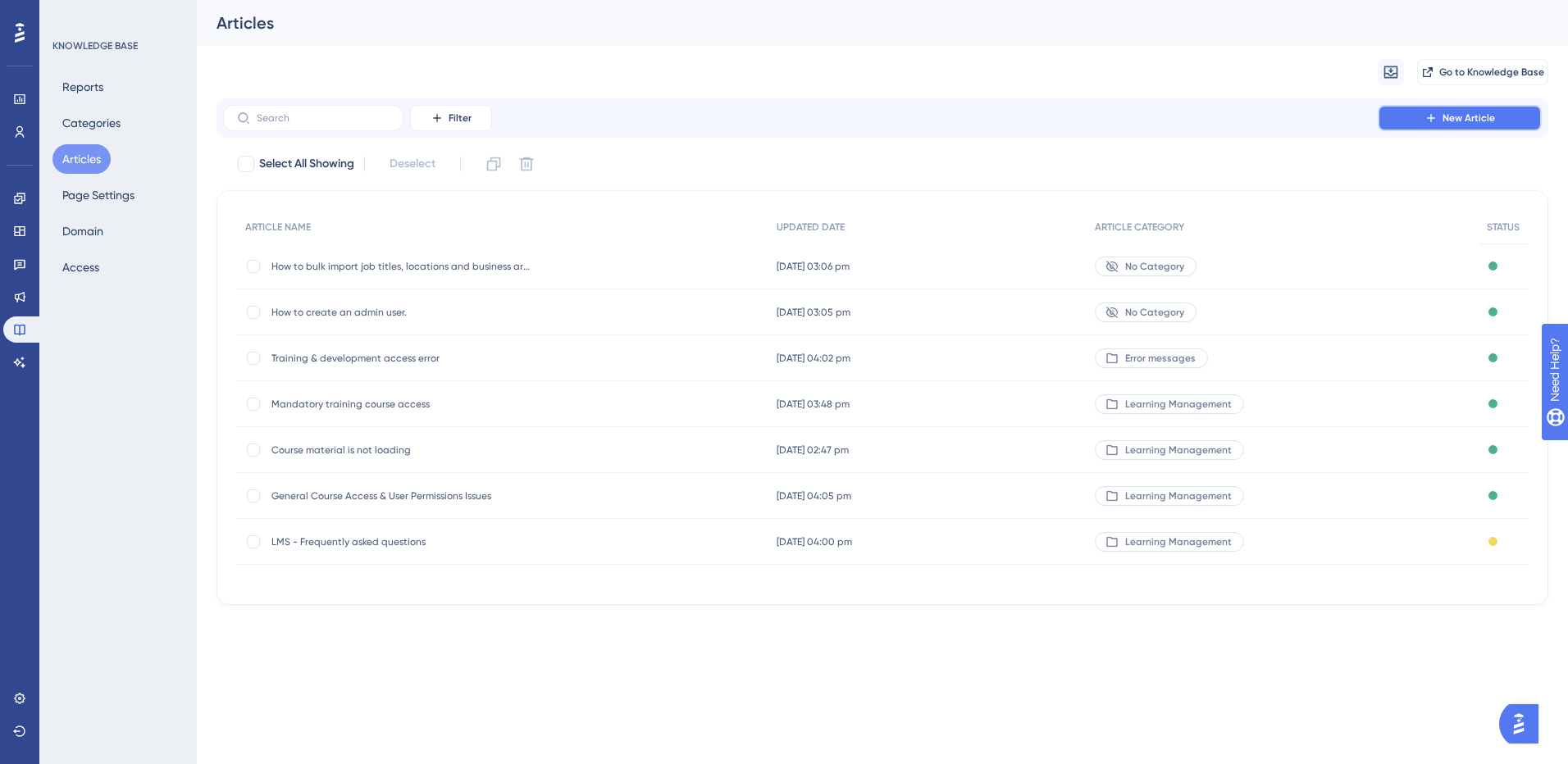
click at [1445, 111] on span "New Article" at bounding box center [1469, 118] width 52 height 14
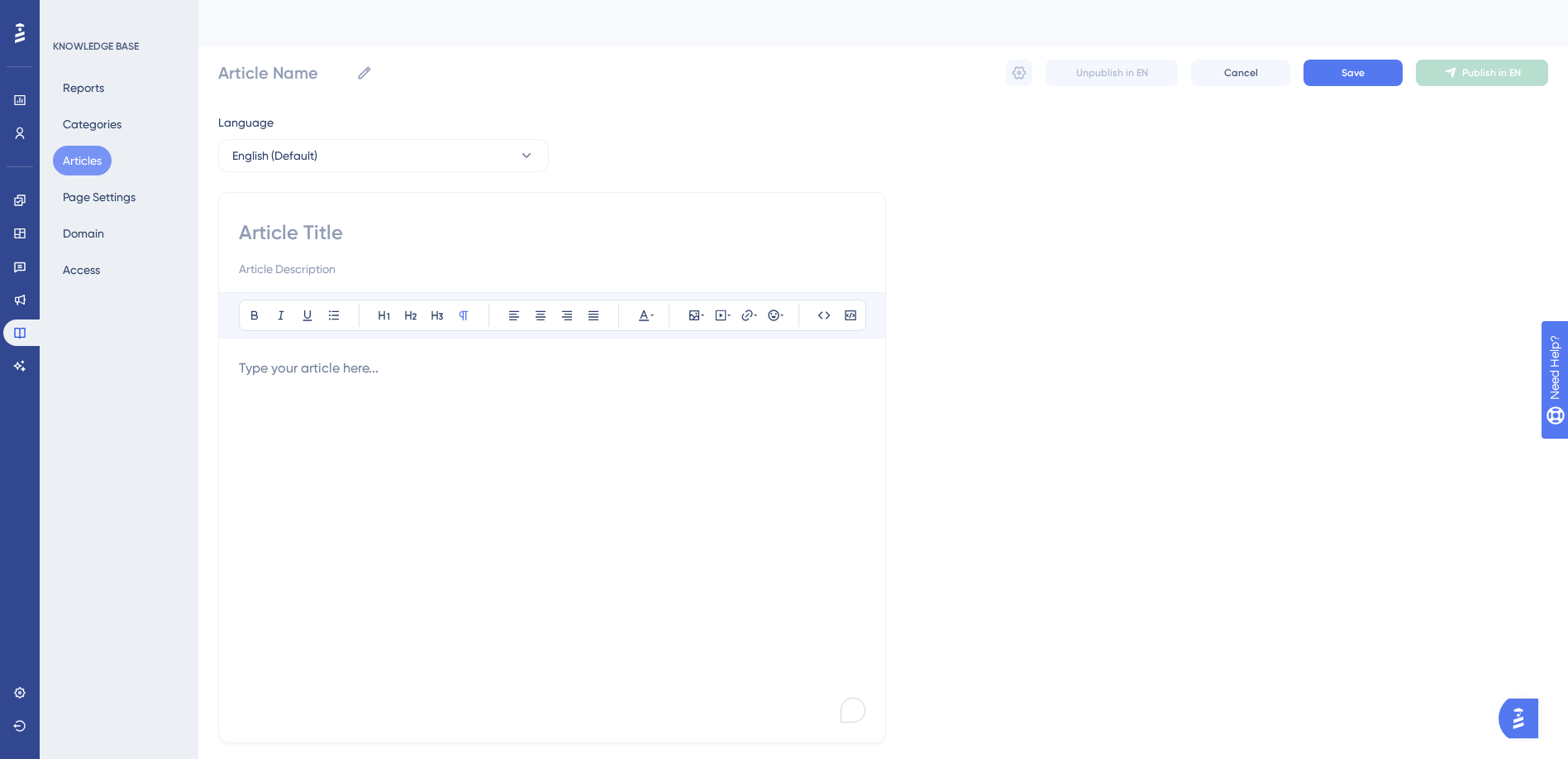
click at [286, 229] on input at bounding box center [551, 232] width 627 height 26
type input "S"
type input "Sys"
type input "Sy"
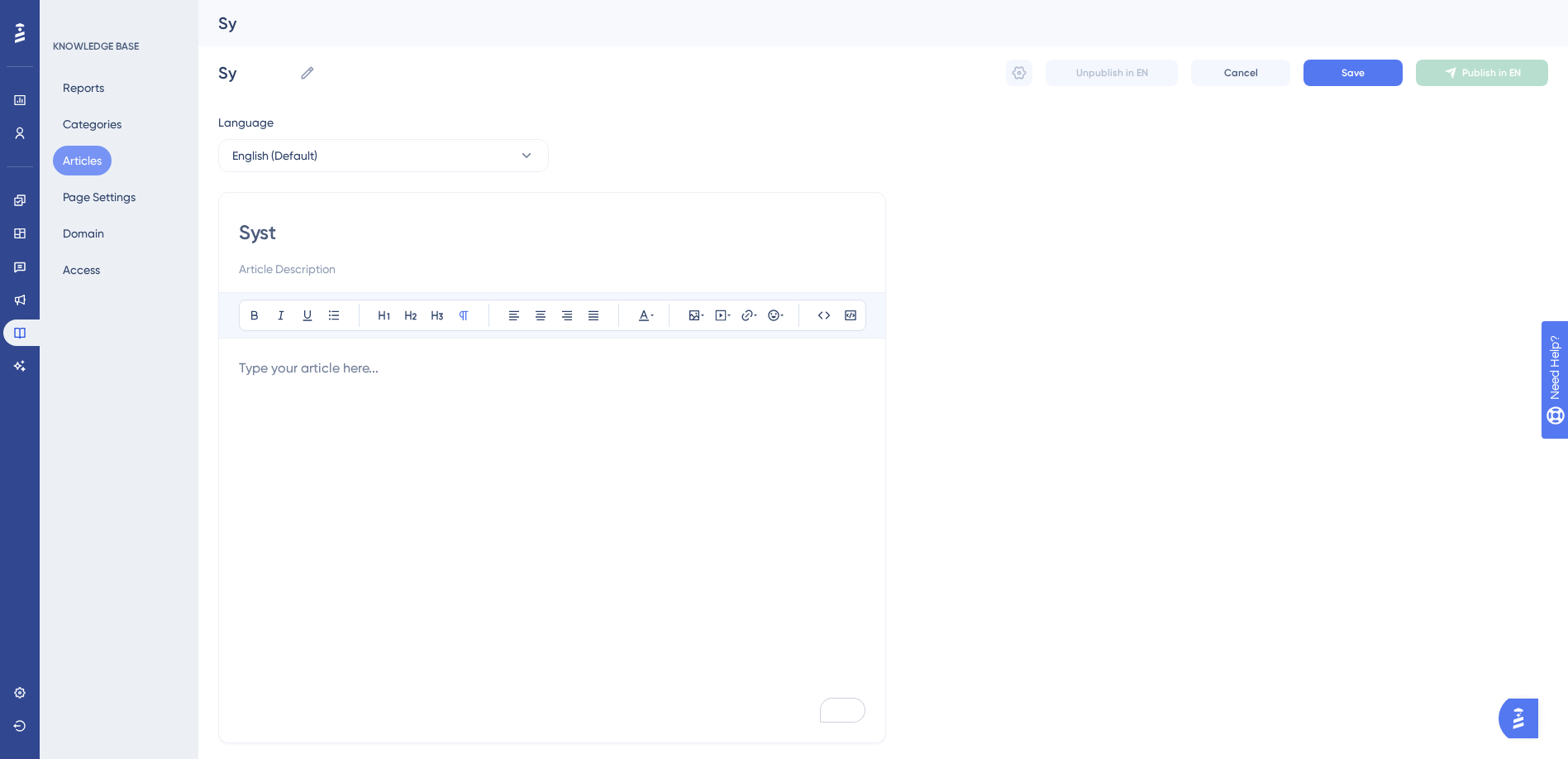
type input "Syste"
type input "System"
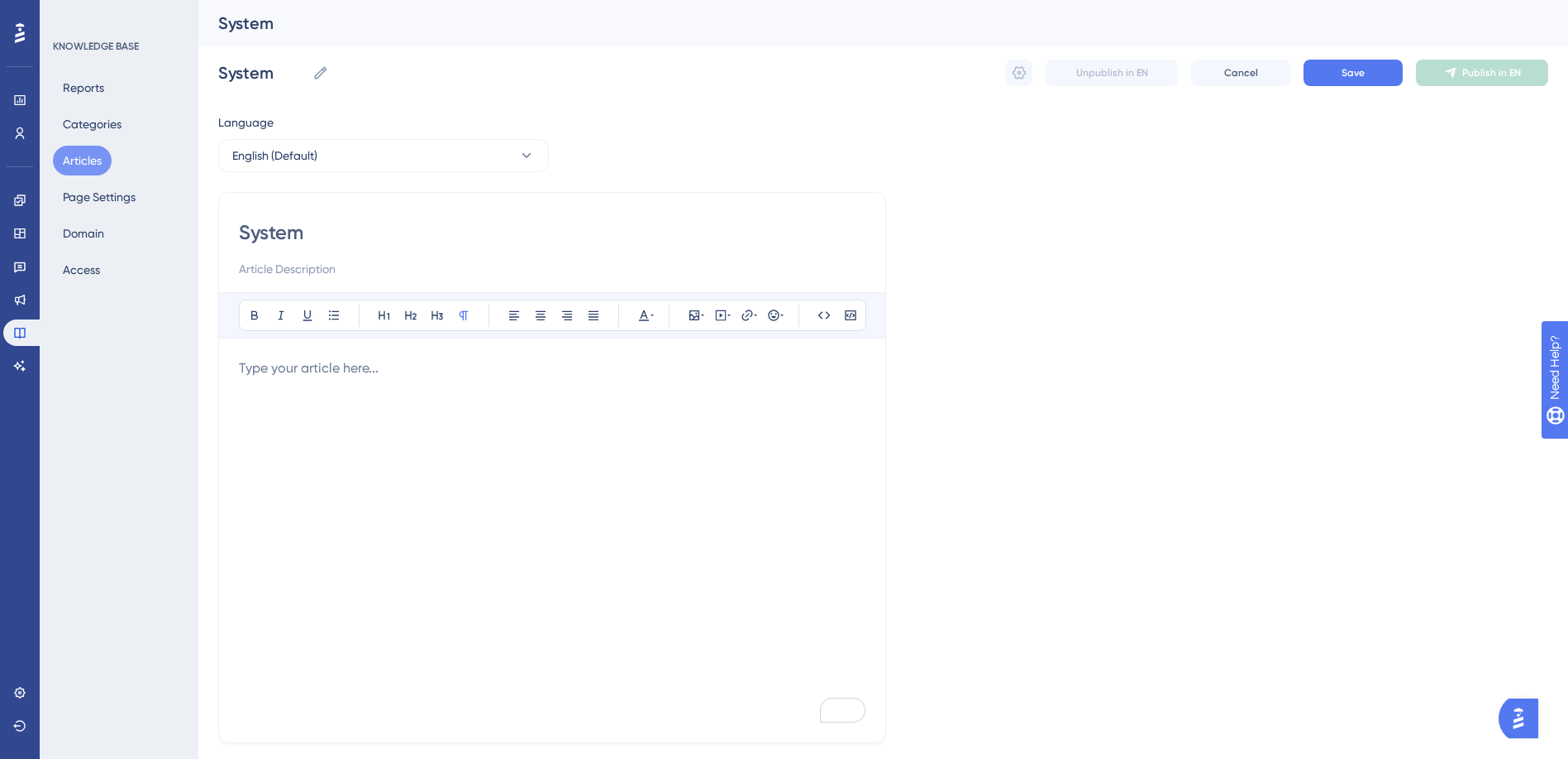
type input "System"
type input "System A"
type input "System Annoucem"
type input "System Annouce"
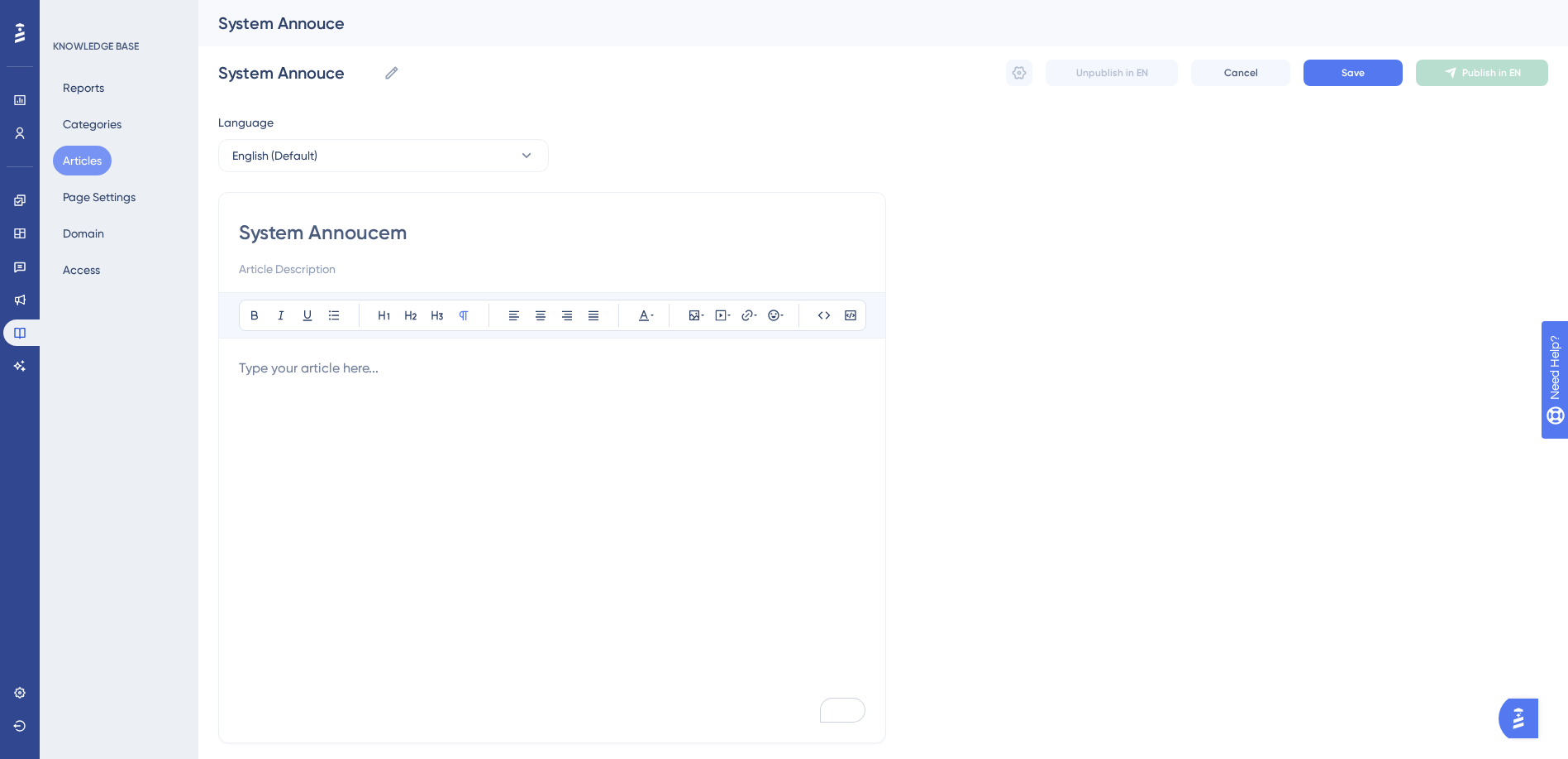
type input "System Annouceme"
type input "System Annoucements"
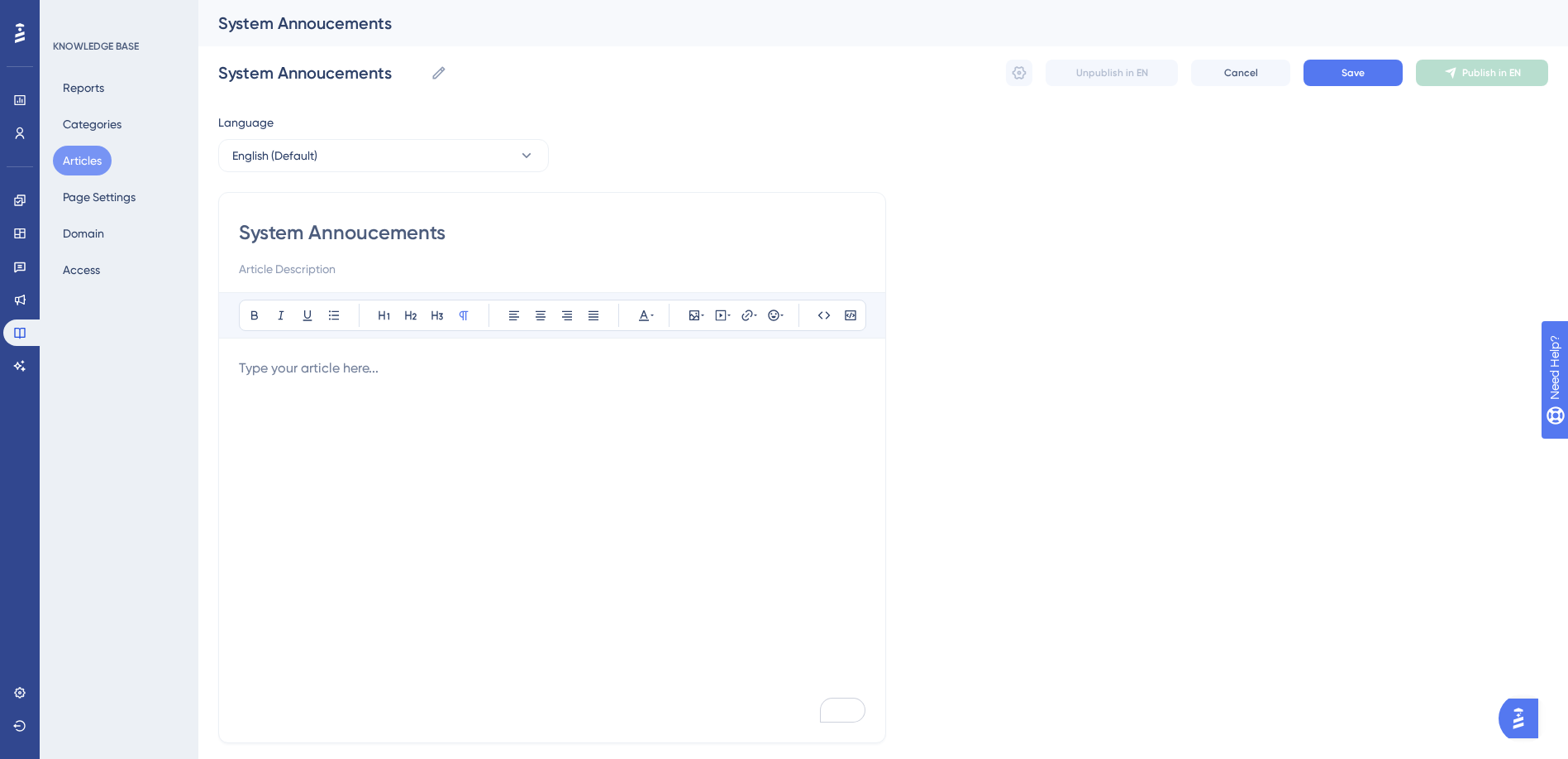
click at [299, 270] on input at bounding box center [551, 269] width 627 height 20
type input "L"
type input "A"
type input "Y"
type input "A log of Actus system annoucements"
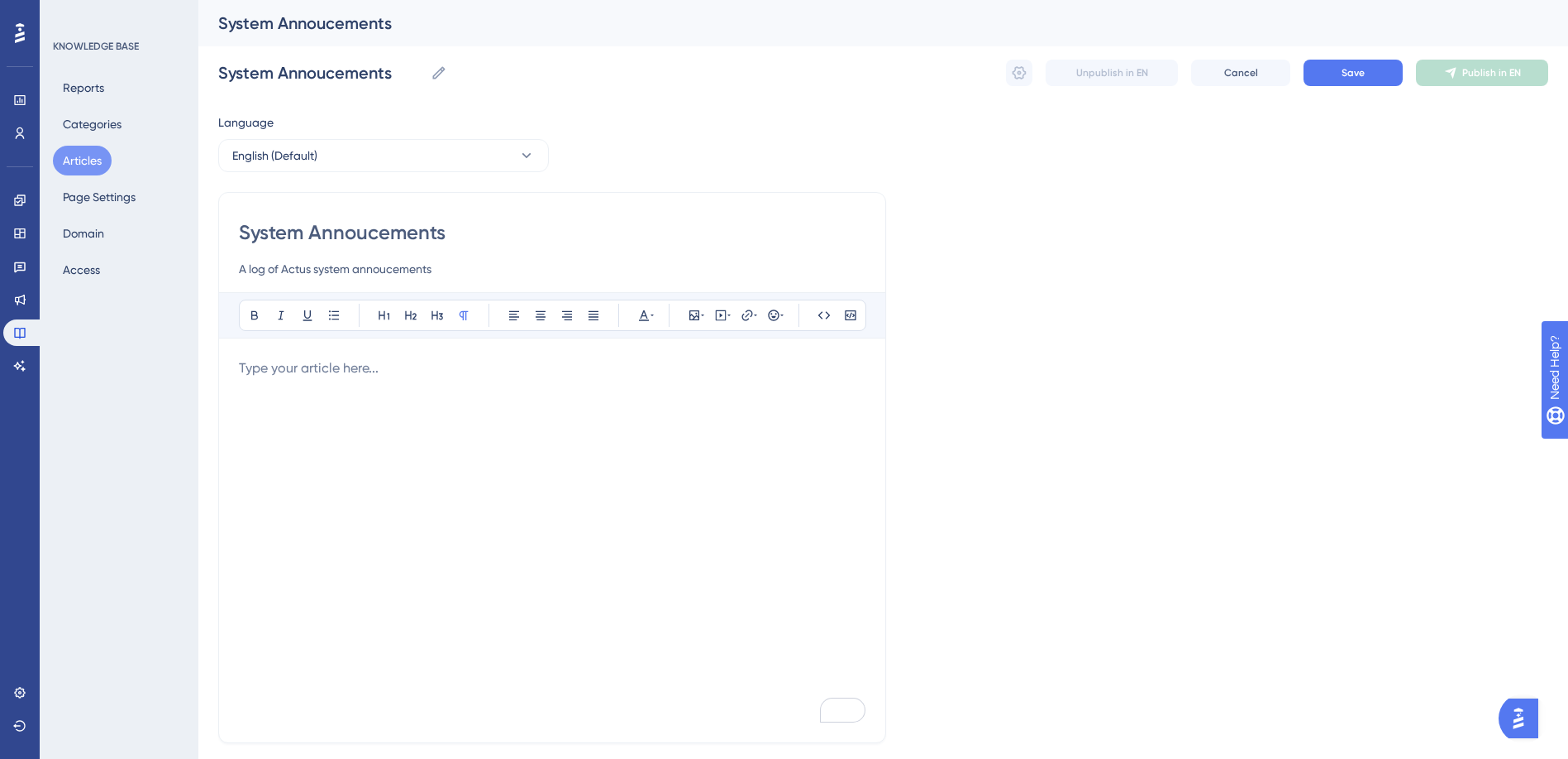
click at [349, 373] on p "To enrich screen reader interactions, please activate Accessibility in Grammarl…" at bounding box center [551, 368] width 627 height 20
click at [366, 361] on p "Date publsihed:" at bounding box center [551, 368] width 627 height 20
click at [239, 366] on div "System Annoucements A log of Actus system annoucements Bold Italic Underline Bu…" at bounding box center [551, 467] width 668 height 551
click at [242, 369] on span "Date publsihed: 14th Sept 2025" at bounding box center [307, 368] width 137 height 16
click at [340, 320] on button at bounding box center [334, 315] width 23 height 23
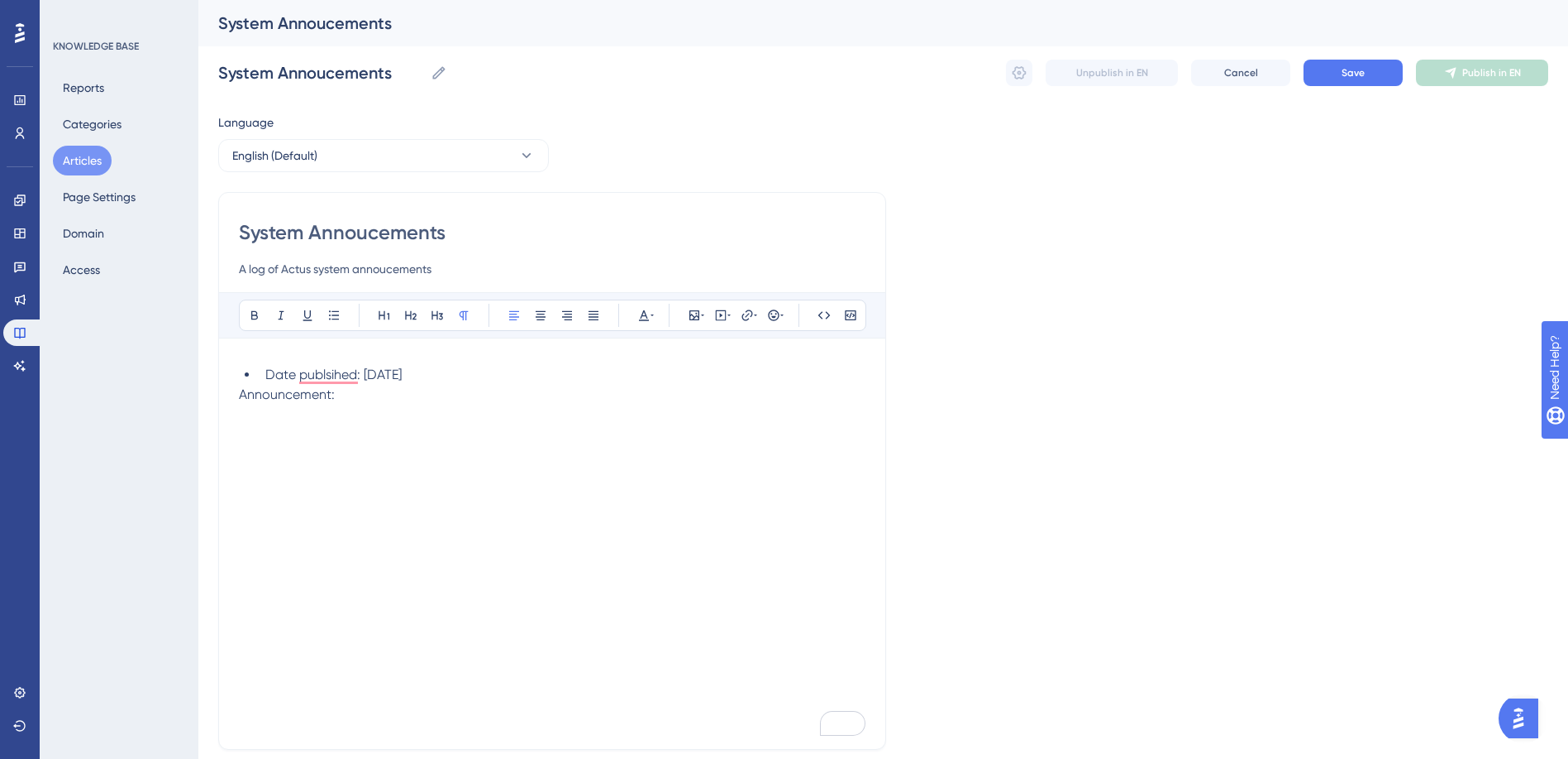
click at [240, 395] on span "Announcement:" at bounding box center [286, 394] width 96 height 16
click at [334, 311] on icon at bounding box center [334, 314] width 10 height 9
click at [405, 400] on li "Announcement:" at bounding box center [576, 401] width 581 height 20
click at [1342, 75] on span "Save" at bounding box center [1354, 73] width 23 height 14
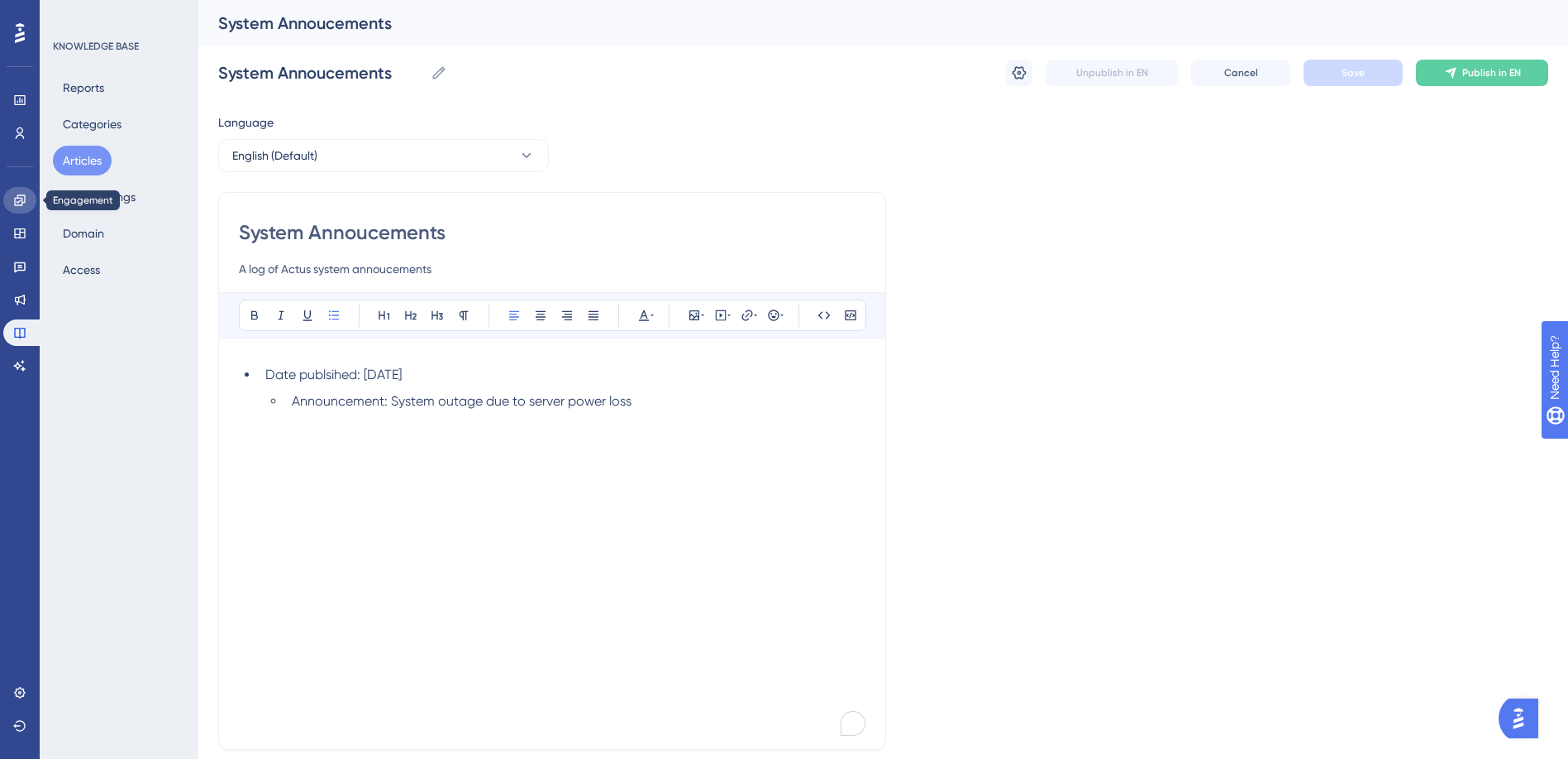
click at [19, 199] on icon at bounding box center [19, 200] width 11 height 11
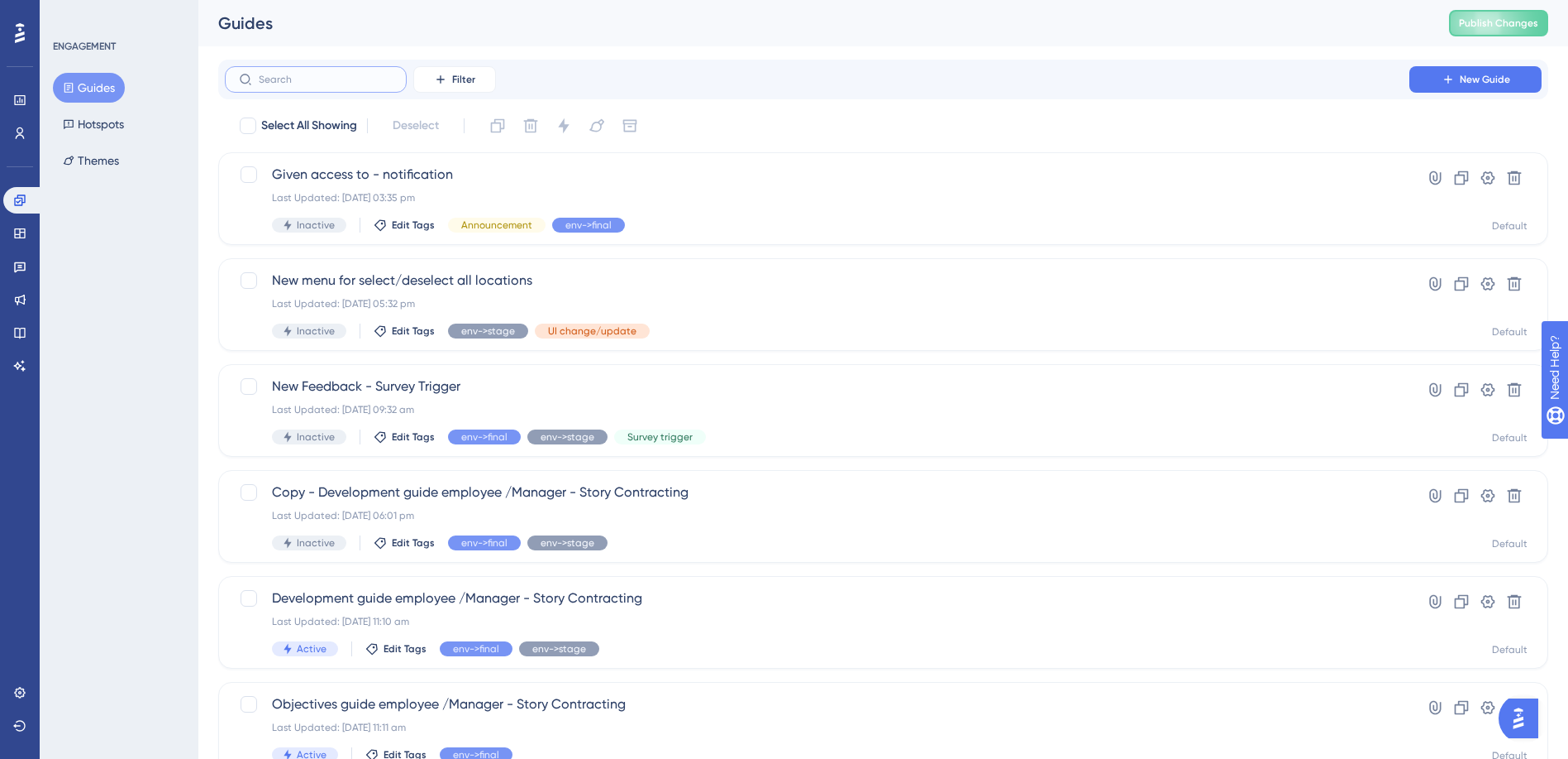
click at [316, 76] on input "text" at bounding box center [326, 79] width 134 height 12
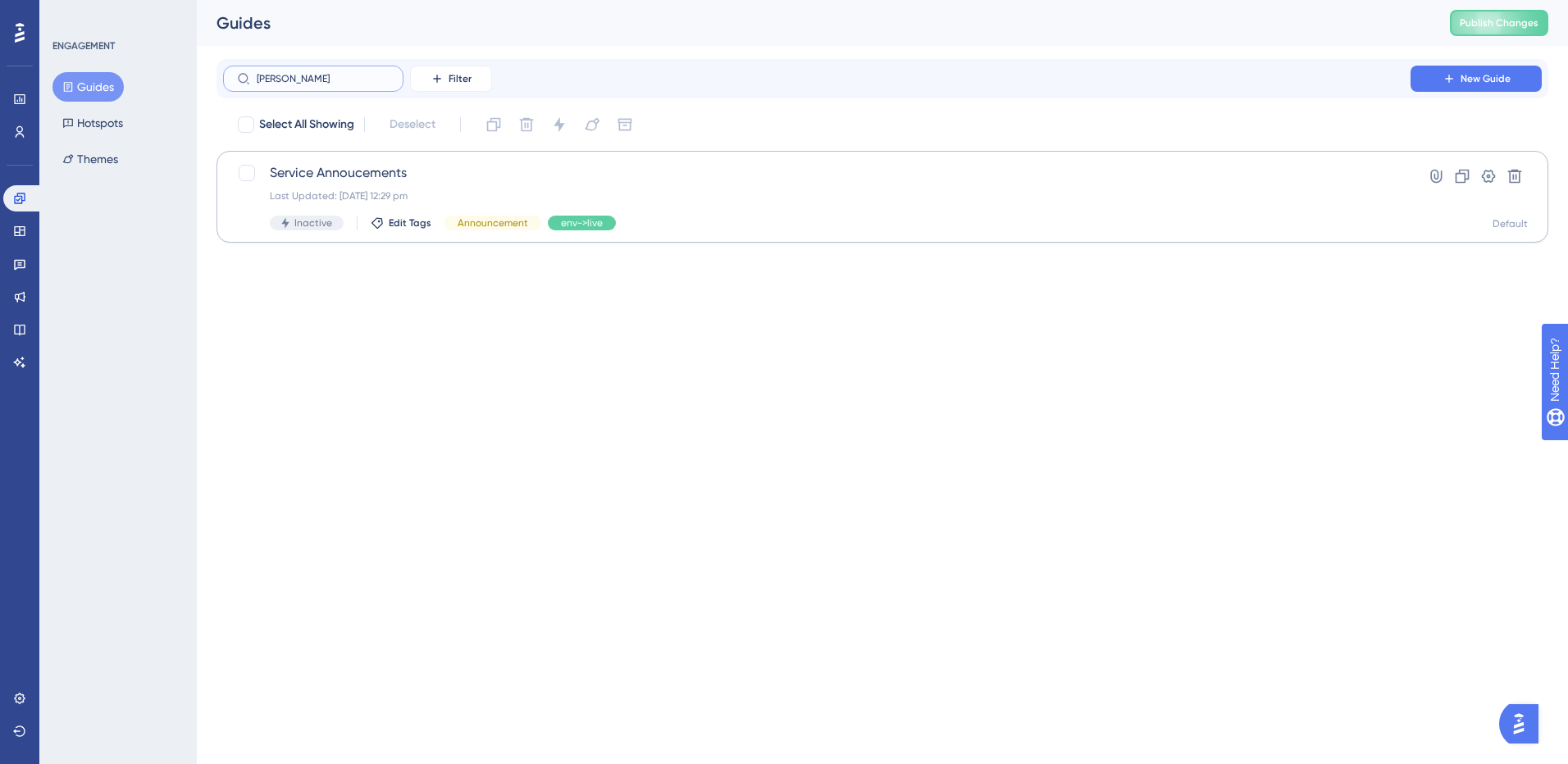
type input "ann"
click at [337, 168] on span "Service Annoucements" at bounding box center [816, 173] width 1094 height 19
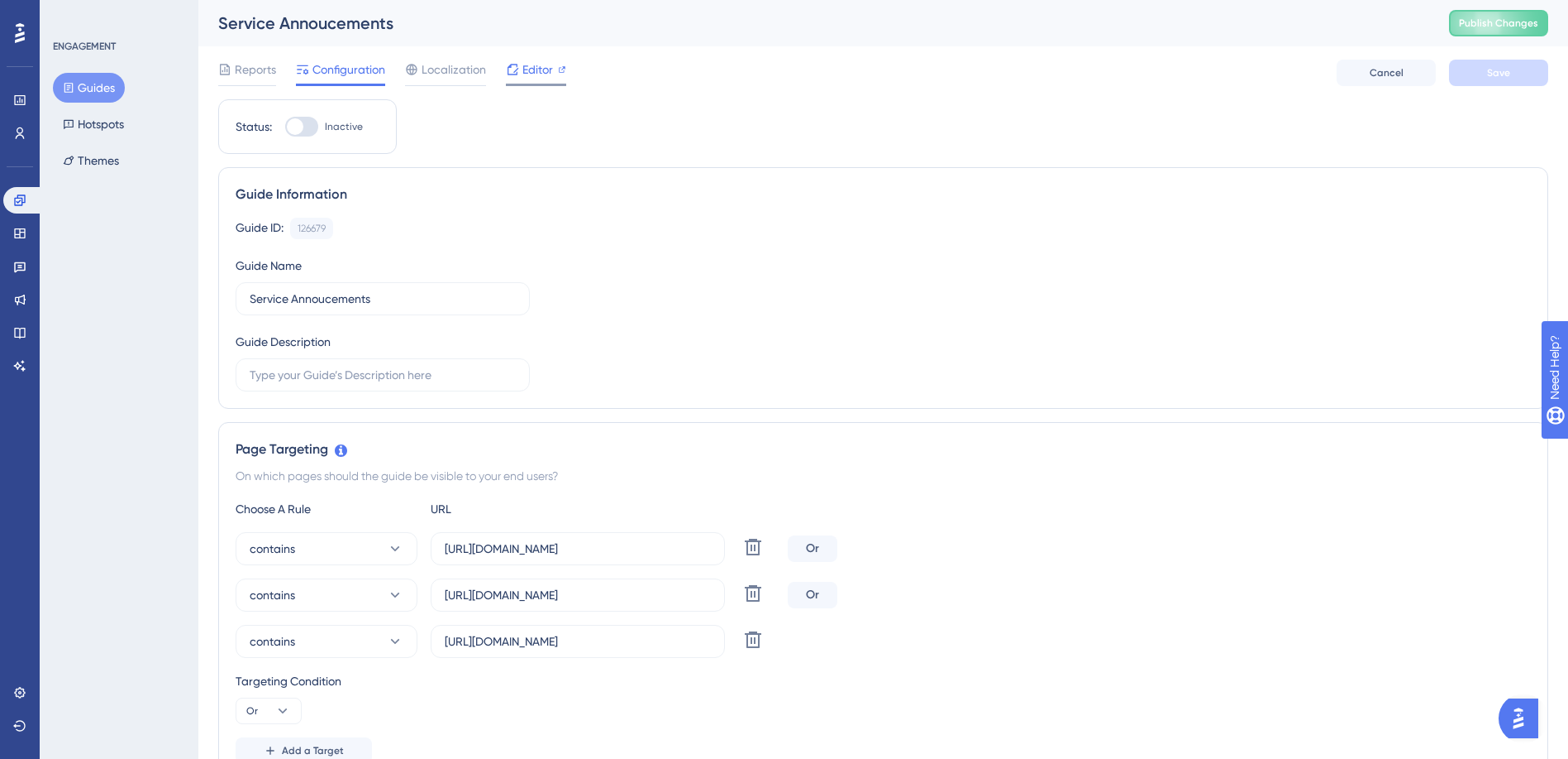
click at [515, 72] on icon at bounding box center [513, 69] width 14 height 14
click at [24, 330] on icon at bounding box center [19, 333] width 11 height 11
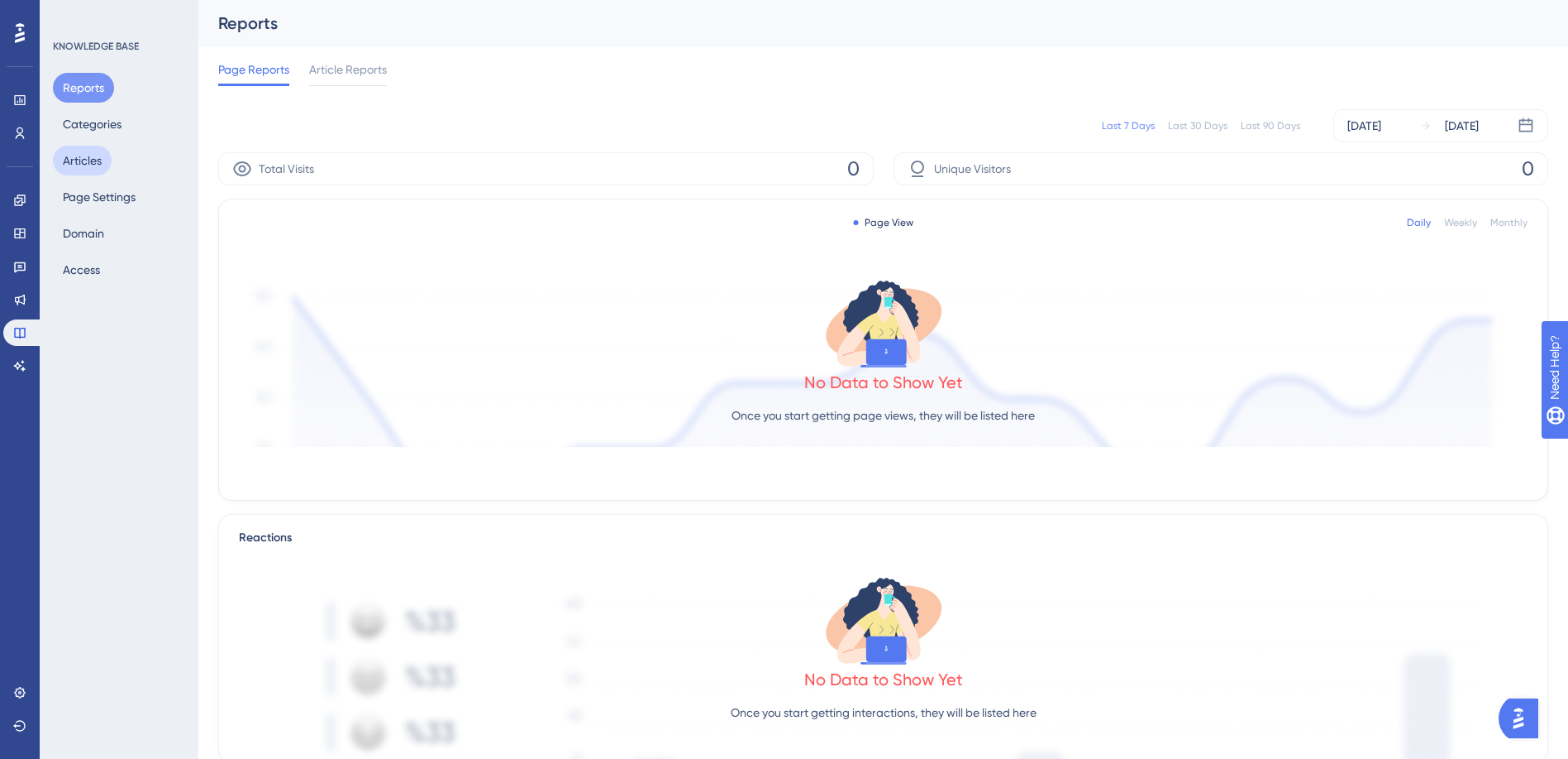
click at [86, 160] on button "Articles" at bounding box center [82, 160] width 59 height 29
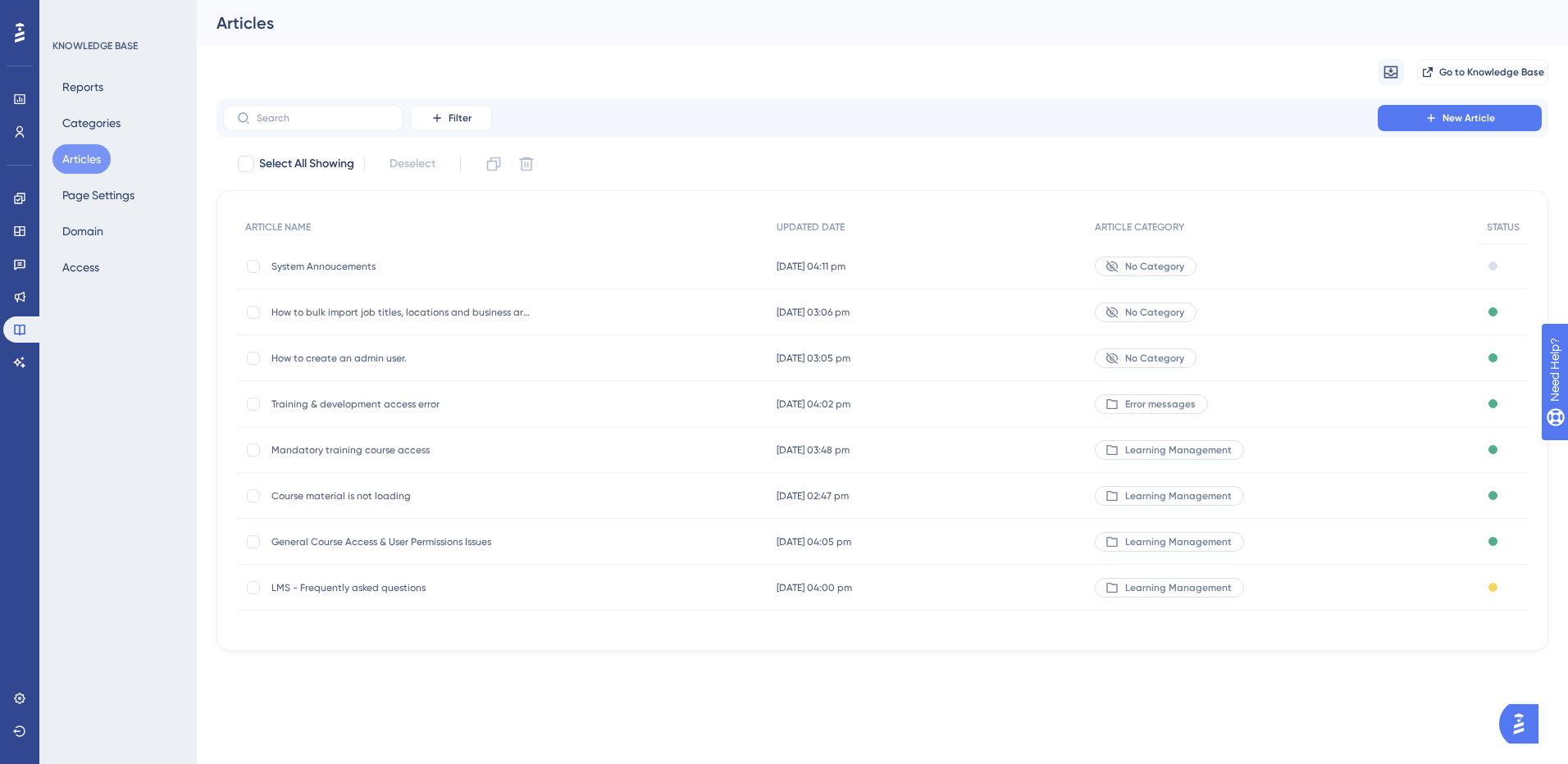
click at [314, 261] on span "System Annoucements" at bounding box center [402, 267] width 263 height 14
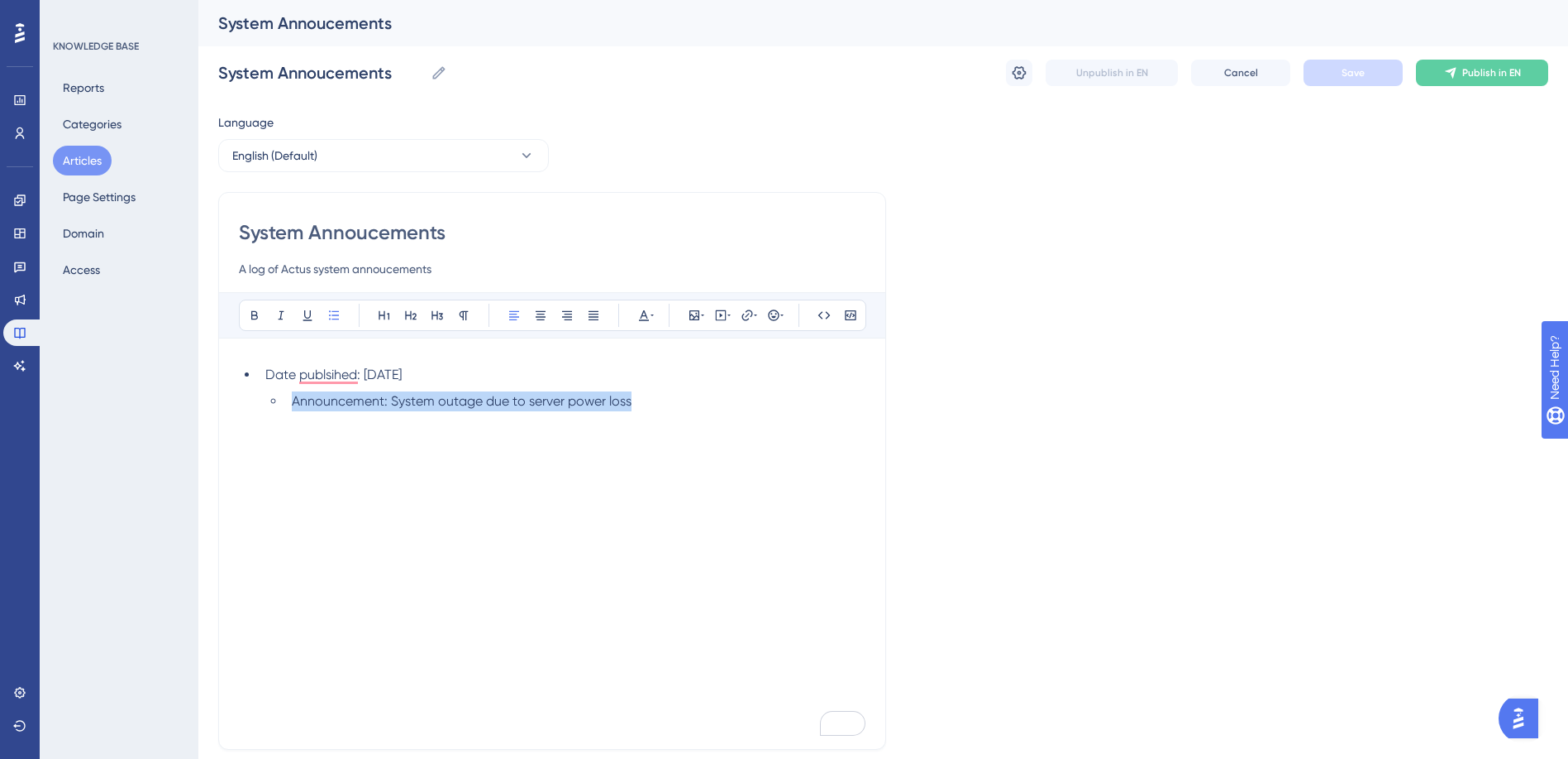
drag, startPoint x: 651, startPoint y: 409, endPoint x: 285, endPoint y: 408, distance: 366.0
click at [285, 408] on li "Announcement: System outage due to server power loss" at bounding box center [576, 401] width 581 height 20
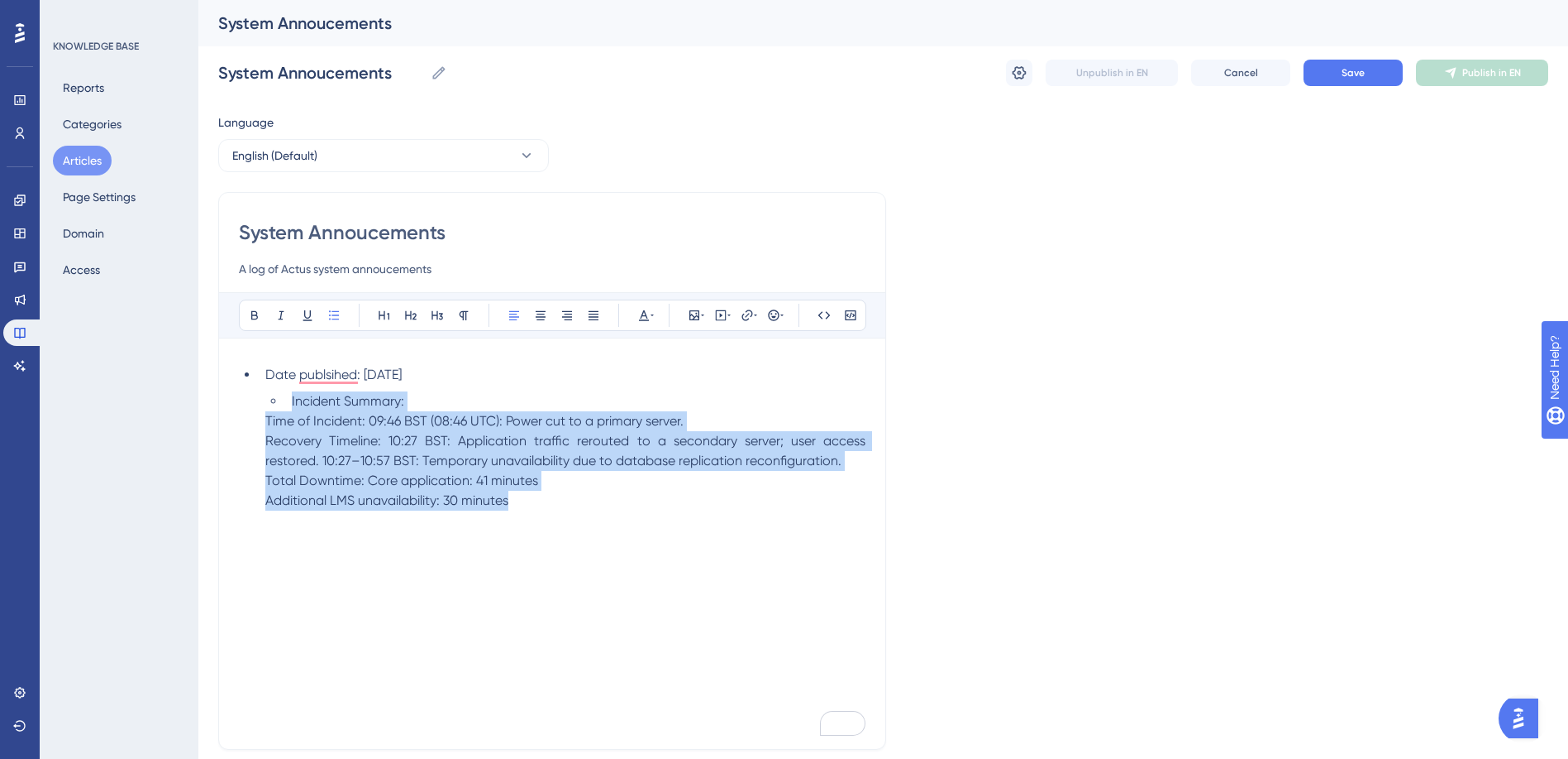
drag, startPoint x: 519, startPoint y: 496, endPoint x: 254, endPoint y: 389, distance: 285.8
click at [254, 389] on ul "Date publsihed: 14th Sept 2025 Incident Summary: Time of Incident: 09:46 BST (0…" at bounding box center [551, 437] width 627 height 146
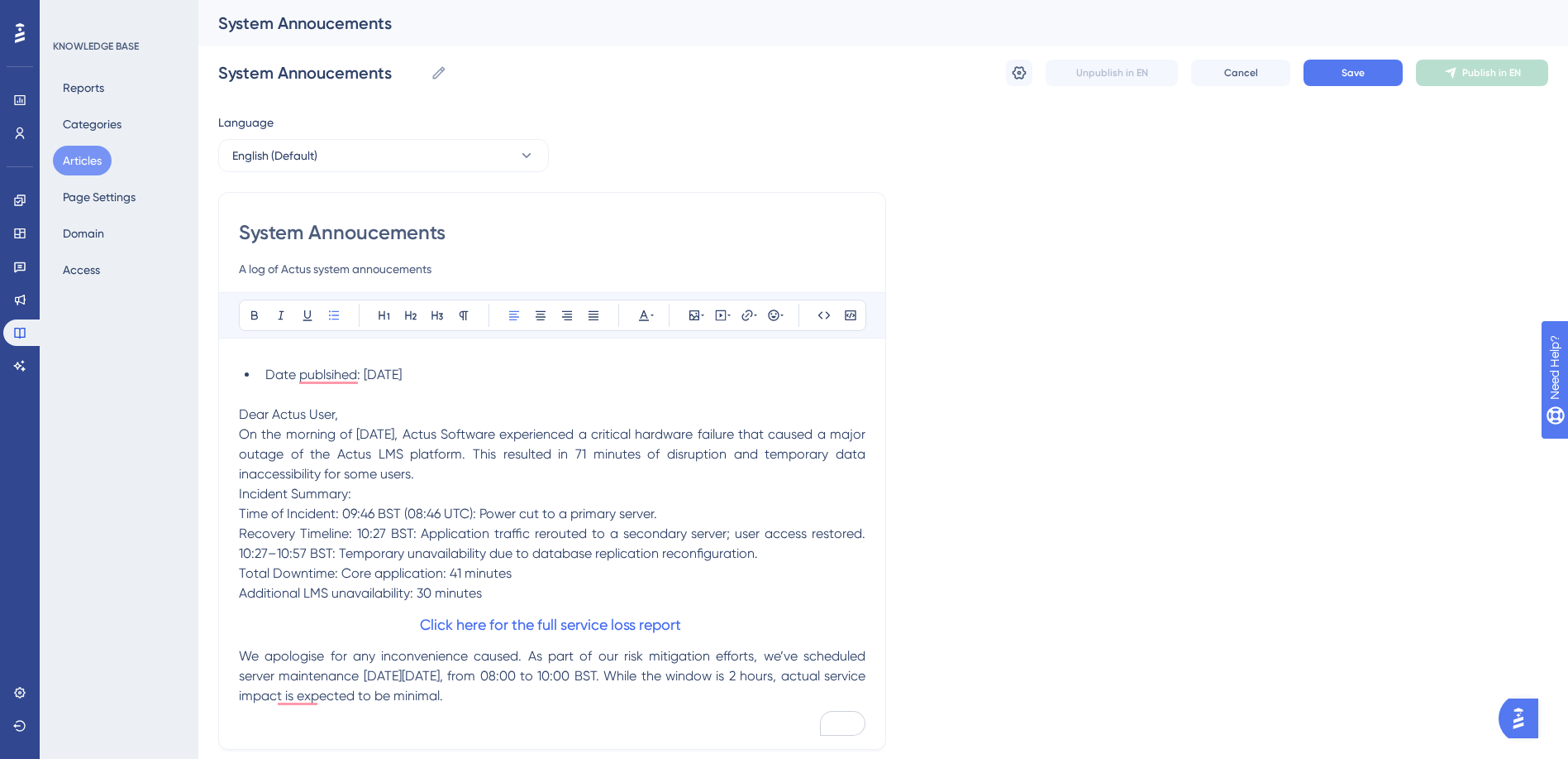
drag, startPoint x: 453, startPoint y: 377, endPoint x: 240, endPoint y: 370, distance: 213.1
click at [240, 370] on ul "Date publsihed: 14th Sept 2025" at bounding box center [551, 375] width 627 height 20
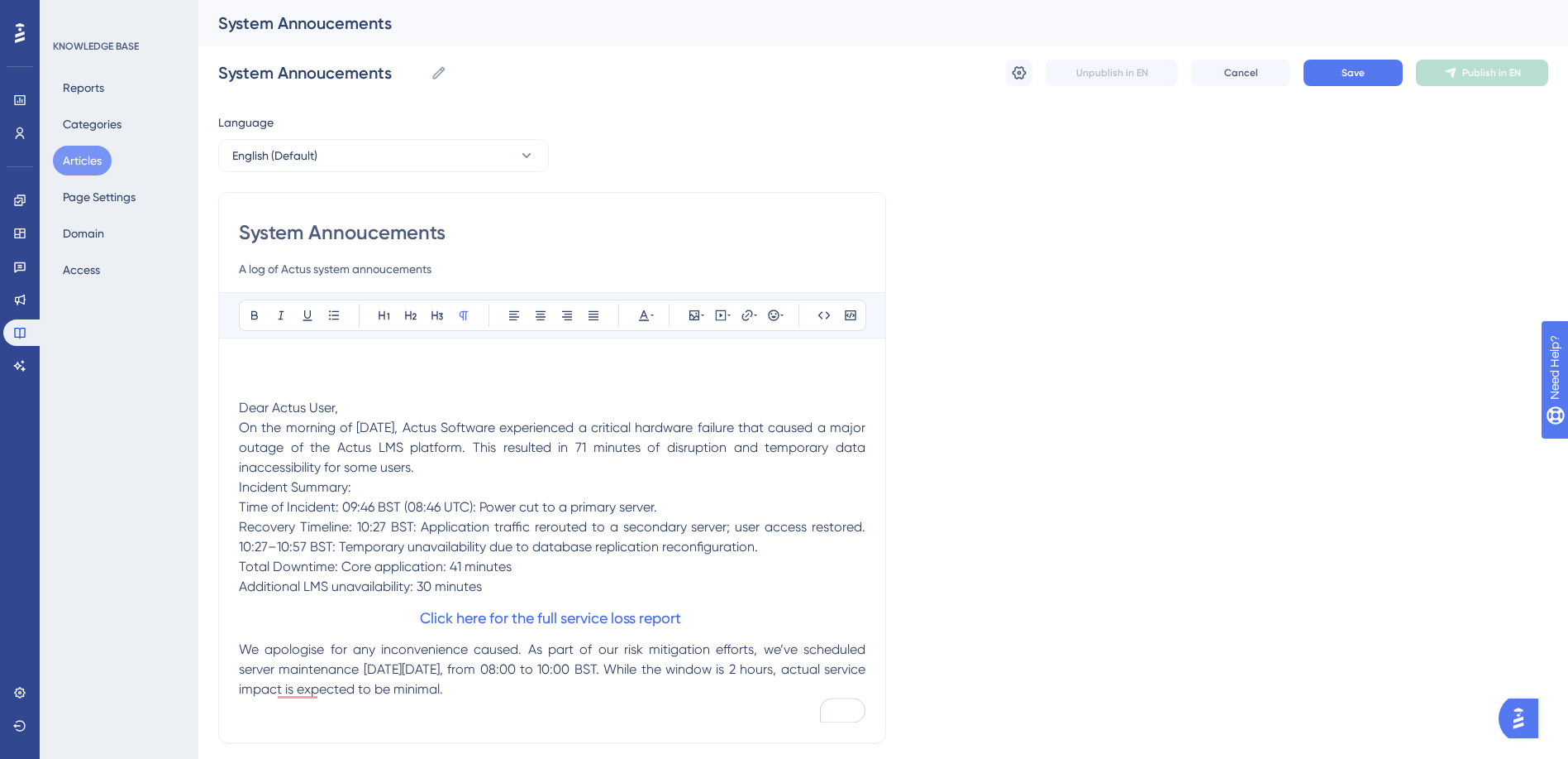
click at [240, 406] on span "Dear Actus User," at bounding box center [287, 408] width 99 height 16
click at [333, 319] on icon at bounding box center [334, 314] width 10 height 9
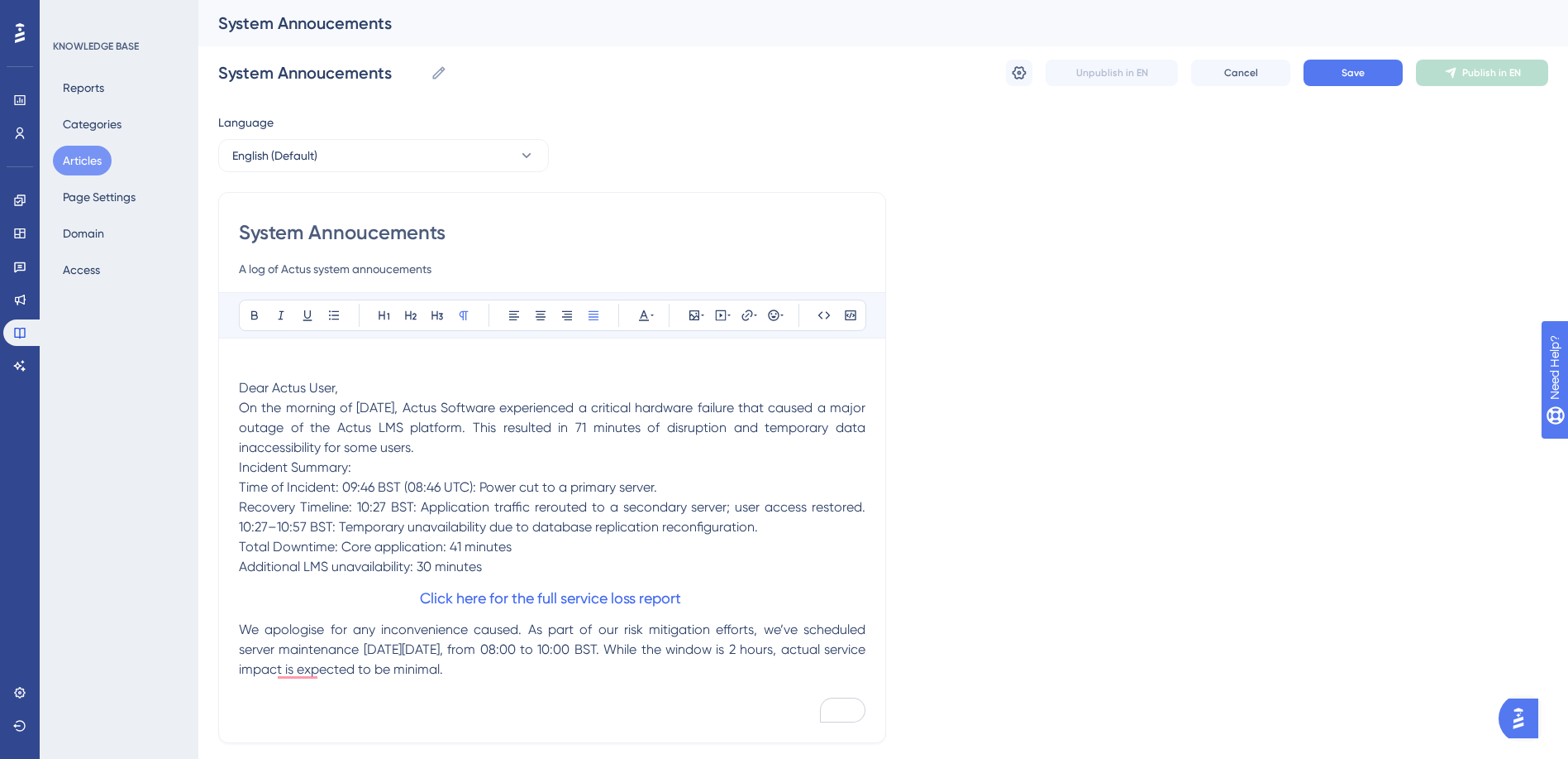
drag, startPoint x: 240, startPoint y: 392, endPoint x: 803, endPoint y: 673, distance: 629.2
click at [803, 673] on div "Dear Actus User, On the morning of 11th September 2025, Actus Software experien…" at bounding box center [551, 540] width 627 height 364
click at [331, 315] on icon at bounding box center [334, 315] width 14 height 14
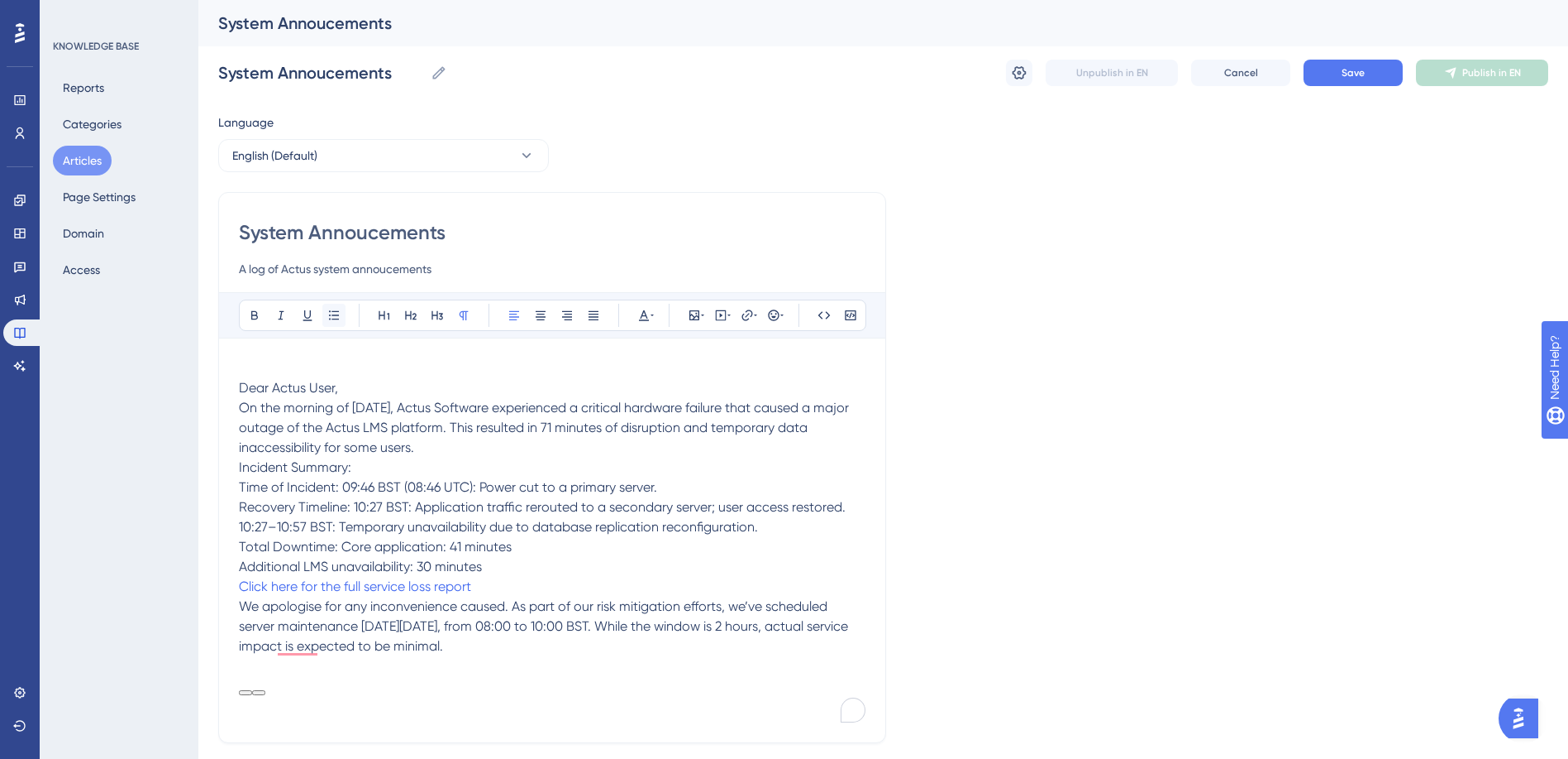
click at [331, 315] on icon at bounding box center [334, 315] width 14 height 14
click at [387, 384] on p "Dear Actus User," at bounding box center [551, 388] width 627 height 20
click at [380, 670] on div "Dear Actus User, On the morning of 11th September 2025, Actus Software experien…" at bounding box center [551, 540] width 627 height 364
click at [567, 644] on span "We apologise for any inconvenience caused. As part of our risk mitigation effor…" at bounding box center [544, 625] width 613 height 56
click at [586, 648] on p "We apologise for any inconvenience caused. As part of our risk mitigation effor…" at bounding box center [551, 626] width 627 height 60
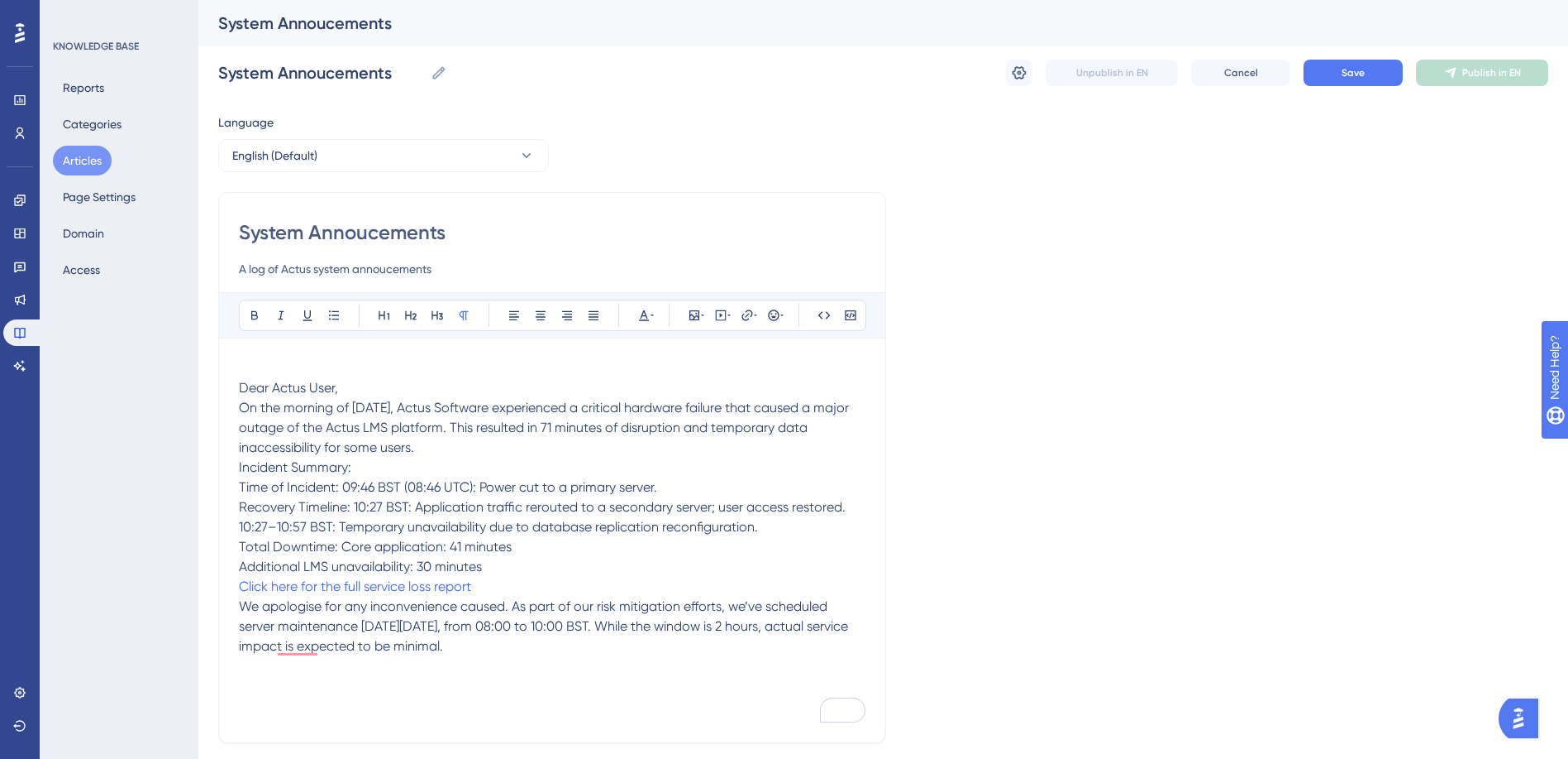
click at [240, 390] on span "Dear Actus User," at bounding box center [287, 387] width 99 height 16
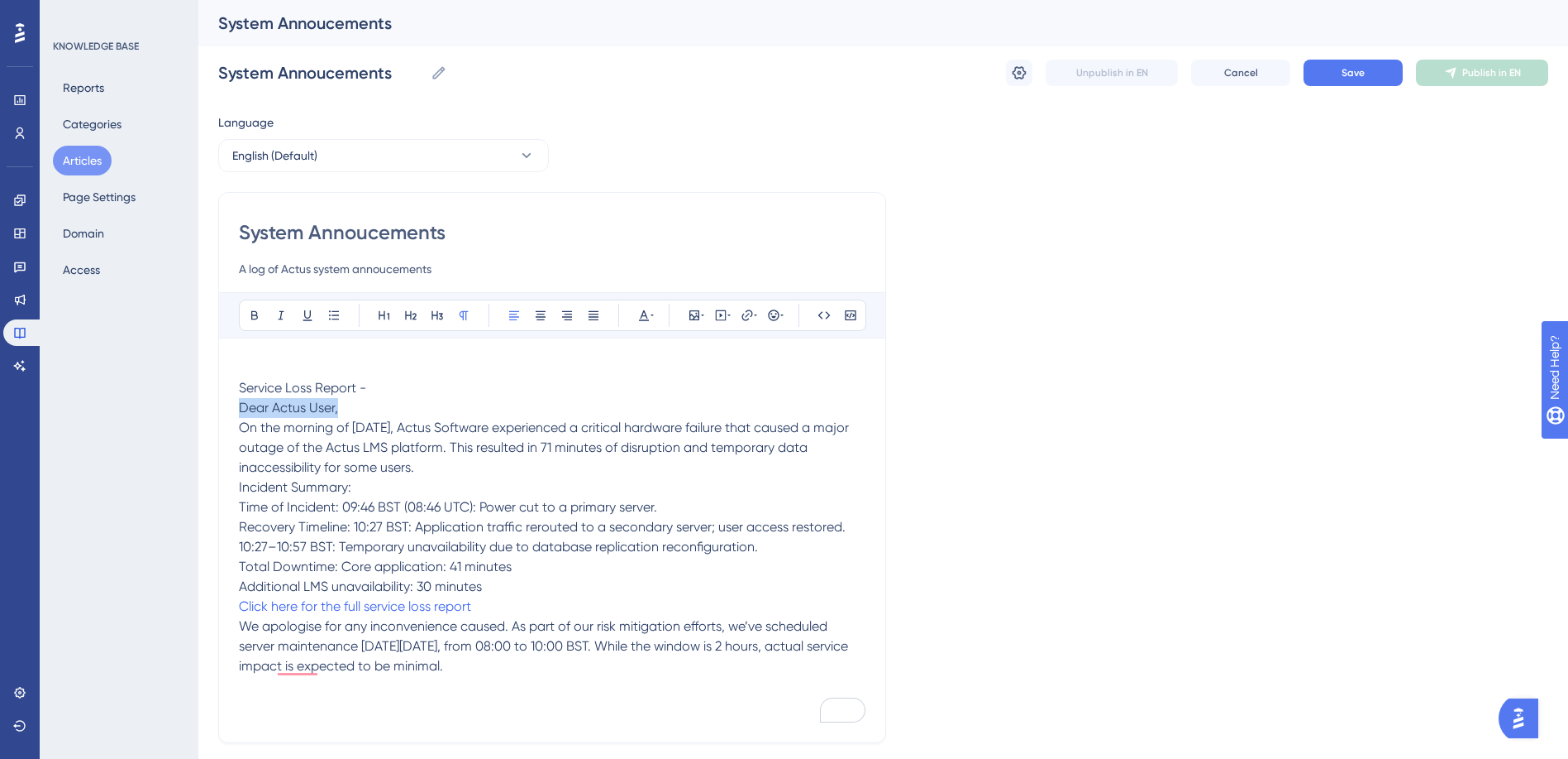
drag, startPoint x: 343, startPoint y: 412, endPoint x: 234, endPoint y: 409, distance: 109.0
click at [234, 409] on div "System Annoucements A log of Actus system annoucements Bold Italic Underline Bu…" at bounding box center [551, 467] width 668 height 551
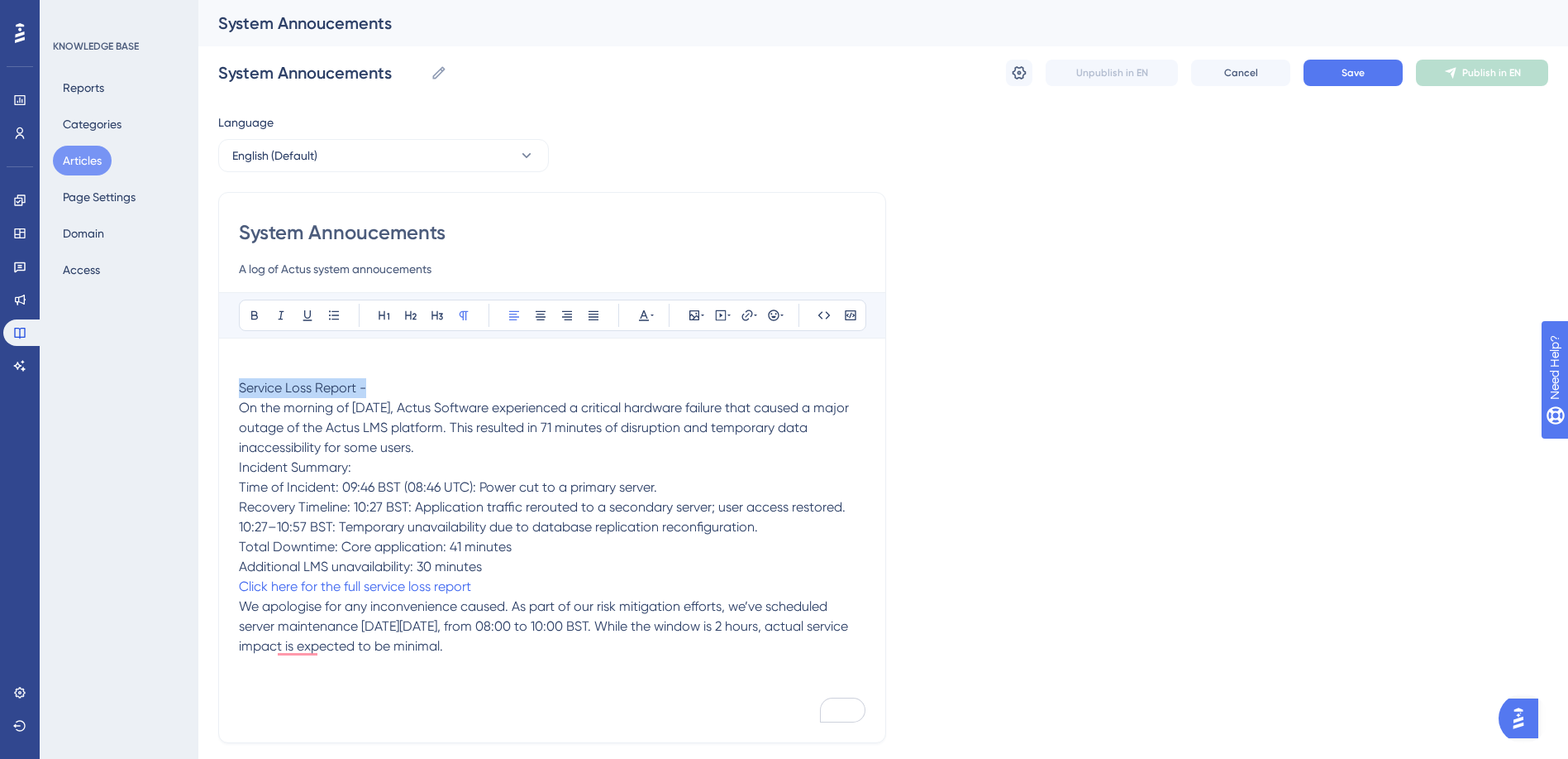
drag, startPoint x: 239, startPoint y: 389, endPoint x: 365, endPoint y: 389, distance: 126.0
click at [365, 389] on span "Service Loss Report -" at bounding box center [302, 387] width 127 height 16
click at [420, 318] on button at bounding box center [412, 315] width 23 height 23
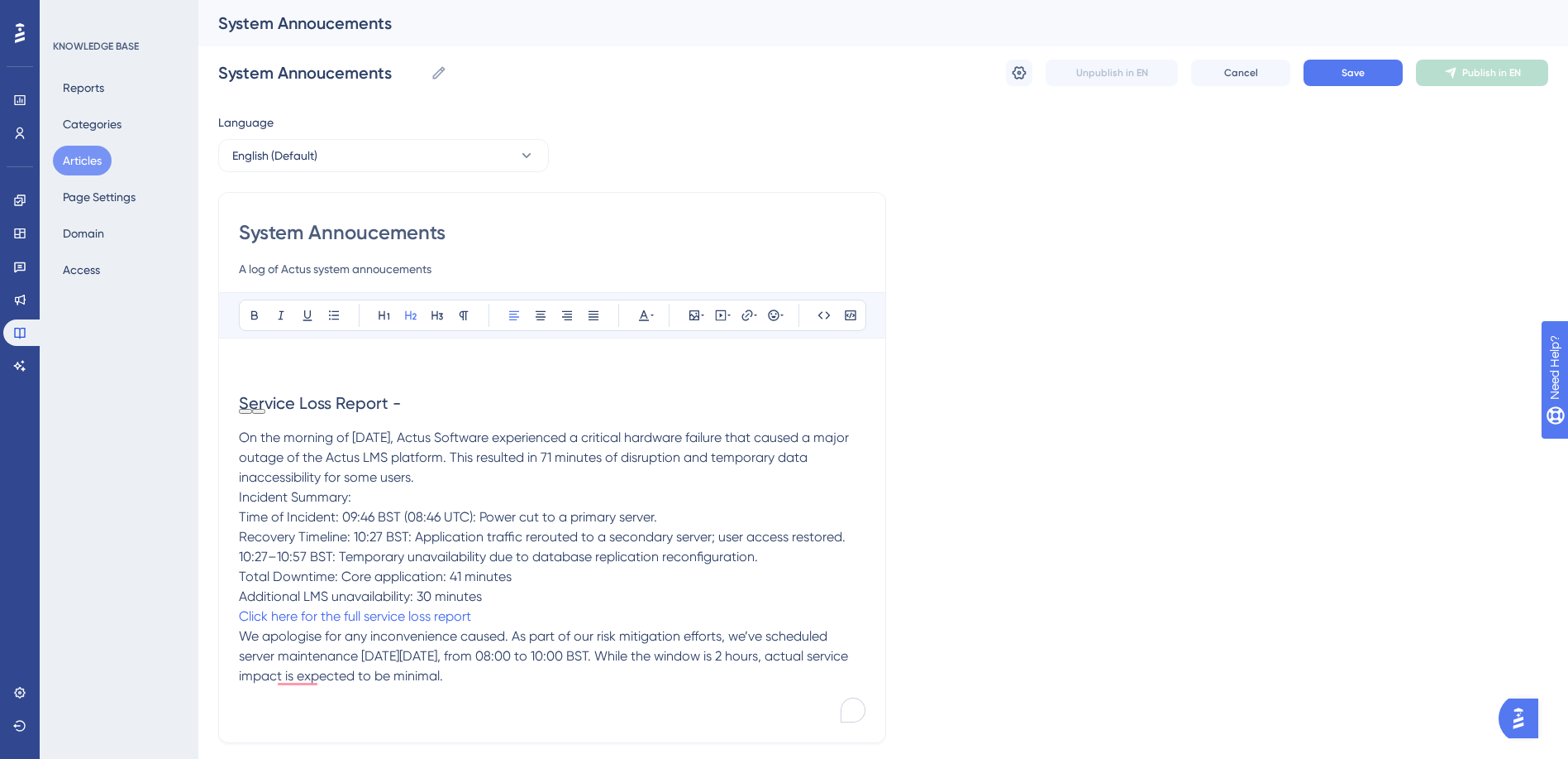
click at [414, 421] on h2 "Service Loss Report -" at bounding box center [551, 403] width 627 height 50
drag, startPoint x: 391, startPoint y: 404, endPoint x: 229, endPoint y: 401, distance: 162.0
click at [229, 401] on div "System Annoucements A log of Actus system annoucements Bold Italic Underline Bu…" at bounding box center [551, 467] width 668 height 551
click at [649, 315] on icon at bounding box center [644, 315] width 14 height 14
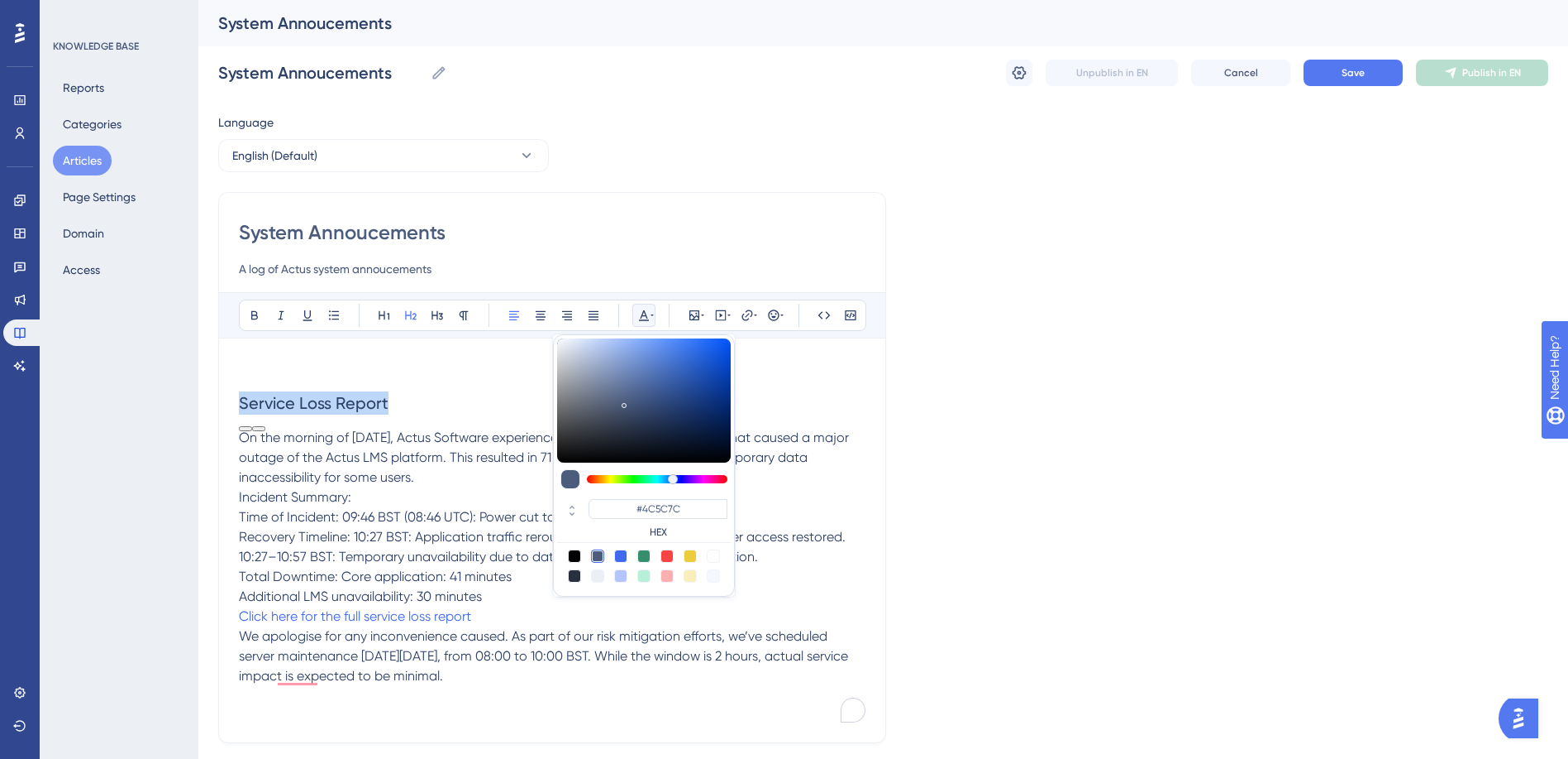
click at [624, 556] on div at bounding box center [621, 557] width 14 height 14
type input "#4169F0"
click at [431, 392] on h2 "Service Loss Report" at bounding box center [551, 403] width 627 height 50
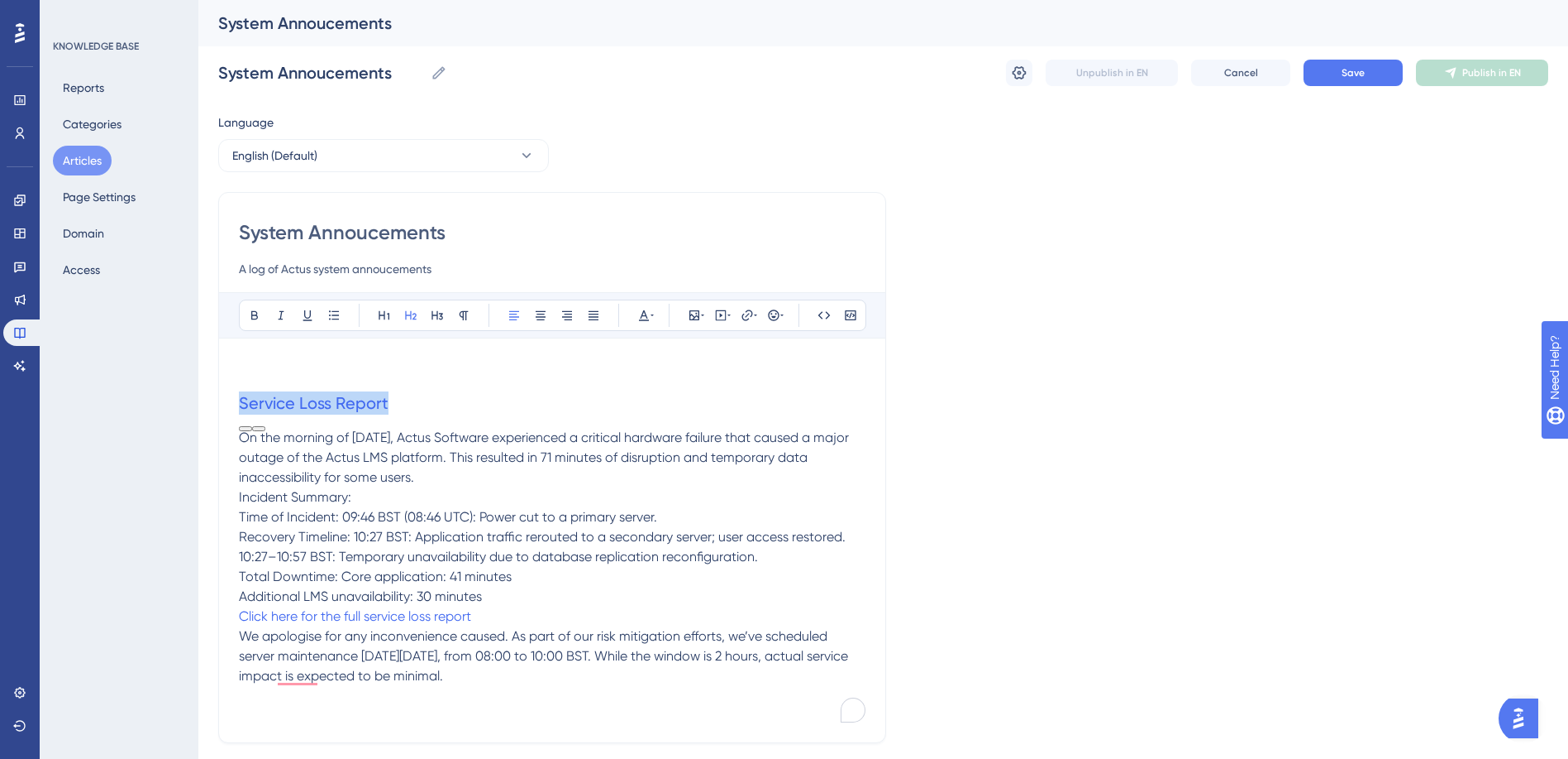
click at [416, 412] on h2 "Service Loss Report" at bounding box center [551, 403] width 627 height 50
drag, startPoint x: 399, startPoint y: 407, endPoint x: 234, endPoint y: 405, distance: 165.0
click at [234, 405] on div "System Annoucements A log of Actus system annoucements Bold Italic Underline Bu…" at bounding box center [551, 467] width 668 height 551
click at [253, 314] on icon at bounding box center [255, 315] width 14 height 14
click at [283, 316] on icon at bounding box center [282, 315] width 14 height 14
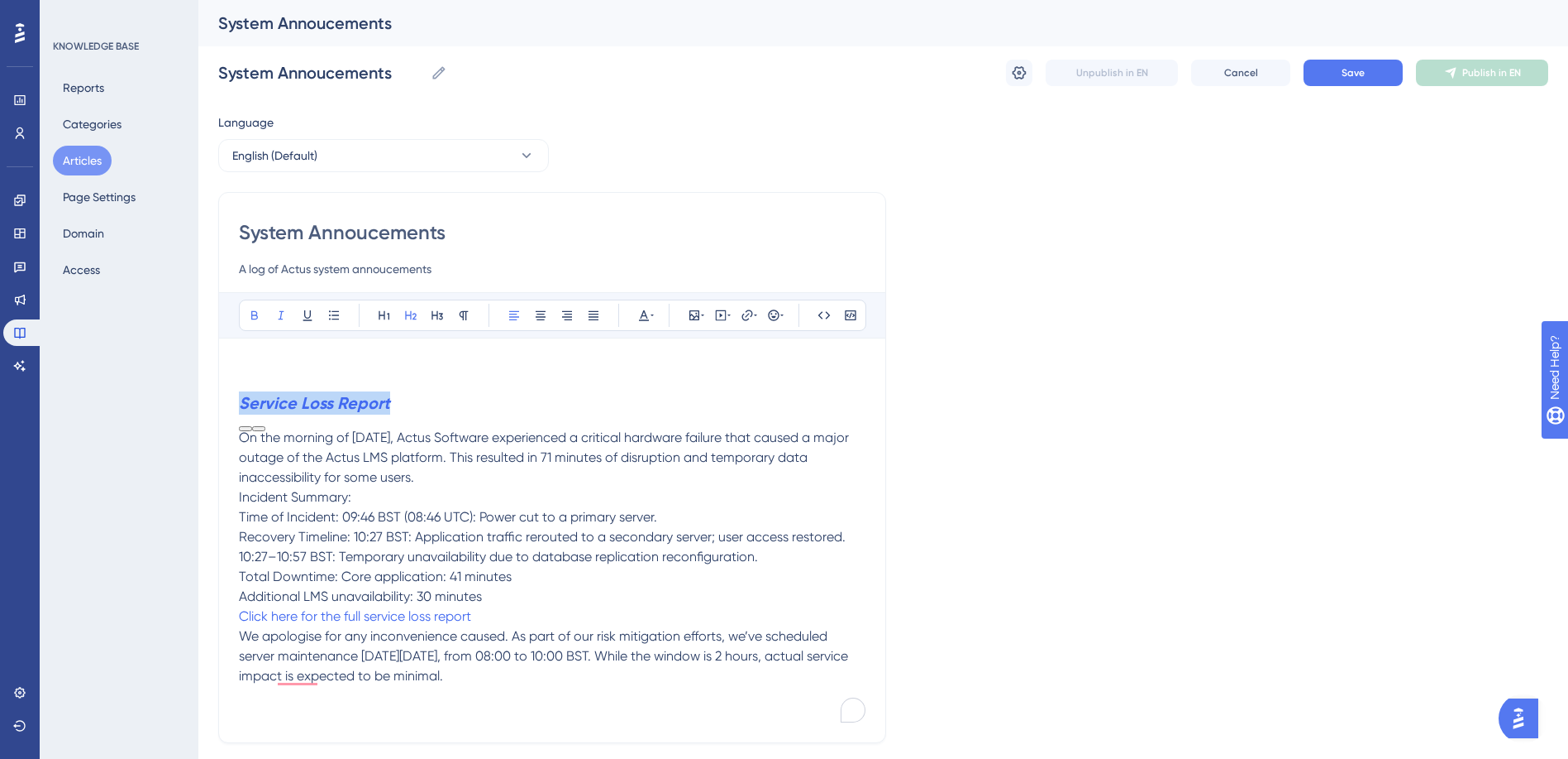
click at [436, 416] on h2 "Service Loss Report" at bounding box center [551, 403] width 627 height 50
click at [505, 494] on p "Incident Summary:" at bounding box center [551, 497] width 627 height 20
click at [419, 394] on h2 "Service Loss Report" at bounding box center [551, 403] width 627 height 50
click at [475, 494] on p "Incident Summary:" at bounding box center [551, 497] width 627 height 20
drag, startPoint x: 244, startPoint y: 437, endPoint x: 612, endPoint y: 671, distance: 436.1
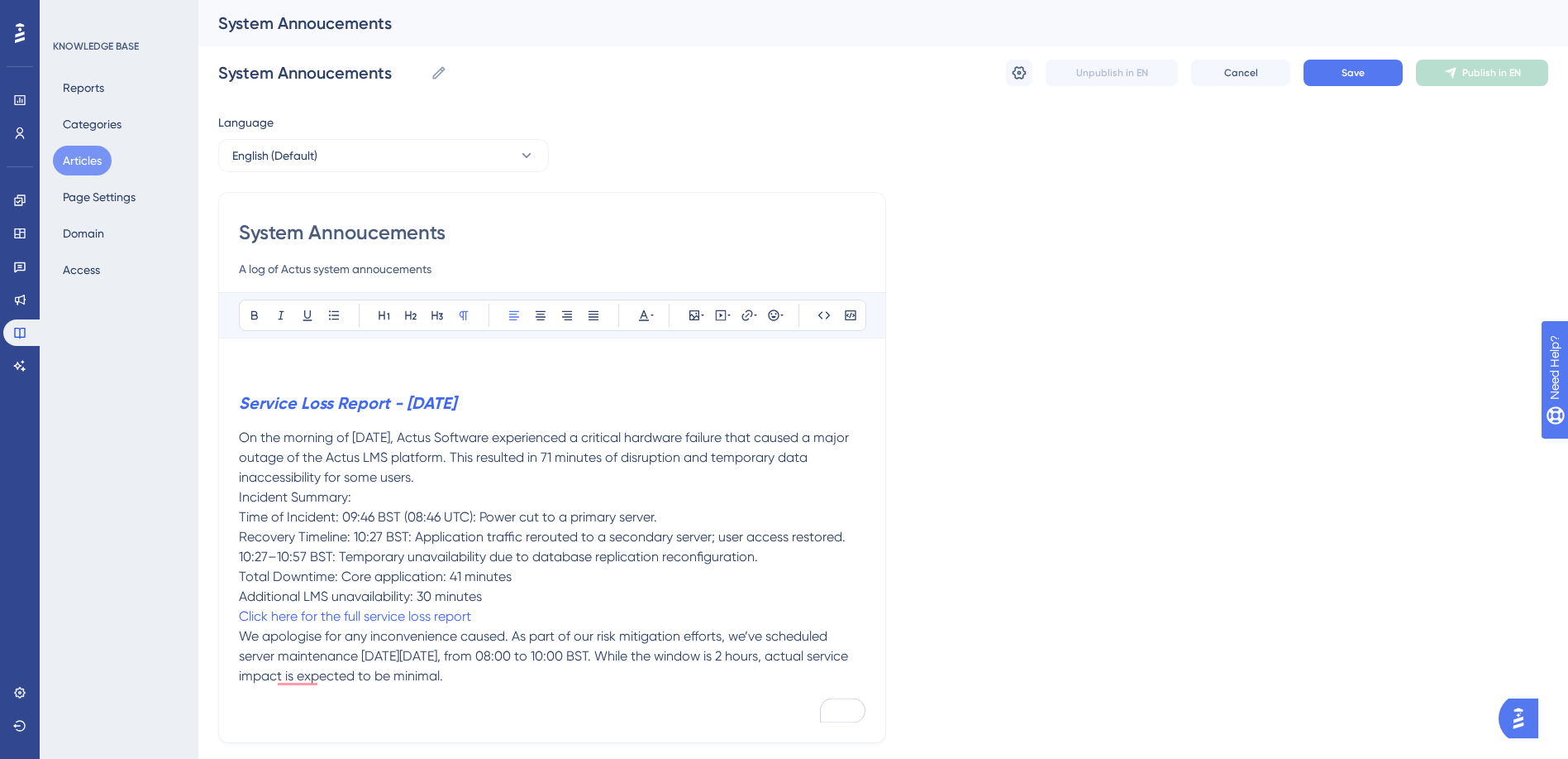
click at [612, 671] on div "Service Loss Report - 11th September 2025 On the morning of 11th September 2025…" at bounding box center [551, 540] width 627 height 364
click at [244, 407] on strong "Service Loss Report - 11th September 2025" at bounding box center [347, 403] width 217 height 20
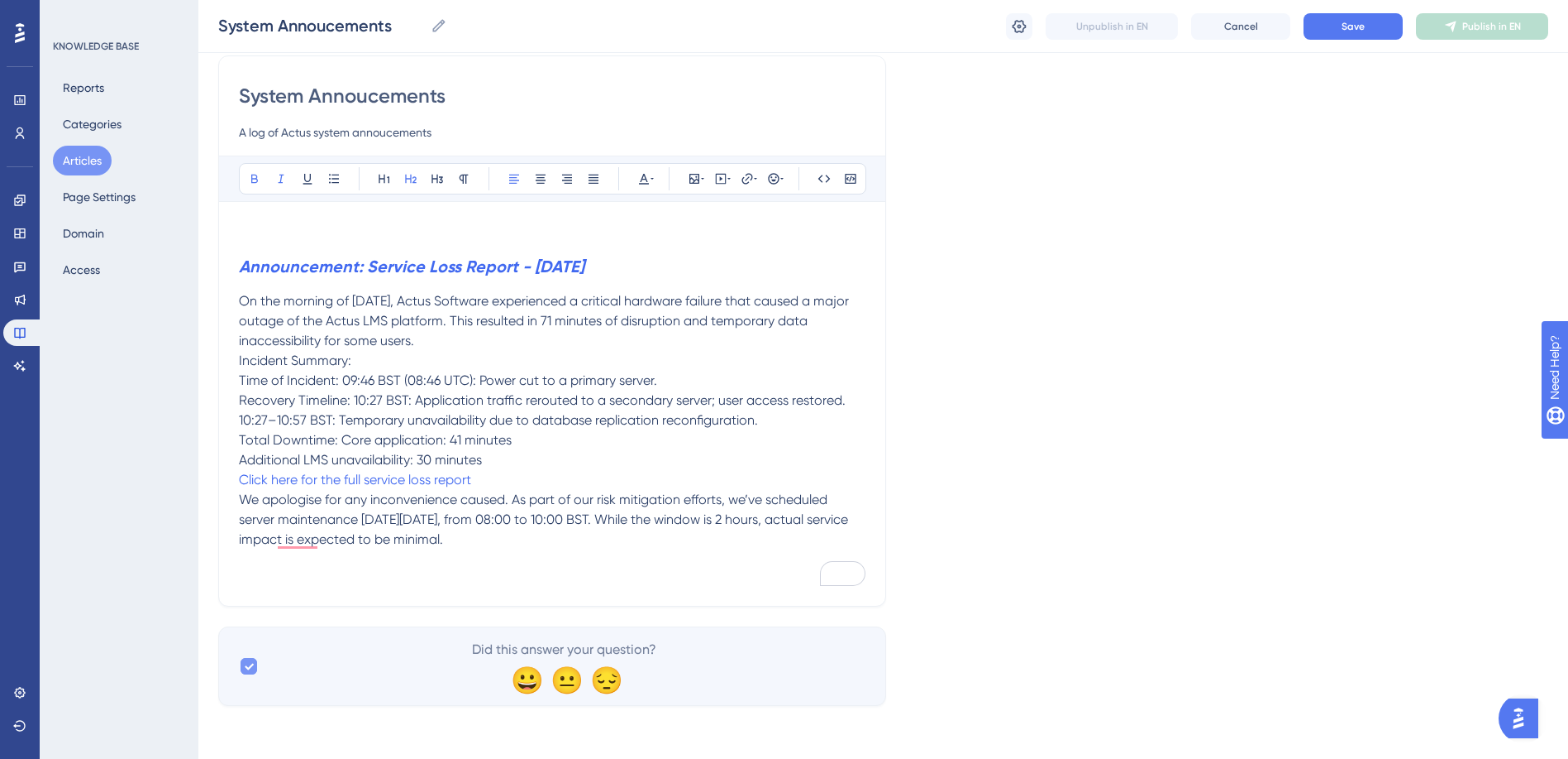
click at [250, 662] on icon at bounding box center [249, 666] width 10 height 14
checkbox input "false"
click at [290, 571] on div "Announcement: Service Loss Report - 11th September 2025 On the morning of 11th …" at bounding box center [551, 404] width 627 height 364
click at [774, 185] on icon at bounding box center [774, 179] width 14 height 14
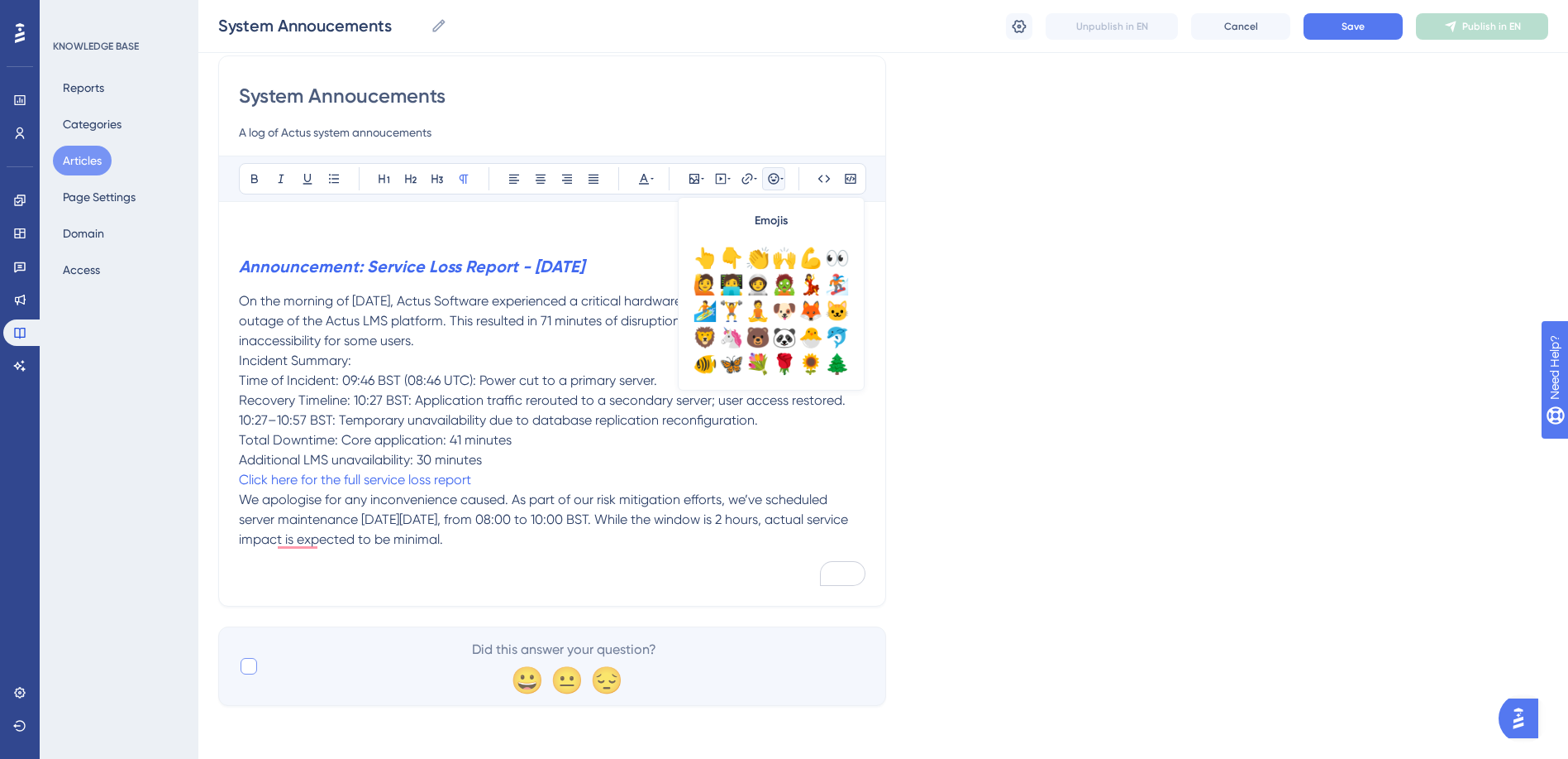
scroll to position [248, 0]
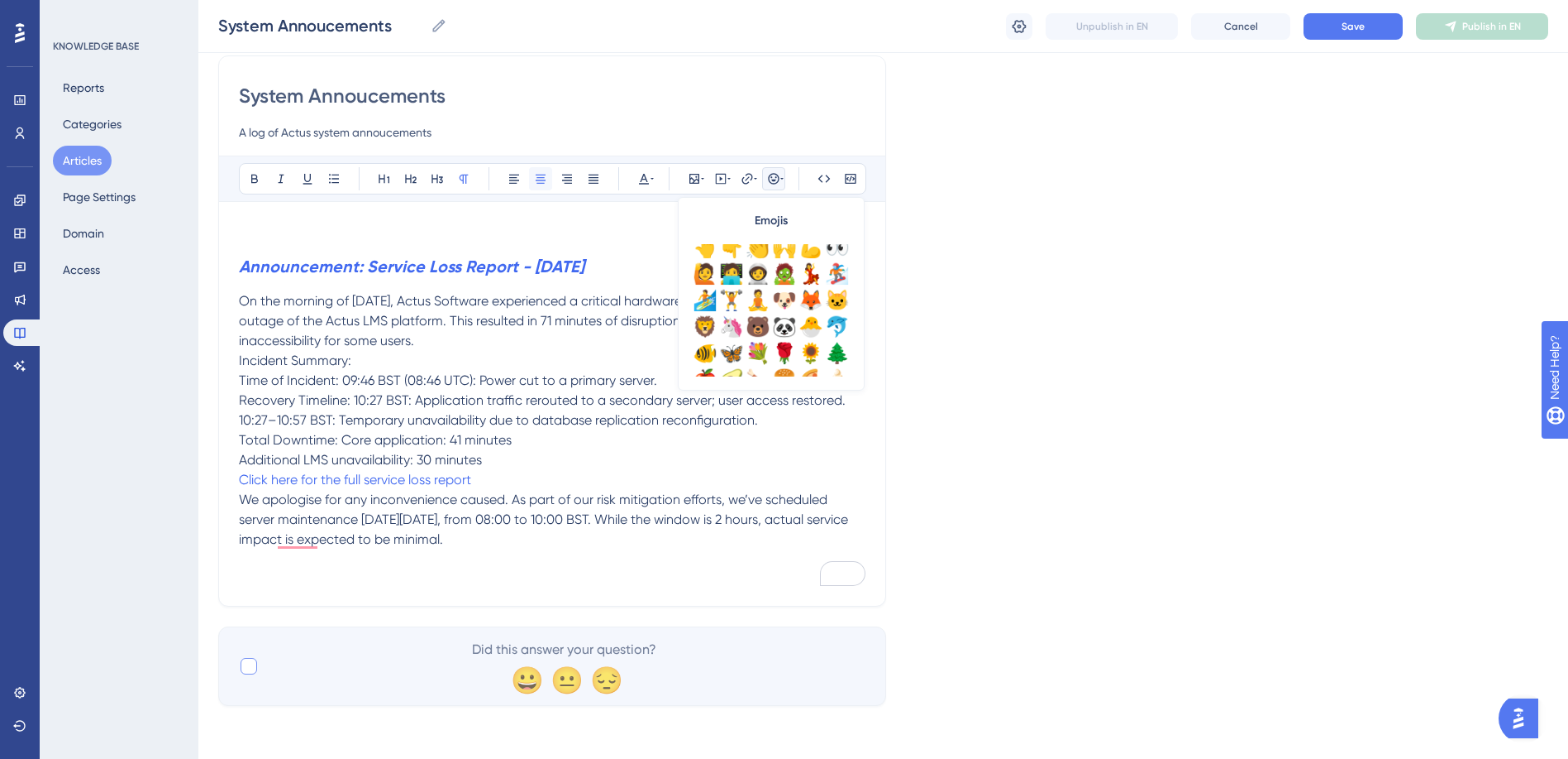
click at [544, 177] on icon at bounding box center [541, 178] width 10 height 9
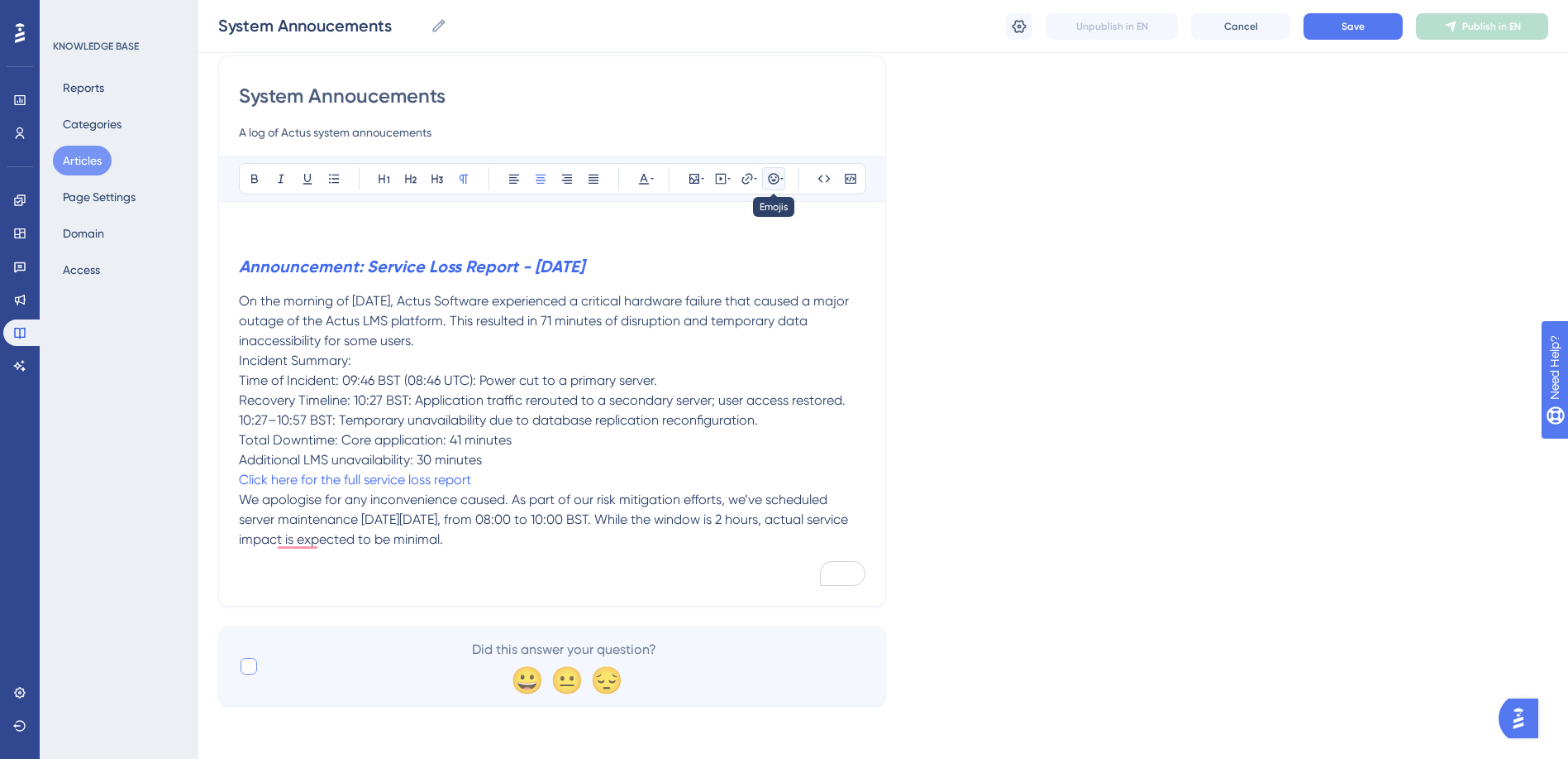
click at [770, 174] on icon at bounding box center [773, 178] width 11 height 11
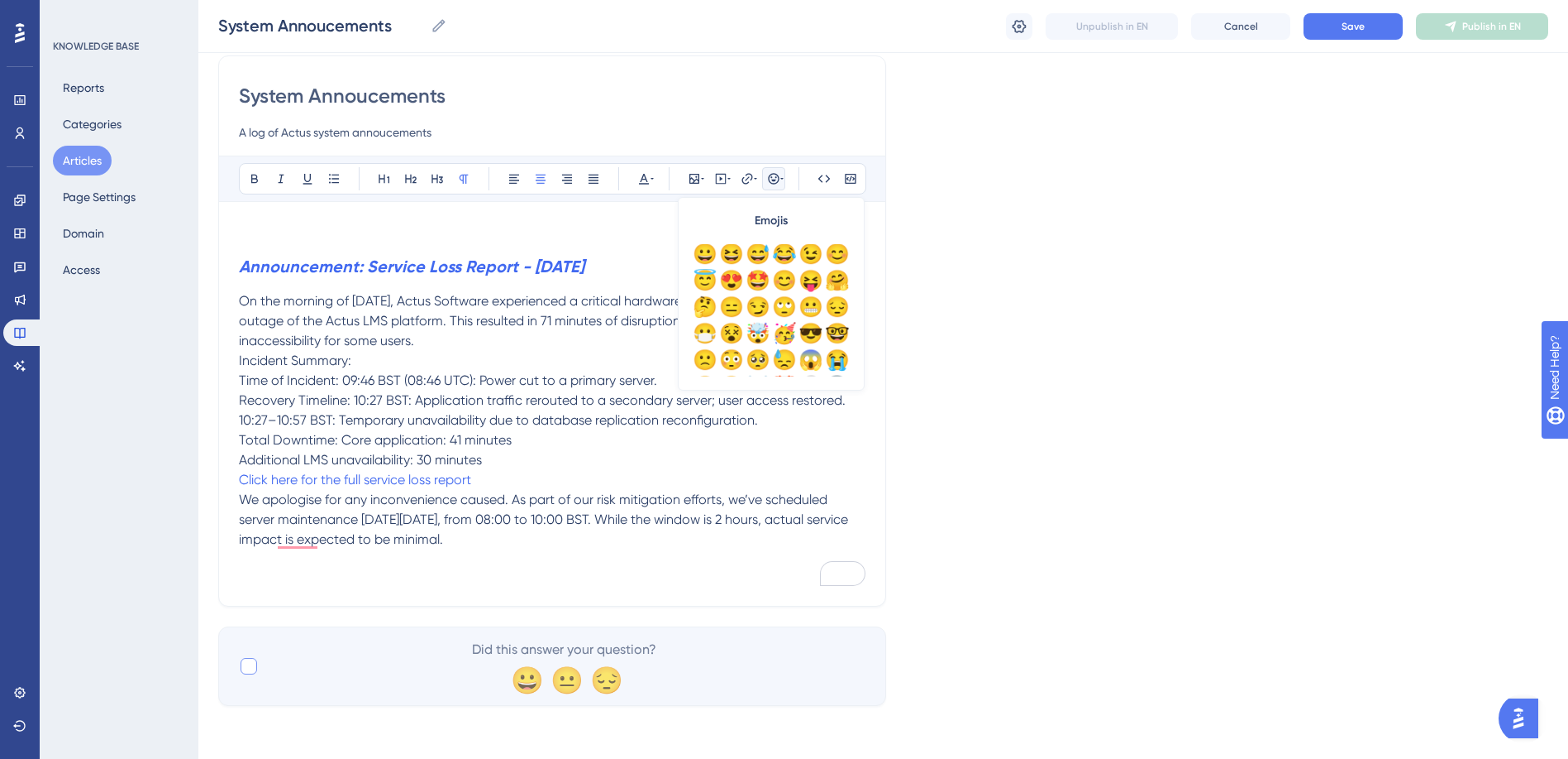
scroll to position [0, 0]
click at [625, 546] on p "We apologise for any inconvenience caused. As part of our risk mitigation effor…" at bounding box center [551, 519] width 627 height 60
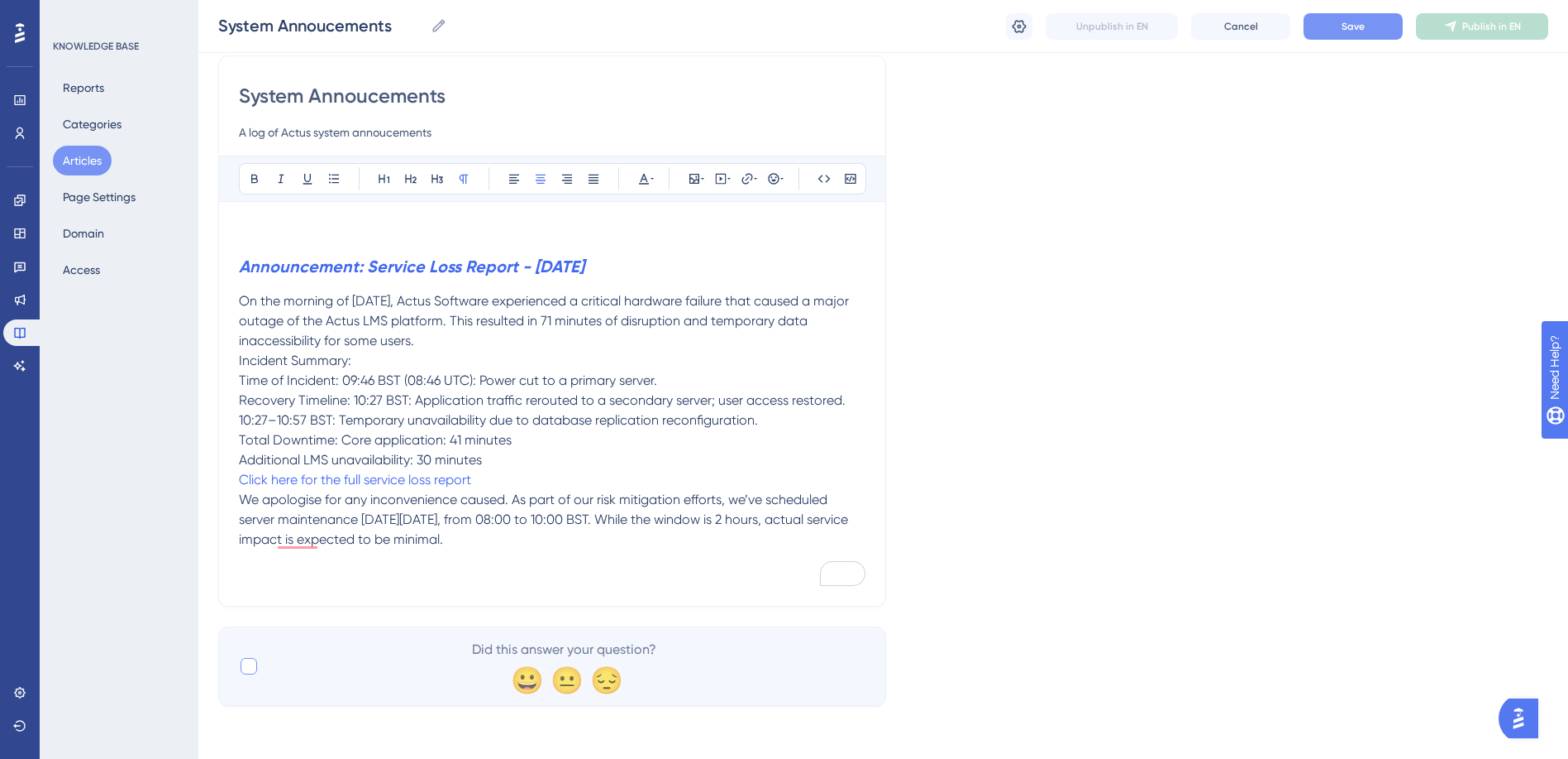
click at [1329, 19] on button "Save" at bounding box center [1353, 26] width 99 height 26
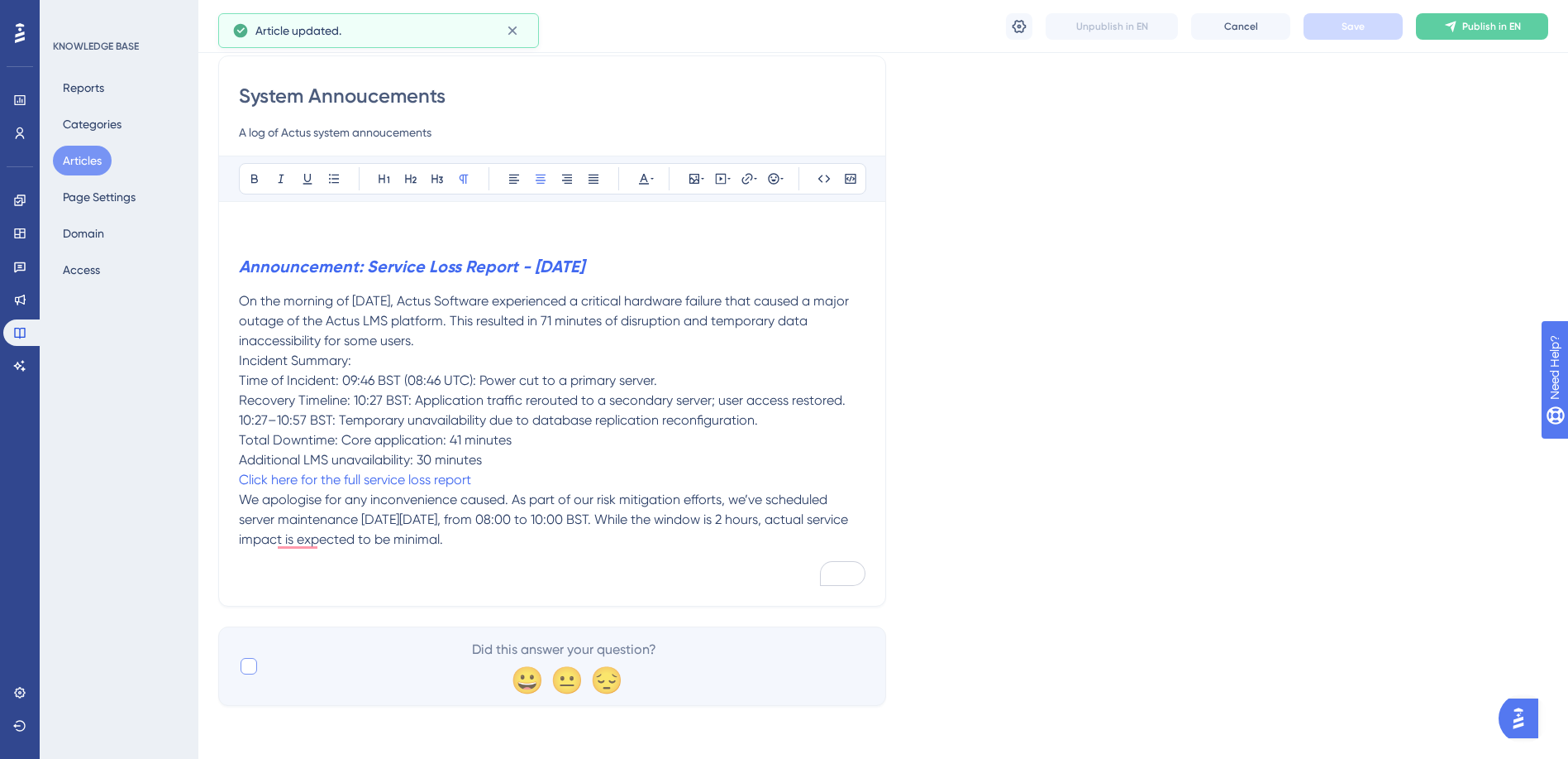
click at [479, 560] on p "To enrich screen reader interactions, please activate Accessibility in Grammarl…" at bounding box center [551, 559] width 627 height 20
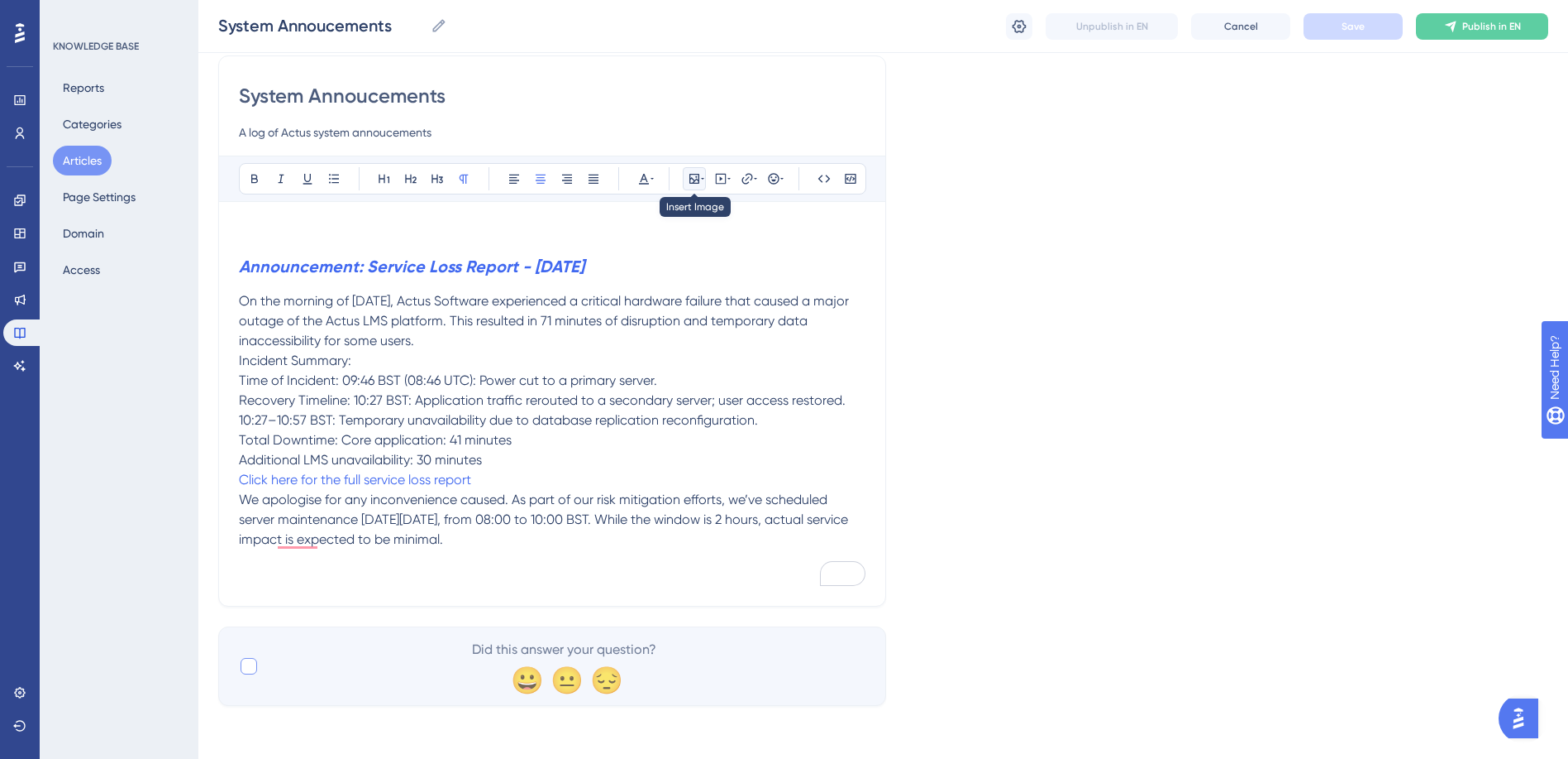
click at [695, 180] on icon at bounding box center [695, 179] width 14 height 14
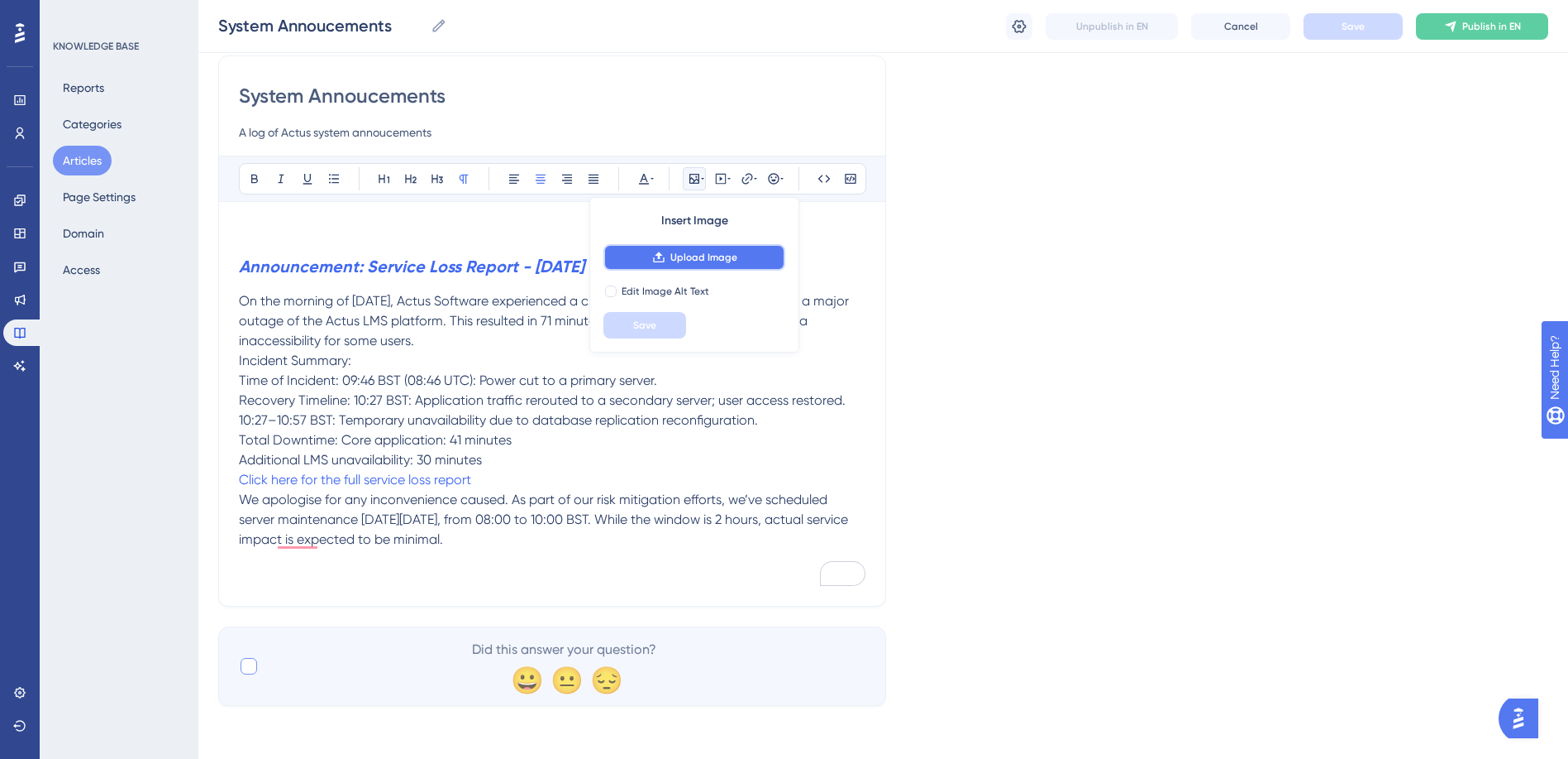
click at [716, 259] on span "Upload Image" at bounding box center [704, 257] width 67 height 14
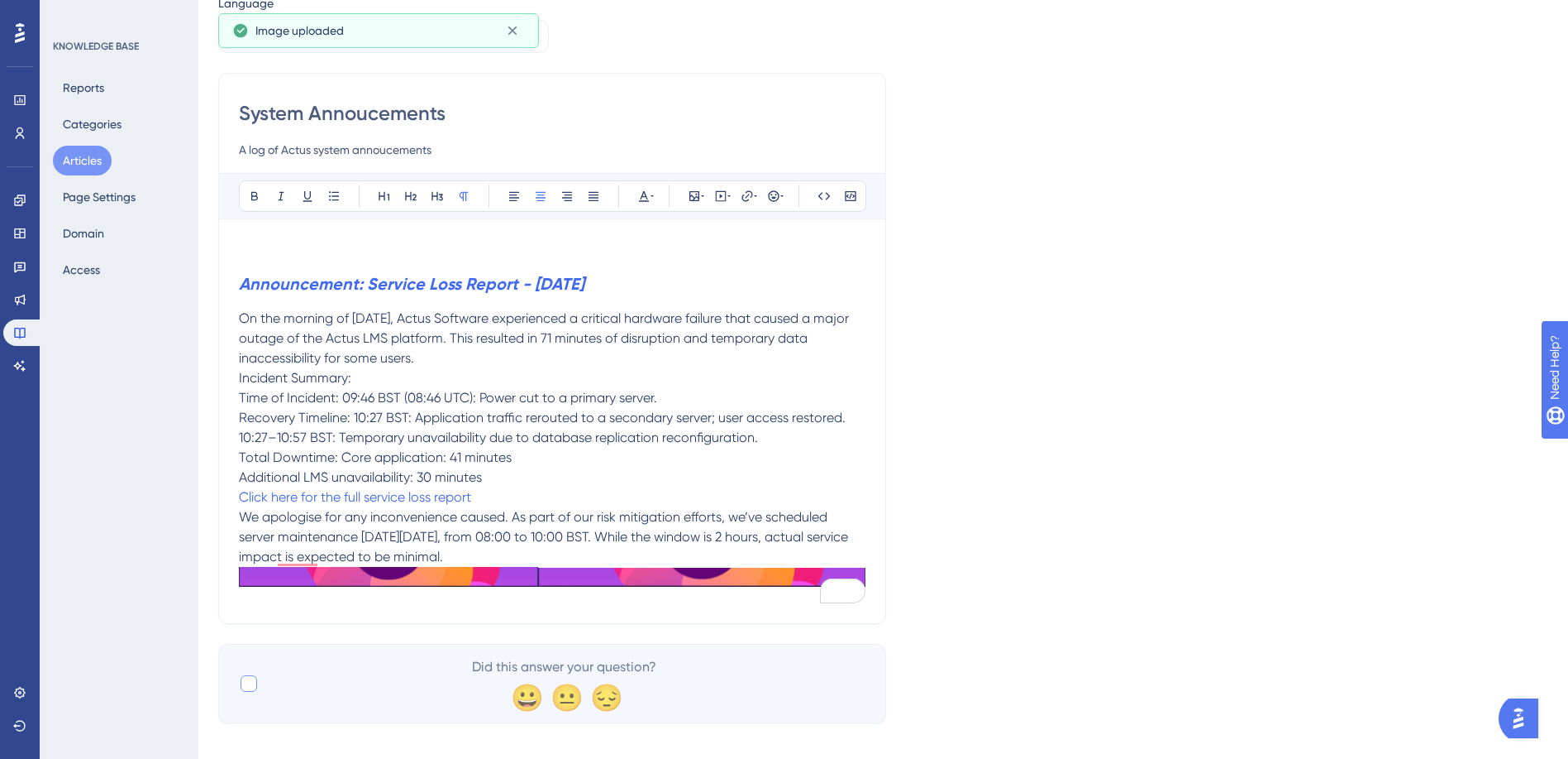
scroll to position [130, 0]
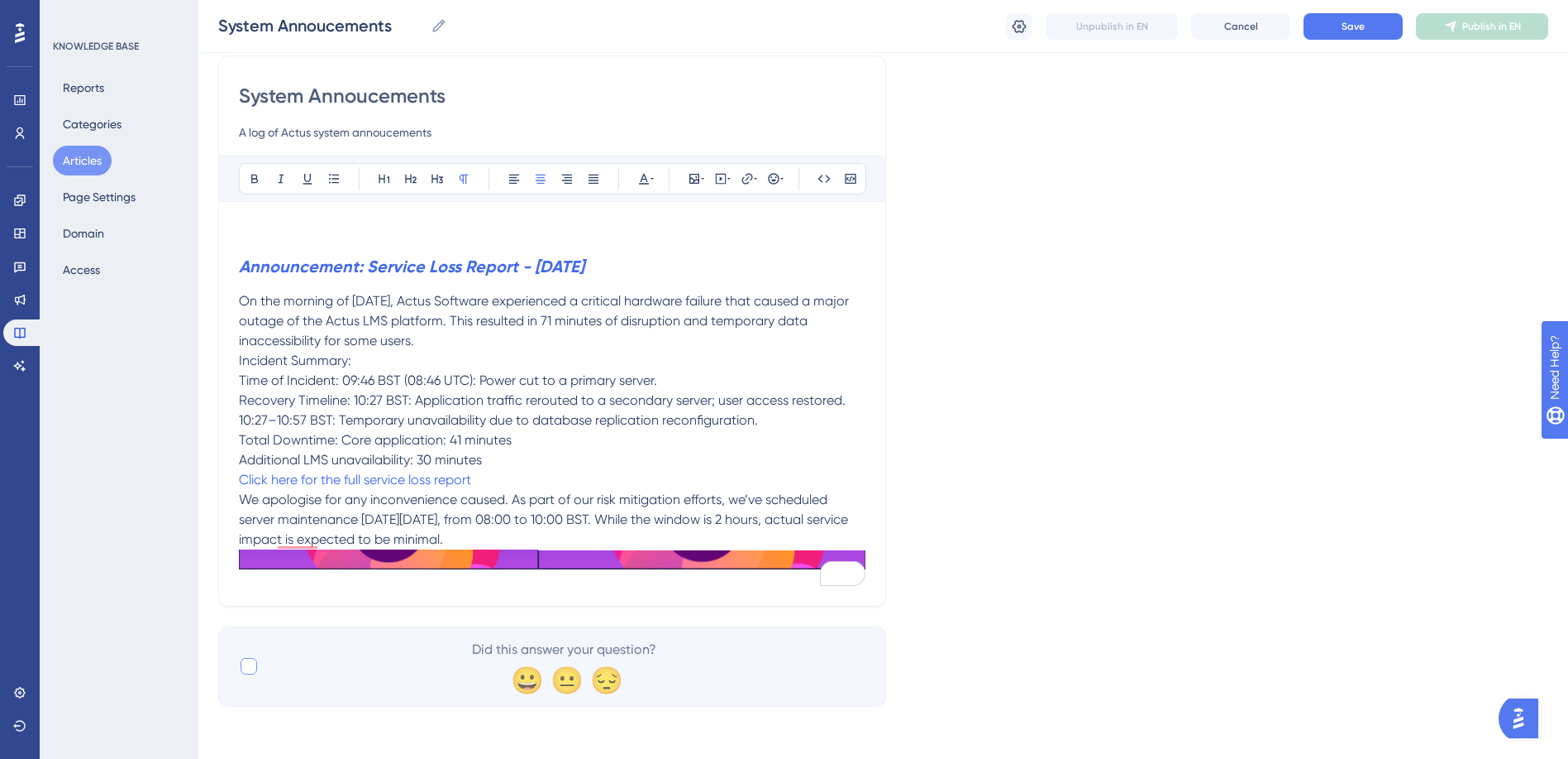
drag, startPoint x: 582, startPoint y: 565, endPoint x: 577, endPoint y: 580, distance: 15.8
click at [577, 580] on div "Announcement: Service Loss Report - 11th September 2025 On the morning of 11th …" at bounding box center [551, 404] width 627 height 364
click at [575, 538] on p "We apologise for any inconvenience caused. As part of our risk mitigation effor…" at bounding box center [551, 519] width 627 height 60
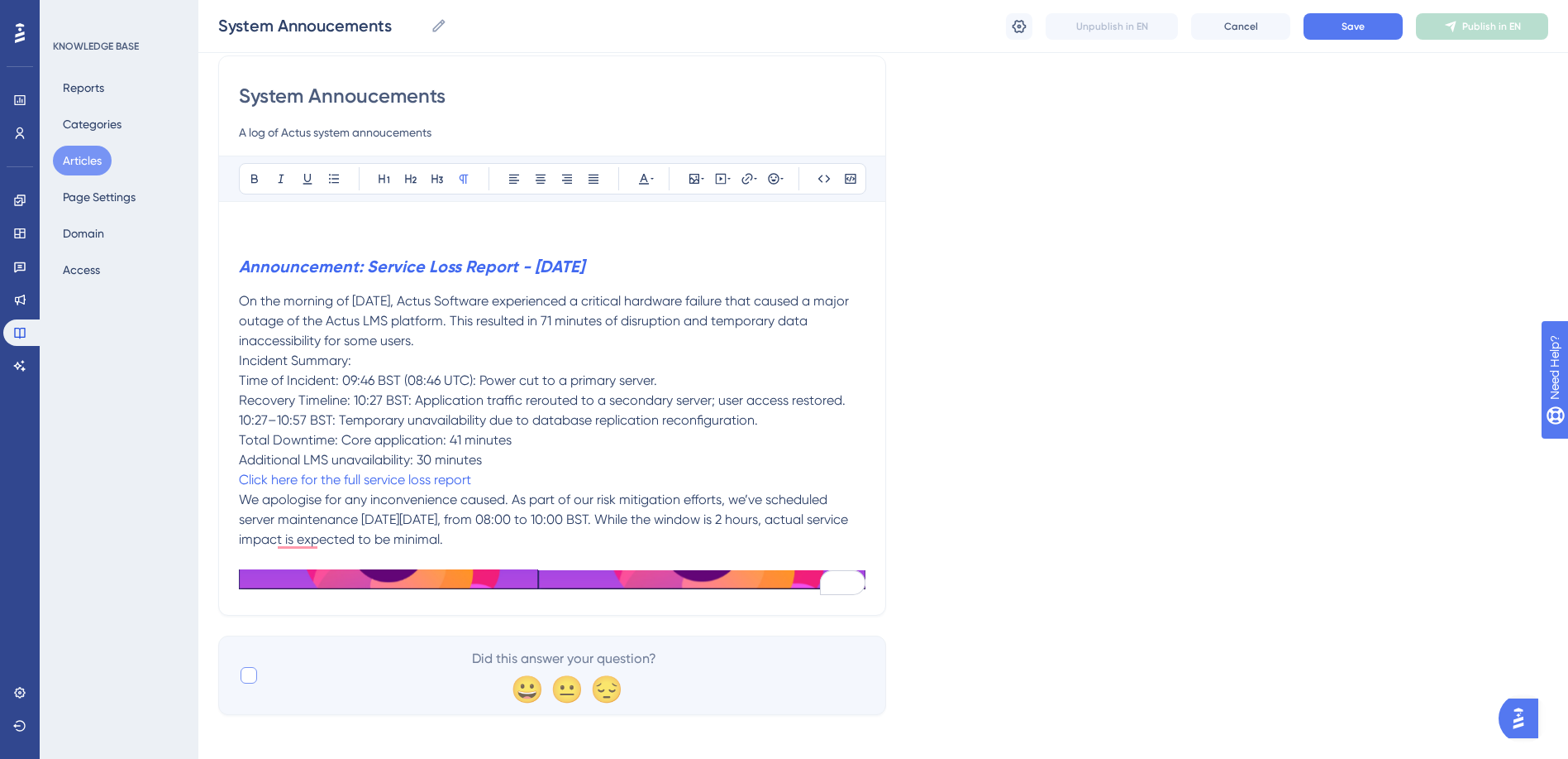
click at [971, 556] on div "Language English (Default) System Annoucements A log of Actus system annoucemen…" at bounding box center [883, 344] width 1330 height 738
click at [957, 588] on div "Language English (Default) System Annoucements A log of Actus system annoucemen…" at bounding box center [883, 344] width 1330 height 738
click at [929, 583] on div "Language English (Default) System Annoucements A log of Actus system annoucemen…" at bounding box center [883, 344] width 1330 height 738
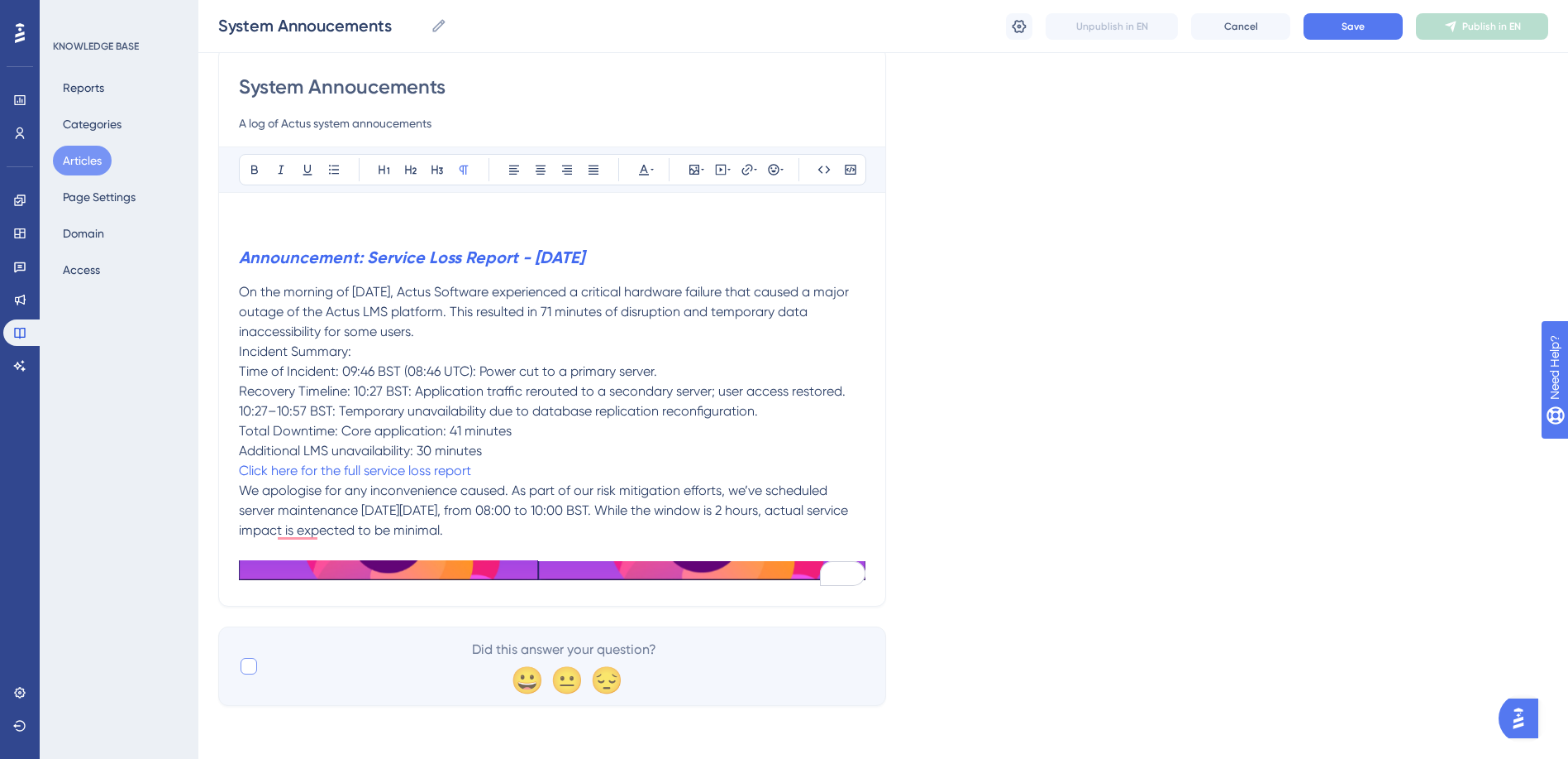
scroll to position [57, 0]
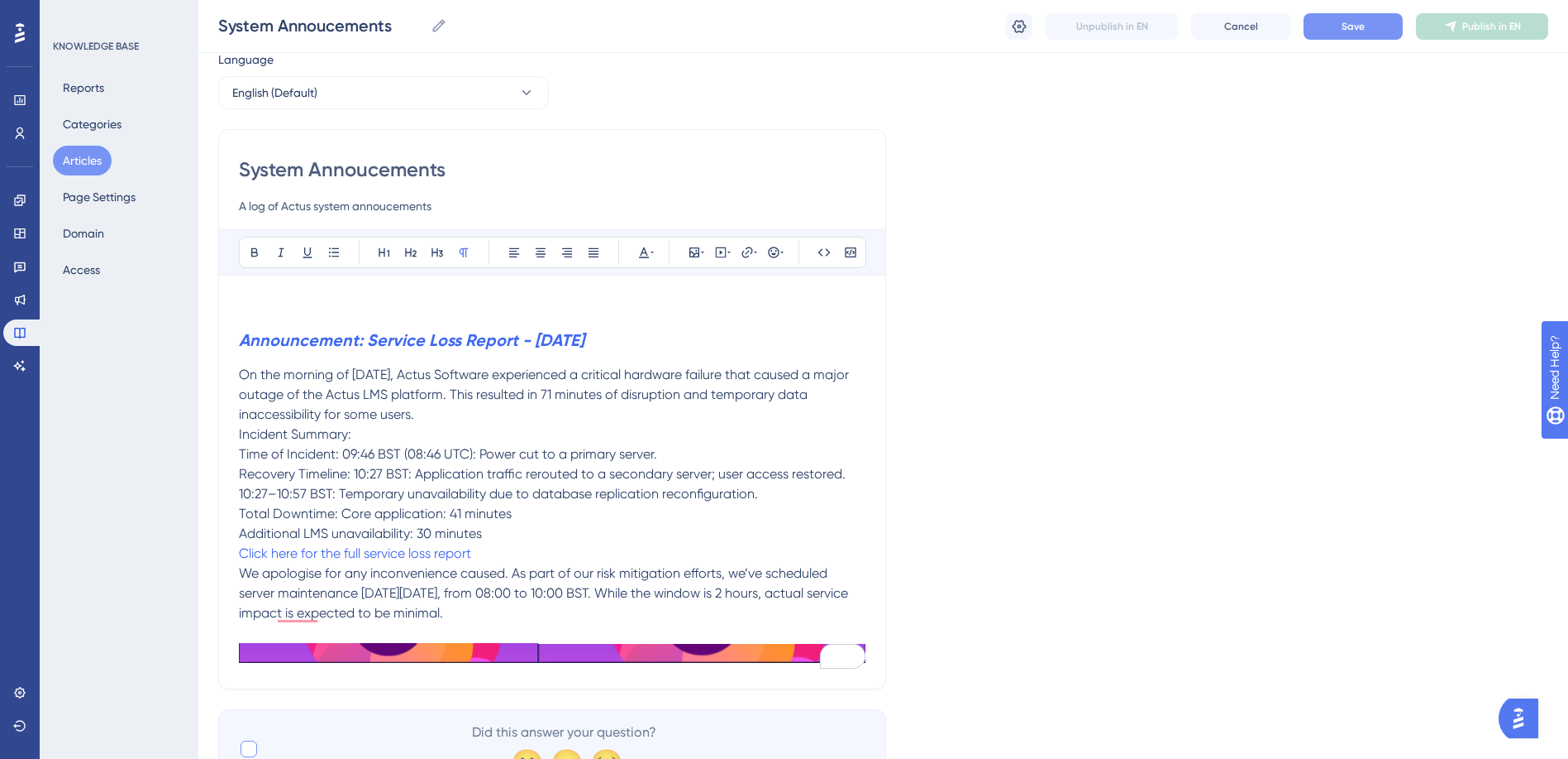
click at [1356, 24] on span "Save" at bounding box center [1354, 26] width 23 height 14
click at [368, 344] on strong "Announcement: Service Loss Report - 11th September 2025" at bounding box center [412, 339] width 346 height 20
click at [782, 251] on icon at bounding box center [781, 252] width 3 height 2
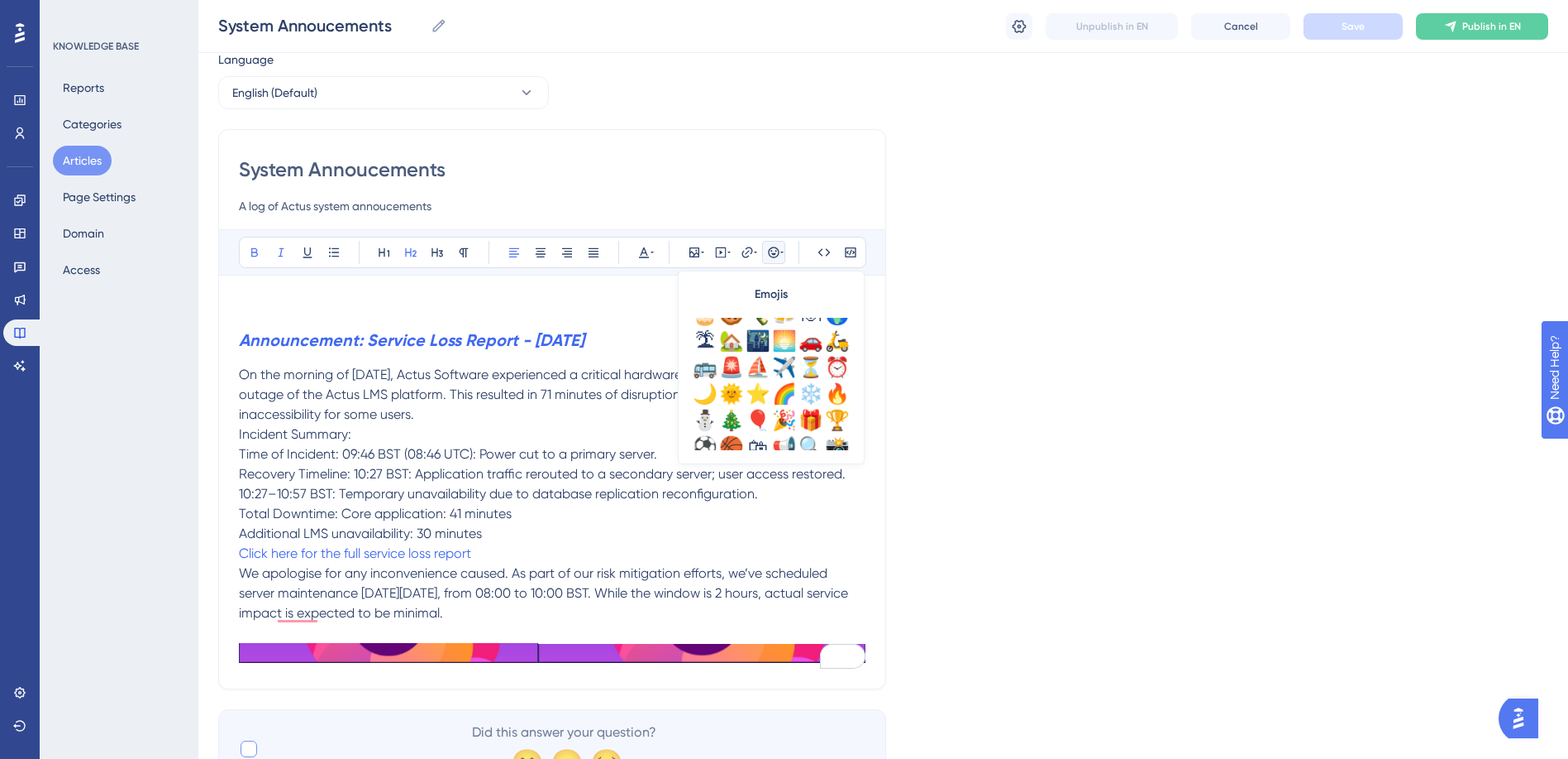
scroll to position [496, 0]
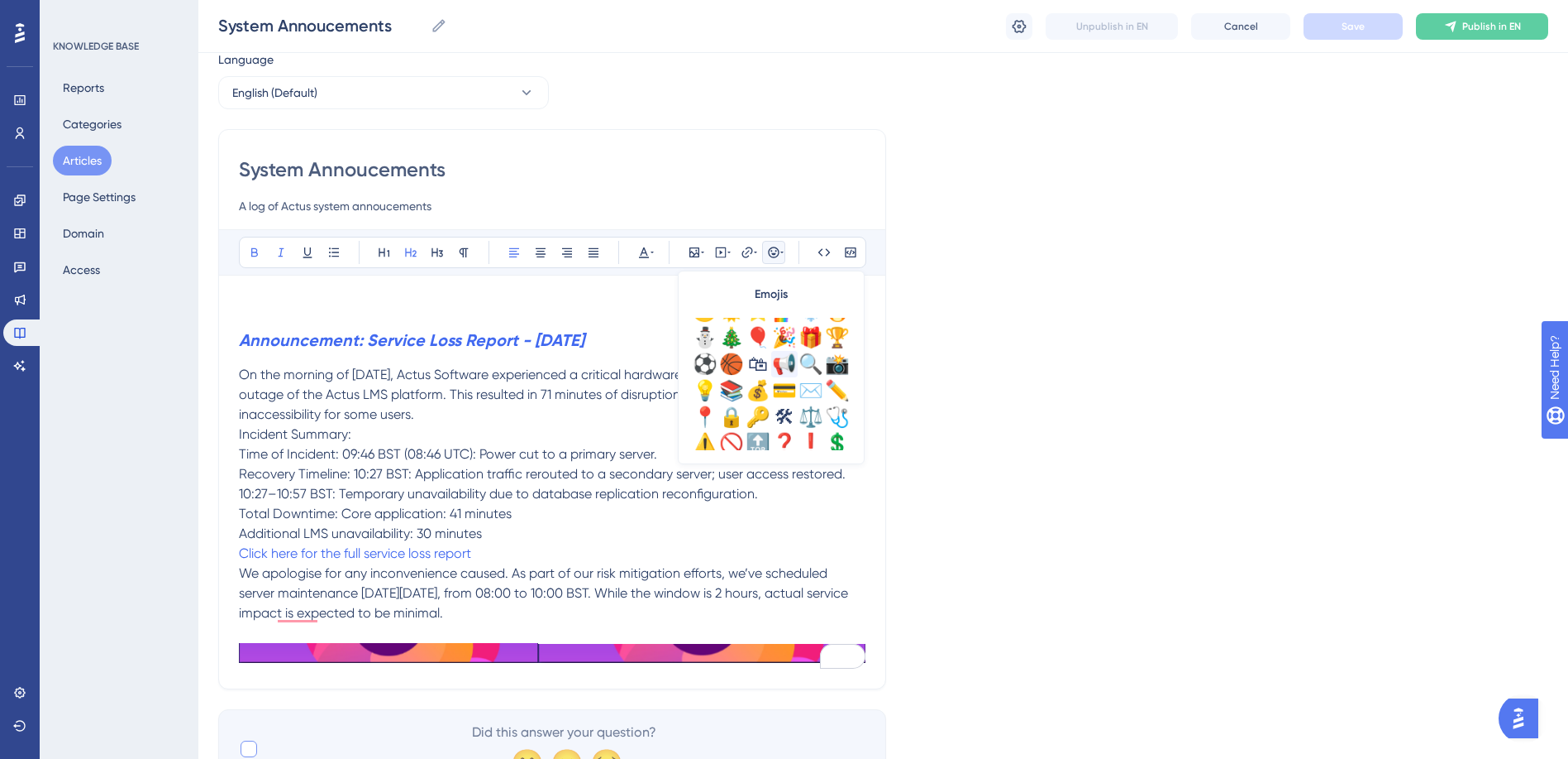
click at [787, 364] on div "📢" at bounding box center [784, 364] width 26 height 26
click at [358, 339] on strong "Announcement: Service Loss Report - 11th September 2025" at bounding box center [412, 339] width 346 height 20
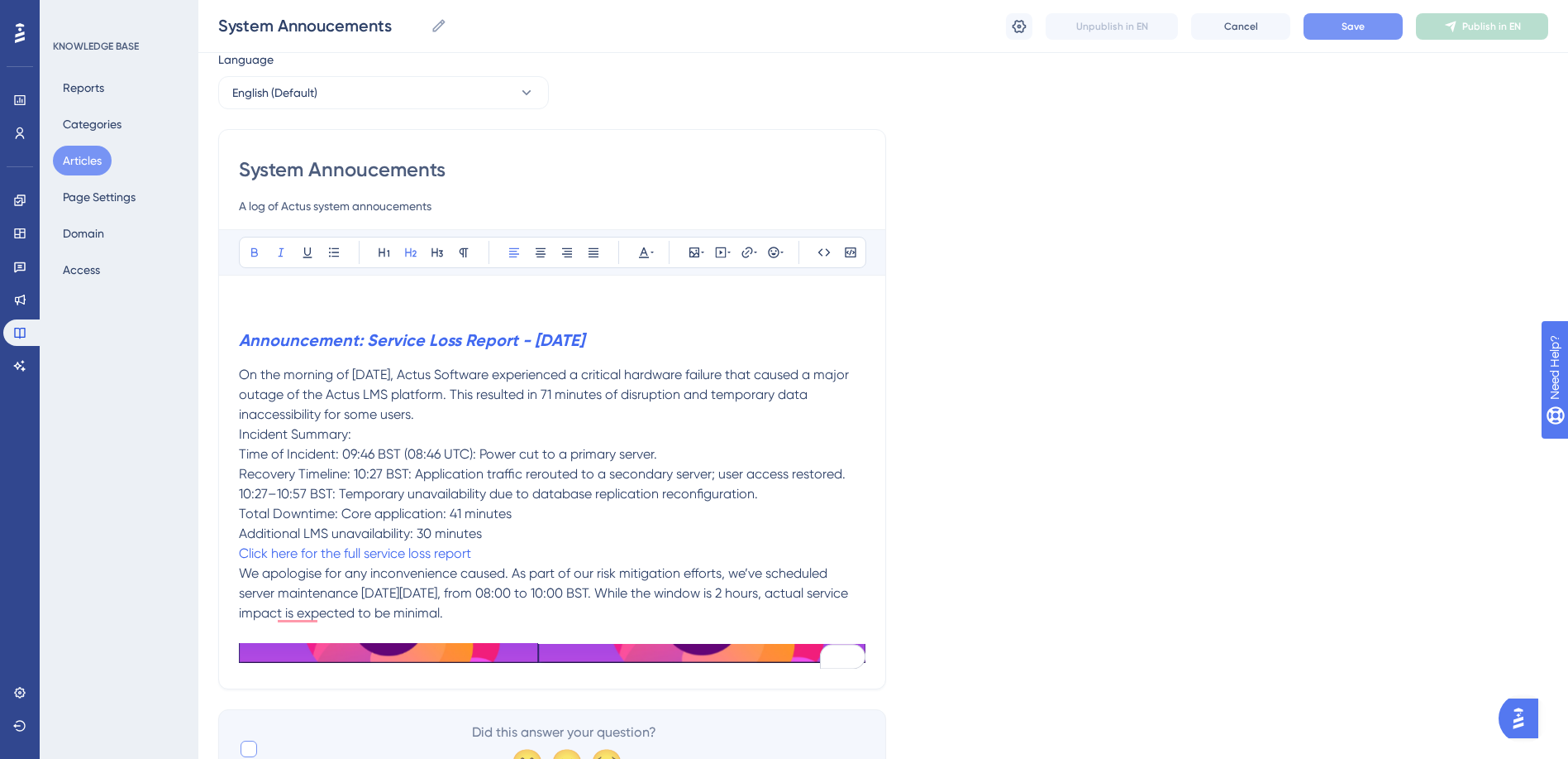
click at [368, 346] on strong "Announcement: Service Loss Report - 11th September 2025" at bounding box center [412, 339] width 346 height 20
click at [784, 258] on button at bounding box center [774, 252] width 23 height 23
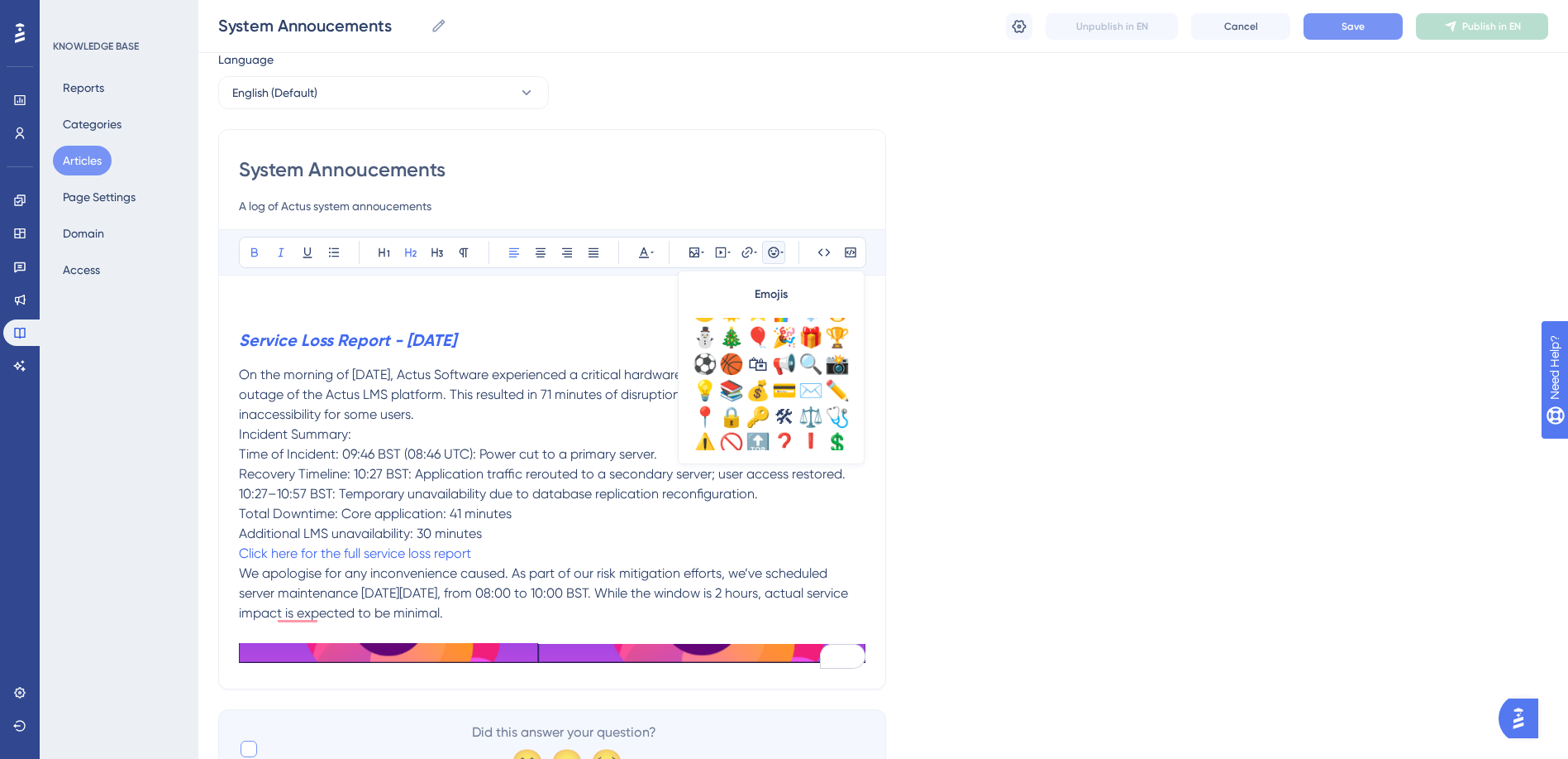
click at [785, 365] on div "📢" at bounding box center [784, 364] width 26 height 26
click at [898, 438] on div "Language English (Default) System Annoucements A log of Actus system annoucemen…" at bounding box center [883, 419] width 1330 height 738
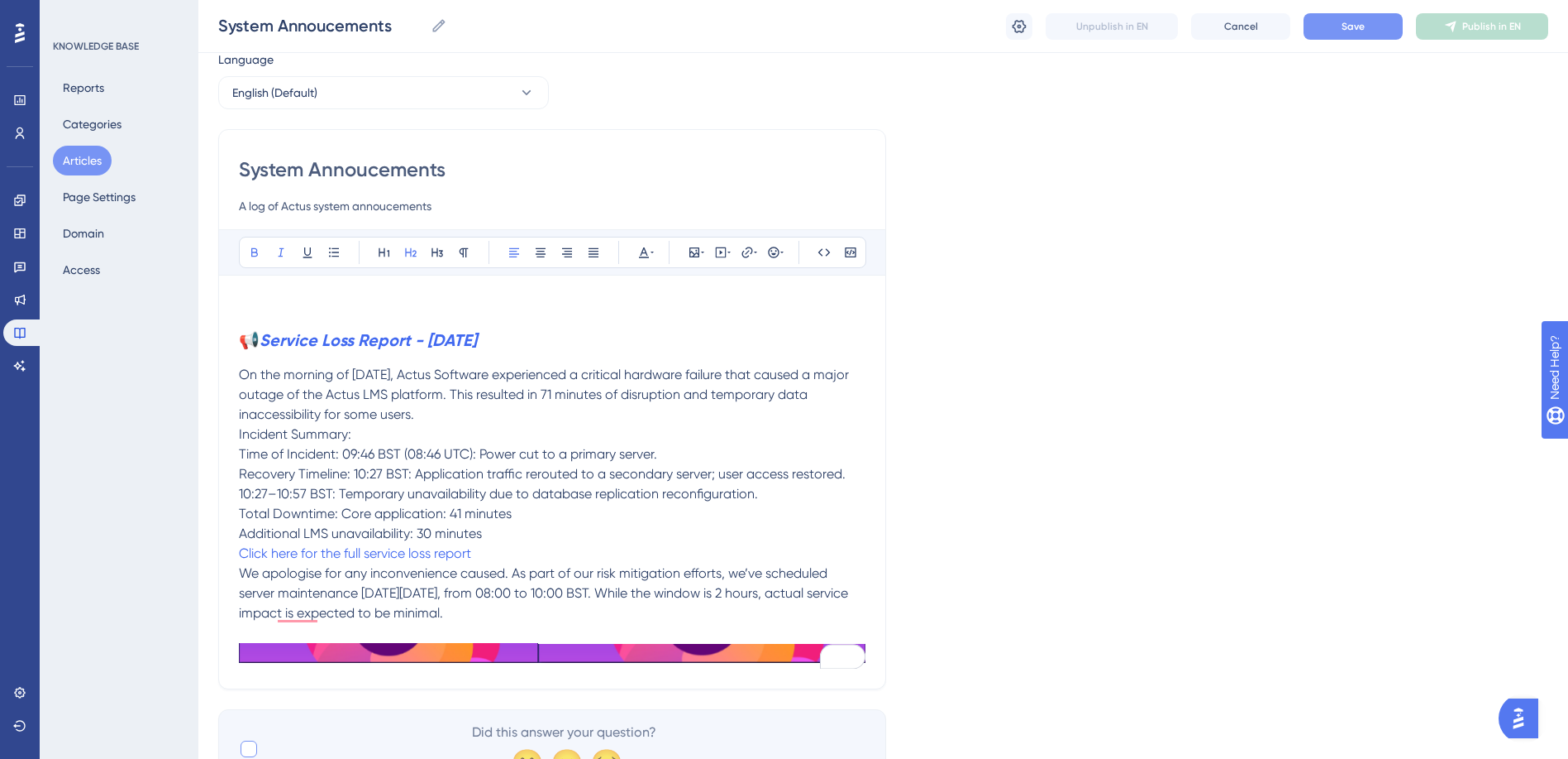
click at [1371, 21] on button "Save" at bounding box center [1353, 26] width 99 height 26
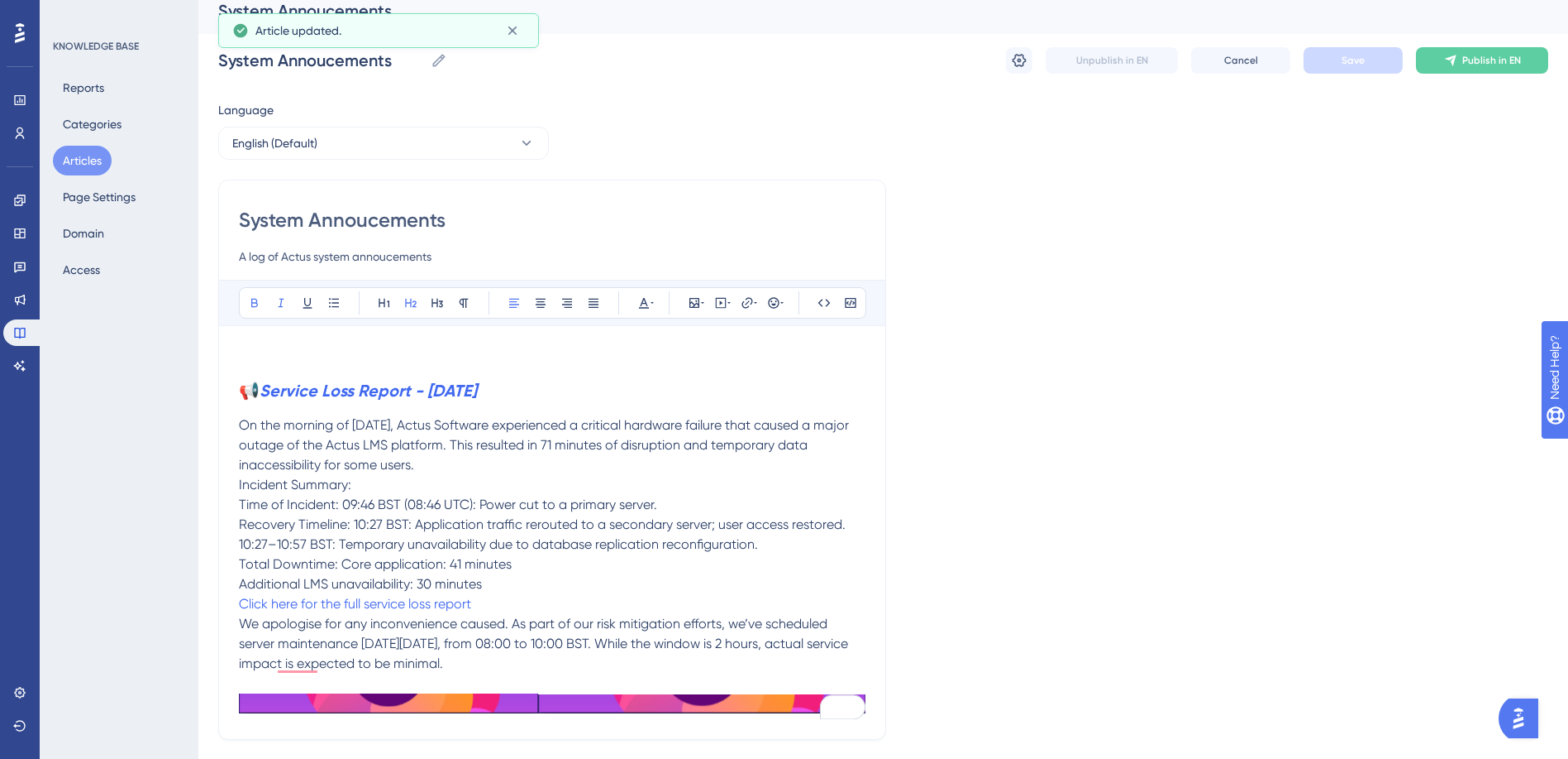
scroll to position [0, 0]
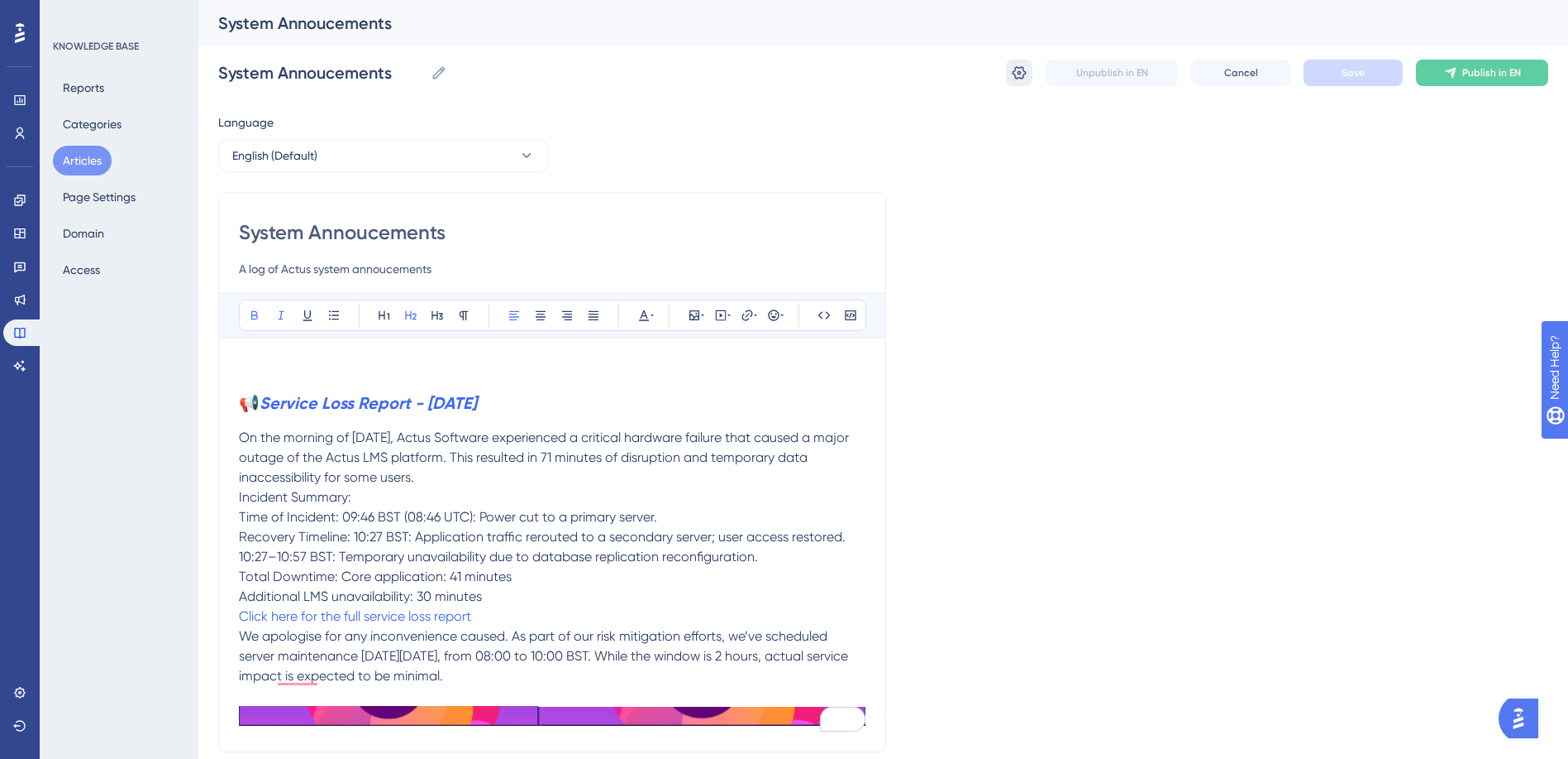
click at [1014, 74] on icon at bounding box center [1020, 73] width 14 height 14
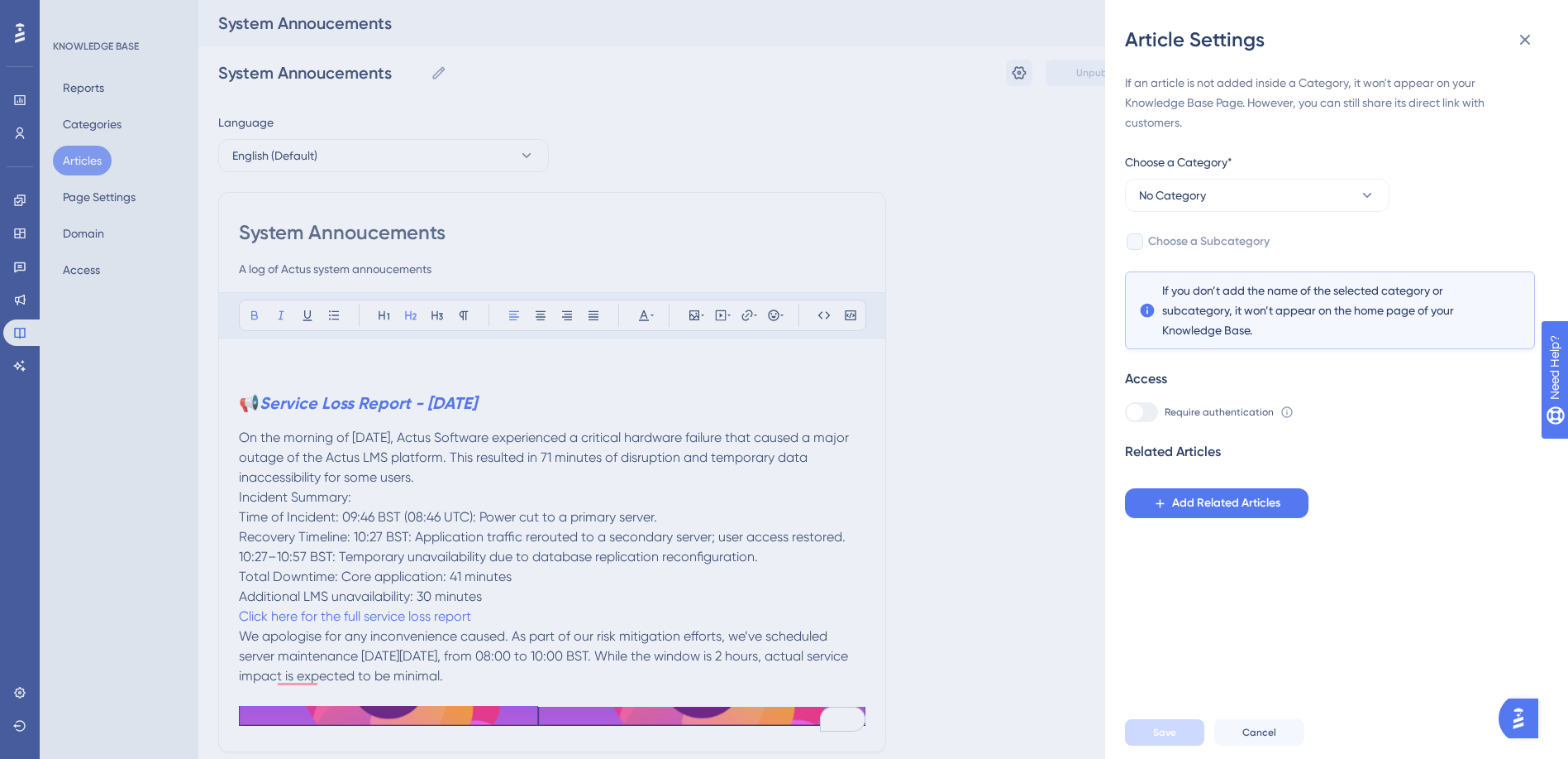
click at [1283, 408] on icon at bounding box center [1287, 412] width 14 height 14
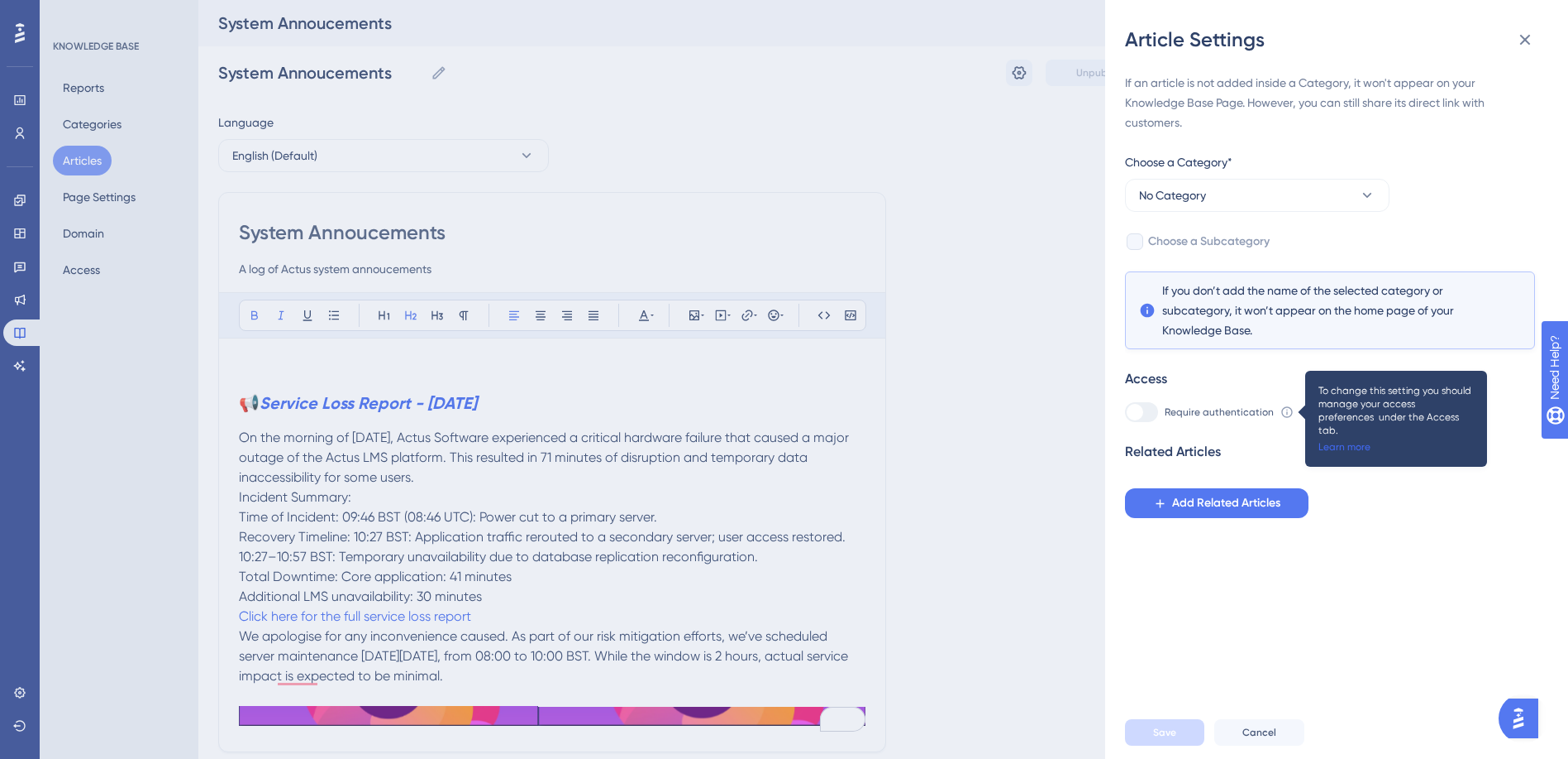
click at [1337, 440] on link "Learn more" at bounding box center [1344, 447] width 52 height 14
click at [1249, 196] on button "No Category" at bounding box center [1257, 196] width 265 height 33
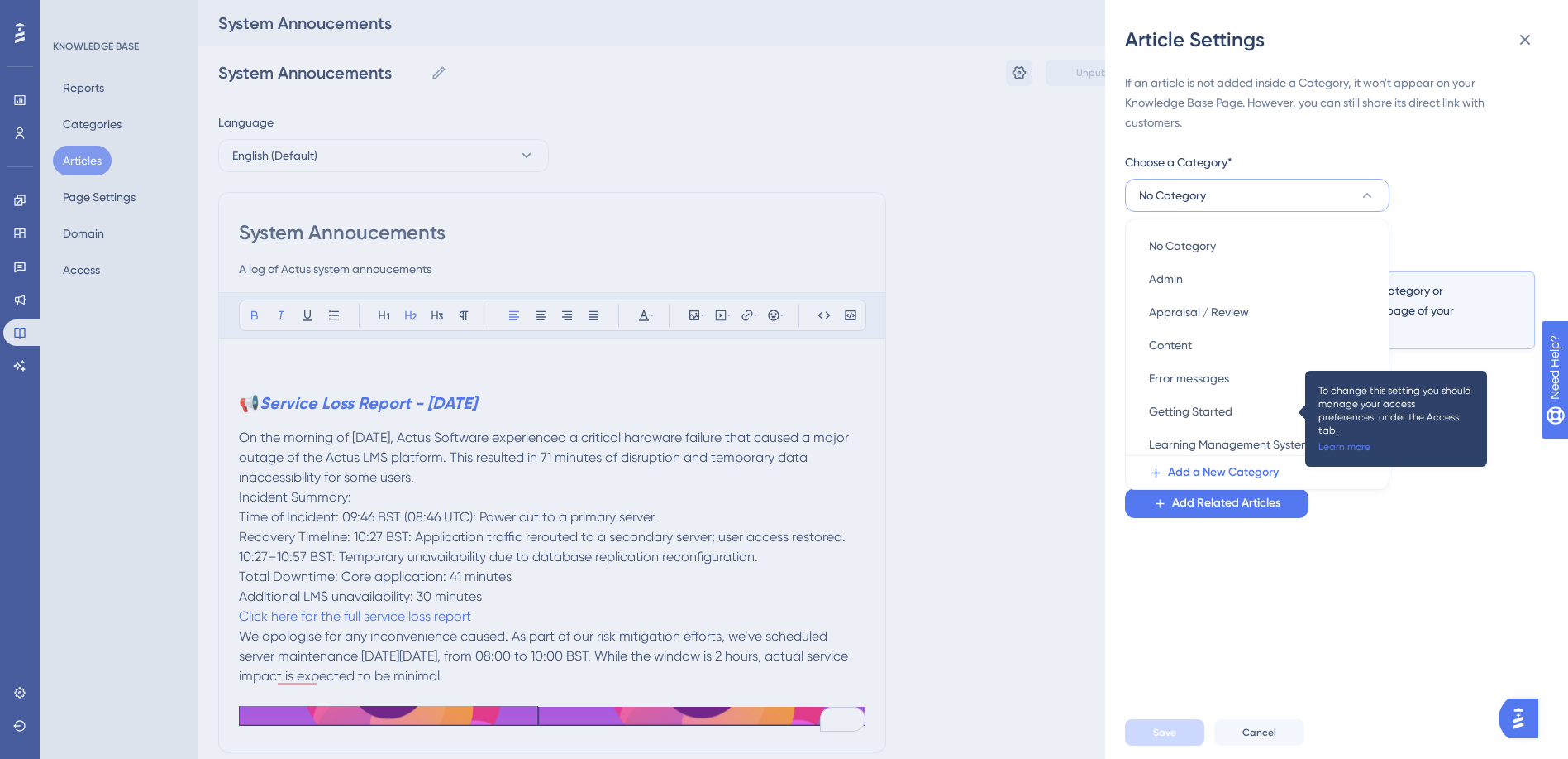
click at [1445, 168] on div "If an article is not added inside a Category, it won't appear on your Knowledge…" at bounding box center [1330, 294] width 411 height 445
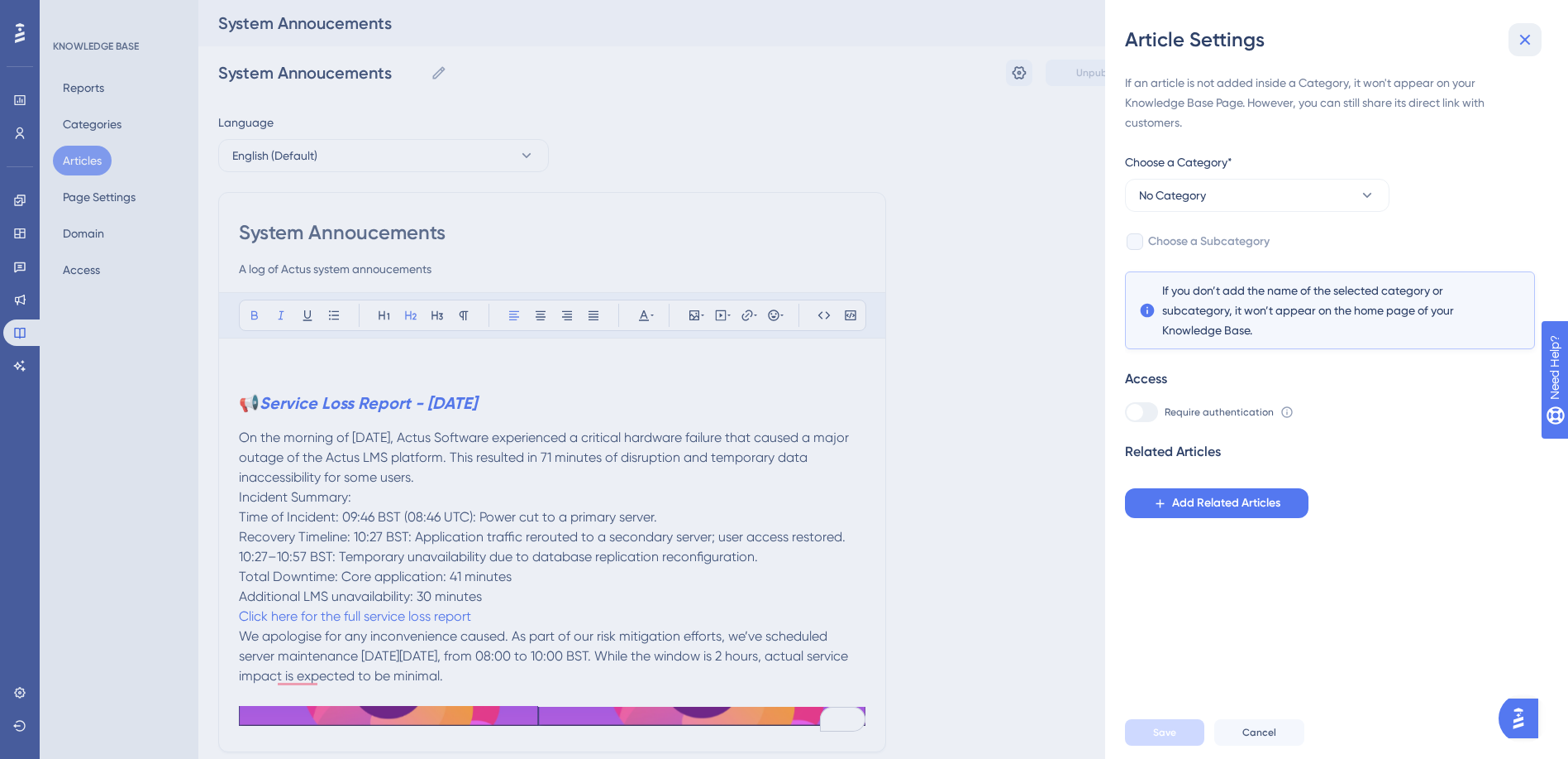
click at [1527, 36] on icon at bounding box center [1525, 39] width 20 height 20
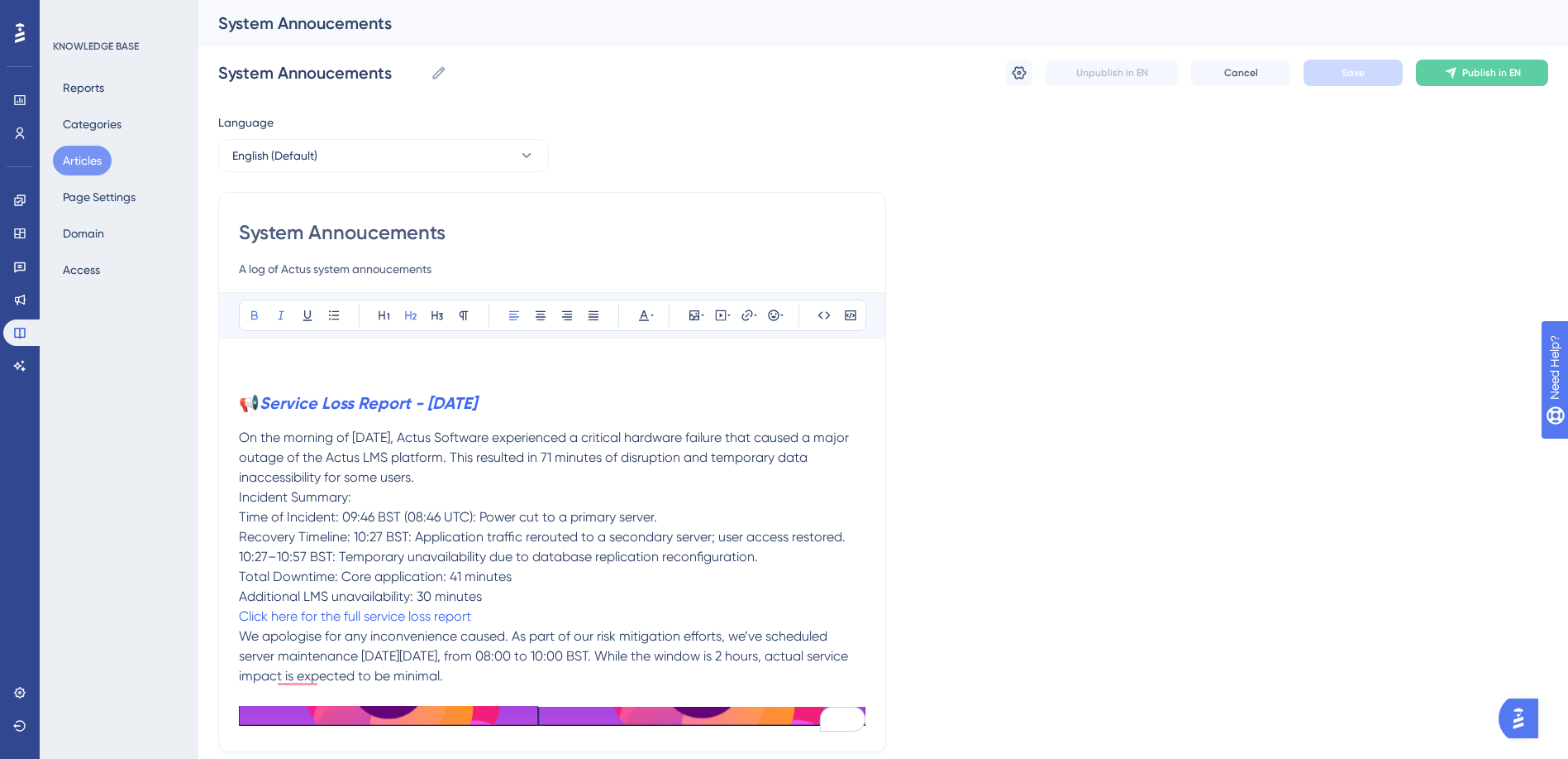
click at [71, 153] on button "Articles" at bounding box center [82, 160] width 59 height 29
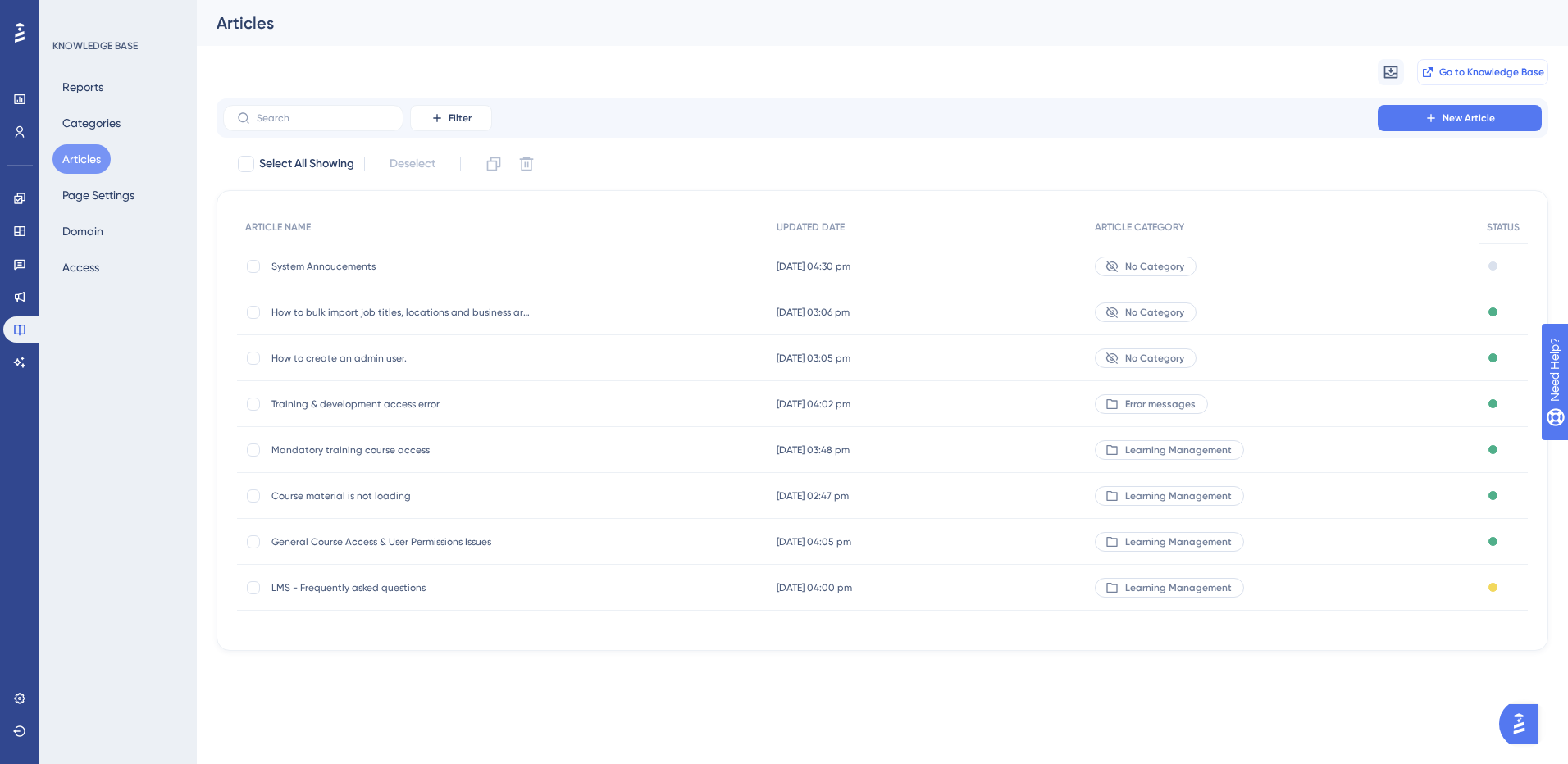
click at [1449, 74] on span "Go to Knowledge Base" at bounding box center [1491, 73] width 105 height 14
click at [291, 260] on span "System Annoucements" at bounding box center [402, 267] width 263 height 14
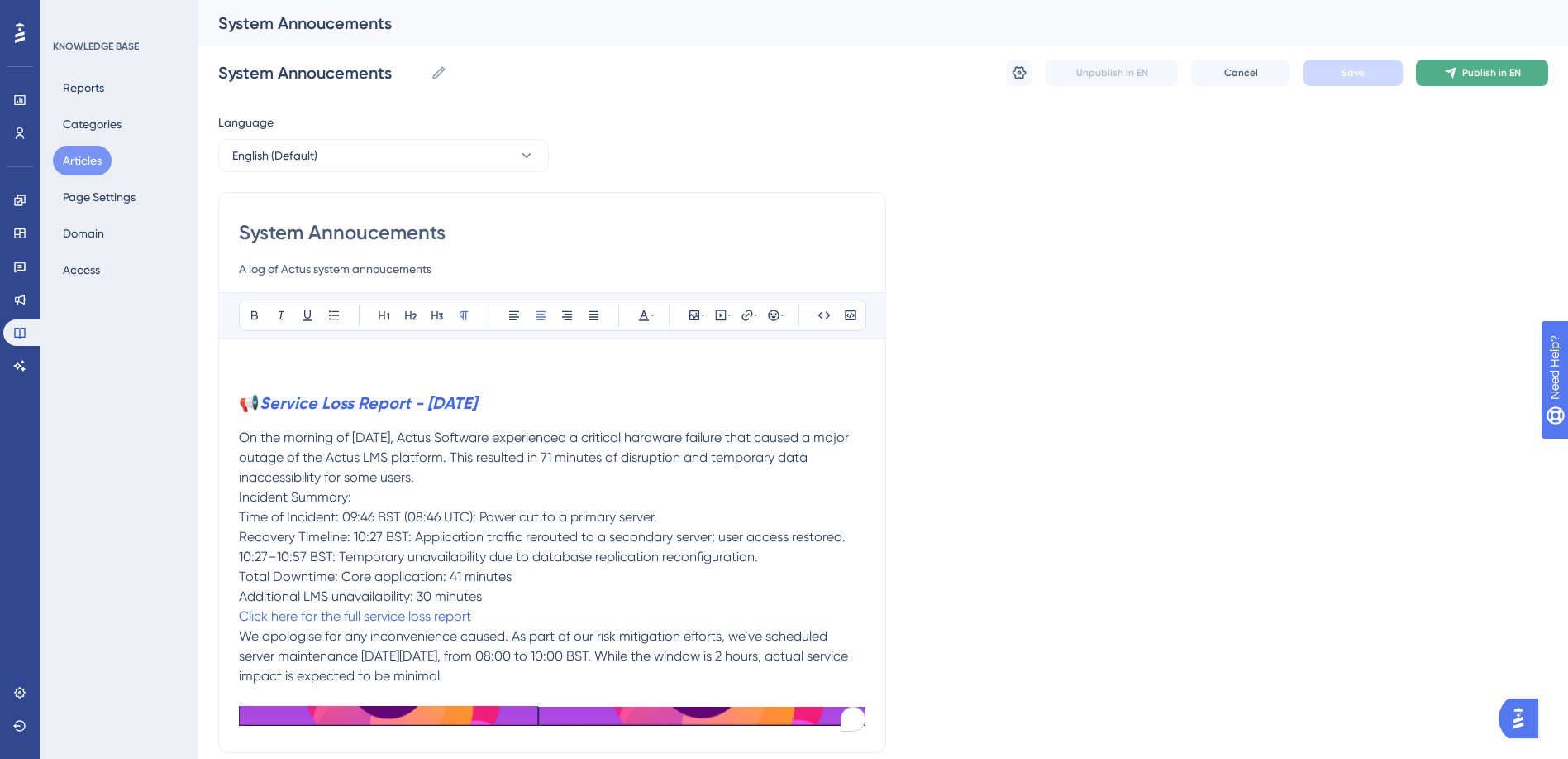
click at [1463, 63] on button "Publish in EN" at bounding box center [1482, 72] width 132 height 26
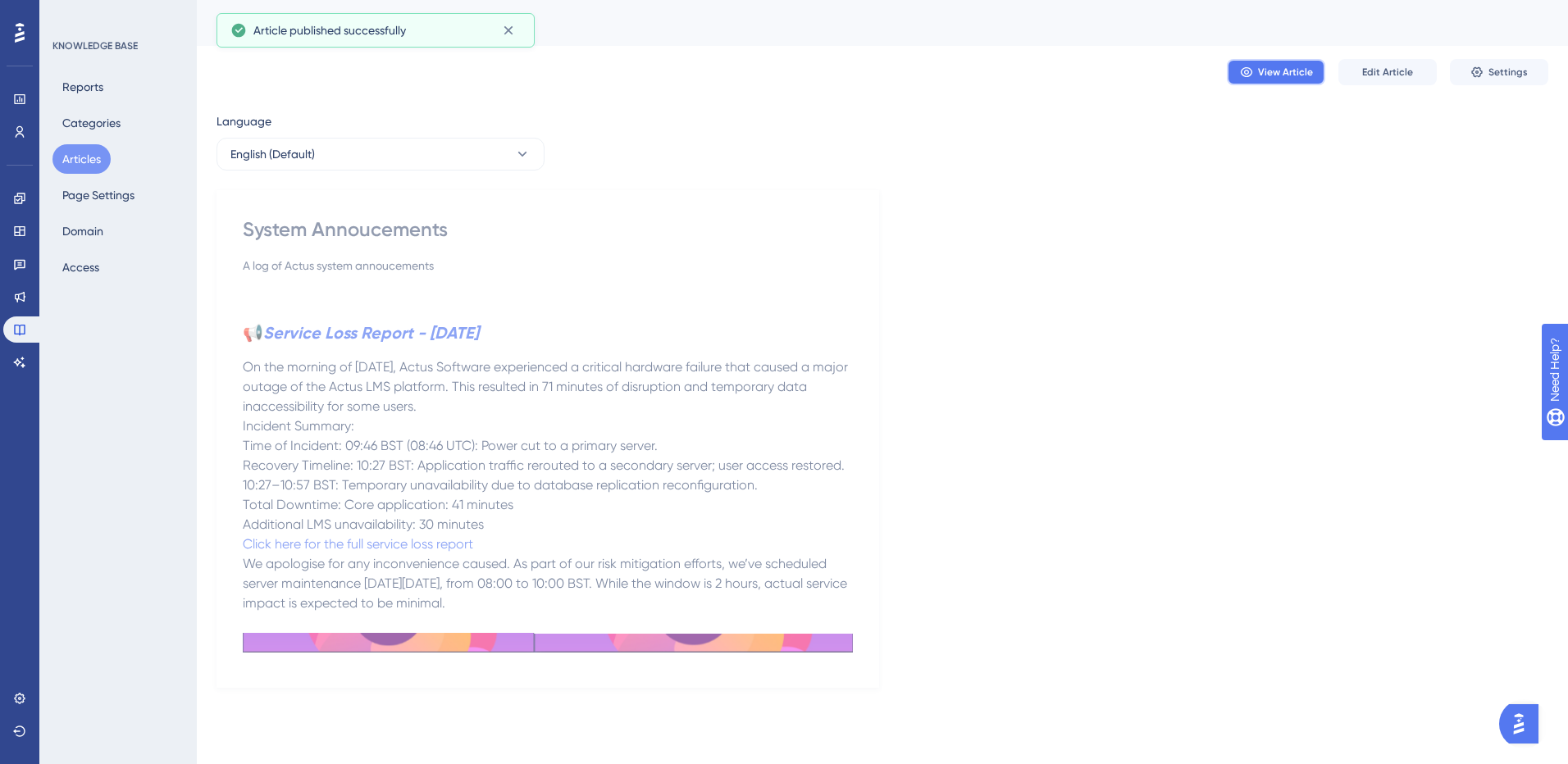
click at [1274, 79] on button "View Article" at bounding box center [1275, 72] width 98 height 26
click at [405, 332] on strong "Service Loss Report - 11th September 2025" at bounding box center [370, 333] width 215 height 19
click at [1396, 69] on span "Edit Article" at bounding box center [1388, 73] width 50 height 14
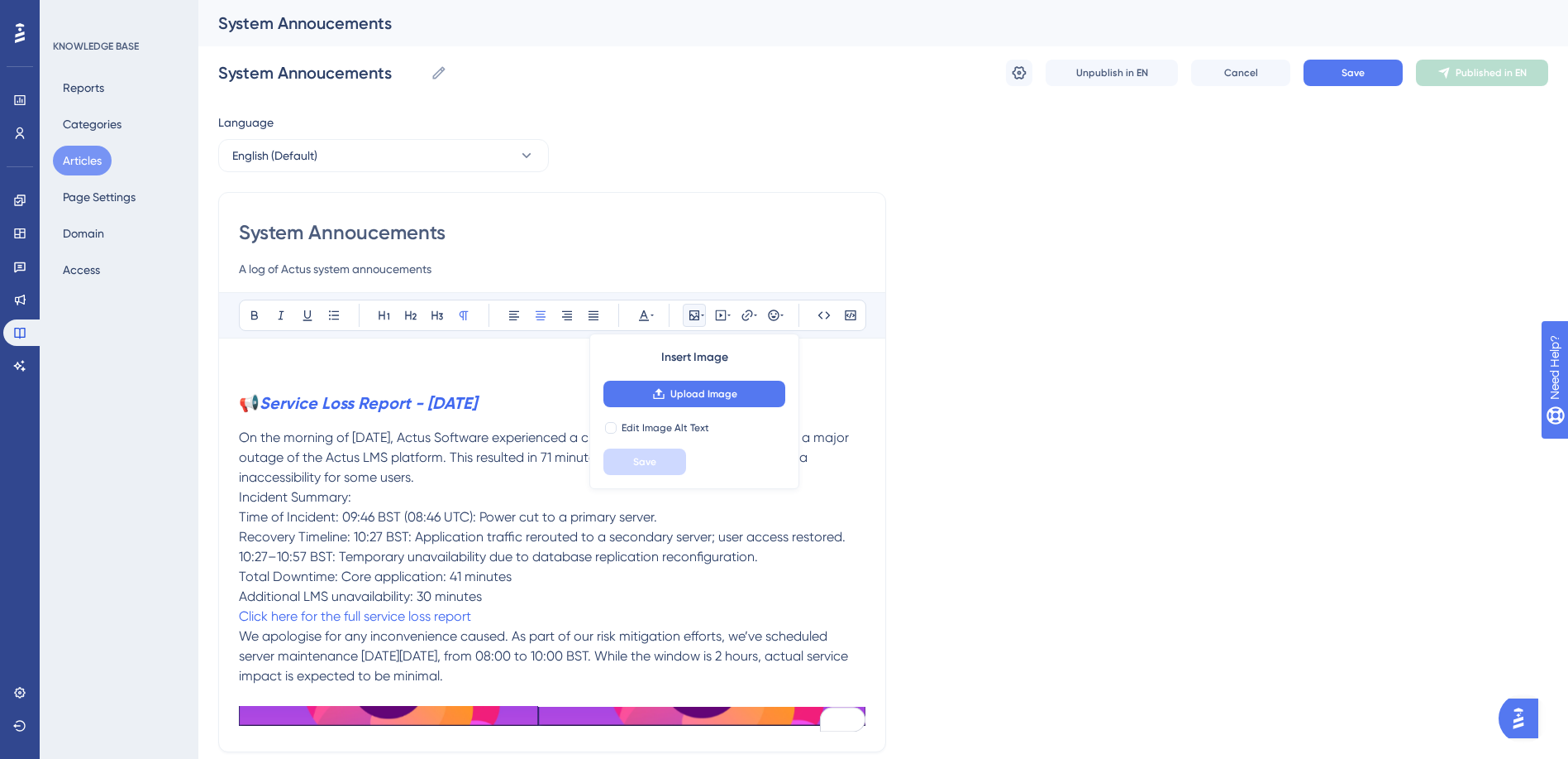
click at [363, 269] on input "A log of Actus system annoucements" at bounding box center [551, 269] width 627 height 20
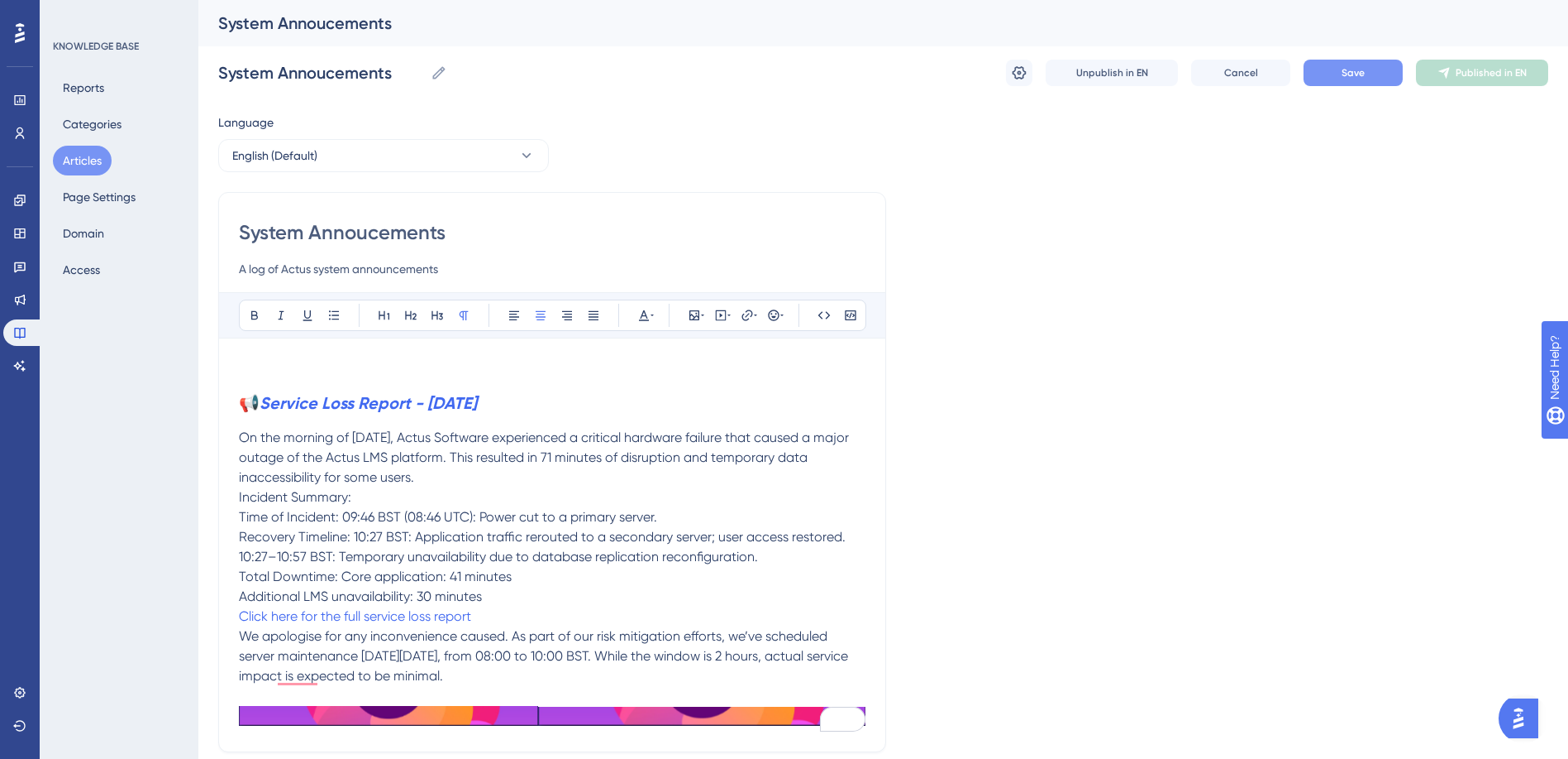
type input "A log of Actus system announcements"
click at [1337, 62] on button "Save" at bounding box center [1353, 72] width 99 height 26
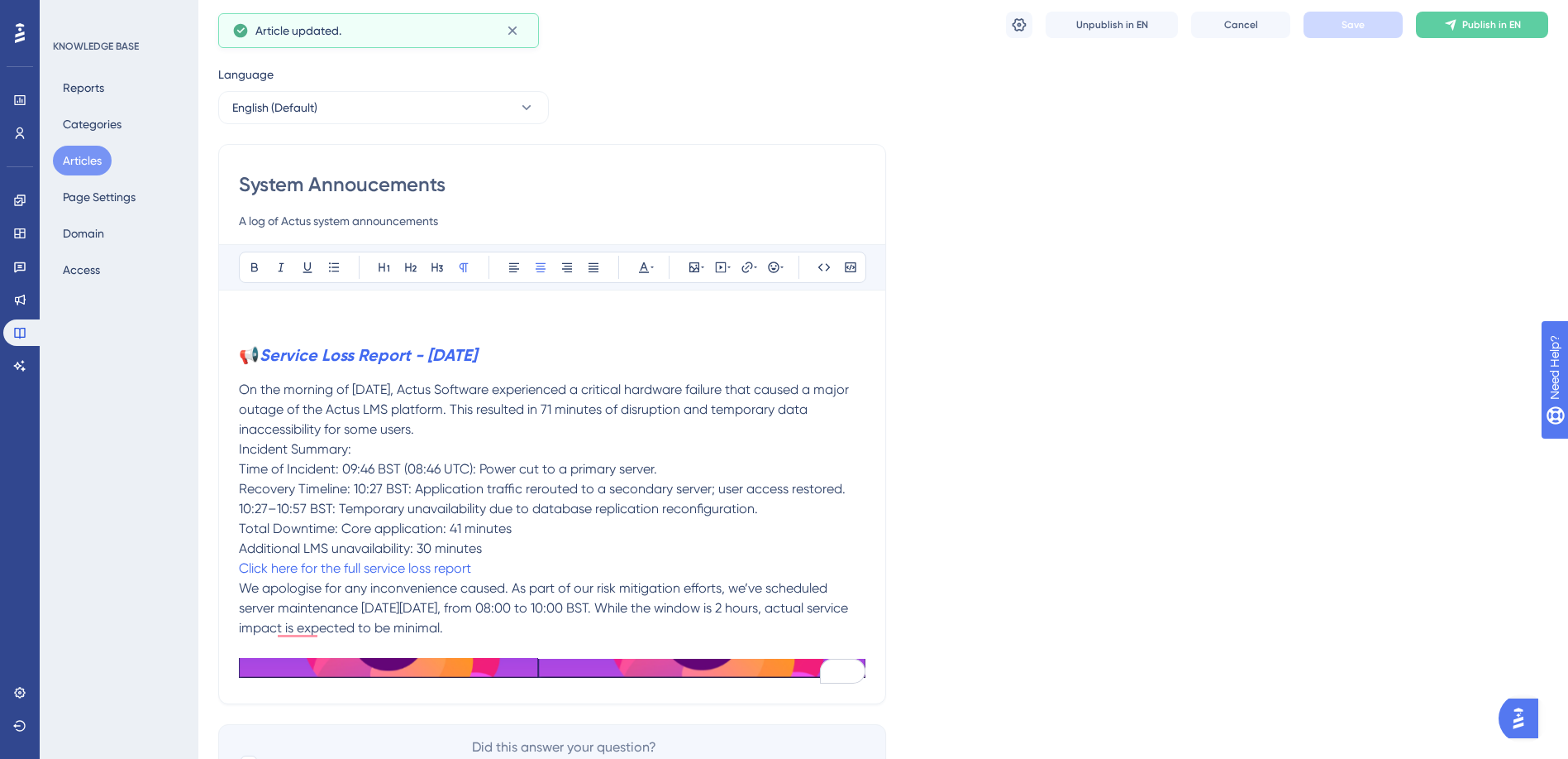
scroll to position [139, 0]
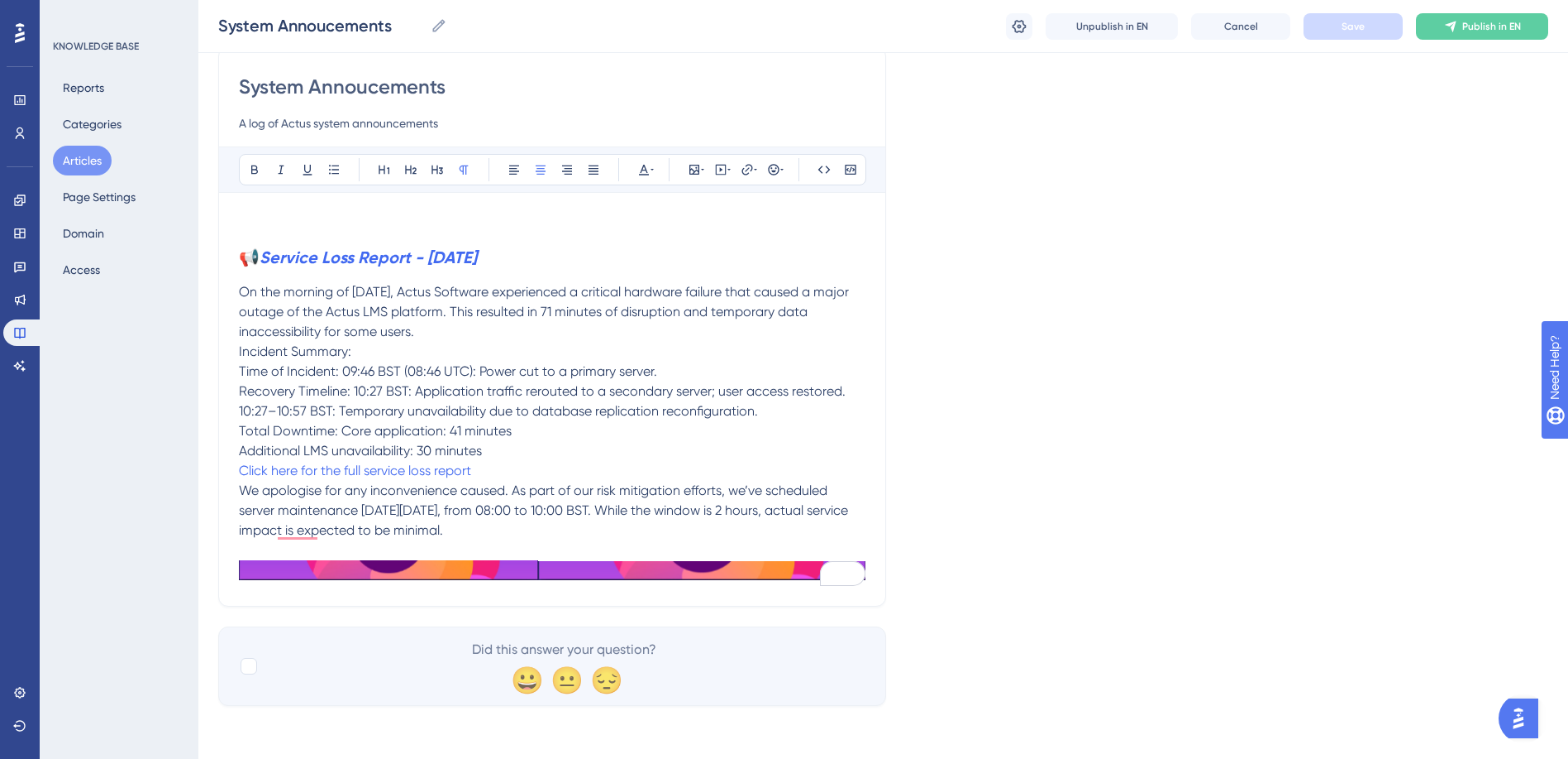
click at [514, 564] on img "To enrich screen reader interactions, please activate Accessibility in Grammarl…" at bounding box center [551, 570] width 627 height 20
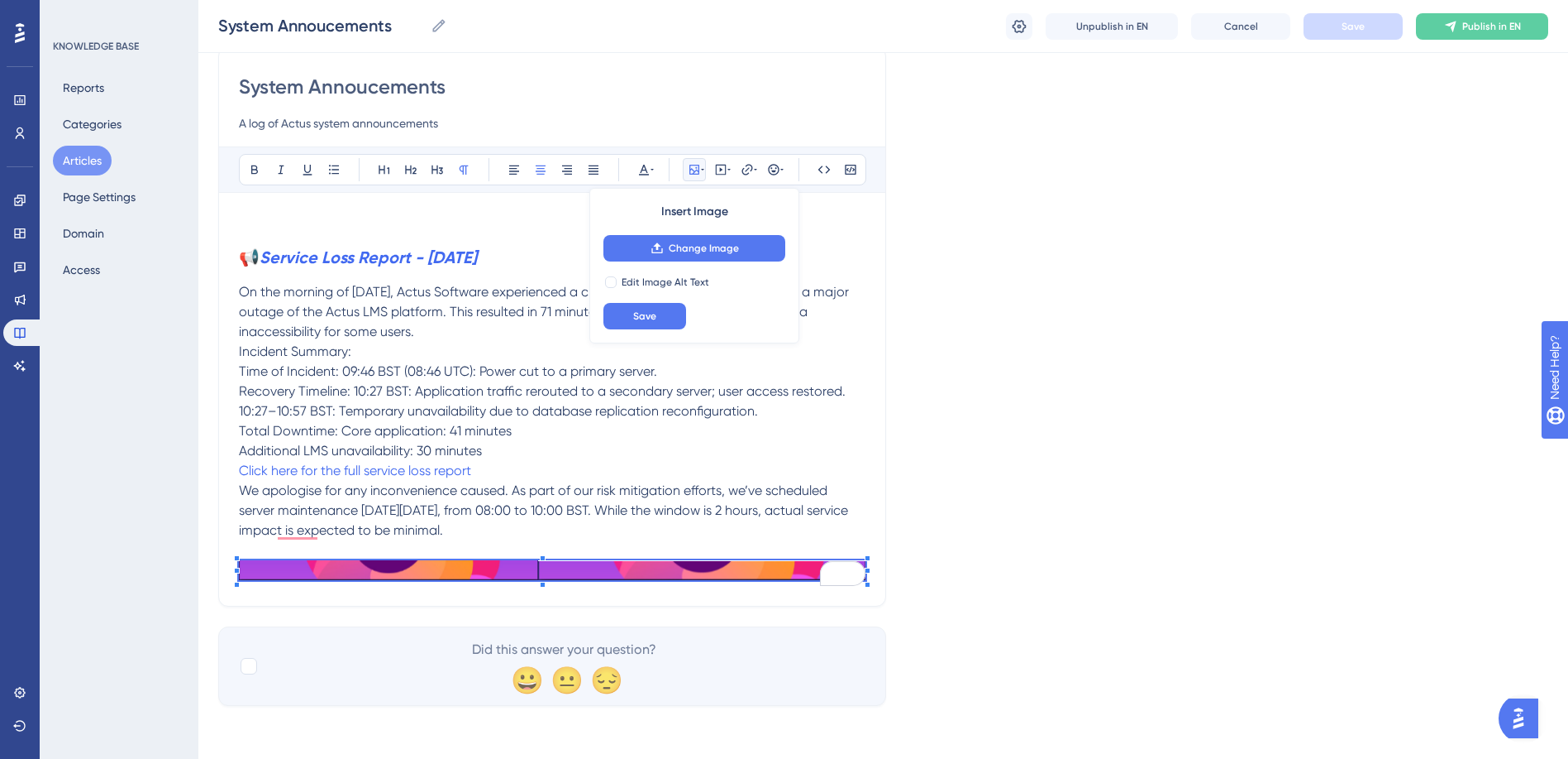
click at [549, 566] on img "To enrich screen reader interactions, please activate Accessibility in Grammarl…" at bounding box center [551, 570] width 627 height 20
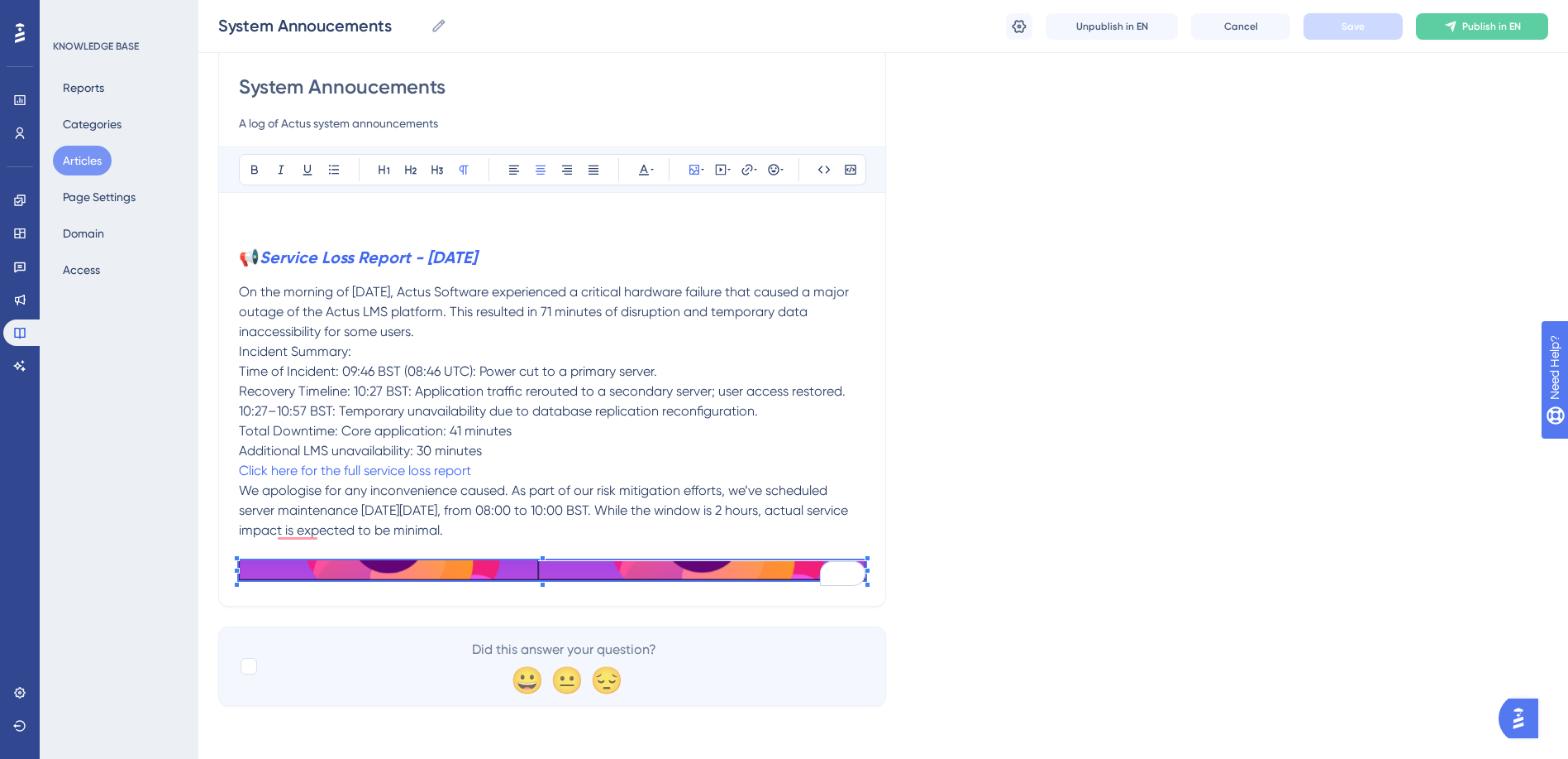
click at [544, 576] on span "To enrich screen reader interactions, please activate Accessibility in Grammarl…" at bounding box center [551, 573] width 627 height 25
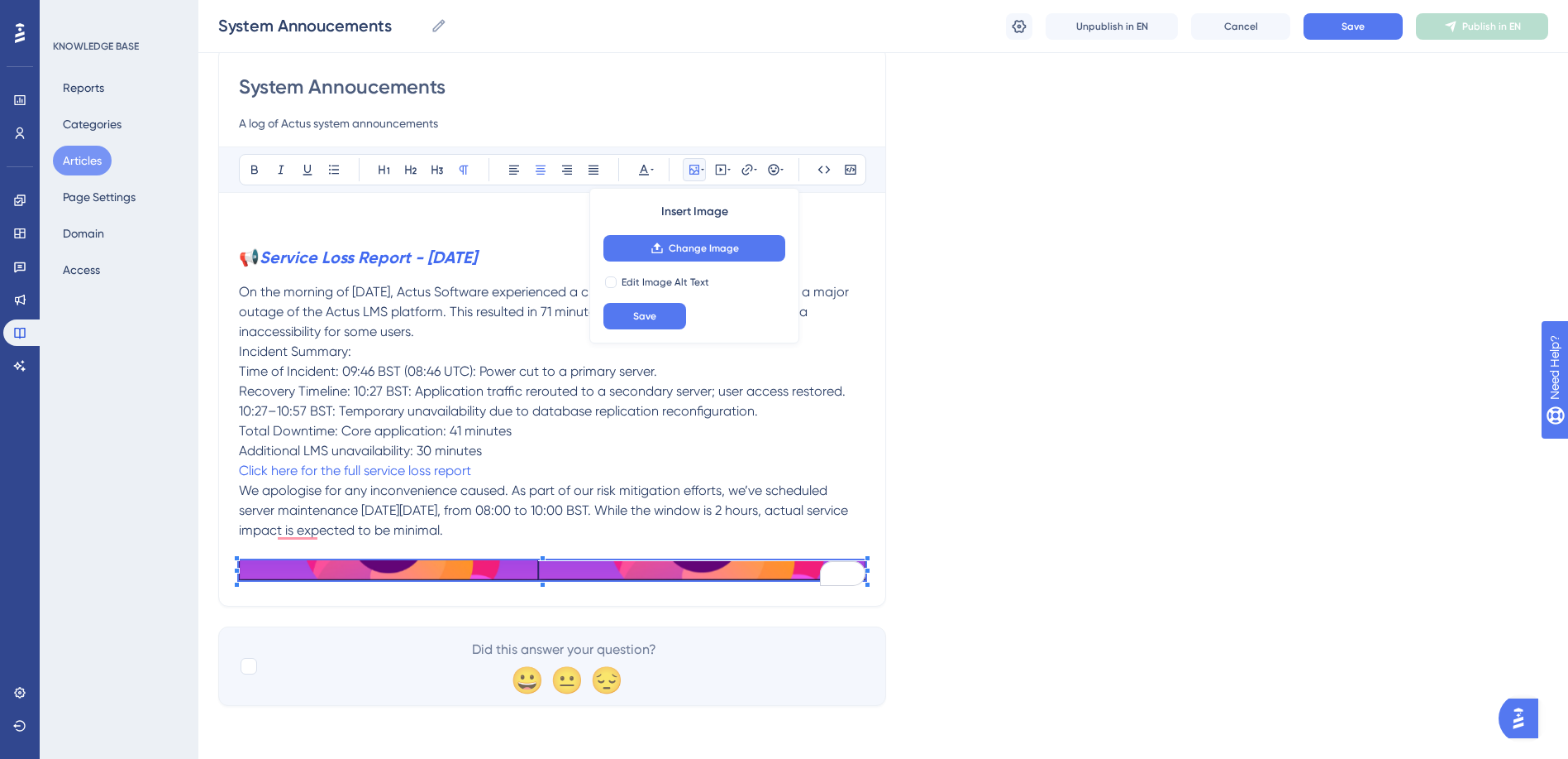
click at [542, 577] on span "To enrich screen reader interactions, please activate Accessibility in Grammarl…" at bounding box center [551, 573] width 627 height 25
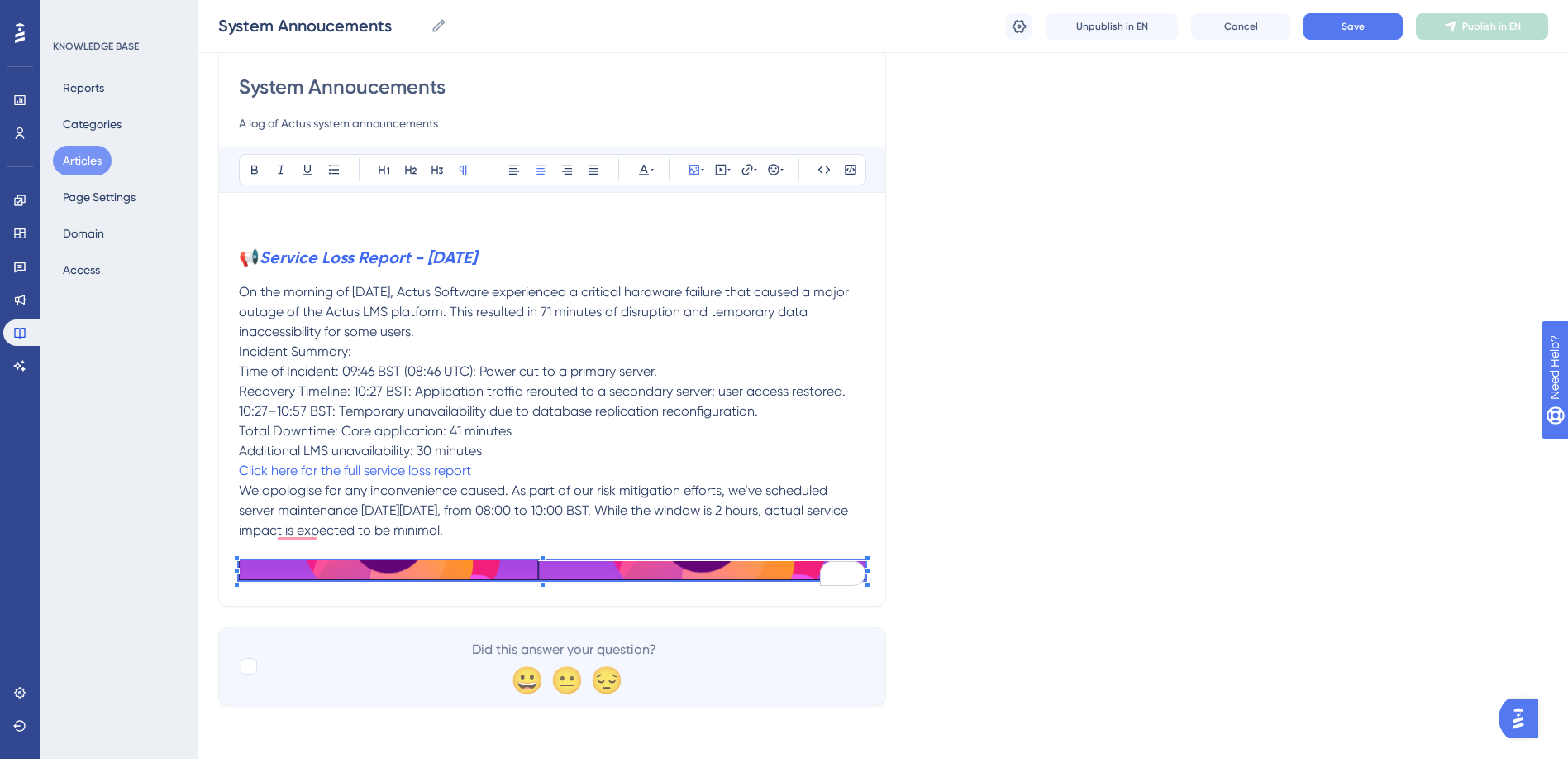
click at [544, 570] on span "To enrich screen reader interactions, please activate Accessibility in Grammarl…" at bounding box center [551, 573] width 627 height 25
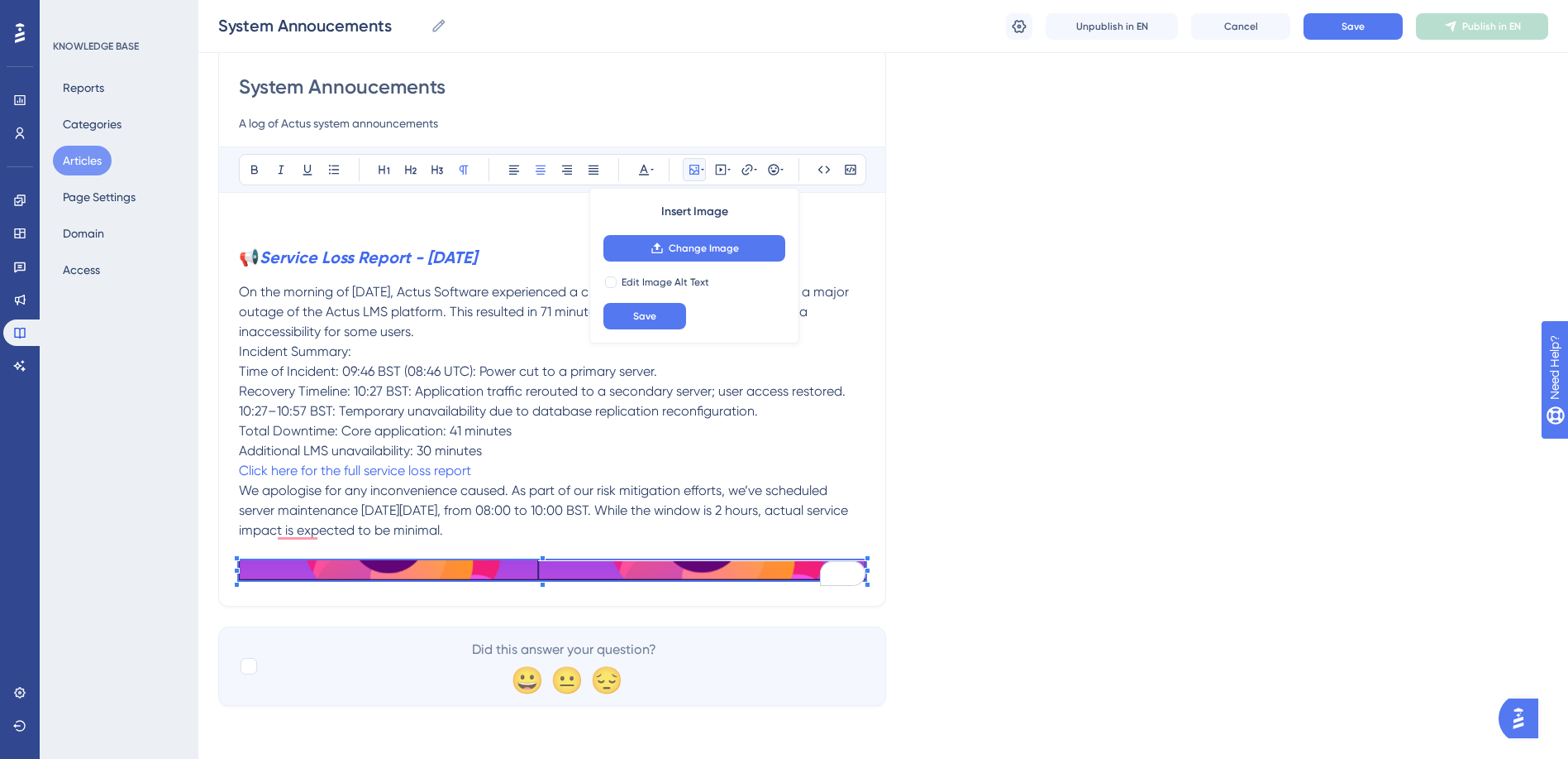
click at [920, 551] on div "Language English (Default) System Annoucements A log of Actus system announceme…" at bounding box center [883, 335] width 1330 height 738
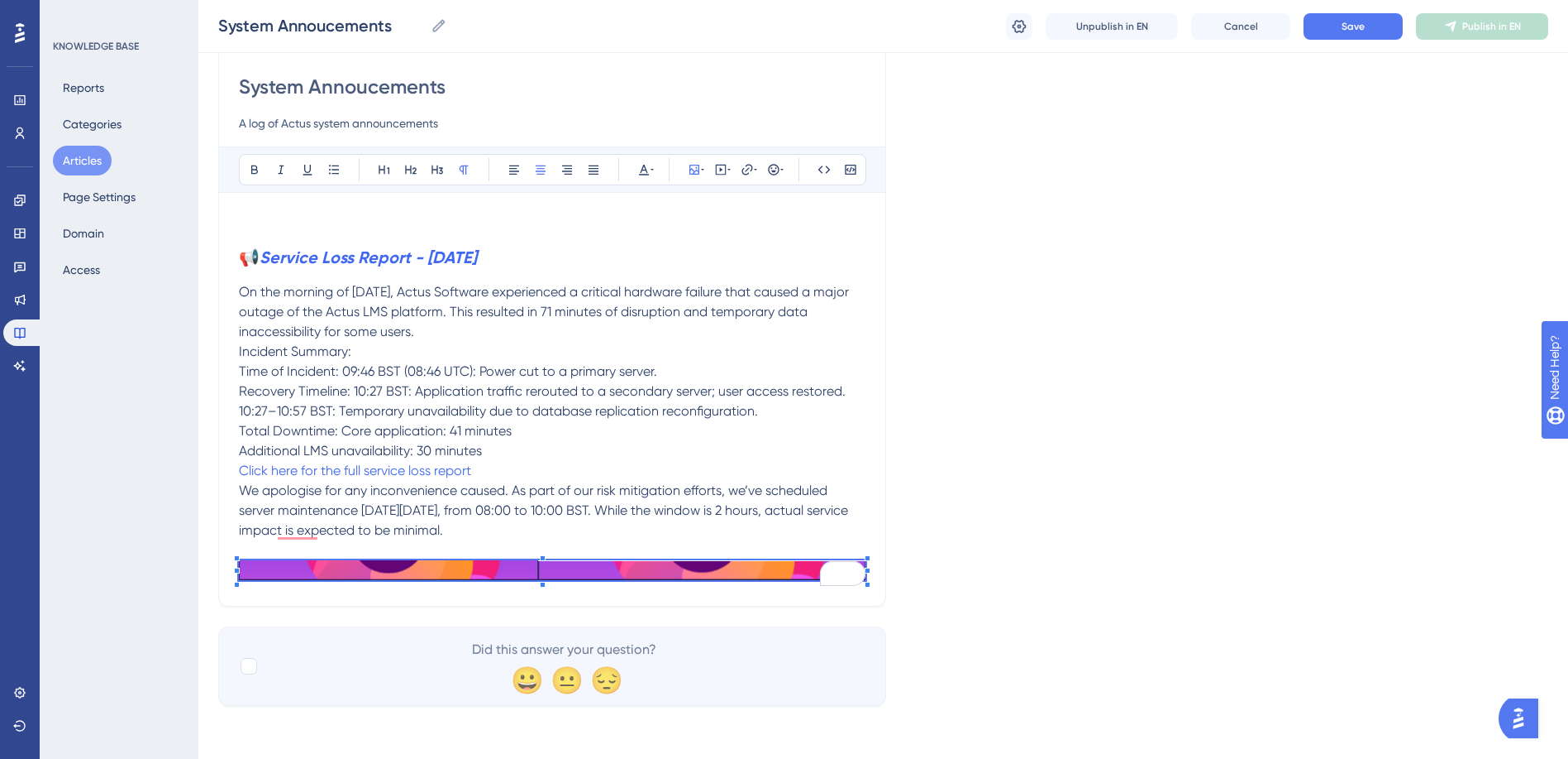
click at [980, 581] on div "Language English (Default) System Annoucements A log of Actus system announceme…" at bounding box center [883, 335] width 1330 height 738
click at [635, 566] on img "To enrich screen reader interactions, please activate Accessibility in Grammarl…" at bounding box center [551, 570] width 627 height 20
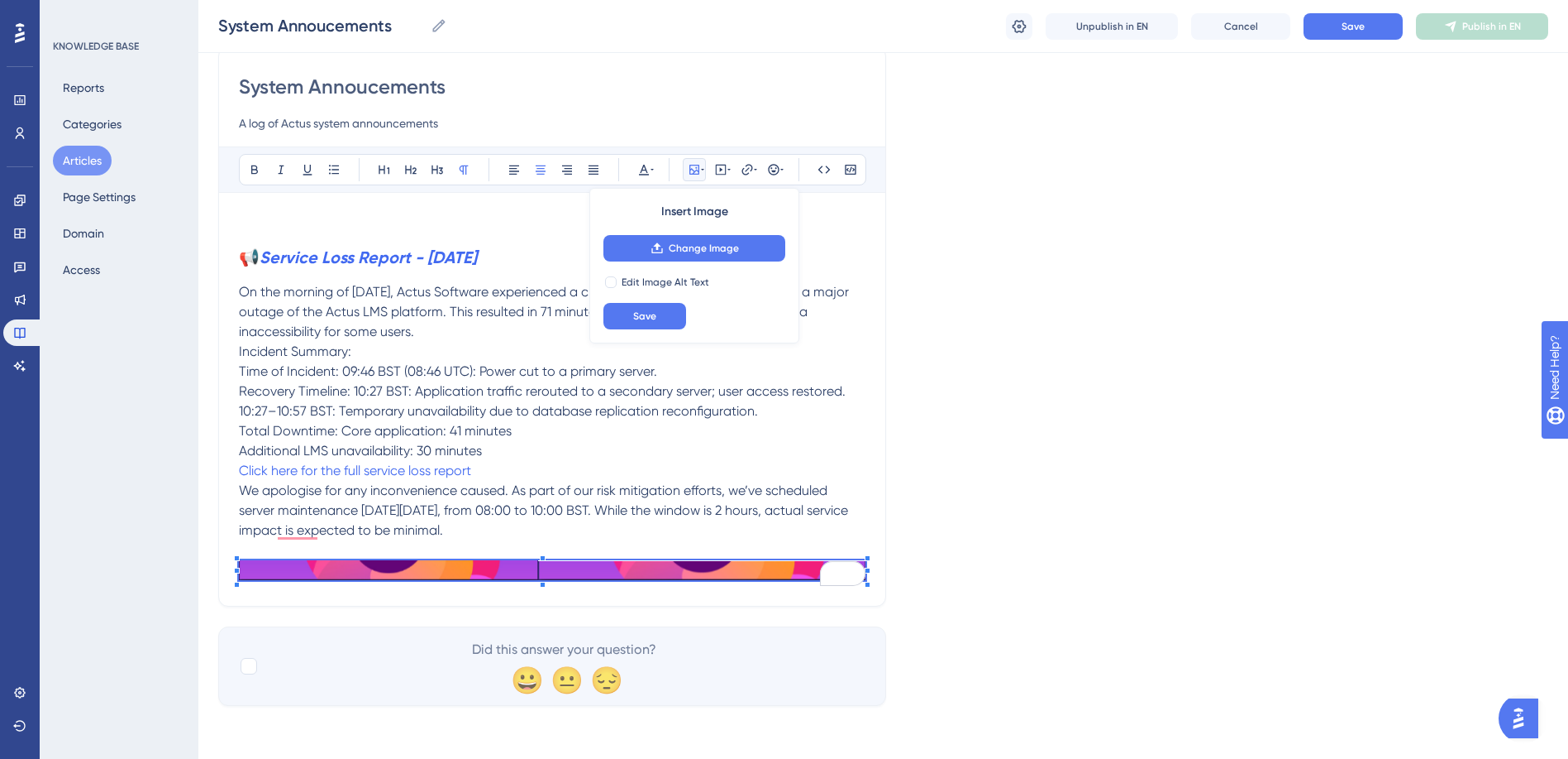
click at [636, 571] on img "To enrich screen reader interactions, please activate Accessibility in Grammarl…" at bounding box center [551, 570] width 627 height 20
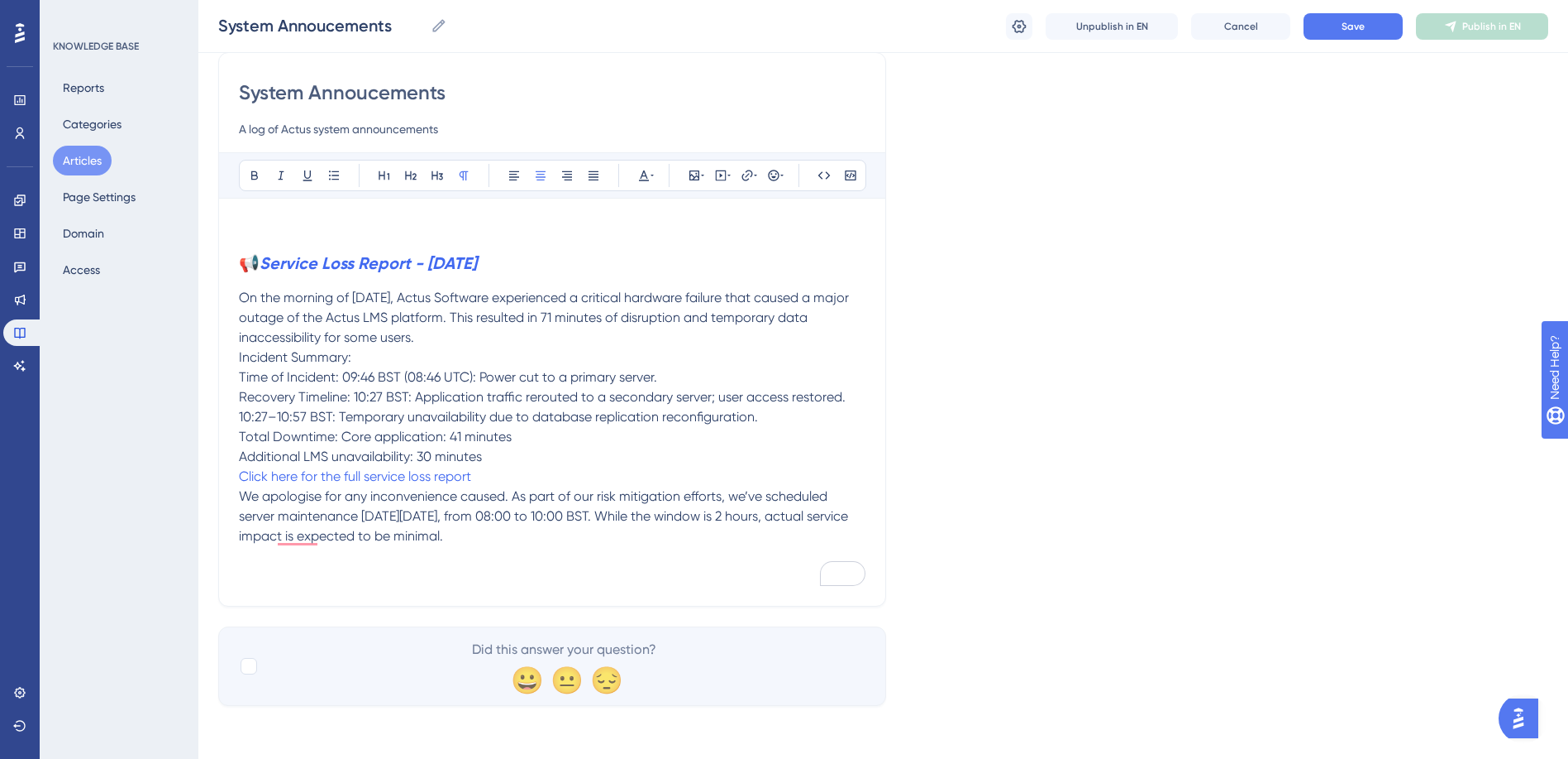
scroll to position [133, 0]
click at [695, 175] on icon at bounding box center [695, 176] width 14 height 14
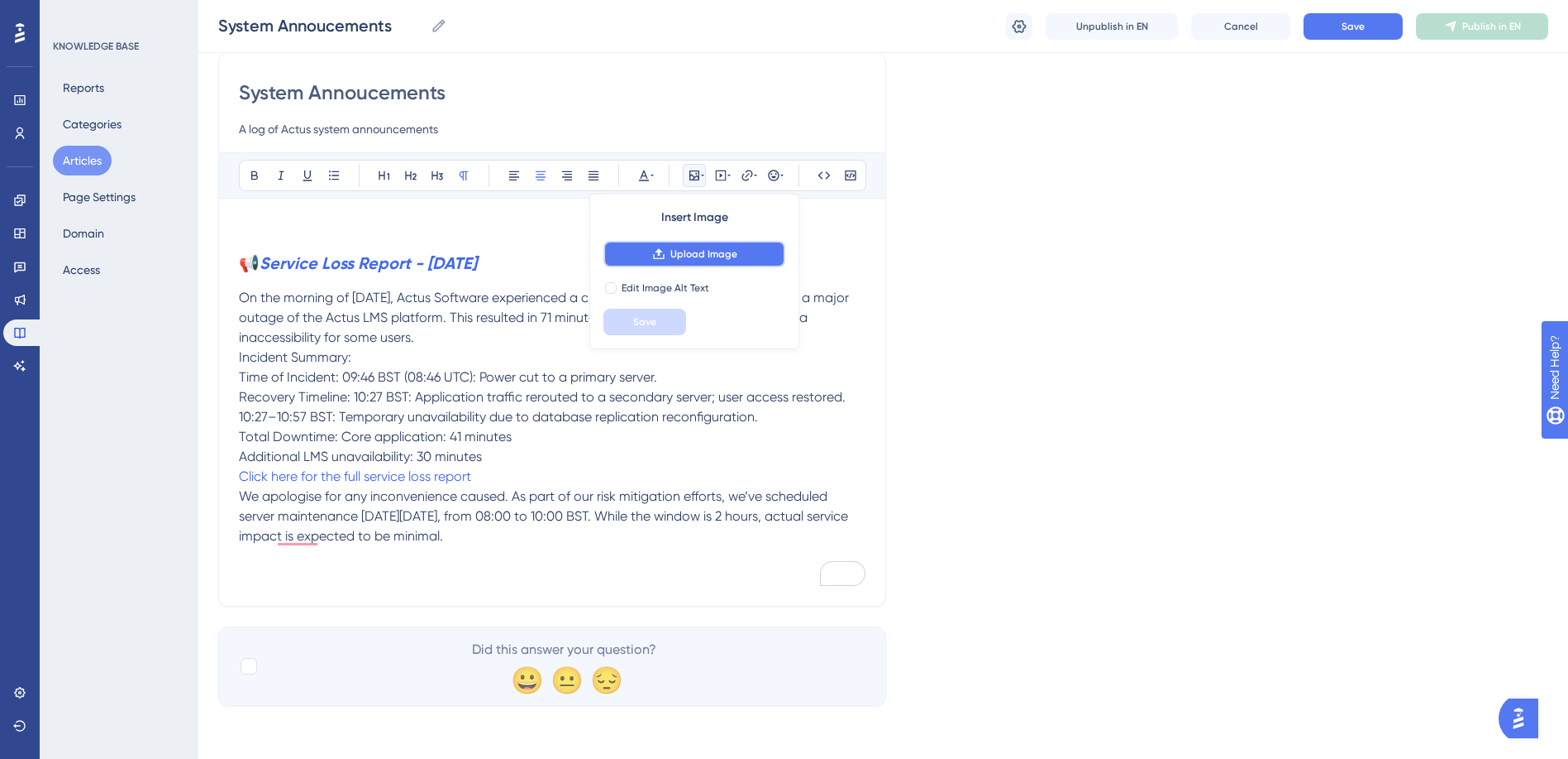
click at [691, 261] on button "Upload Image" at bounding box center [694, 253] width 182 height 26
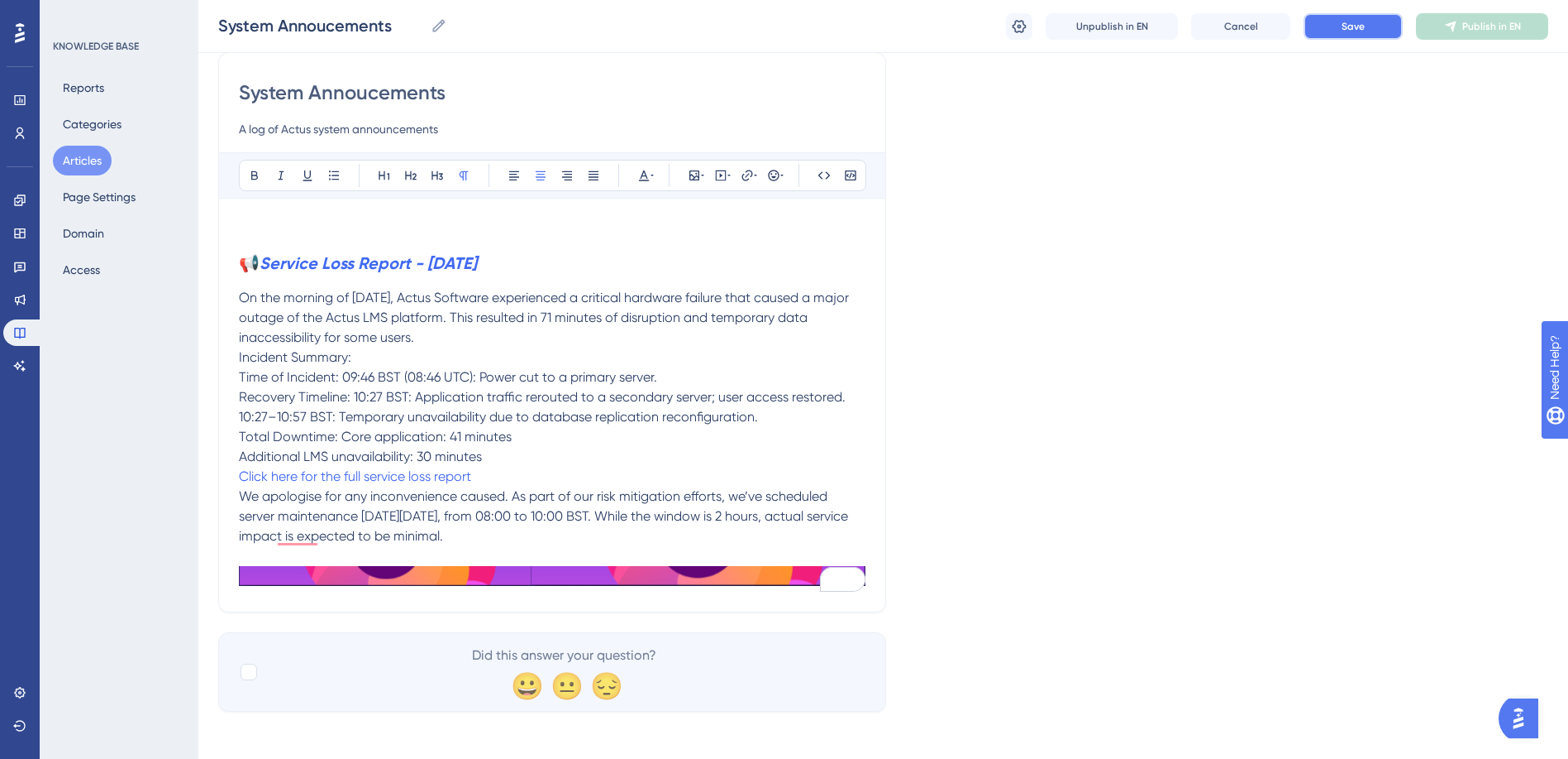
click at [1346, 16] on button "Save" at bounding box center [1353, 26] width 99 height 26
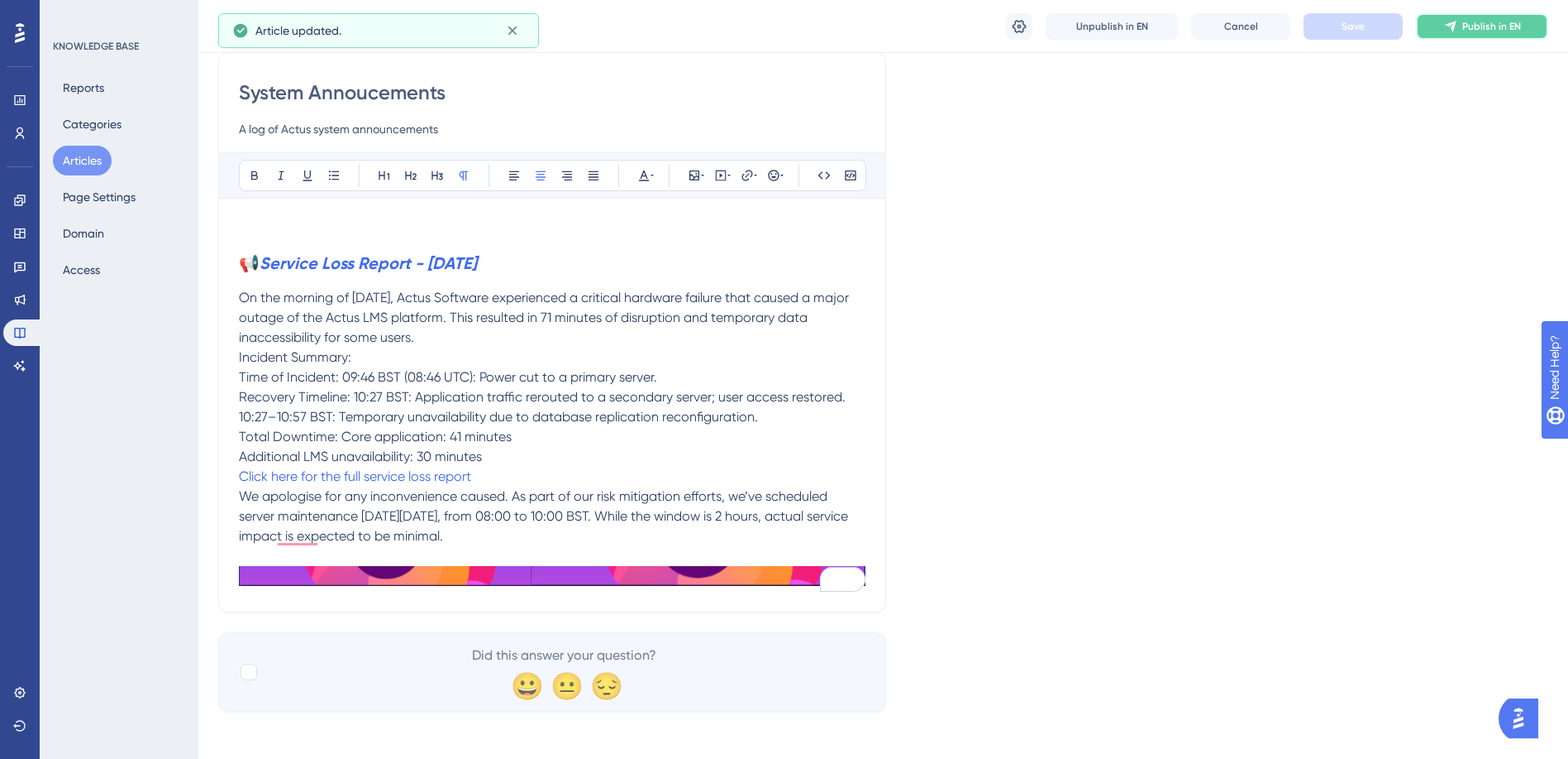
click at [1514, 24] on span "Publish in EN" at bounding box center [1492, 26] width 59 height 14
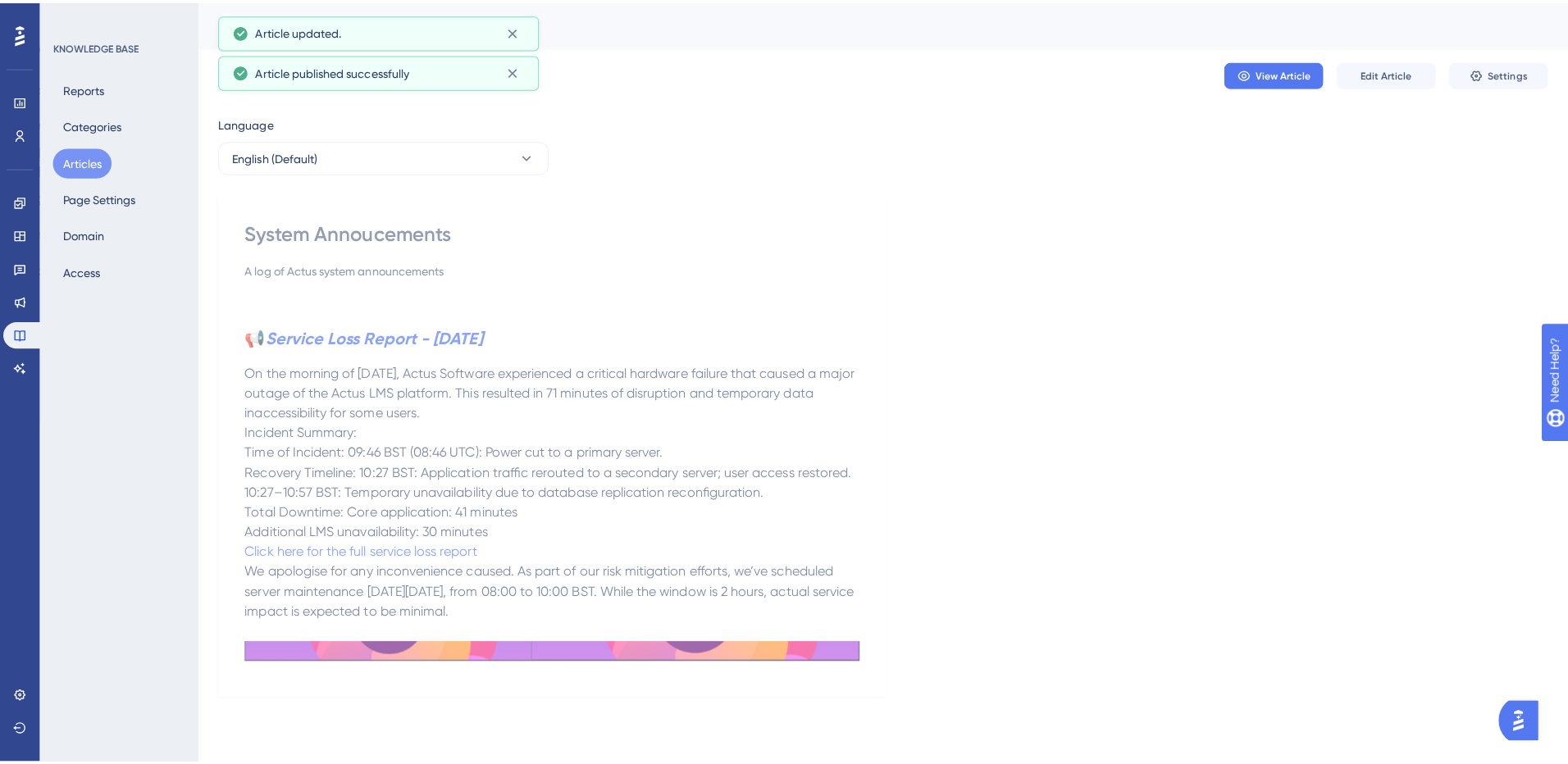
scroll to position [0, 0]
